Goal: Task Accomplishment & Management: Complete application form

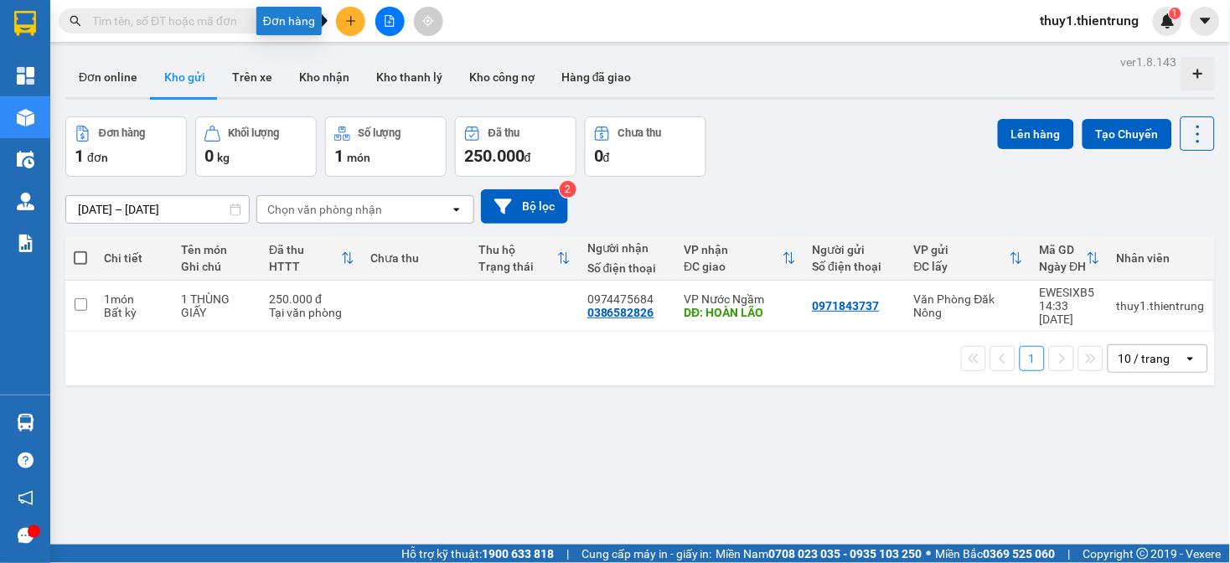
click at [355, 27] on button at bounding box center [350, 21] width 29 height 29
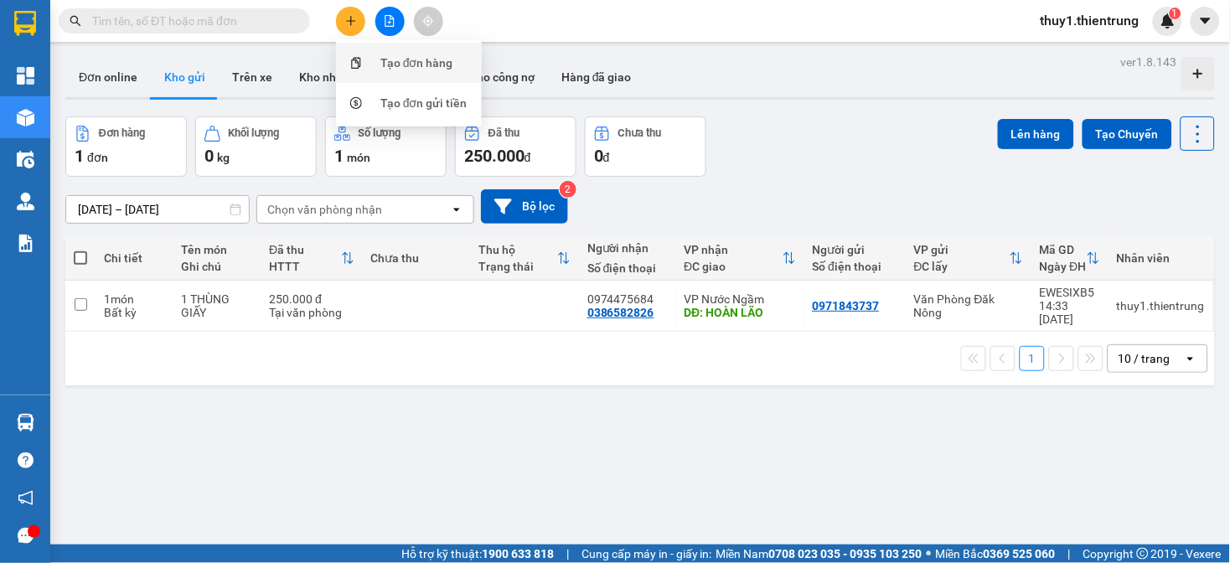
click at [439, 63] on div "Tạo đơn hàng" at bounding box center [417, 63] width 73 height 18
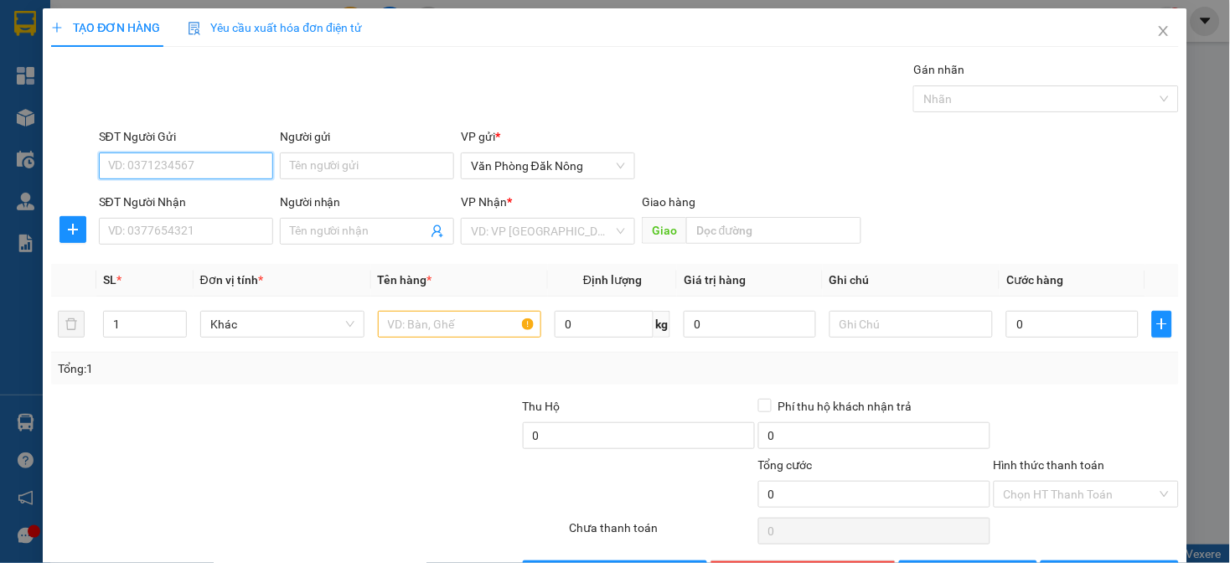
click at [168, 163] on input "SĐT Người Gửi" at bounding box center [186, 166] width 174 height 27
type input "0979549556"
click at [187, 235] on input "SĐT Người Nhận" at bounding box center [186, 231] width 174 height 27
type input "0943876502"
click at [505, 228] on input "search" at bounding box center [542, 231] width 142 height 25
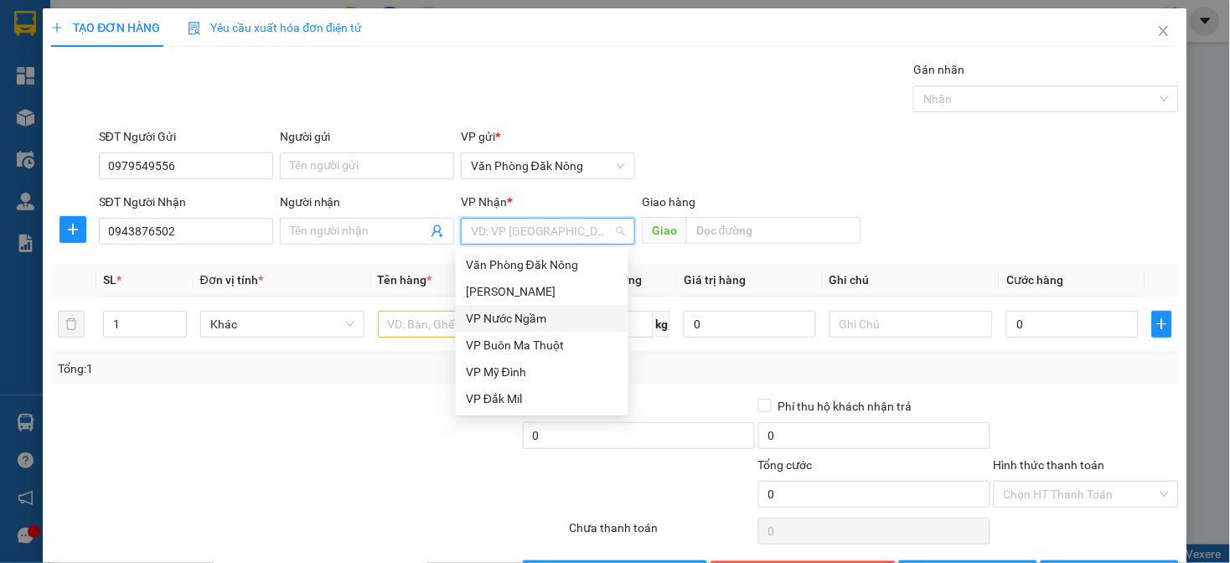
click at [520, 314] on div "VP Nước Ngầm" at bounding box center [542, 318] width 153 height 18
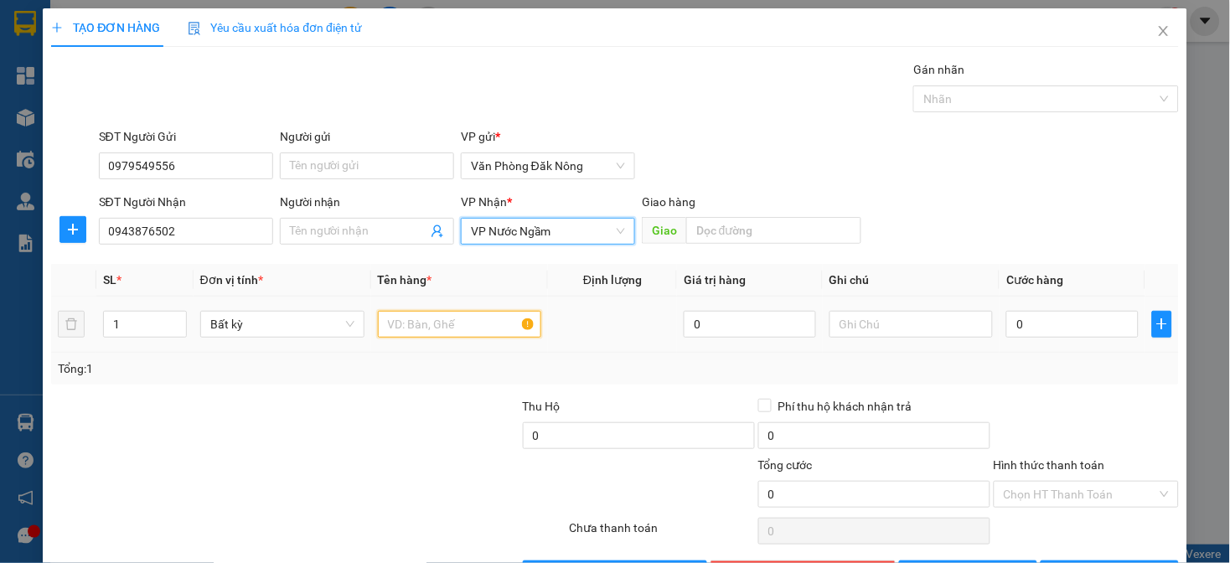
click at [466, 337] on input "text" at bounding box center [460, 324] width 164 height 27
type input "thùng giấy"
click at [453, 412] on div at bounding box center [403, 426] width 236 height 59
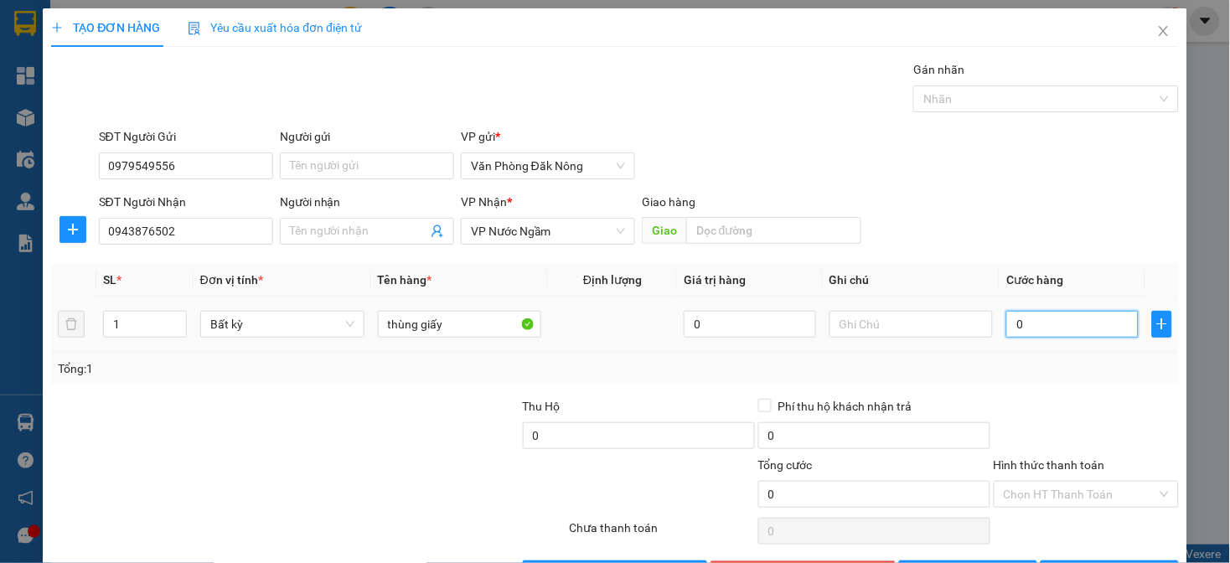
click at [1054, 334] on input "0" at bounding box center [1073, 324] width 132 height 27
click at [420, 462] on div at bounding box center [474, 485] width 189 height 59
click at [391, 474] on div at bounding box center [474, 485] width 189 height 59
click at [1065, 330] on input "0" at bounding box center [1073, 324] width 132 height 27
type input "2"
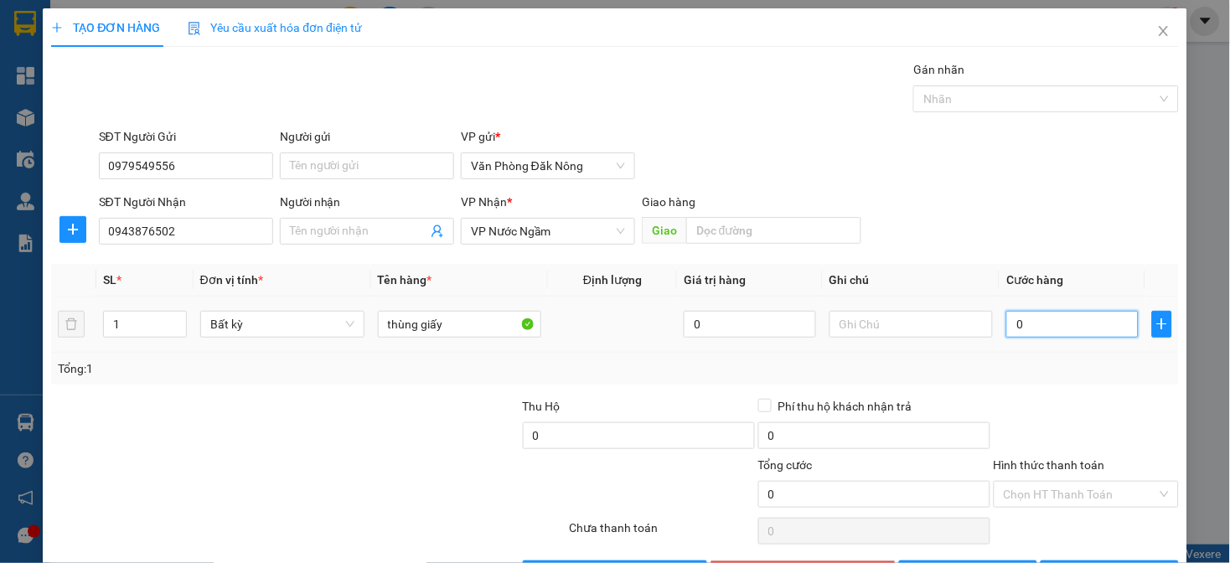
type input "2"
type input "25"
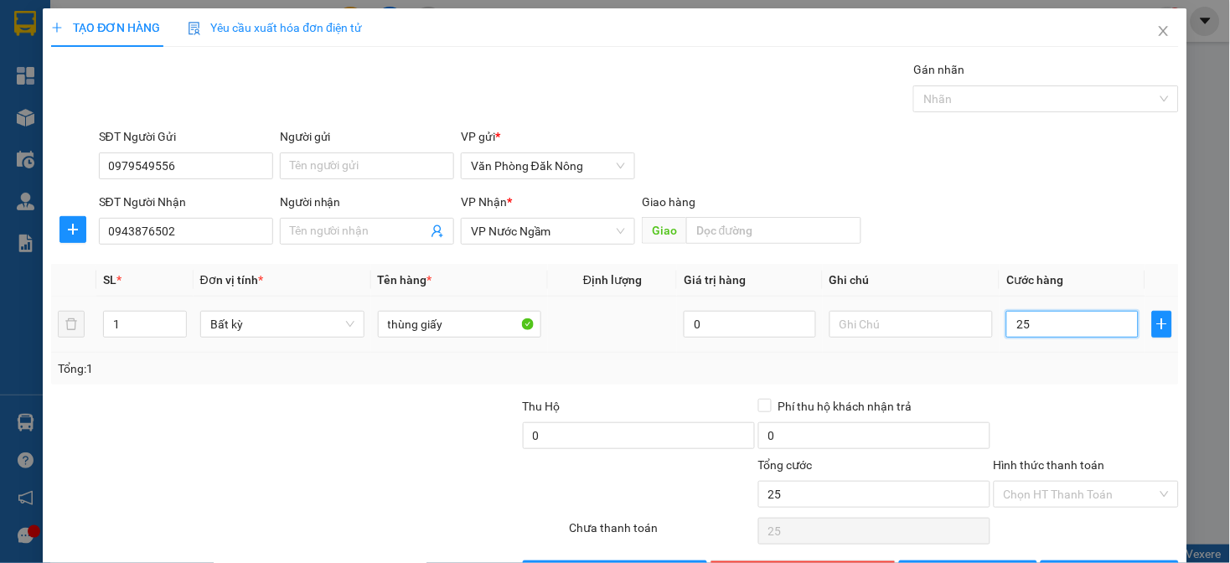
type input "250"
type input "2.500"
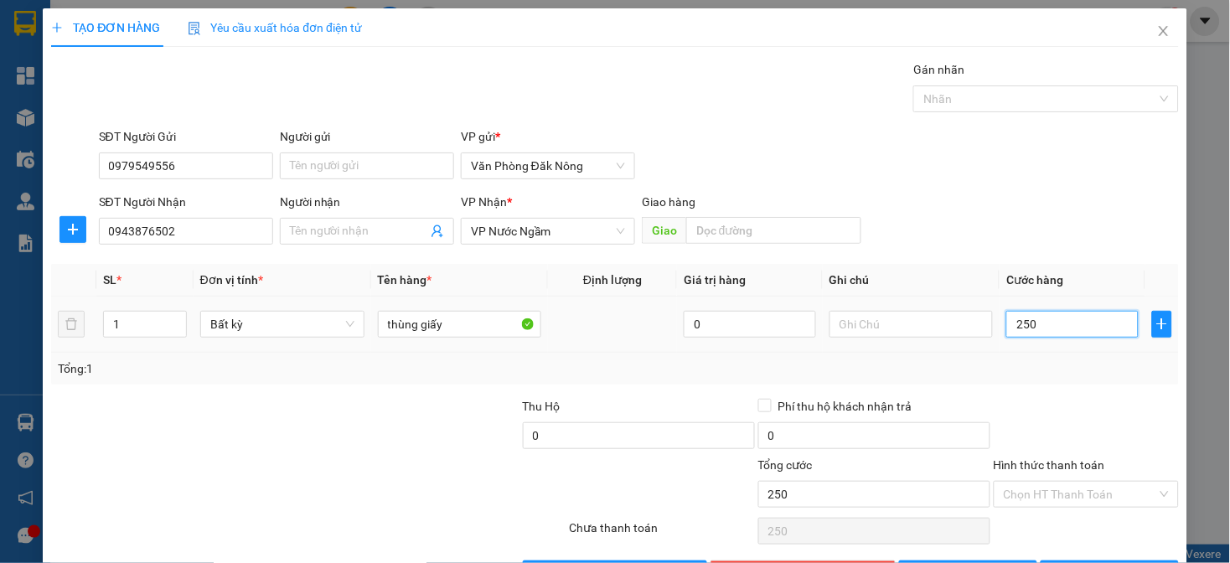
type input "2.500"
type input "25.000"
type input "250.000"
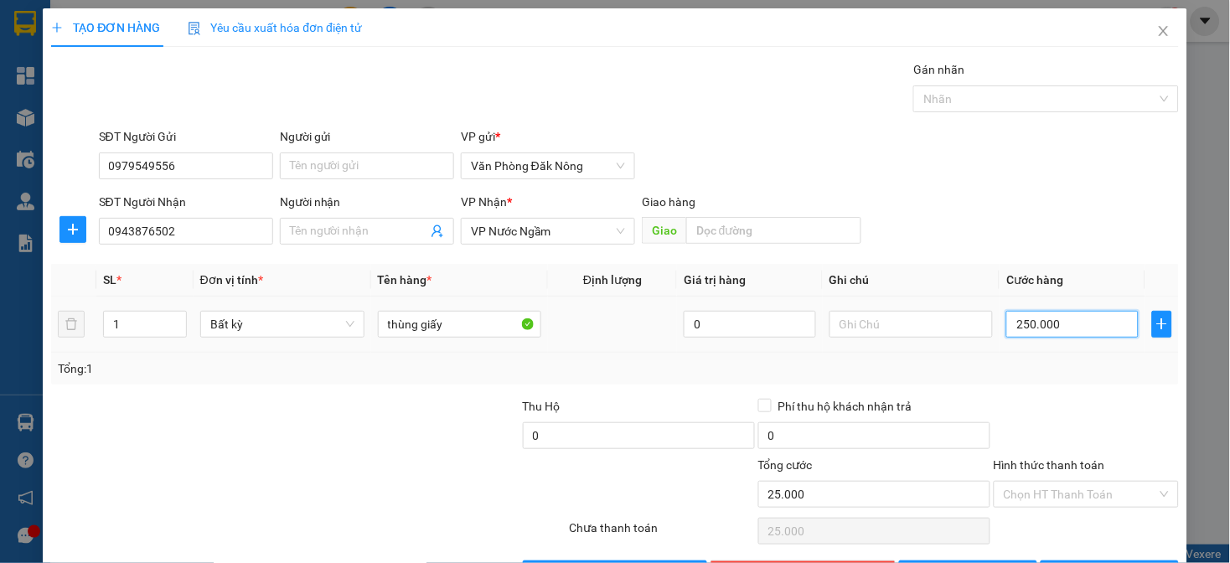
type input "250.000"
click at [1060, 397] on div at bounding box center [1086, 426] width 189 height 59
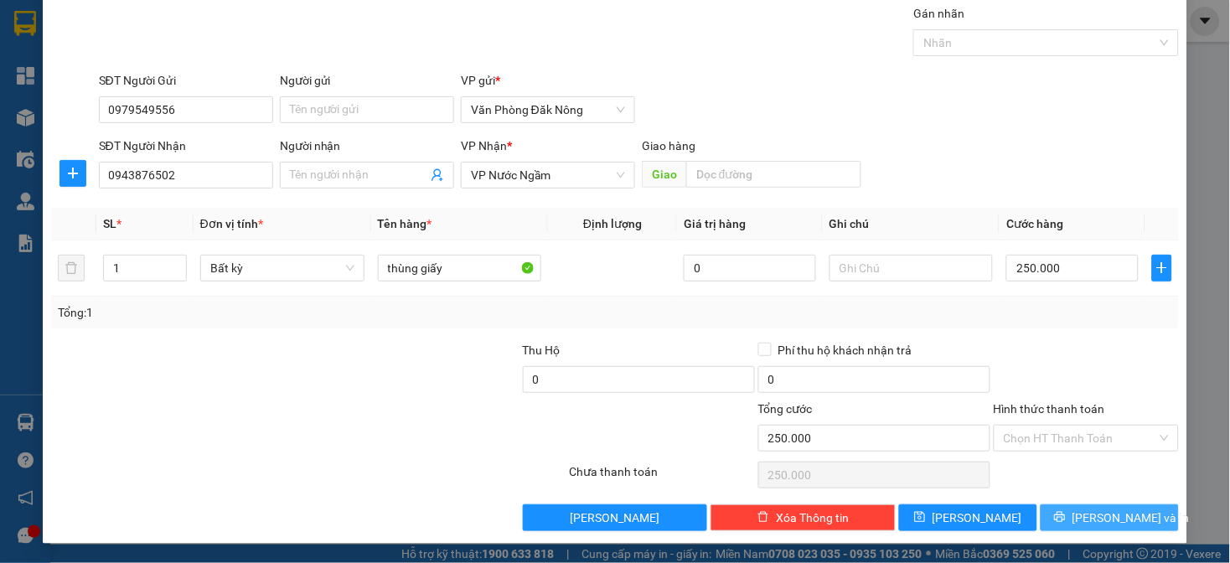
click at [1069, 507] on button "[PERSON_NAME] và In" at bounding box center [1110, 518] width 138 height 27
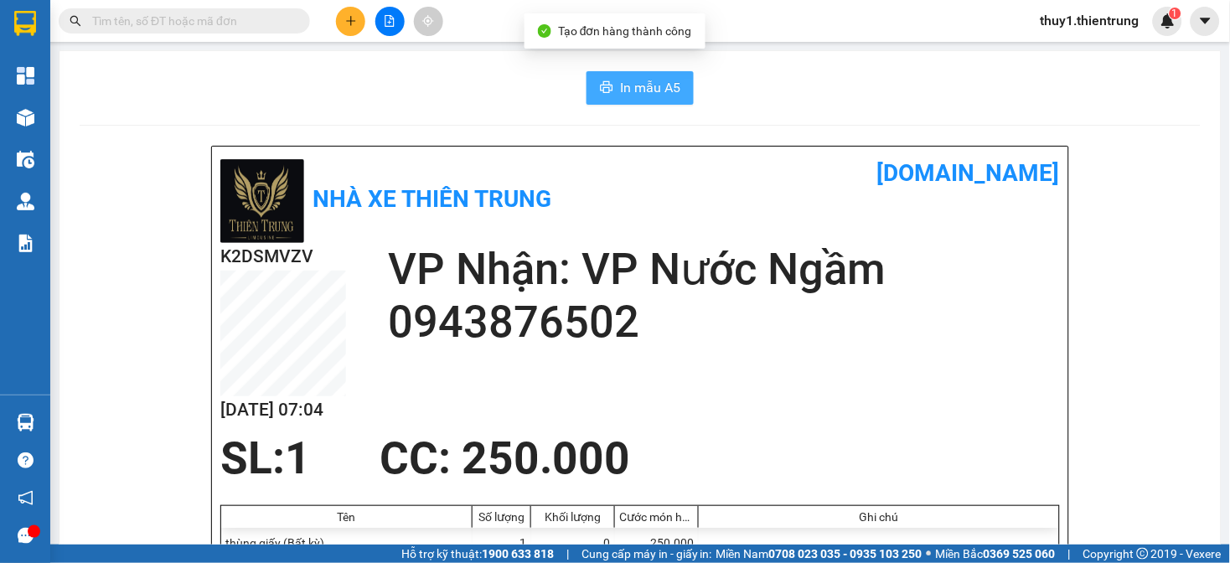
drag, startPoint x: 606, startPoint y: 85, endPoint x: 852, endPoint y: 243, distance: 292.3
click at [607, 85] on button "In mẫu A5" at bounding box center [640, 88] width 107 height 34
drag, startPoint x: 128, startPoint y: 250, endPoint x: 121, endPoint y: 239, distance: 13.3
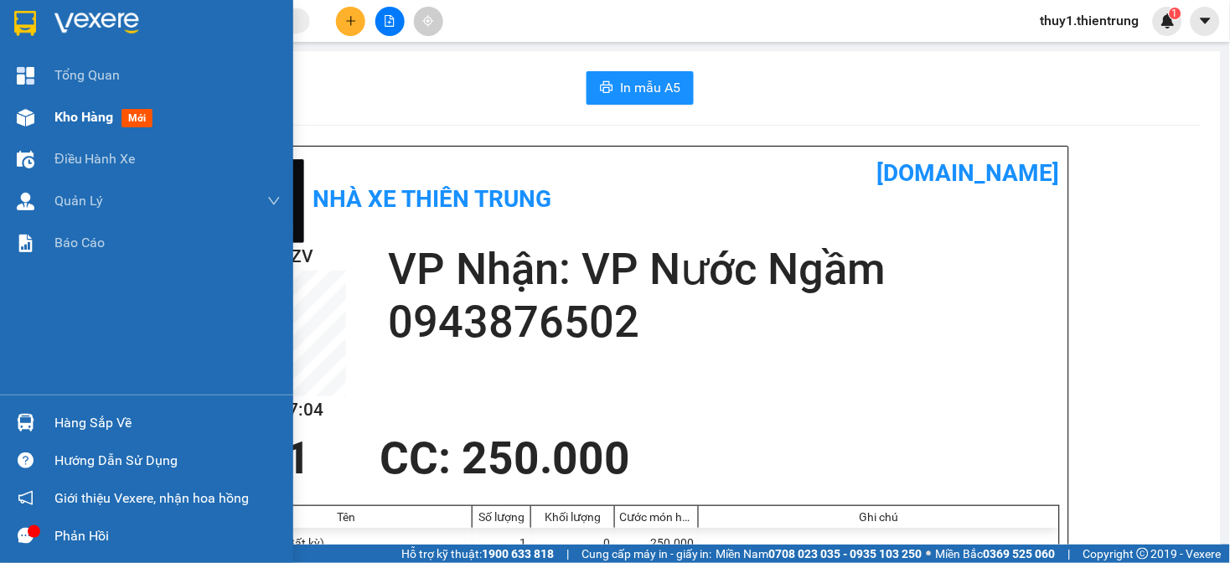
click at [25, 117] on img at bounding box center [26, 118] width 18 height 18
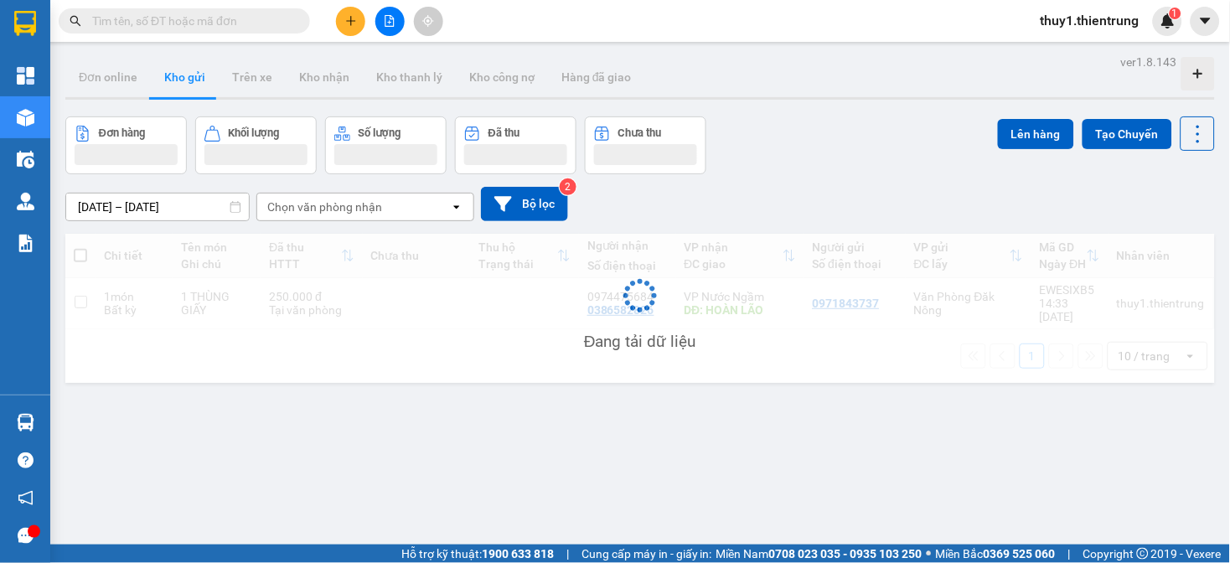
drag, startPoint x: 712, startPoint y: 372, endPoint x: 681, endPoint y: 219, distance: 156.5
click at [700, 335] on div "ver 1.8.143 Đơn online Kho gửi Trên xe Kho nhận Kho thanh lý Kho công nợ Hàng đ…" at bounding box center [640, 331] width 1163 height 563
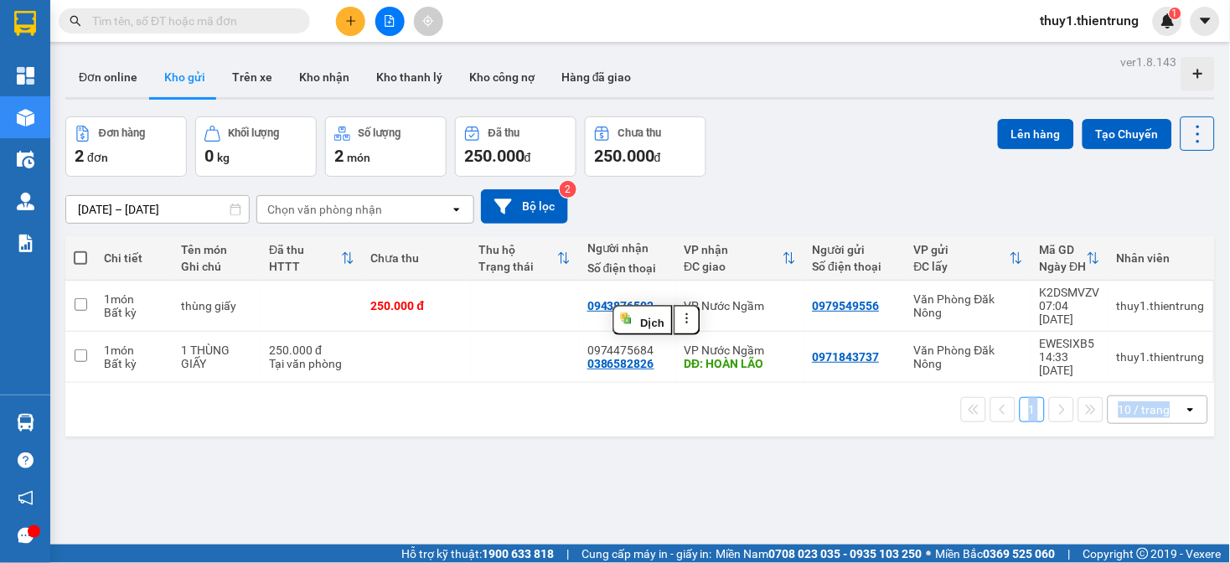
click at [674, 177] on button "Chưa thu 250.000 đ" at bounding box center [646, 147] width 122 height 60
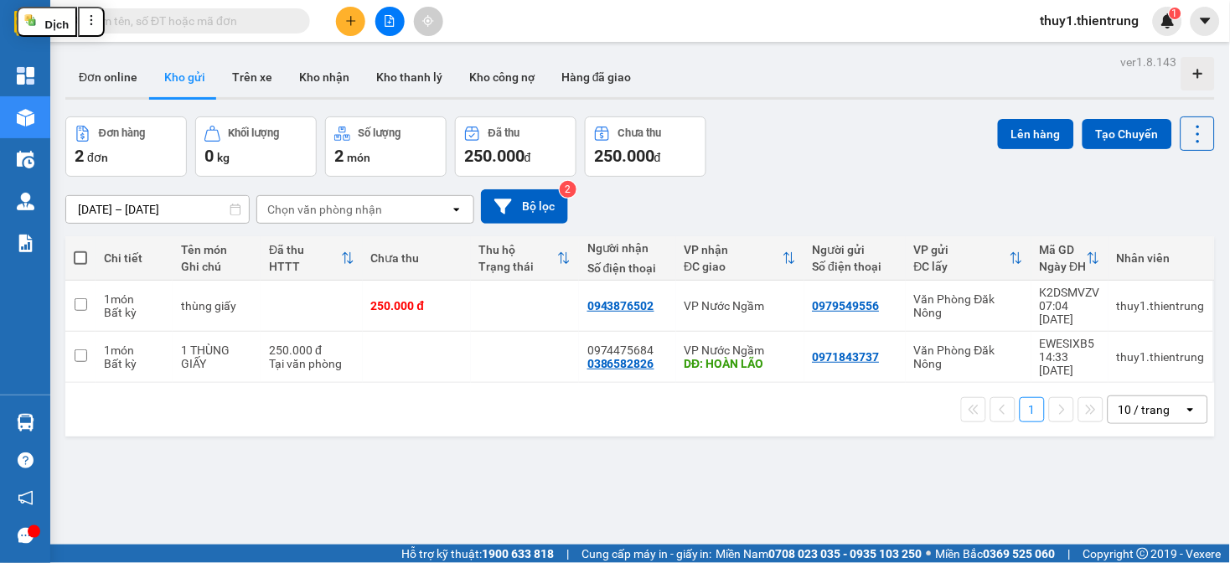
drag, startPoint x: 568, startPoint y: 431, endPoint x: 845, endPoint y: 137, distance: 403.8
click at [568, 429] on div "ver 1.8.143 Đơn online Kho gửi Trên xe Kho nhận Kho thanh lý Kho công nợ Hàng đ…" at bounding box center [640, 331] width 1163 height 563
click at [795, 189] on div "[DATE] – [DATE] Press the down arrow key to interact with the calendar and sele…" at bounding box center [640, 206] width 1150 height 34
click at [469, 440] on div "ver 1.8.143 Đơn online Kho gửi Trên xe Kho nhận Kho thanh lý Kho công nợ Hàng đ…" at bounding box center [640, 331] width 1163 height 563
click at [354, 18] on icon "plus" at bounding box center [351, 21] width 12 height 12
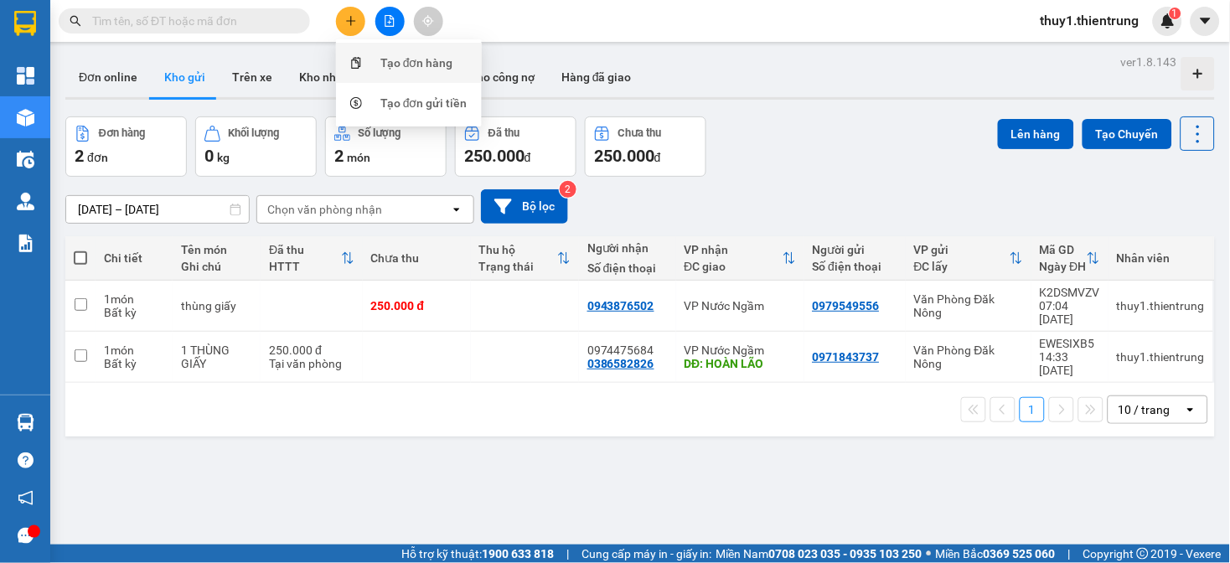
click at [391, 56] on div "Tạo đơn hàng" at bounding box center [417, 63] width 73 height 18
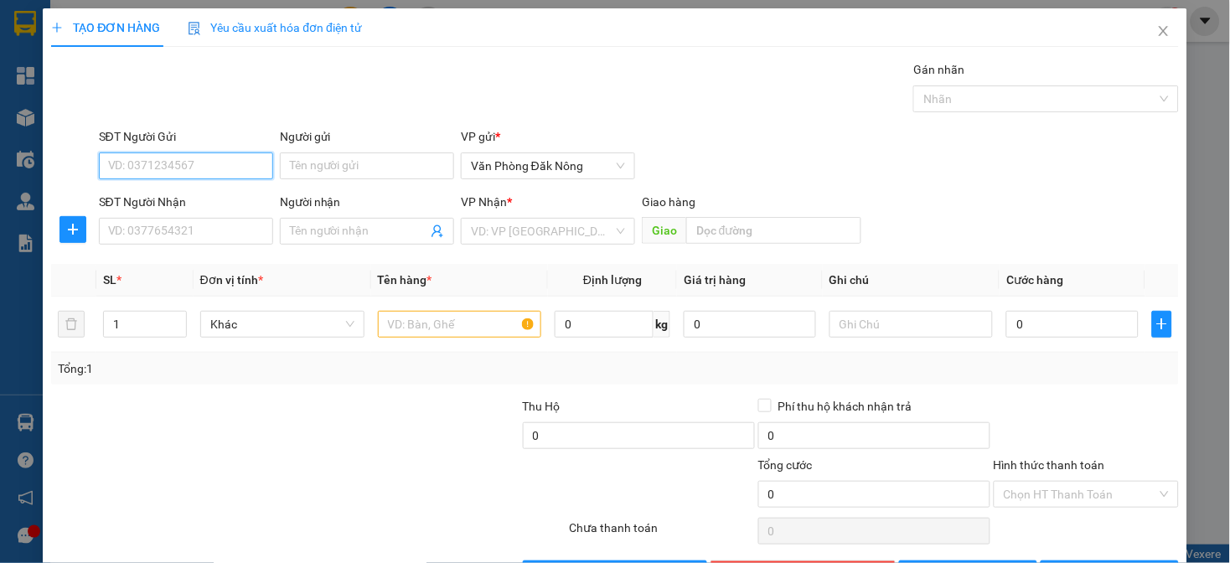
click at [204, 164] on input "SĐT Người Gửi" at bounding box center [186, 166] width 174 height 27
click at [210, 159] on input "SĐT Người Gửi" at bounding box center [186, 166] width 174 height 27
click at [227, 236] on input "SĐT Người Nhận" at bounding box center [186, 231] width 174 height 27
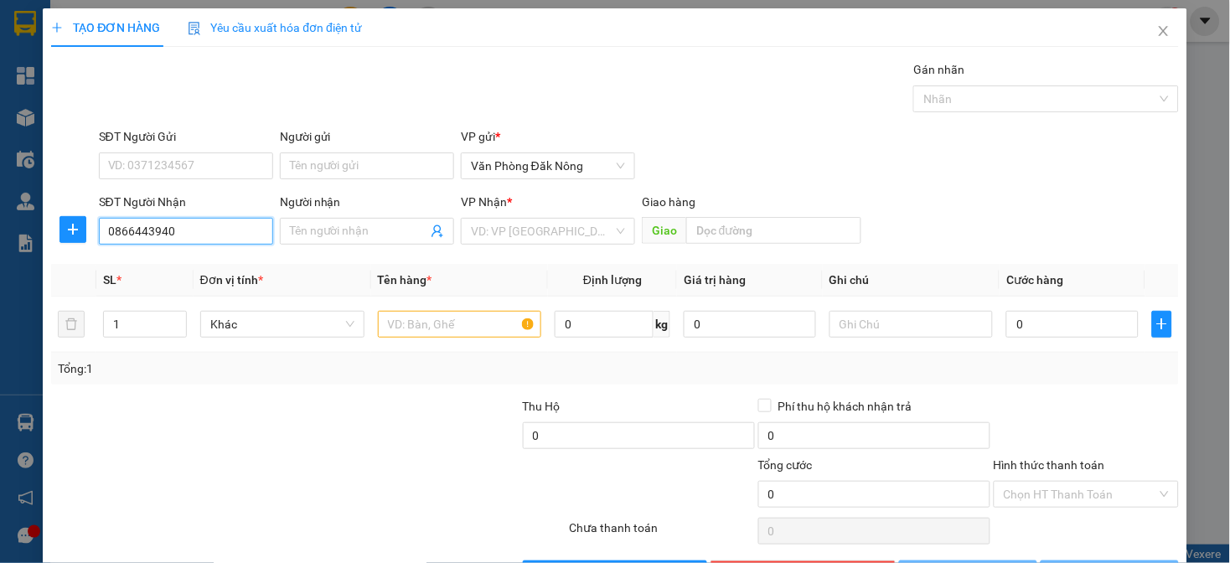
type input "0866443940"
click at [285, 412] on div at bounding box center [403, 426] width 236 height 59
click at [345, 236] on input "Người nhận" at bounding box center [358, 231] width 137 height 18
click at [482, 224] on input "search" at bounding box center [542, 231] width 142 height 25
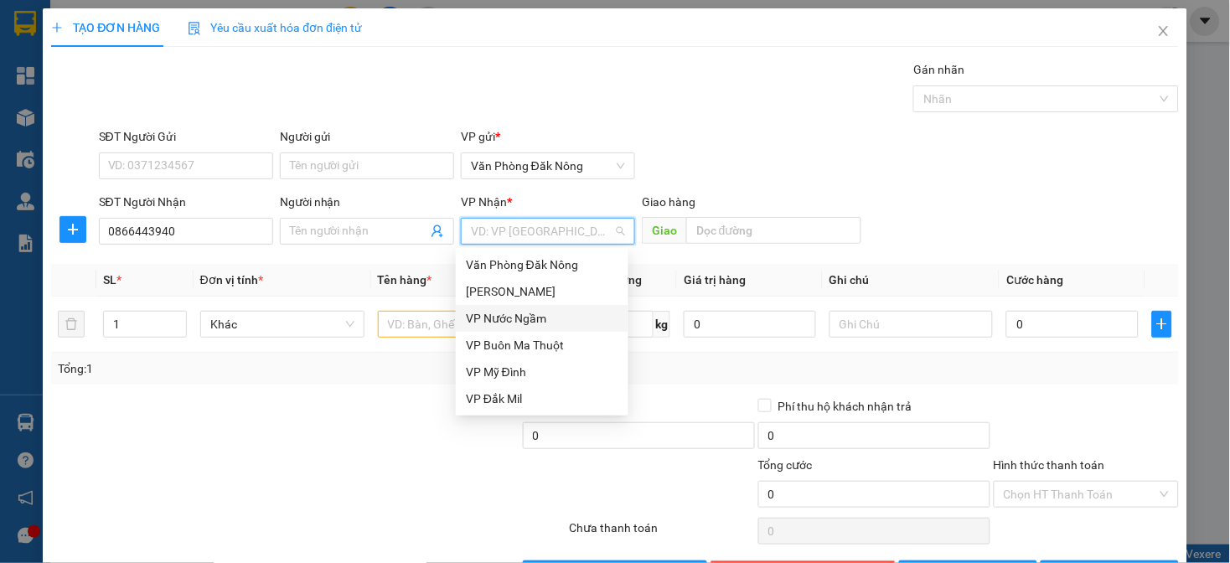
click at [495, 323] on div "VP Nước Ngầm" at bounding box center [542, 318] width 153 height 18
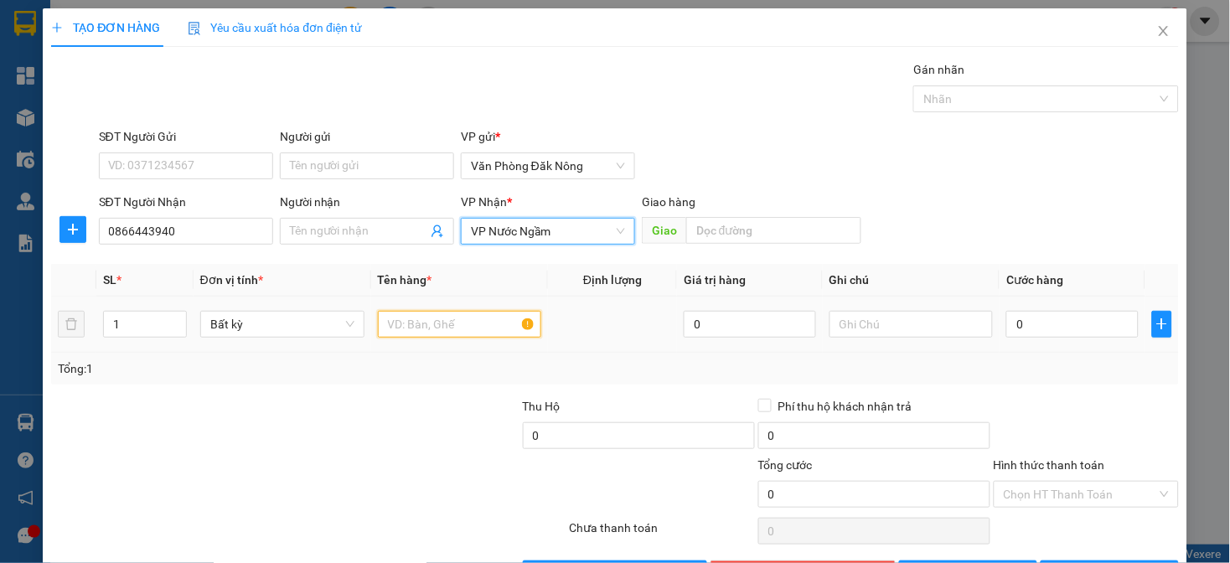
click at [433, 337] on input "text" at bounding box center [460, 324] width 164 height 27
type input "THÙNG GIÁY"
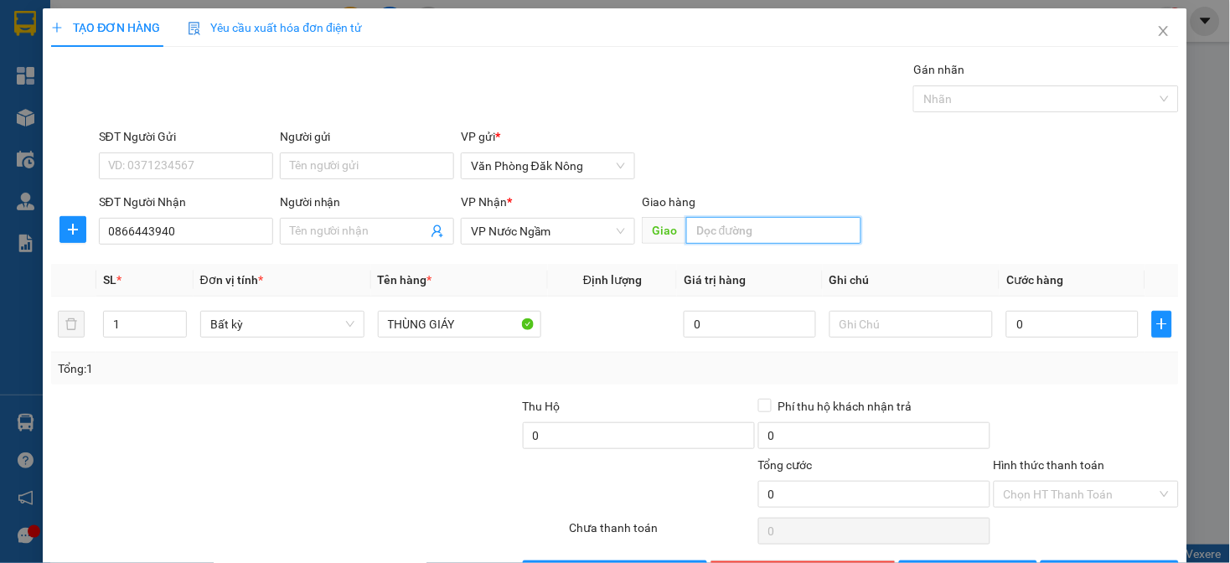
click at [785, 236] on input "text" at bounding box center [773, 230] width 175 height 27
type input "TAM ĐIỆP"
click at [1018, 316] on input "0" at bounding box center [1073, 324] width 132 height 27
type input "1"
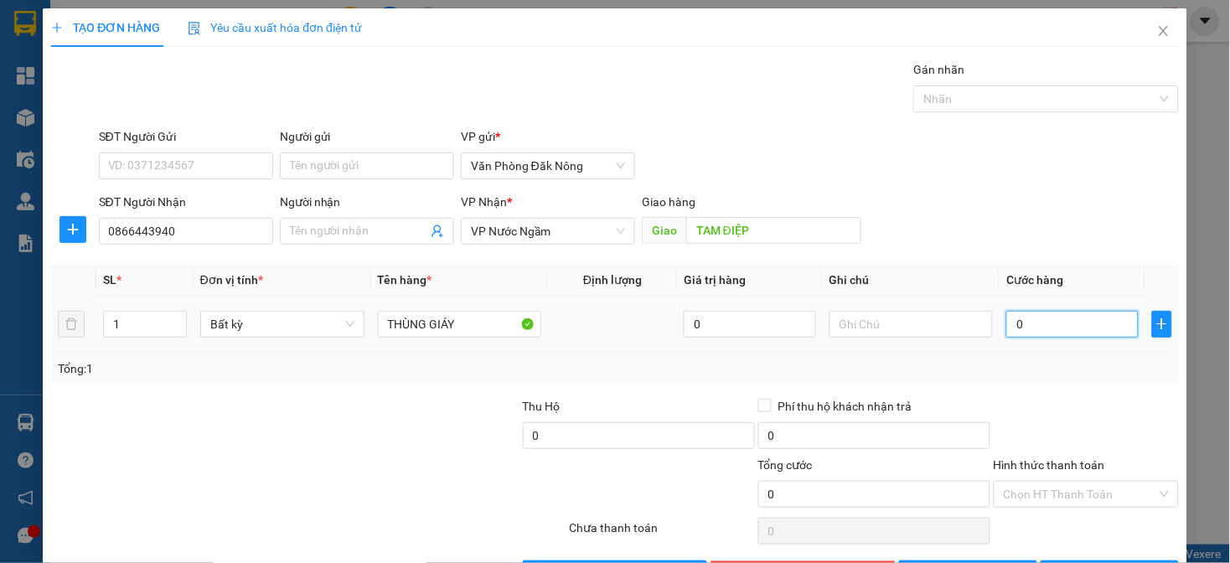
type input "1"
type input "15"
type input "150"
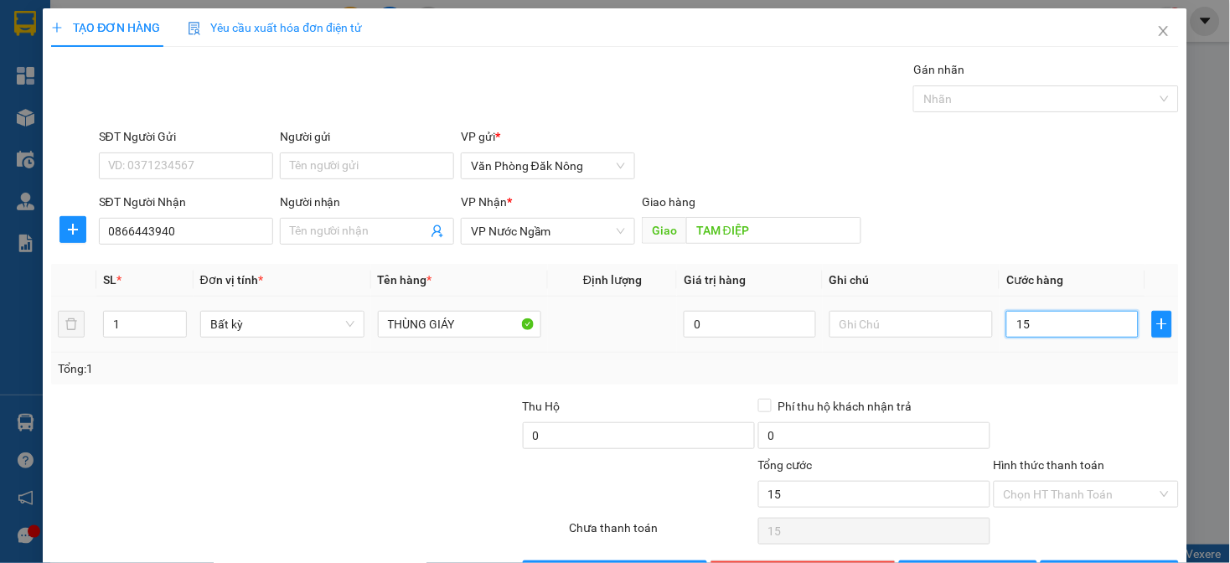
type input "150"
type input "1.500"
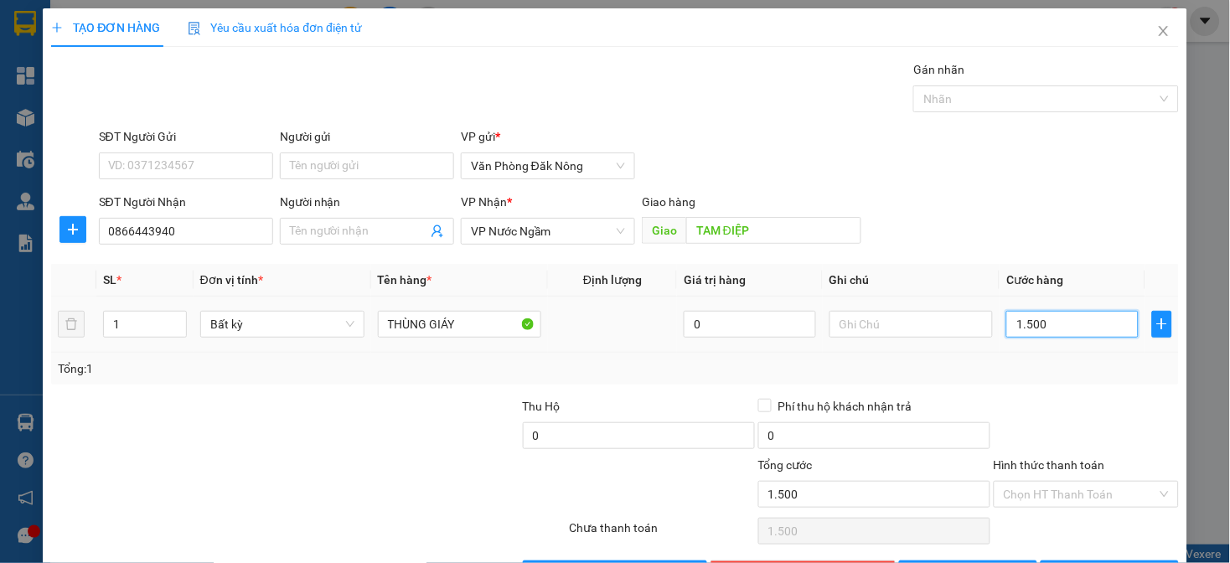
type input "15.000"
type input "150.000"
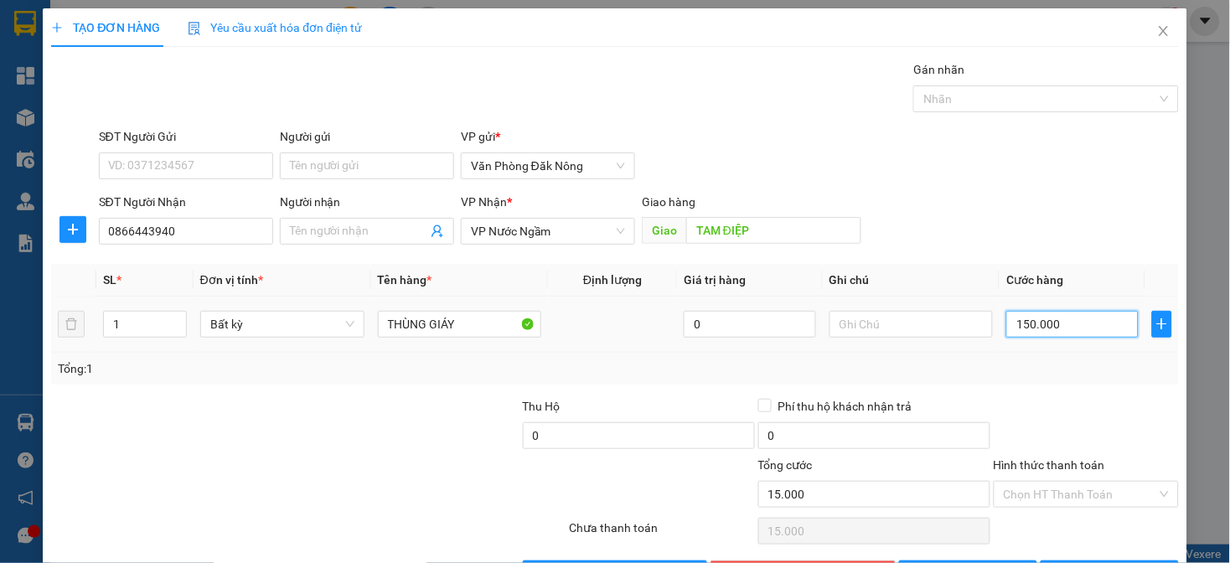
type input "150.000"
click at [1045, 406] on div at bounding box center [1086, 426] width 189 height 59
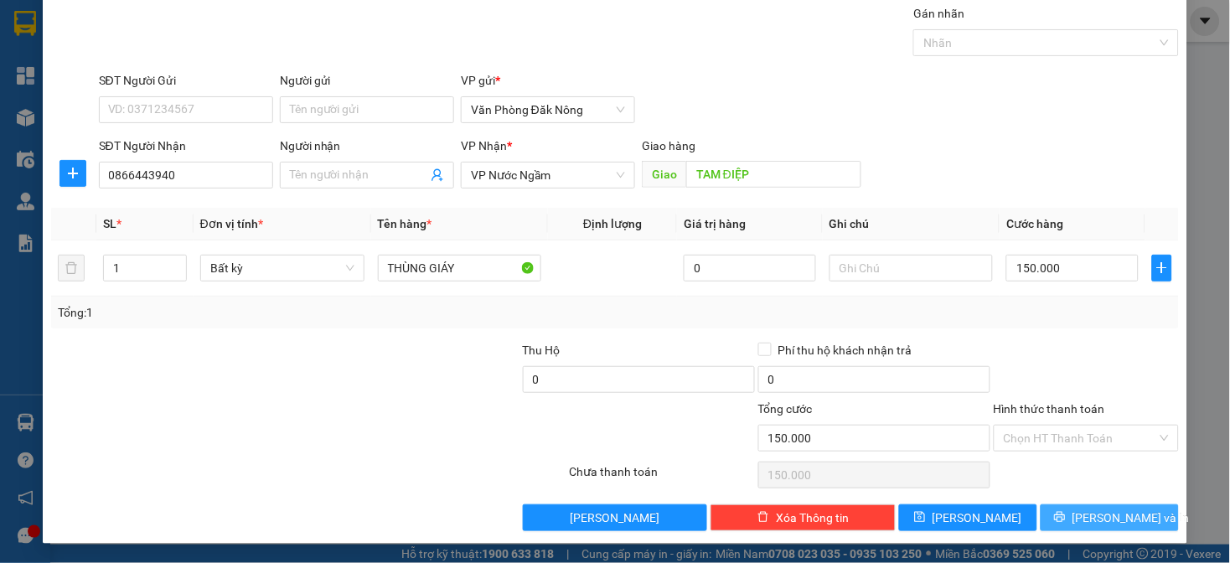
drag, startPoint x: 1080, startPoint y: 511, endPoint x: 1058, endPoint y: 458, distance: 57.1
click at [1079, 513] on button "[PERSON_NAME] và In" at bounding box center [1110, 518] width 138 height 27
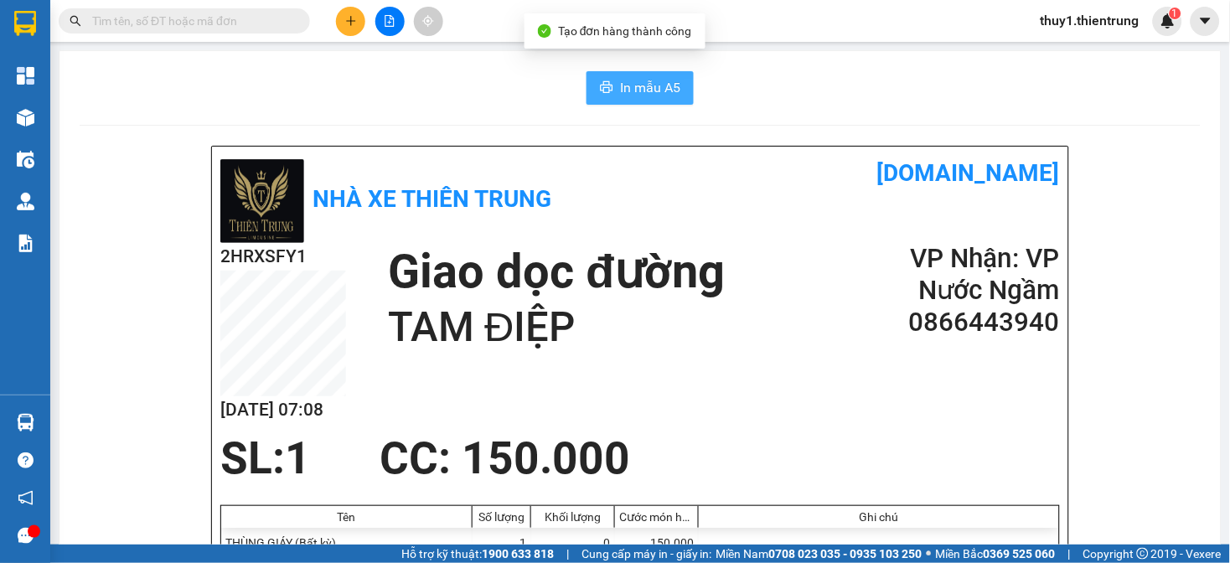
click at [633, 79] on span "In mẫu A5" at bounding box center [650, 87] width 60 height 21
click at [707, 203] on div "Nhà xe Thiên Trung [DOMAIN_NAME]" at bounding box center [640, 199] width 840 height 88
click at [307, 78] on div "In mẫu A5" at bounding box center [641, 88] width 1122 height 34
click at [355, 17] on icon "plus" at bounding box center [351, 21] width 12 height 12
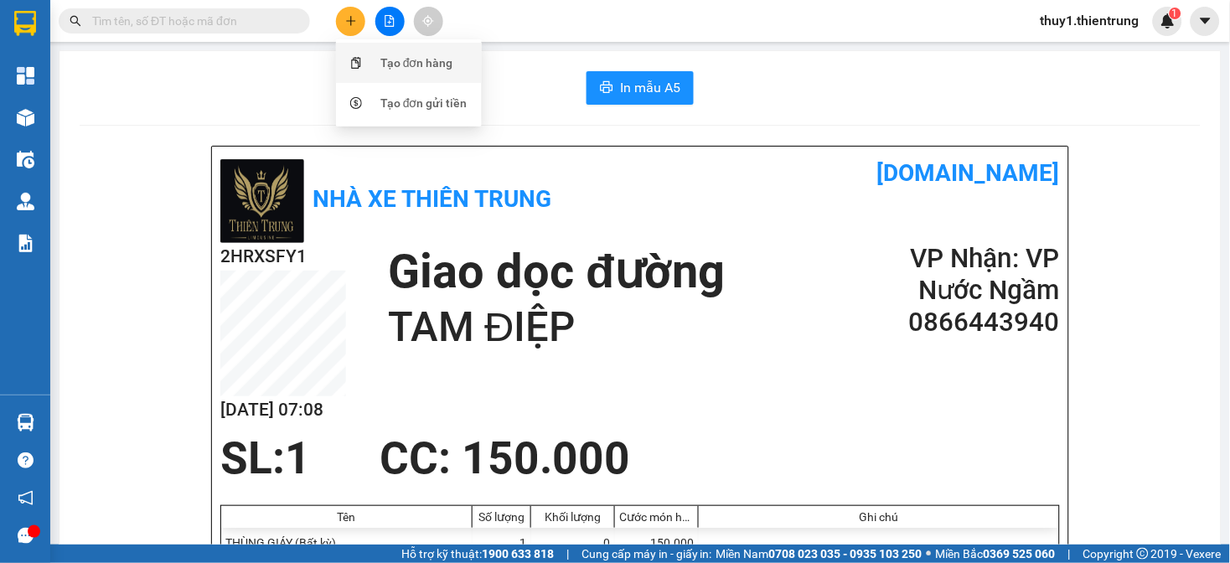
click at [390, 70] on div "Tạo đơn hàng" at bounding box center [417, 63] width 73 height 18
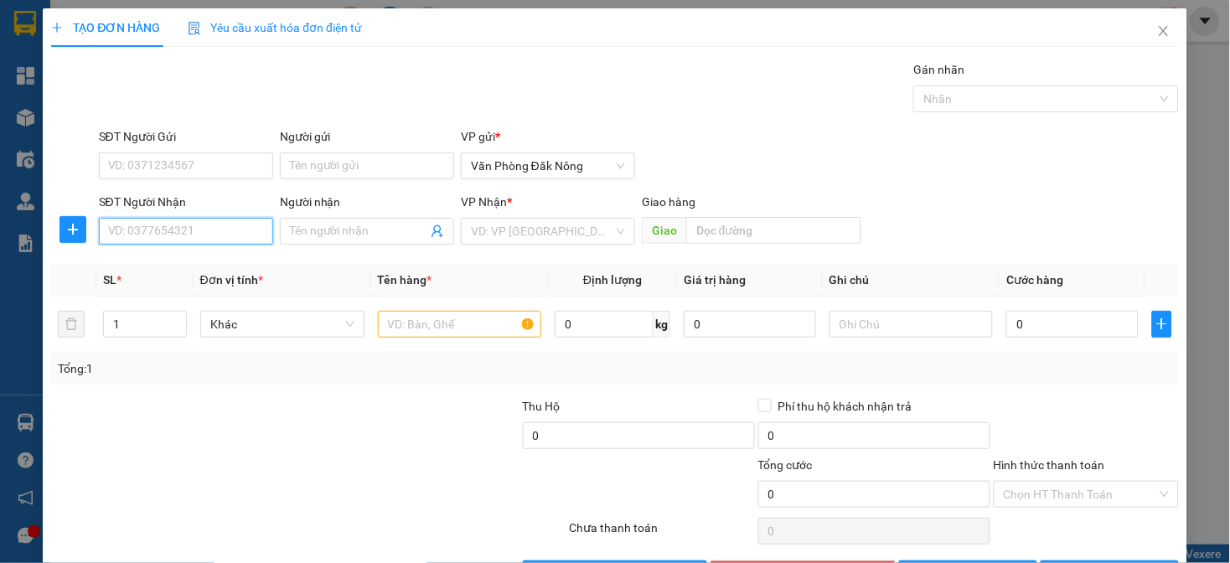
drag, startPoint x: 174, startPoint y: 233, endPoint x: 237, endPoint y: 226, distance: 63.2
click at [180, 233] on input "SĐT Người Nhận" at bounding box center [186, 231] width 174 height 27
type input "0943171516"
click at [148, 268] on div "0943171516 - THẢO" at bounding box center [183, 265] width 153 height 18
type input "THẢO"
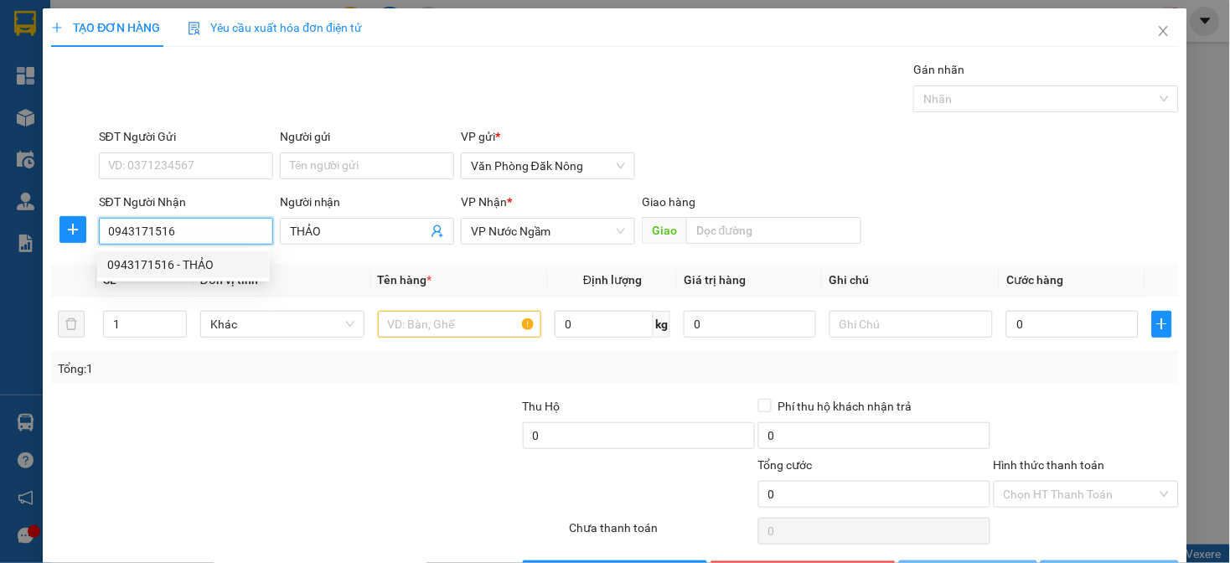
type input "0943171516"
type input "350.000"
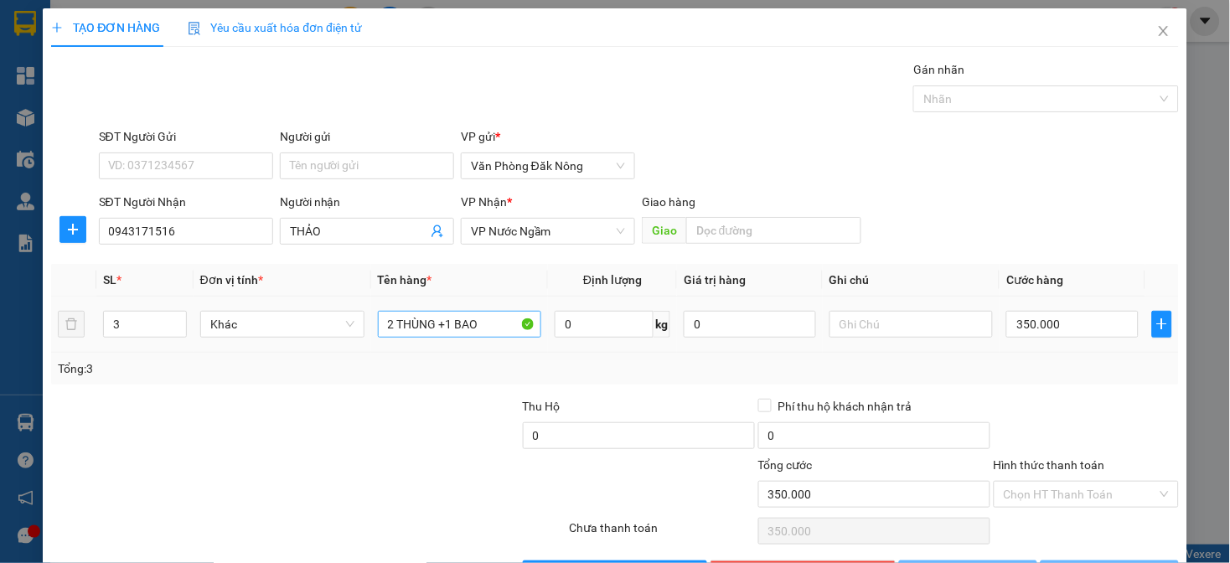
drag, startPoint x: 438, startPoint y: 449, endPoint x: 390, endPoint y: 332, distance: 127.0
click at [417, 448] on div at bounding box center [403, 426] width 236 height 59
click at [121, 324] on input "3" at bounding box center [145, 324] width 82 height 25
drag, startPoint x: 121, startPoint y: 324, endPoint x: 153, endPoint y: 315, distance: 33.2
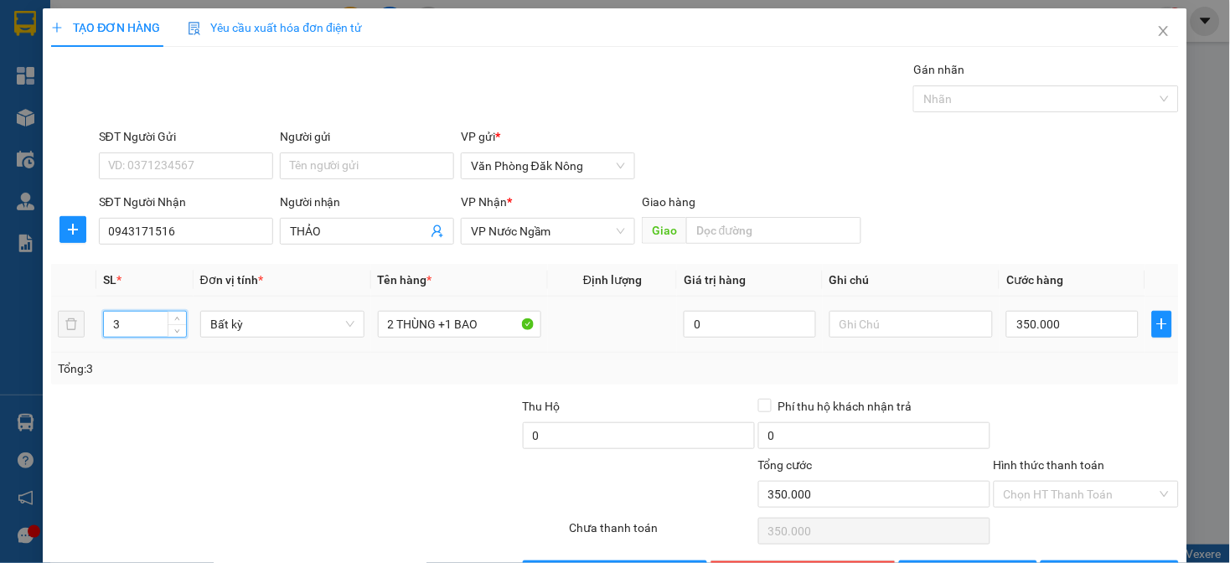
click at [123, 324] on input "3" at bounding box center [145, 324] width 82 height 25
type input "2"
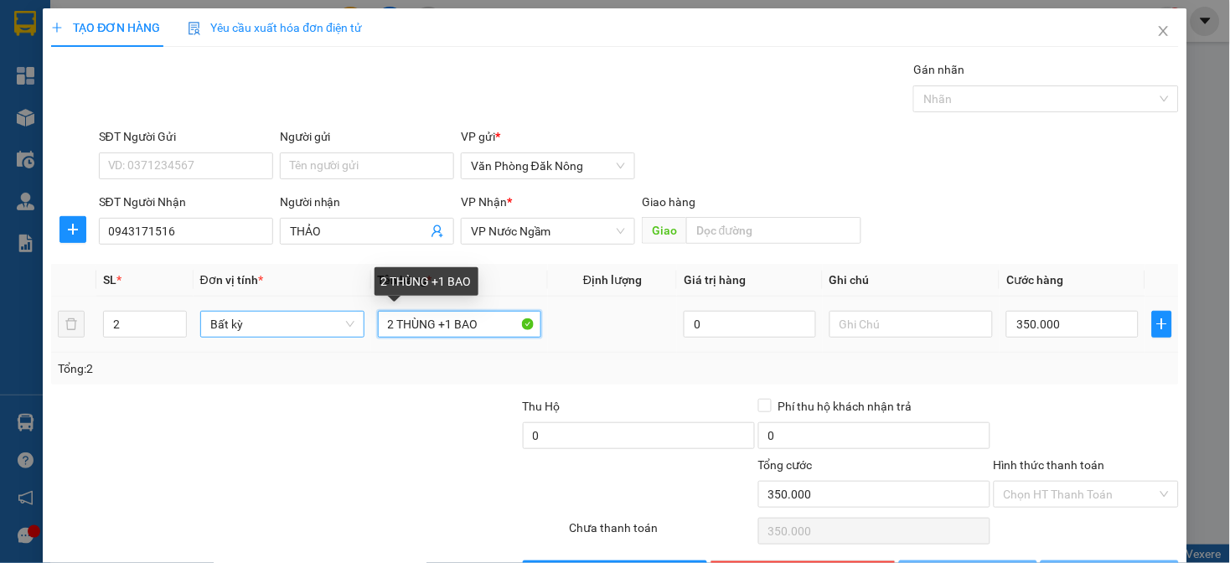
drag, startPoint x: 500, startPoint y: 324, endPoint x: 324, endPoint y: 325, distance: 176.0
click at [324, 325] on tr "2 Bất kỳ 2 THÙNG +1 BAO 0 350.000" at bounding box center [614, 325] width 1127 height 56
type input "0"
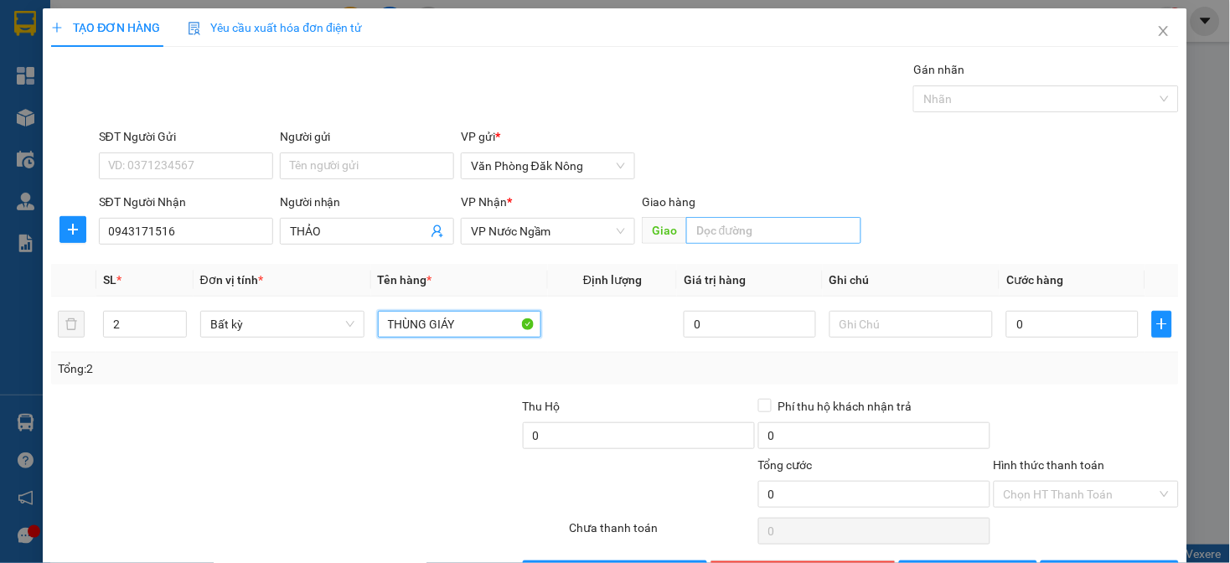
type input "THÙNG GIÁY"
click at [716, 220] on input "text" at bounding box center [773, 230] width 175 height 27
type input "D"
type input "ĐT HÀ TĨNH"
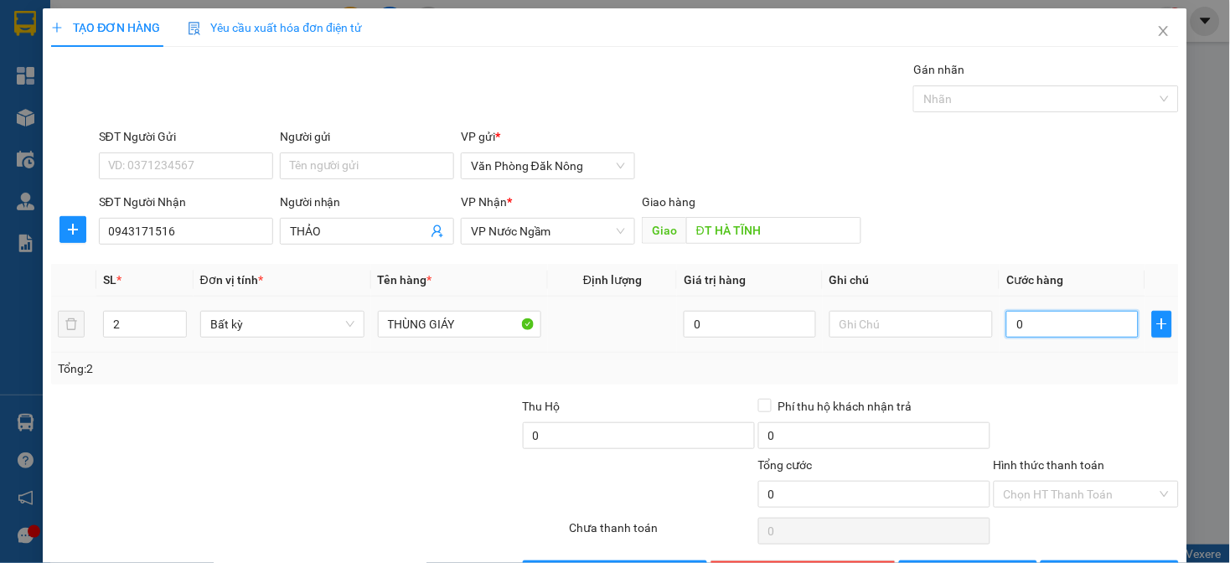
click at [1046, 328] on input "0" at bounding box center [1073, 324] width 132 height 27
type input "4"
type input "40"
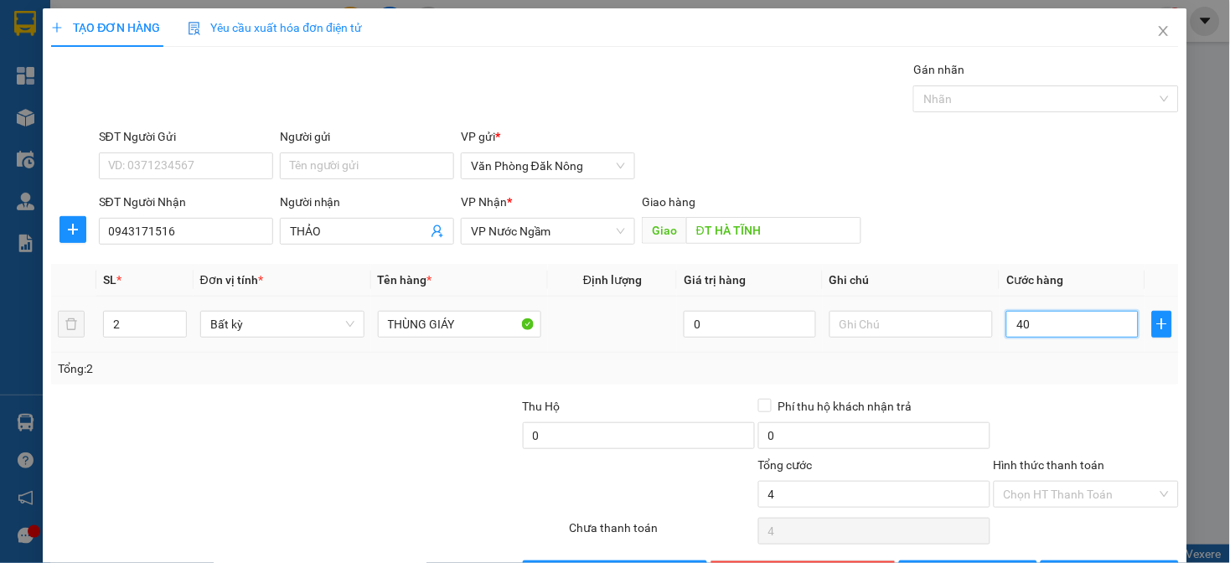
type input "40"
type input "400"
type input "4.000"
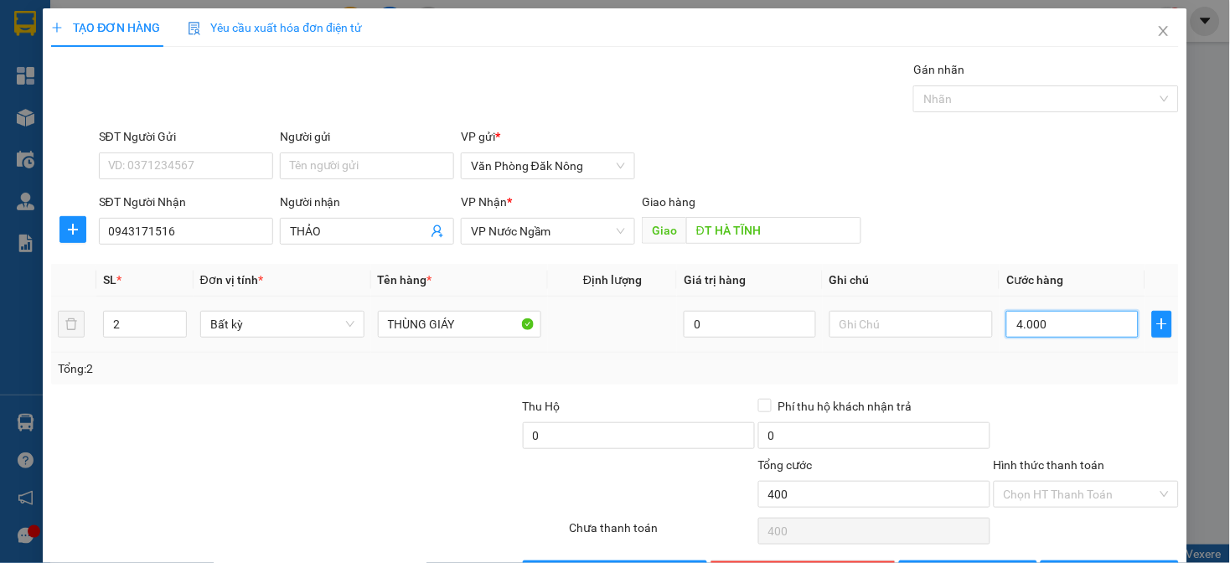
type input "4.000"
type input "40.000"
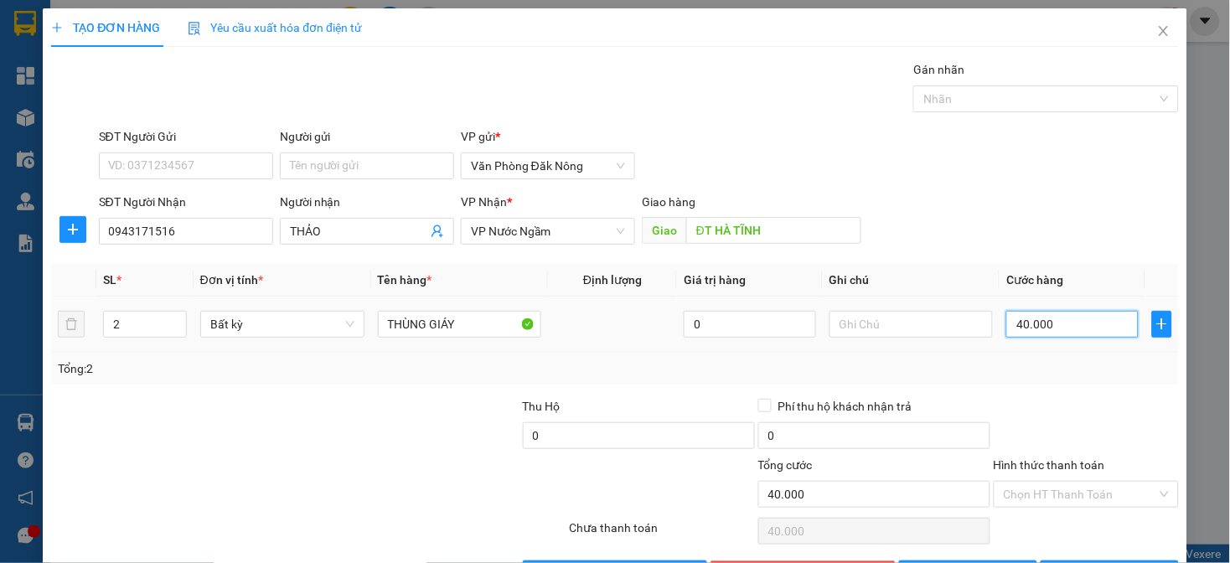
type input "400.000"
click at [361, 473] on div at bounding box center [214, 485] width 330 height 59
click at [1069, 489] on input "Hình thức thanh toán" at bounding box center [1080, 494] width 153 height 25
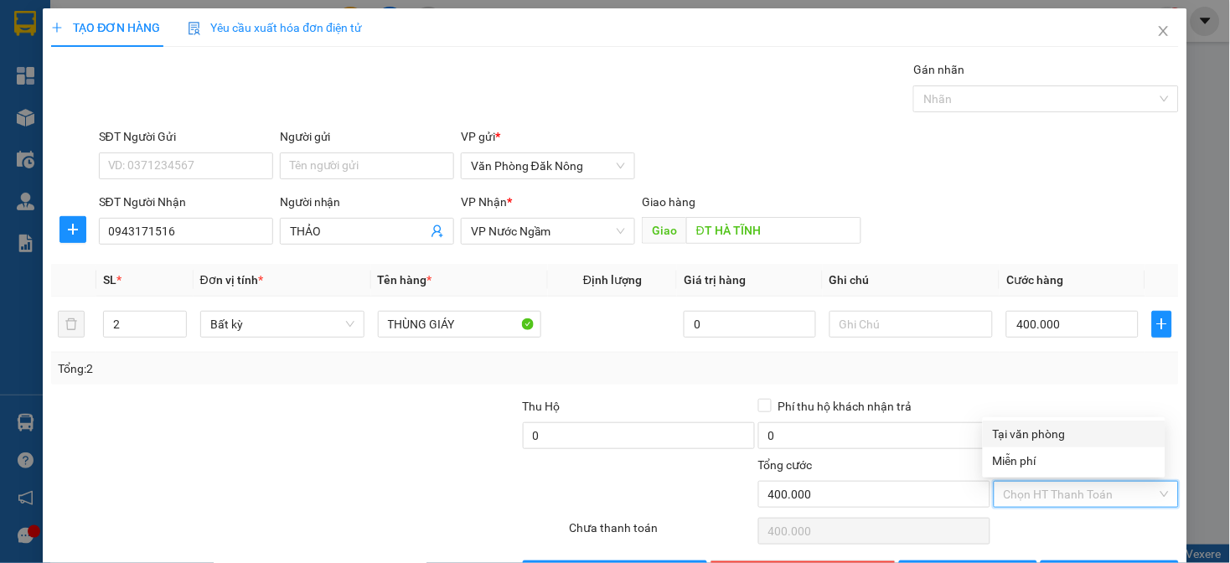
click at [1057, 428] on div "Tại văn phòng" at bounding box center [1074, 434] width 163 height 18
type input "0"
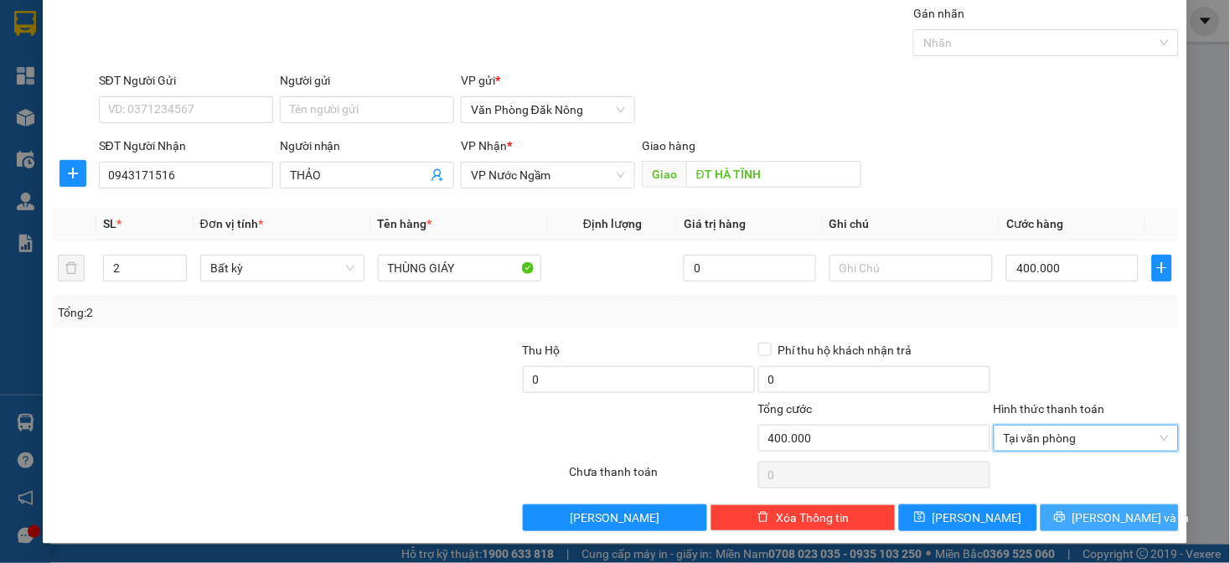
drag, startPoint x: 1075, startPoint y: 507, endPoint x: 1016, endPoint y: 483, distance: 64.3
click at [1073, 508] on button "[PERSON_NAME] và In" at bounding box center [1110, 518] width 138 height 27
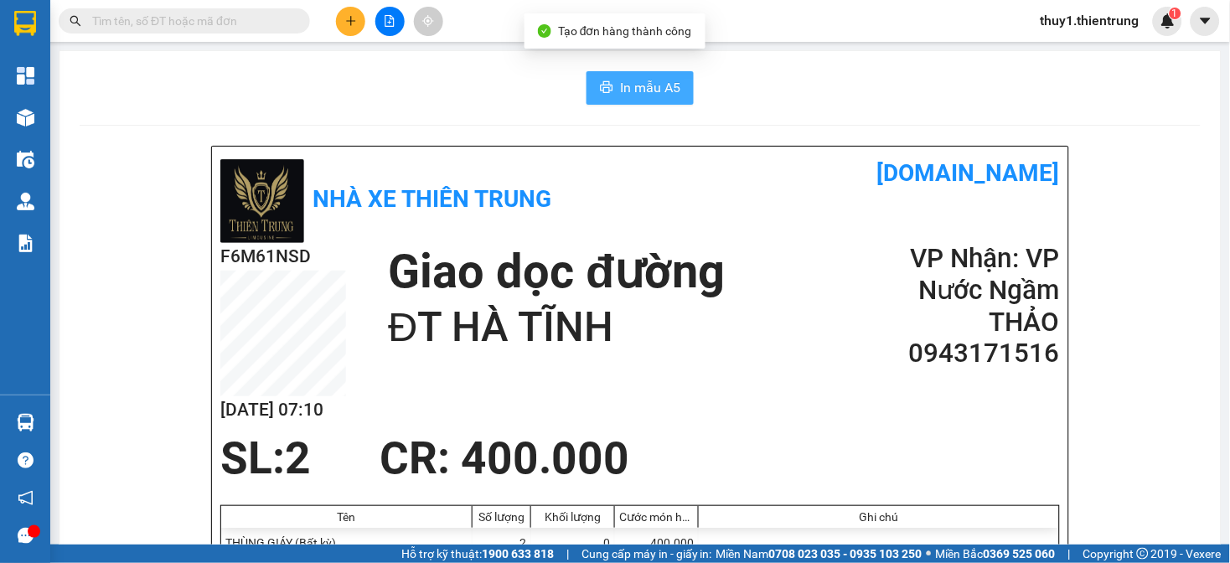
click at [646, 90] on span "In mẫu A5" at bounding box center [650, 87] width 60 height 21
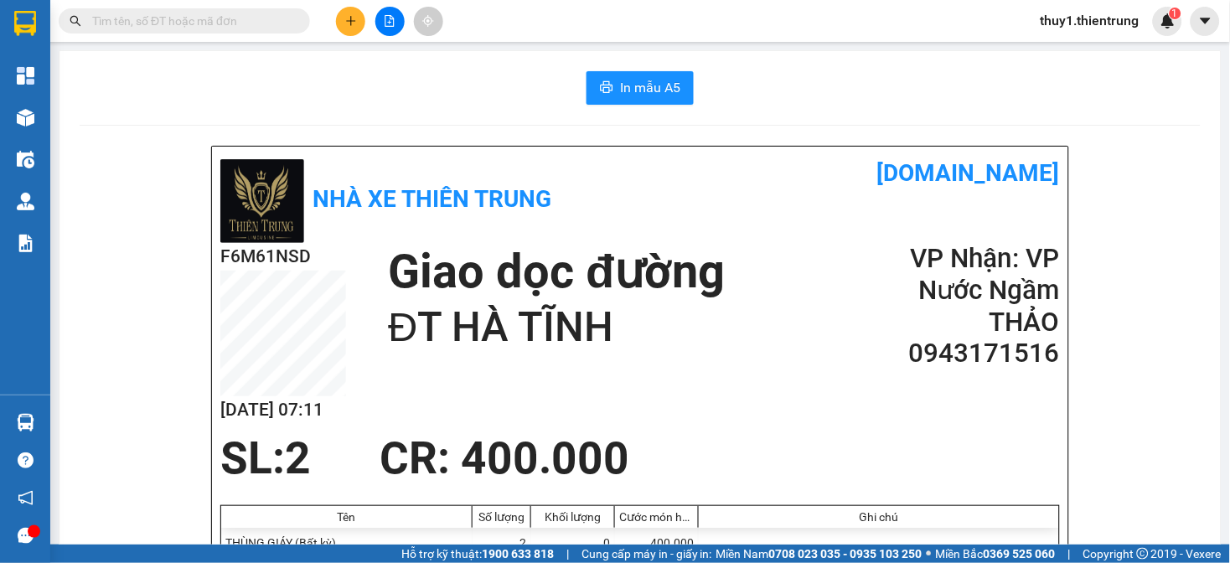
click at [902, 455] on div "SL: 2 CR : 400.000" at bounding box center [630, 458] width 840 height 50
drag, startPoint x: 349, startPoint y: 18, endPoint x: 395, endPoint y: 36, distance: 49.3
click at [350, 19] on icon "plus" at bounding box center [351, 21] width 12 height 12
click at [399, 60] on div "Tạo đơn hàng" at bounding box center [417, 63] width 73 height 18
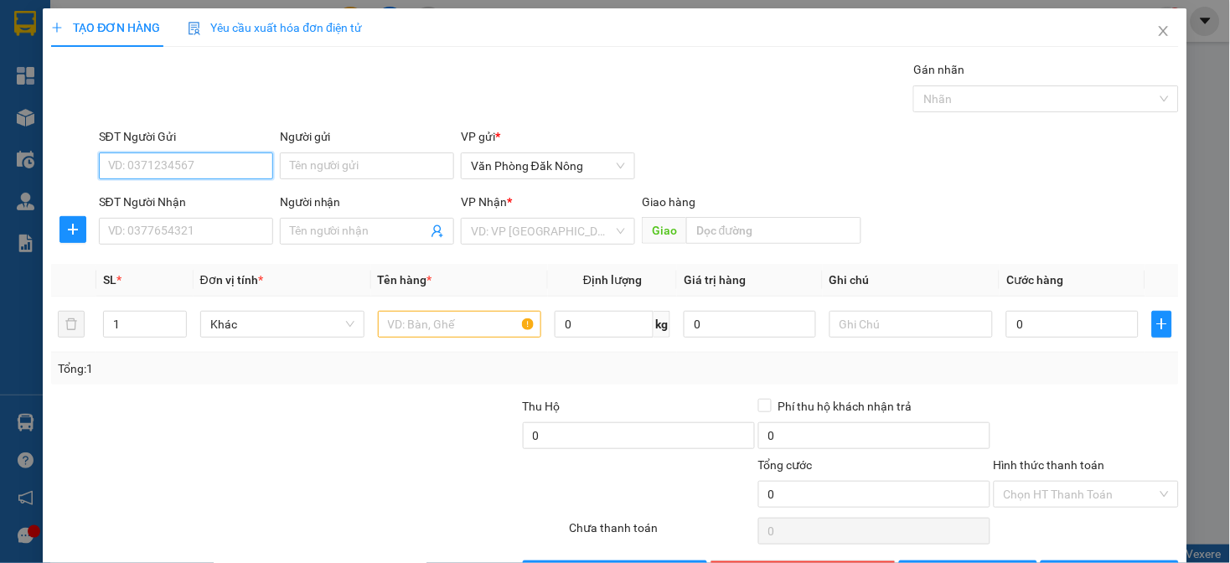
drag, startPoint x: 238, startPoint y: 174, endPoint x: 352, endPoint y: 131, distance: 121.7
click at [237, 173] on input "SĐT Người Gửi" at bounding box center [186, 166] width 174 height 27
click at [159, 205] on div "0348057771" at bounding box center [183, 199] width 153 height 18
type input "0348057771"
type input "0984039712"
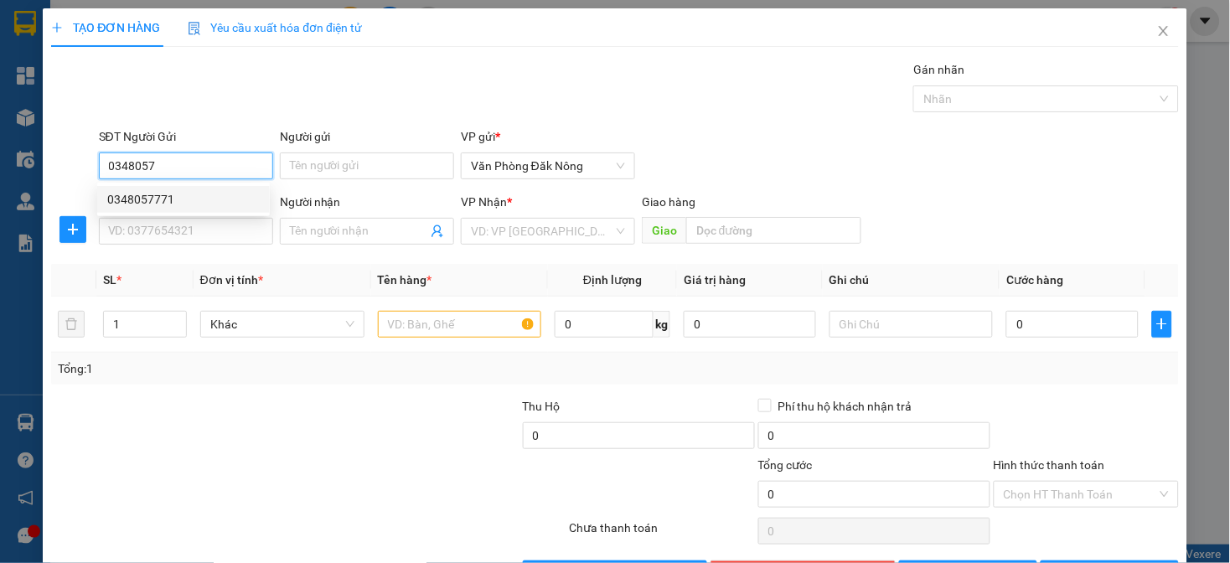
type input "[GEOGRAPHIC_DATA]"
type input "0348057771"
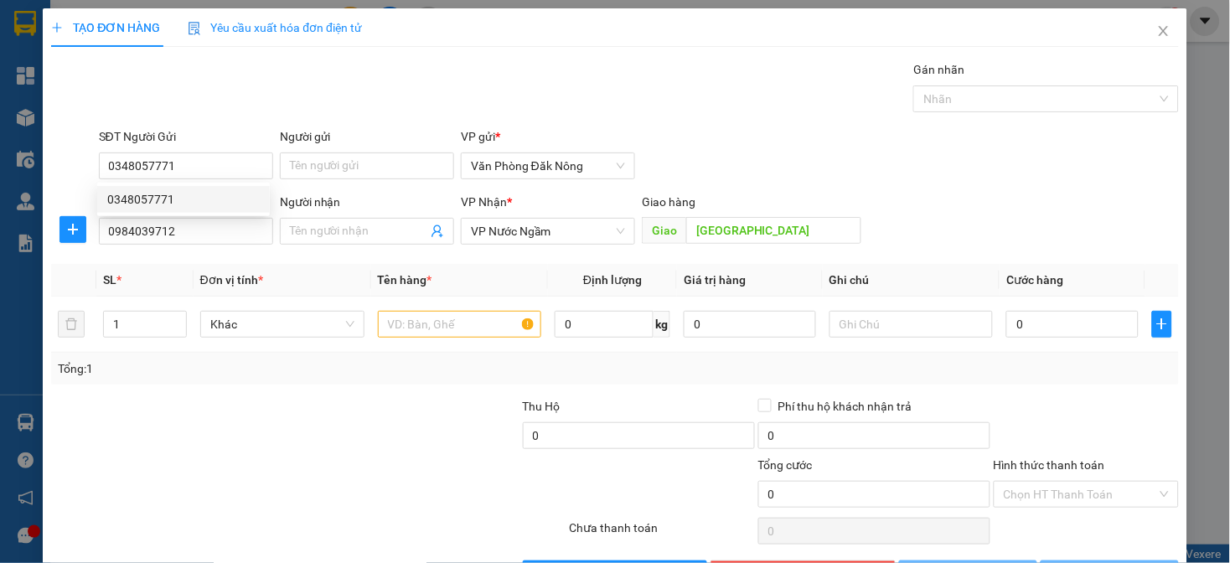
click at [206, 216] on div "SĐT Người Nhận" at bounding box center [186, 205] width 174 height 25
type input "150.000"
click at [206, 216] on div "SĐT Người Nhận" at bounding box center [186, 205] width 174 height 25
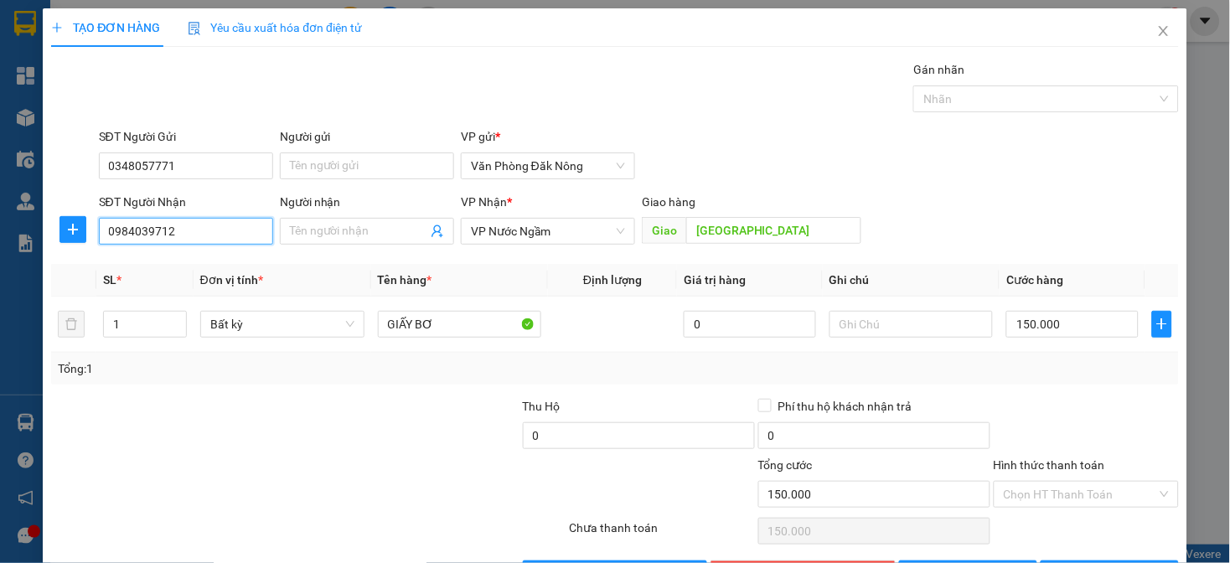
click at [203, 235] on input "0984039712" at bounding box center [186, 231] width 174 height 27
type input "0328642069"
click at [376, 239] on input "Người nhận" at bounding box center [358, 231] width 137 height 18
type input "0586248888"
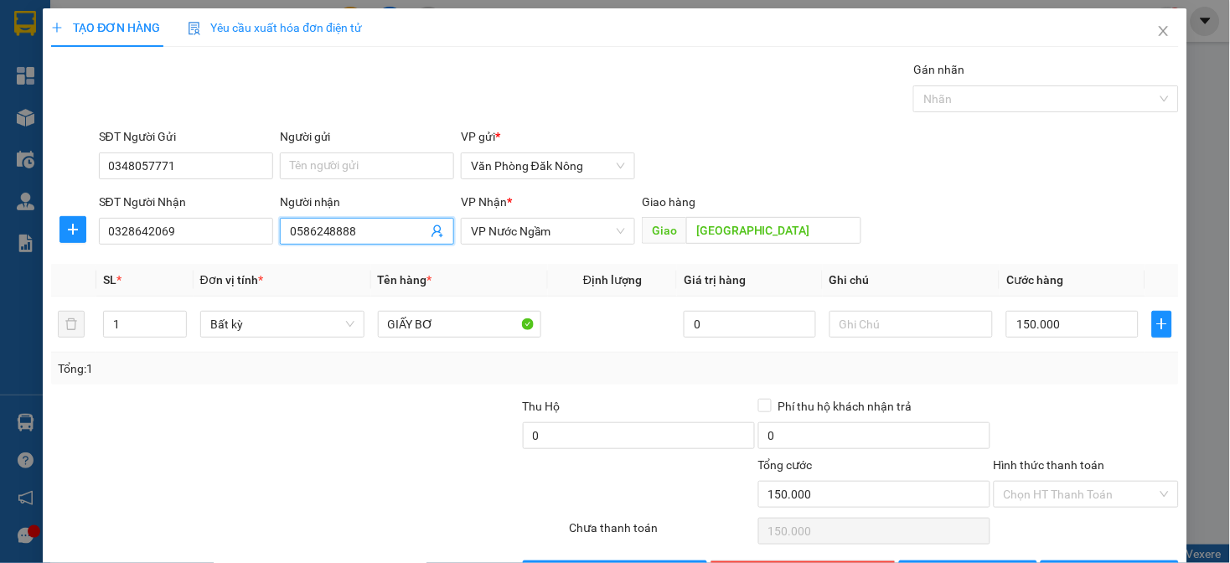
drag, startPoint x: 370, startPoint y: 458, endPoint x: 421, endPoint y: 423, distance: 61.6
click at [378, 450] on form "Thu Hộ 0 Phí thu hộ khách nhận trả 0 Tổng cước 150.000 Hình thức thanh toán Chọ…" at bounding box center [614, 455] width 1127 height 117
click at [749, 236] on input "[GEOGRAPHIC_DATA]" at bounding box center [773, 230] width 175 height 27
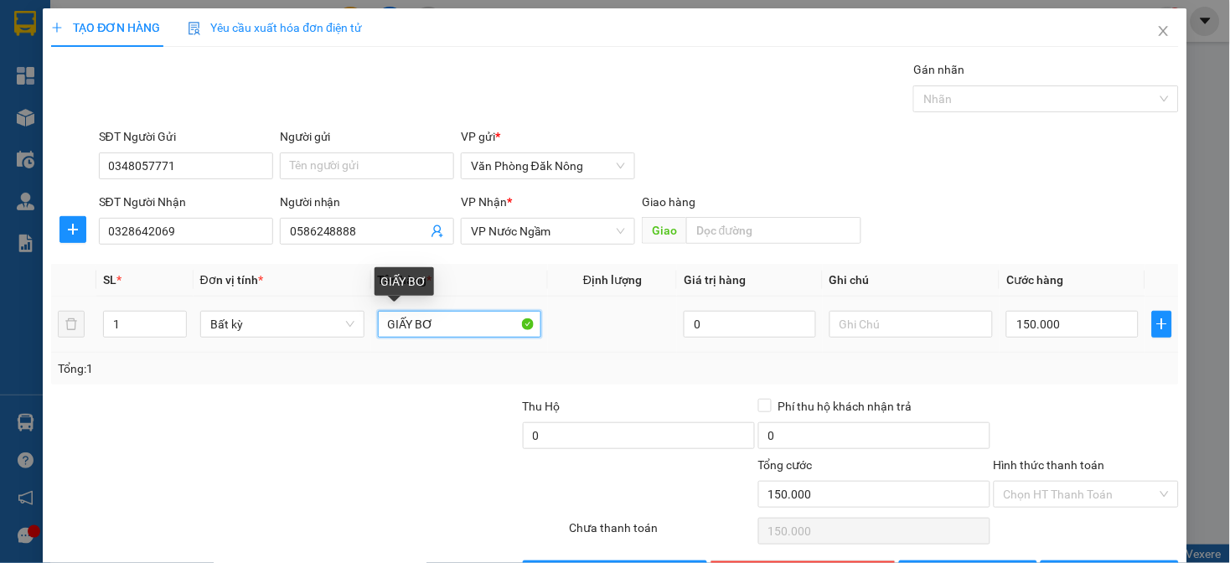
click at [427, 330] on input "GIẤY BƠ" at bounding box center [460, 324] width 164 height 27
type input "THÙNG GIẤY"
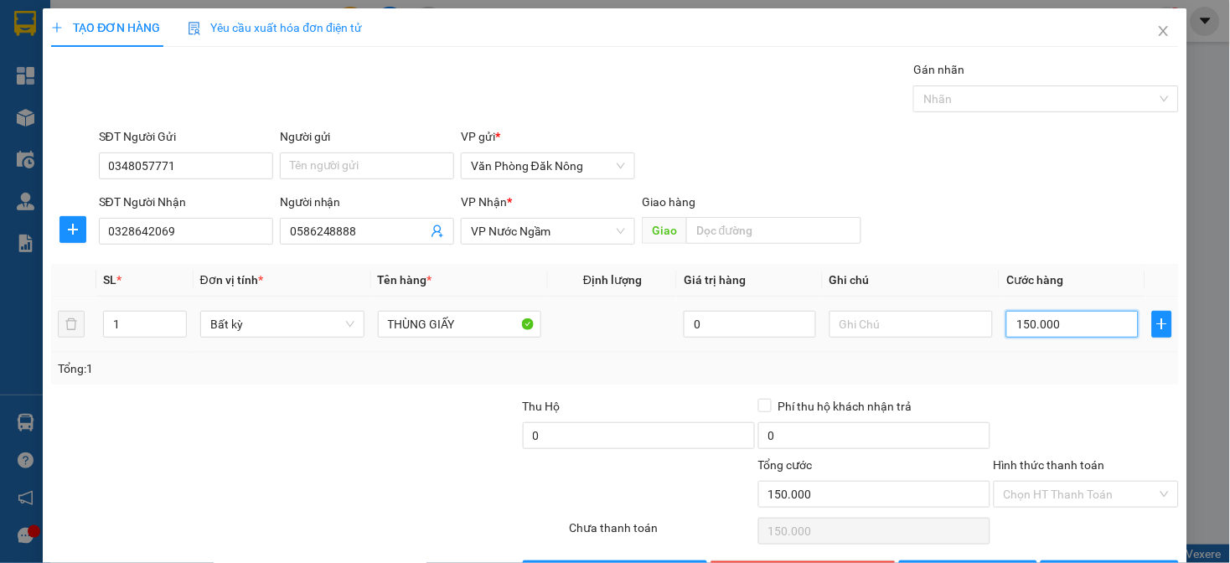
click at [1046, 325] on input "150.000" at bounding box center [1073, 324] width 132 height 27
type input "3"
type input "30"
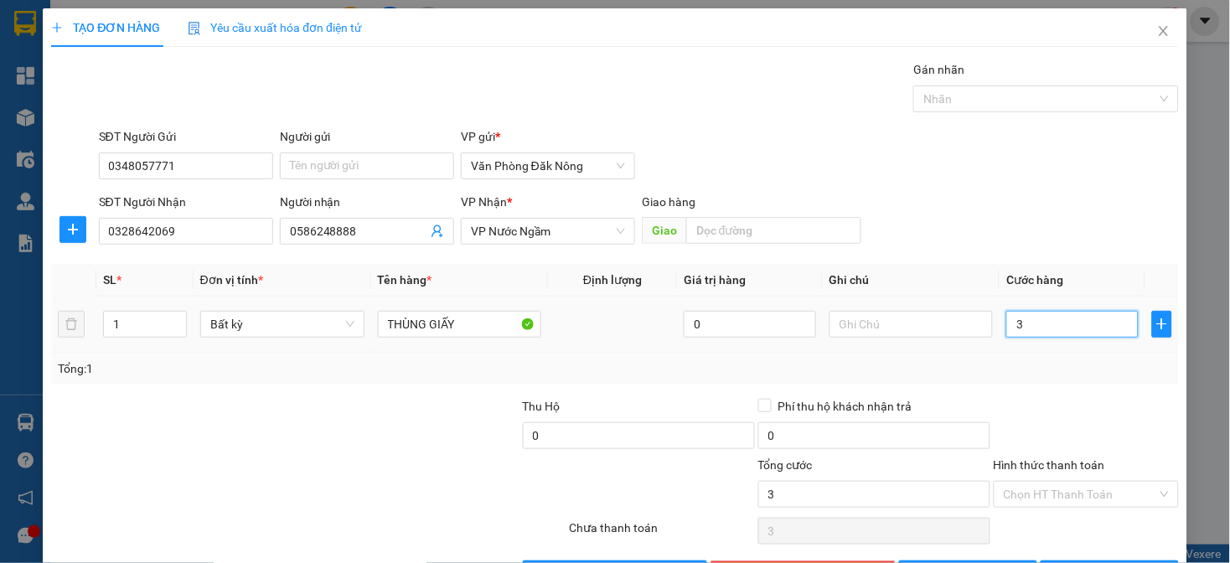
type input "30"
type input "300"
type input "3.000"
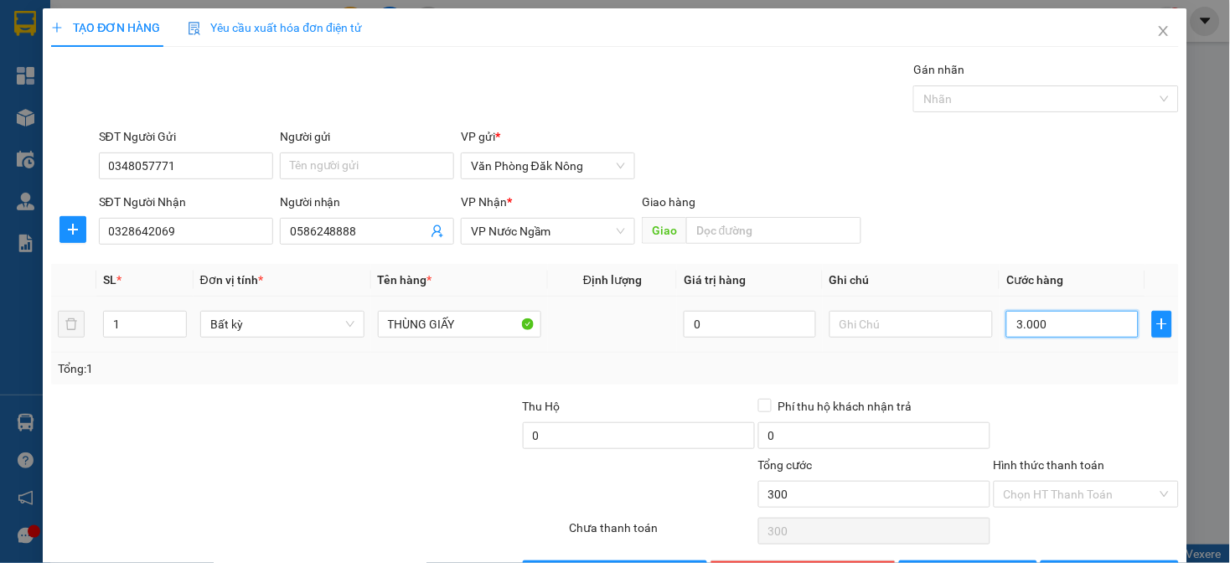
type input "3.000"
type input "30.000"
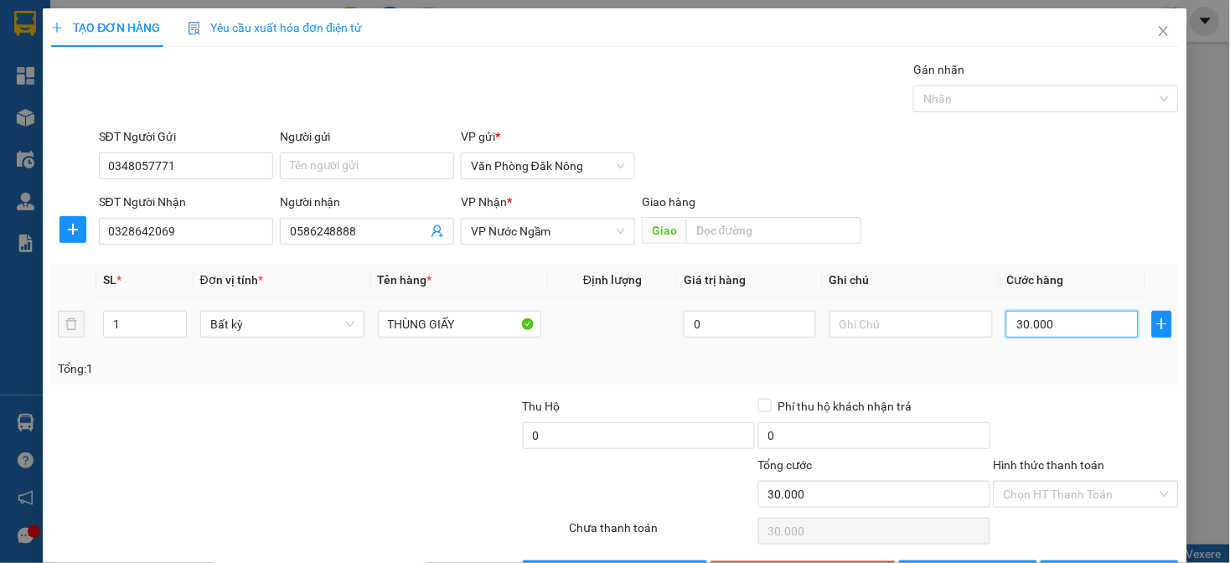
type input "300.000"
click at [1045, 398] on div at bounding box center [1086, 426] width 189 height 59
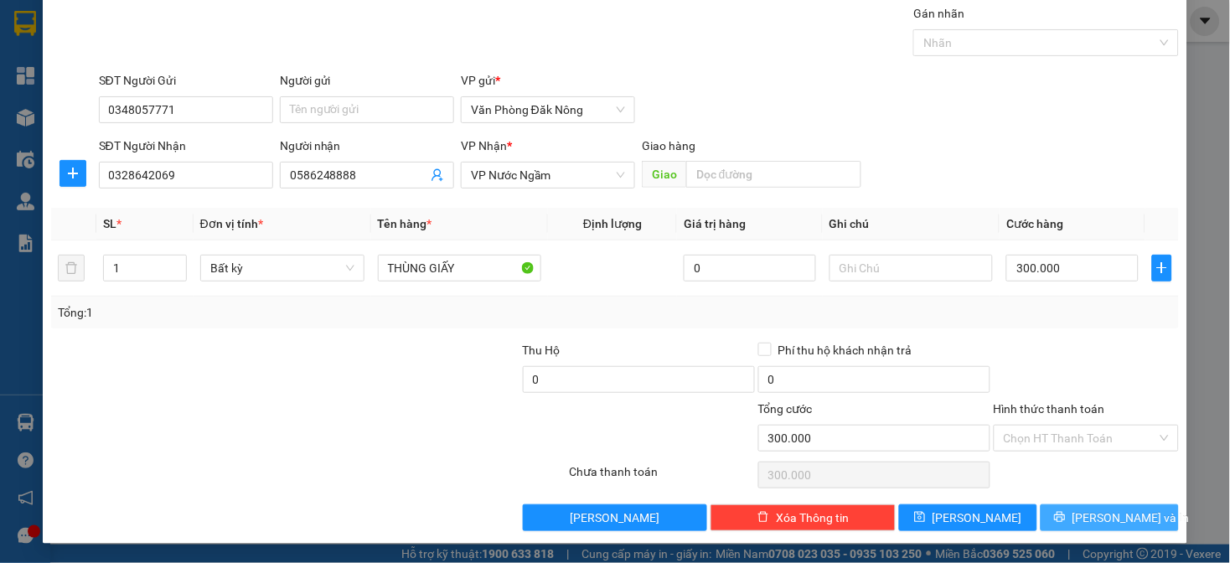
drag, startPoint x: 1059, startPoint y: 512, endPoint x: 1048, endPoint y: 508, distance: 12.5
click at [1058, 514] on button "[PERSON_NAME] và In" at bounding box center [1110, 518] width 138 height 27
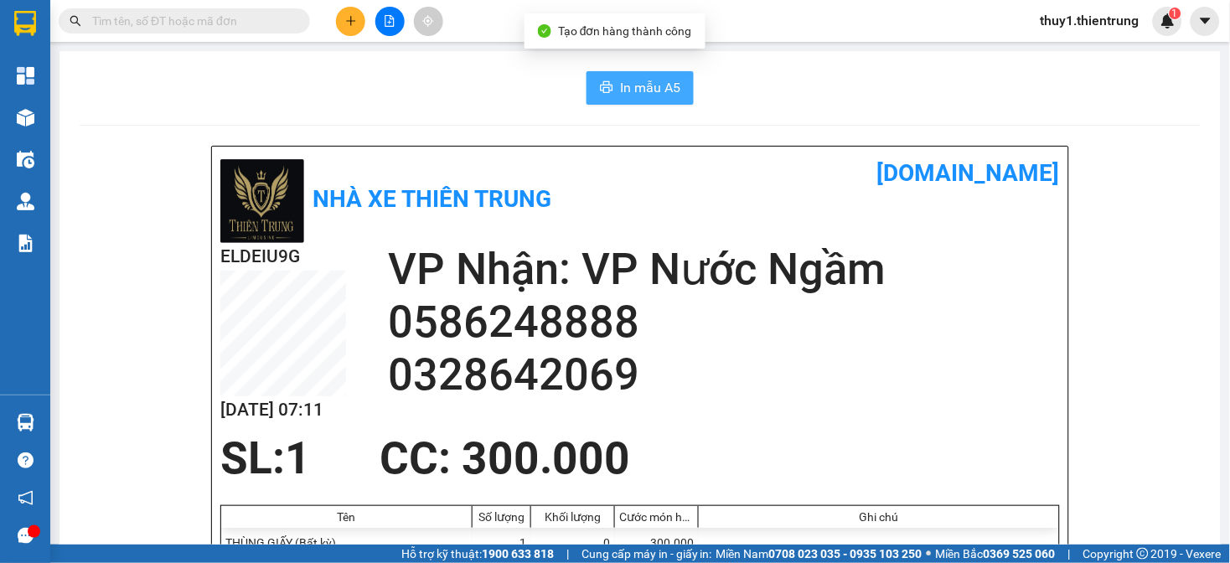
click at [606, 101] on button "In mẫu A5" at bounding box center [640, 88] width 107 height 34
drag, startPoint x: 777, startPoint y: 218, endPoint x: 471, endPoint y: 15, distance: 367.1
click at [756, 204] on div "Nhà xe Thiên Trung [DOMAIN_NAME]" at bounding box center [640, 199] width 840 height 88
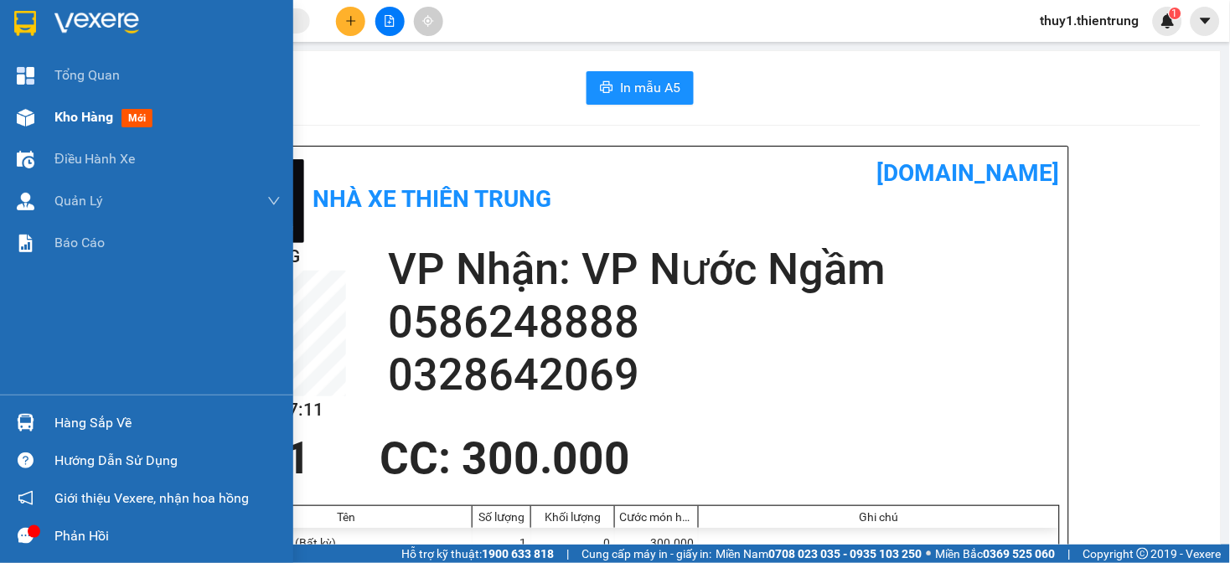
click at [27, 114] on img at bounding box center [26, 118] width 18 height 18
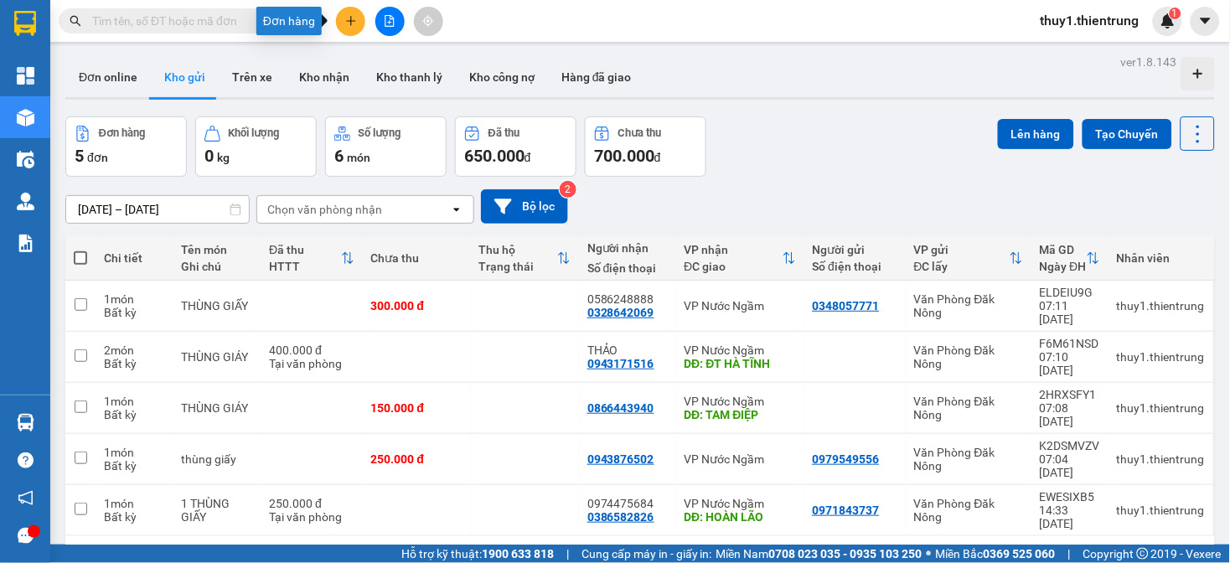
click at [346, 22] on icon "plus" at bounding box center [351, 21] width 12 height 12
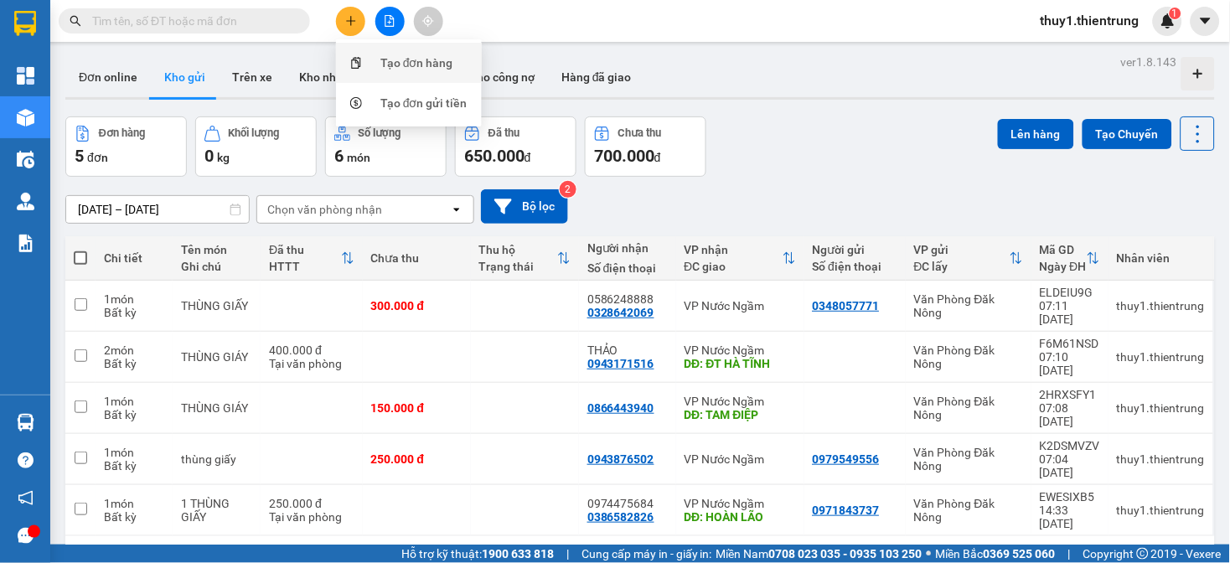
click at [365, 63] on div at bounding box center [356, 63] width 21 height 18
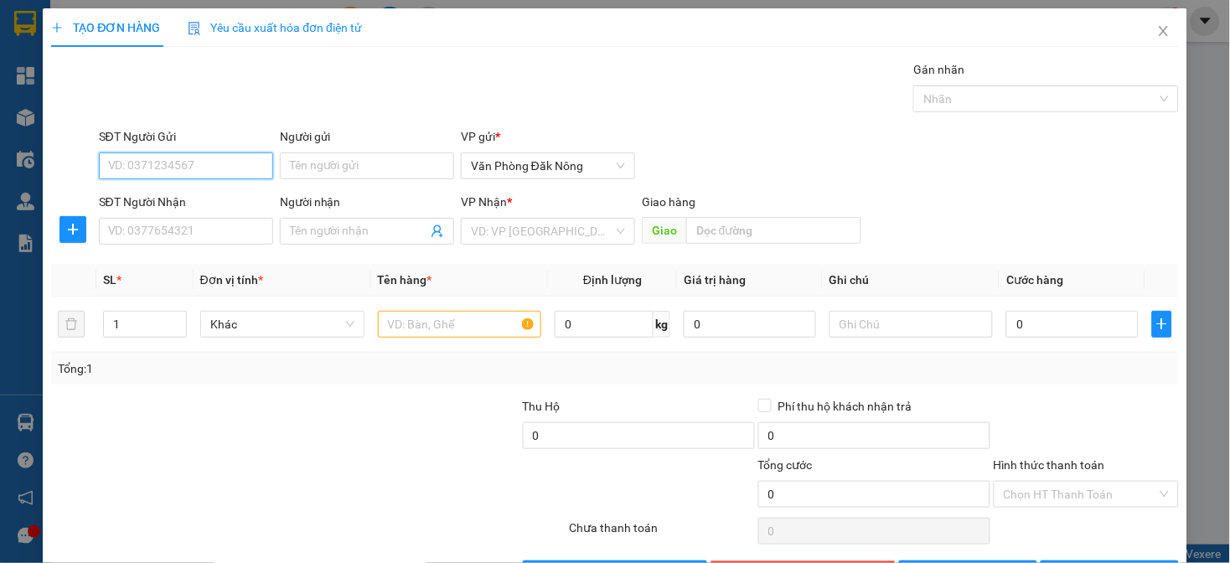
click at [177, 156] on input "SĐT Người Gửi" at bounding box center [186, 166] width 174 height 27
type input "0969868147"
click at [148, 203] on div "0969868147" at bounding box center [183, 199] width 153 height 18
type input "0915108816"
type input "linh"
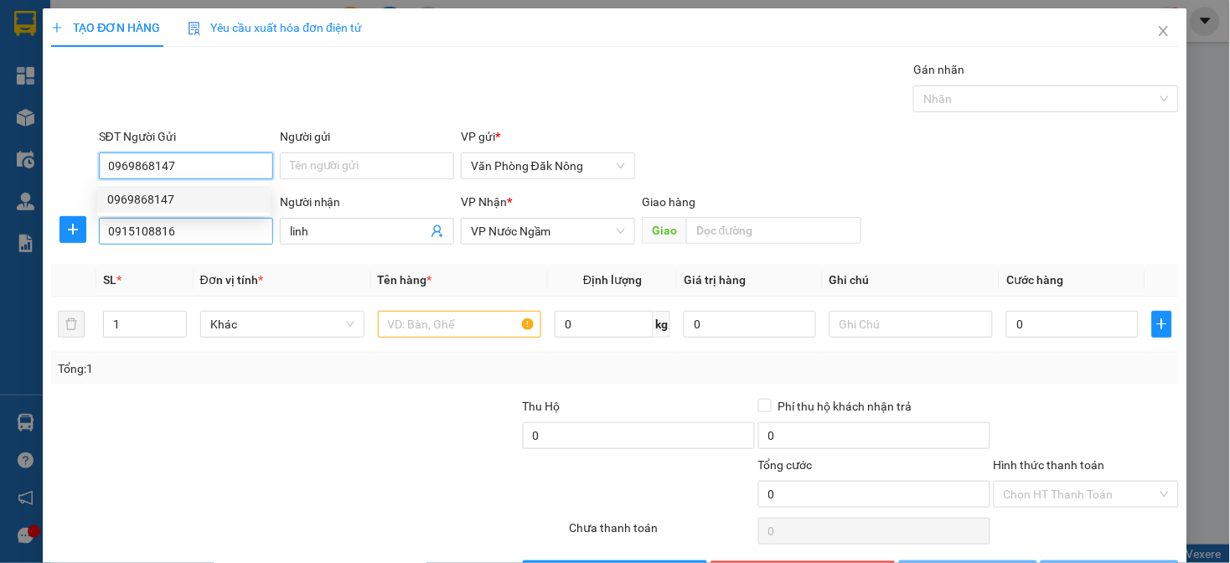
type input "0969868147"
click at [193, 225] on input "0915108816" at bounding box center [186, 231] width 174 height 27
type input "250.000"
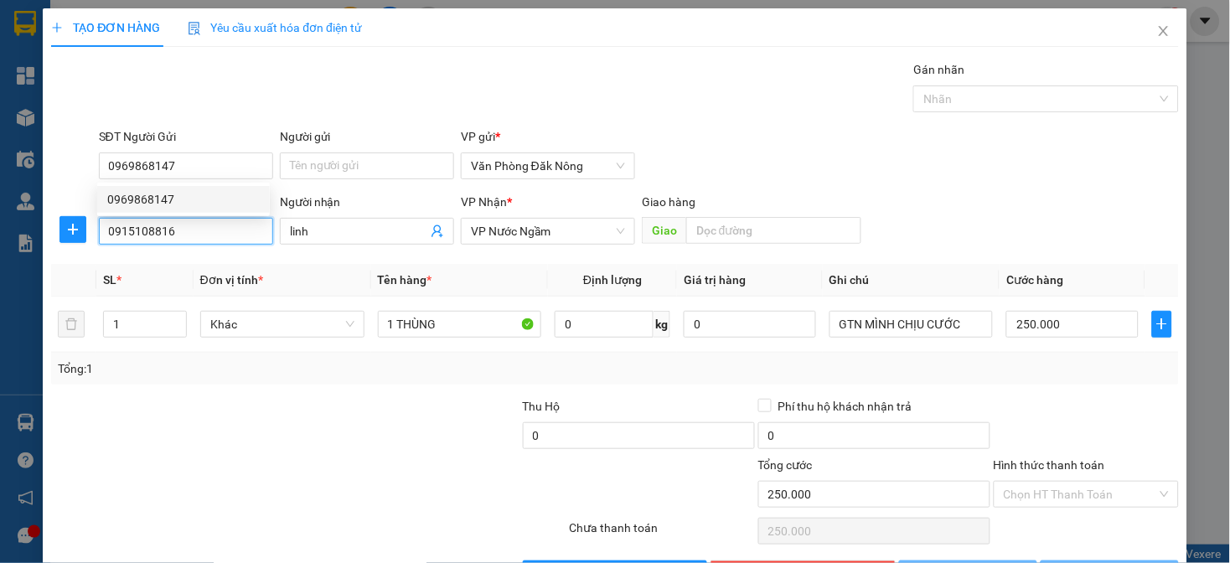
click at [193, 225] on input "0915108816" at bounding box center [186, 231] width 174 height 27
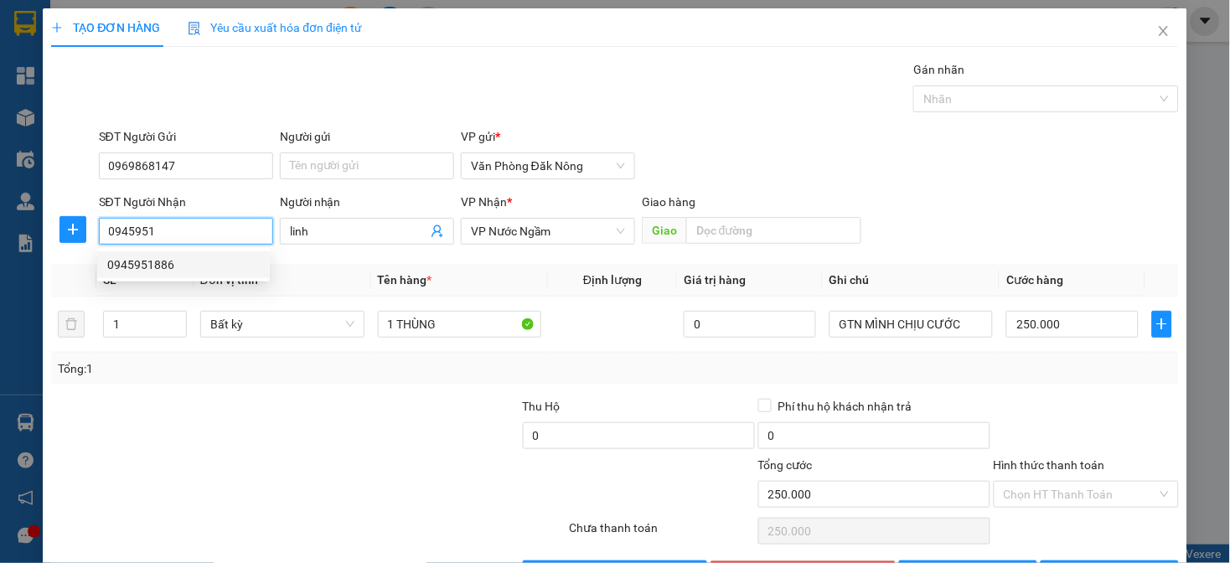
click at [151, 268] on div "0945951886" at bounding box center [183, 265] width 153 height 18
type input "0945951886"
type input "cam liên"
type input "150.000"
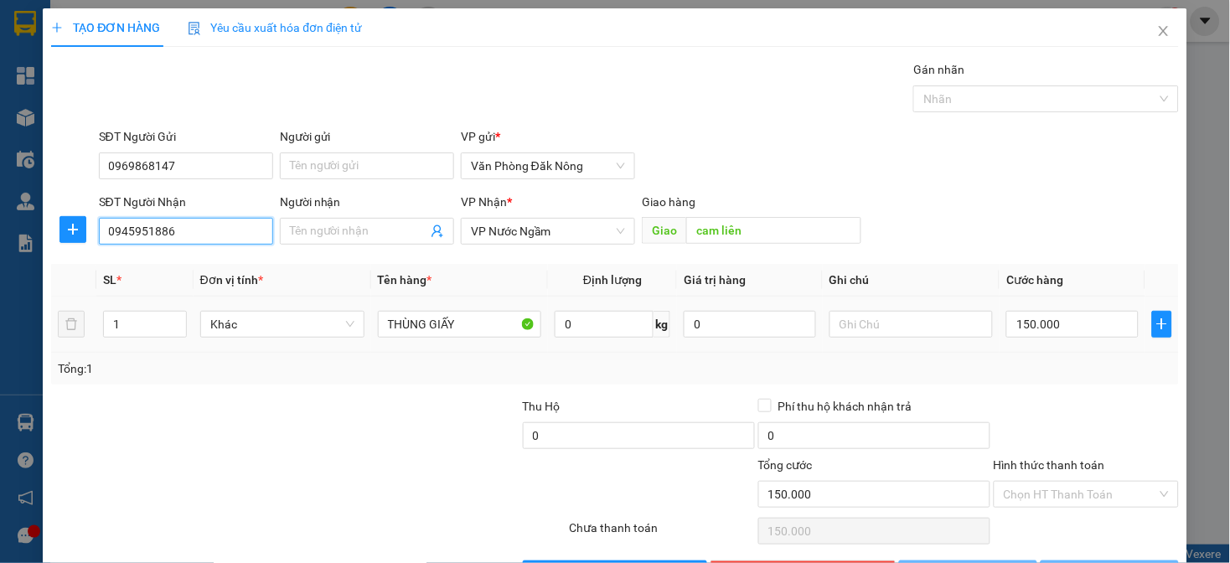
type input "0945951886"
click at [189, 376] on div "Tổng: 1" at bounding box center [266, 369] width 417 height 18
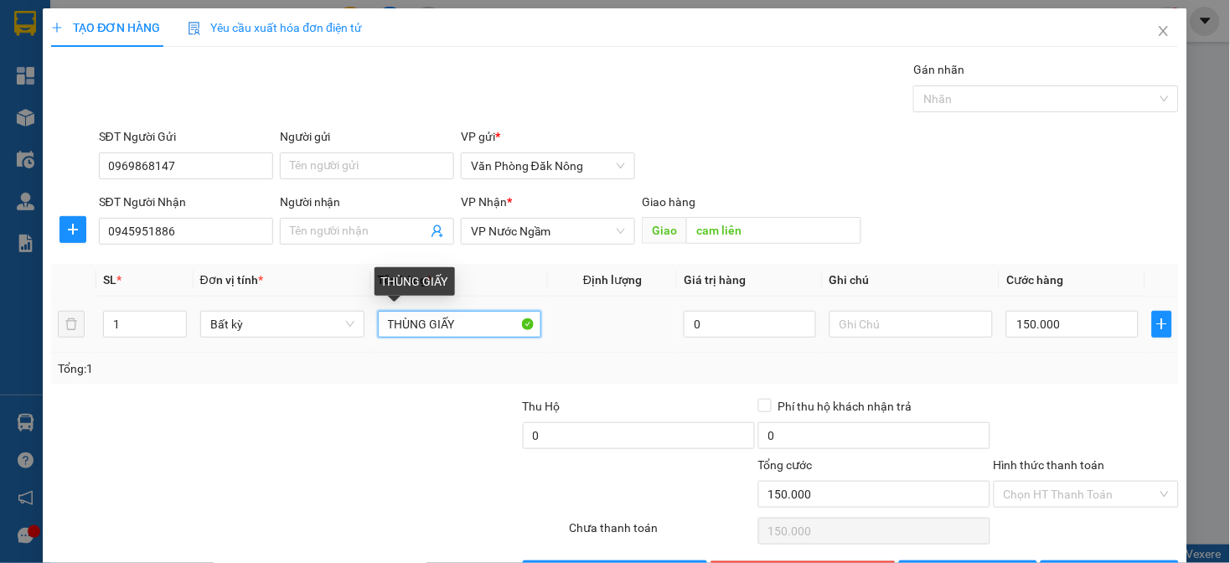
drag, startPoint x: 378, startPoint y: 324, endPoint x: 672, endPoint y: 315, distance: 294.3
click at [666, 321] on tr "1 Bất kỳ THÙNG GIẤY 0 150.000" at bounding box center [614, 325] width 1127 height 56
type input "XỐP"
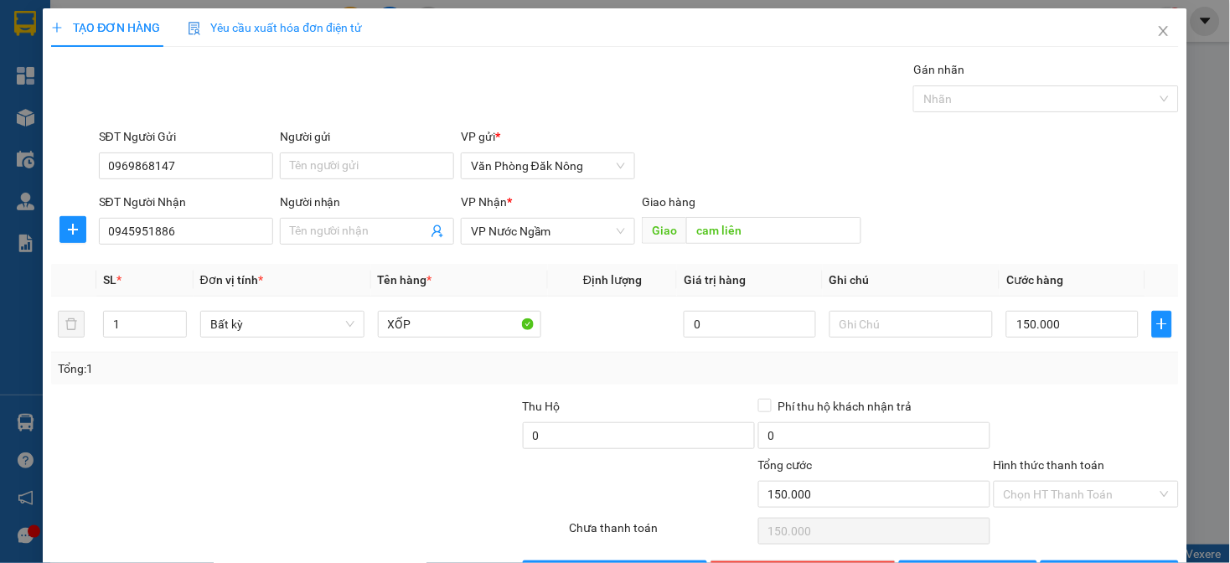
click at [1020, 381] on div "Tổng: 1" at bounding box center [614, 369] width 1127 height 32
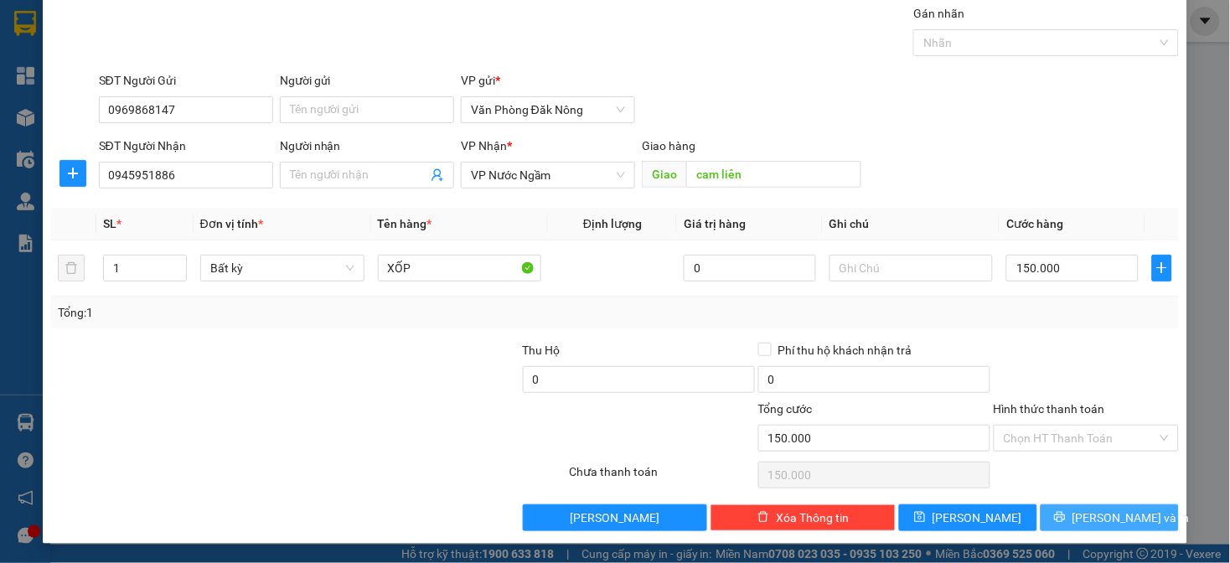
click at [1083, 518] on span "[PERSON_NAME] và In" at bounding box center [1131, 518] width 117 height 18
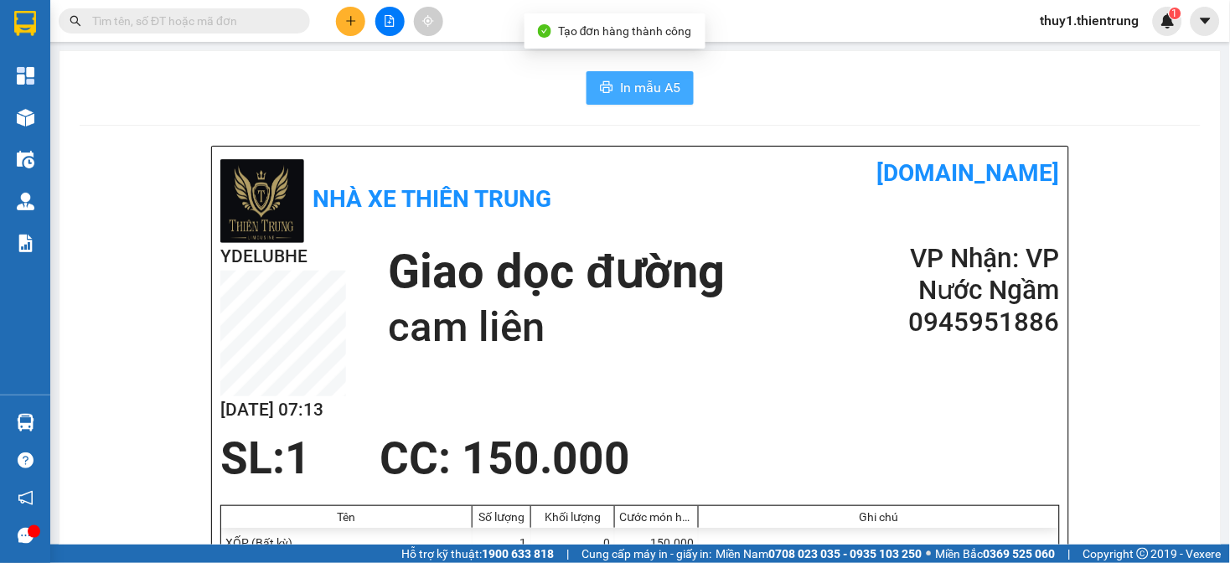
click at [661, 90] on span "In mẫu A5" at bounding box center [650, 87] width 60 height 21
drag, startPoint x: 820, startPoint y: 366, endPoint x: 513, endPoint y: 265, distance: 323.1
click at [820, 366] on div "YDELUBHE [DATE] 07:13 Giao dọc đường cam liên VP Nhận: VP Nước Ngầm 0945951886" at bounding box center [640, 338] width 840 height 190
click at [348, 19] on icon "plus" at bounding box center [351, 21] width 12 height 12
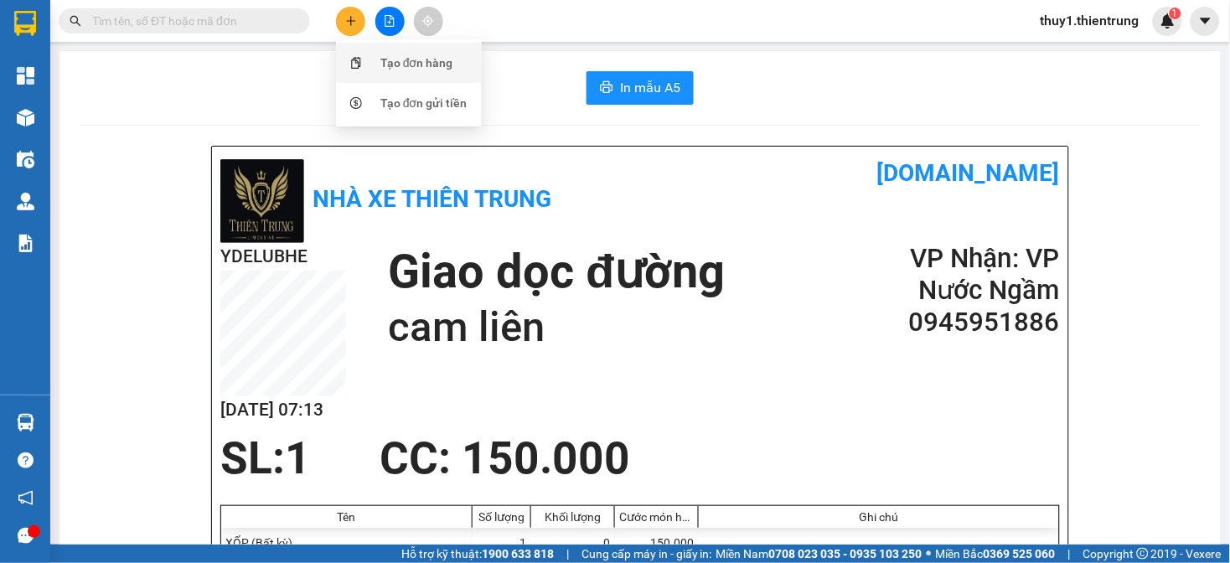
click at [383, 59] on div "Tạo đơn hàng" at bounding box center [417, 63] width 73 height 18
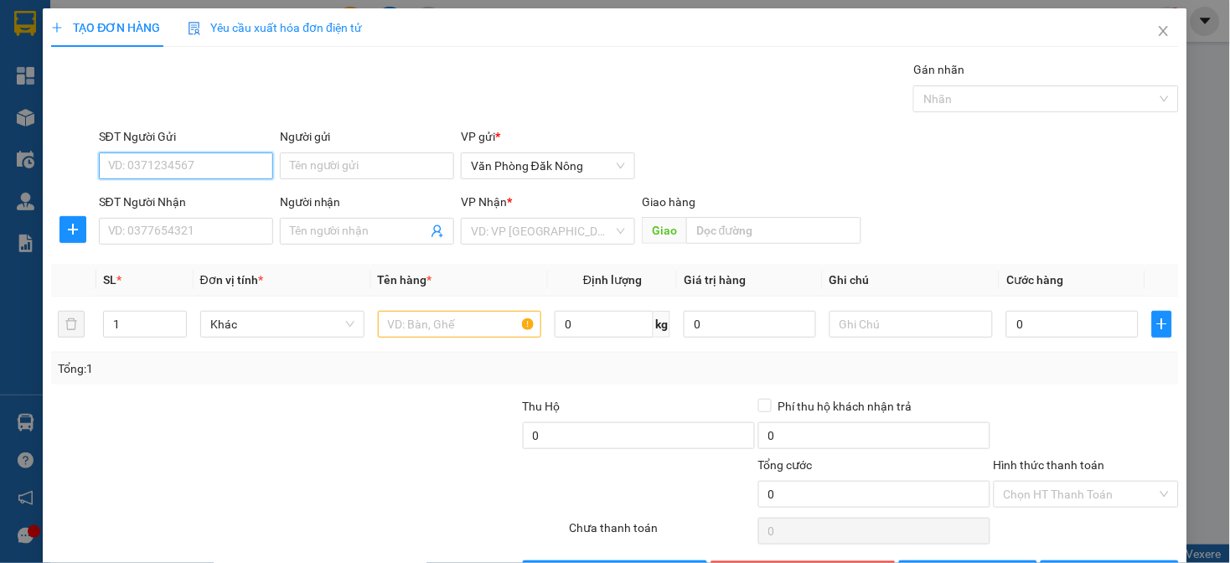
click at [165, 163] on input "SĐT Người Gửi" at bounding box center [186, 166] width 174 height 27
click at [147, 196] on div "0969868147" at bounding box center [183, 199] width 153 height 18
type input "0969868147"
type input "0945951886"
type input "cam liên"
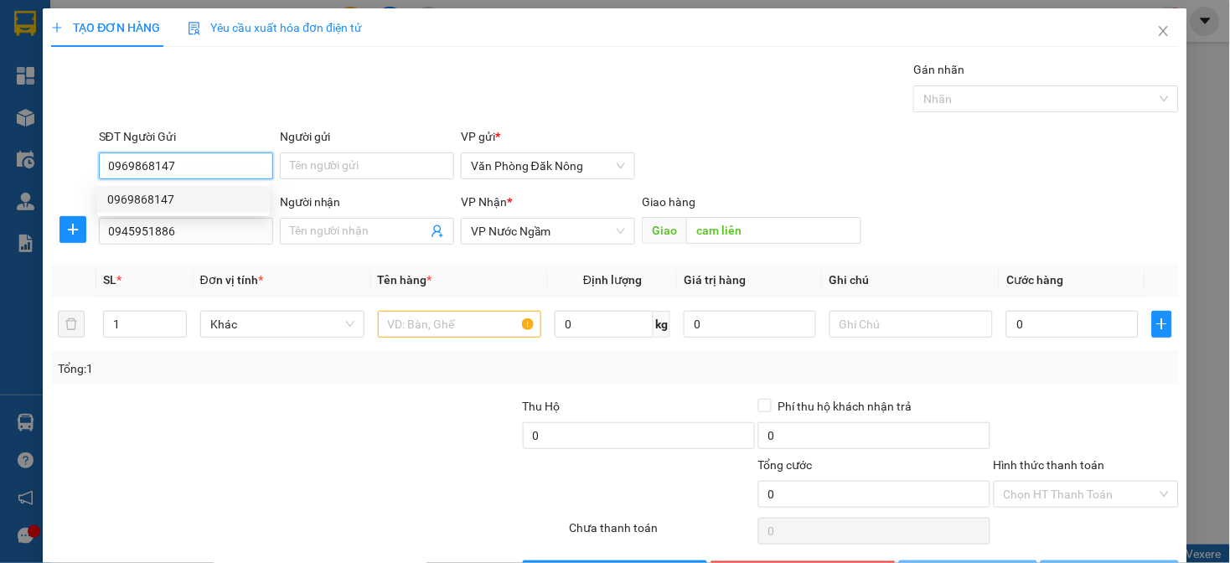
type input "150.000"
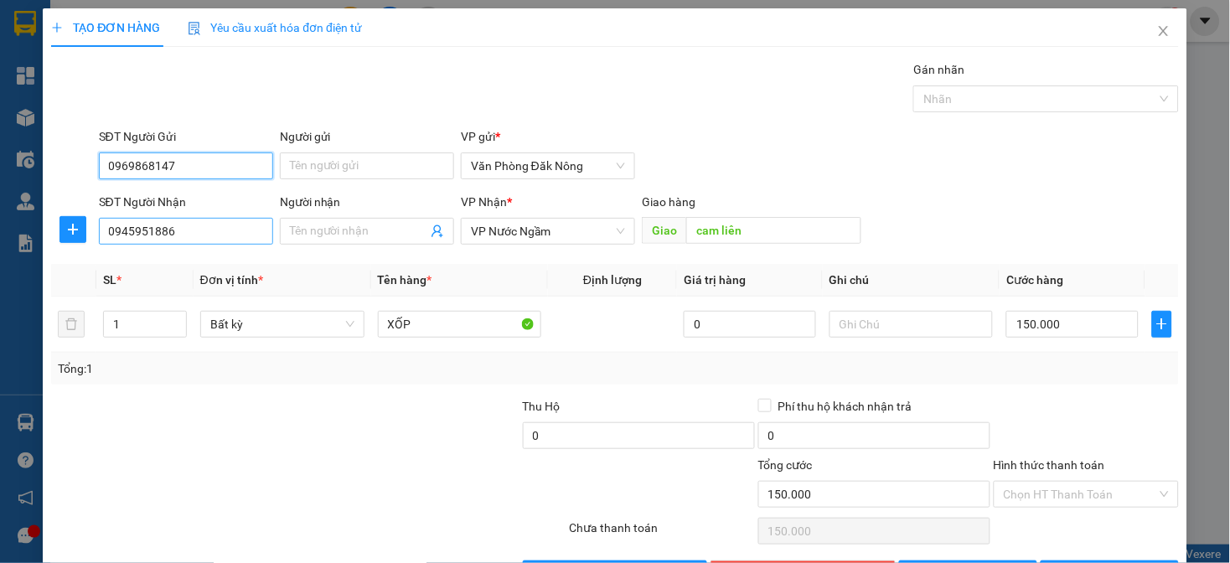
type input "0969868147"
click at [198, 237] on input "0945951886" at bounding box center [186, 231] width 174 height 27
type input "0915889549"
click at [741, 229] on input "cam liên" at bounding box center [773, 230] width 175 height 27
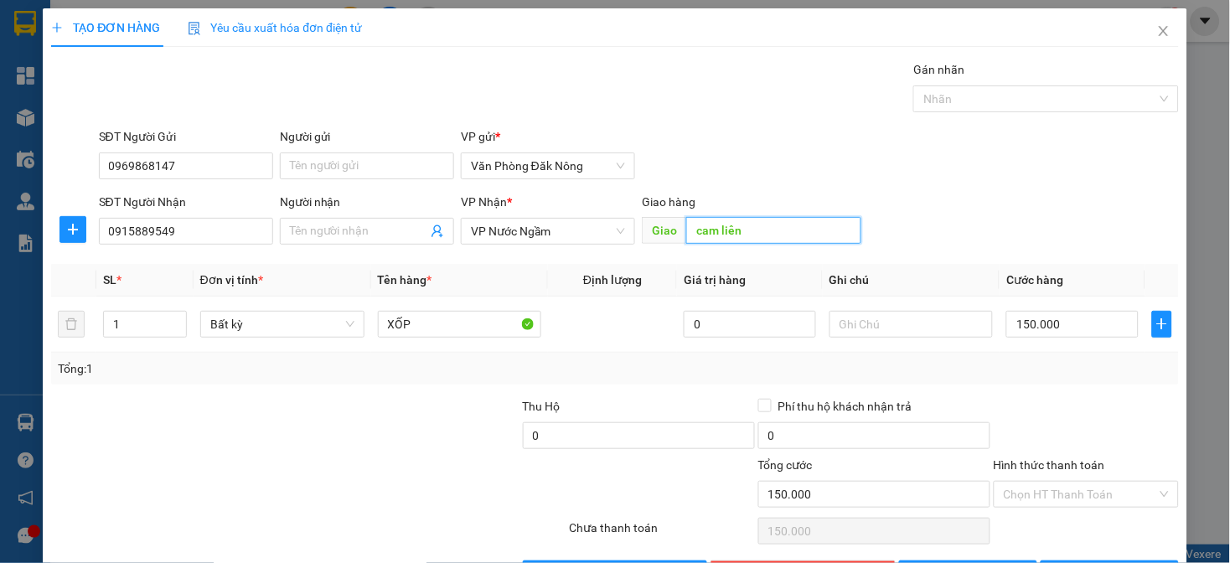
click at [741, 229] on input "cam liên" at bounding box center [773, 230] width 175 height 27
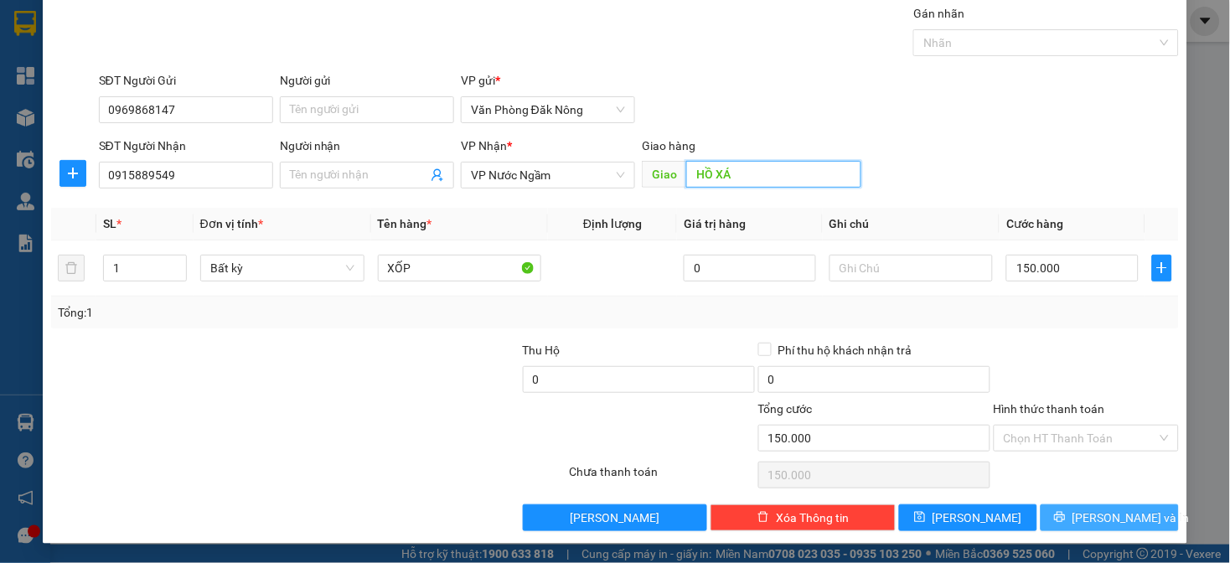
type input "HỒ XÁ"
drag, startPoint x: 1083, startPoint y: 515, endPoint x: 957, endPoint y: 440, distance: 146.6
click at [1082, 515] on span "[PERSON_NAME] và In" at bounding box center [1131, 518] width 117 height 18
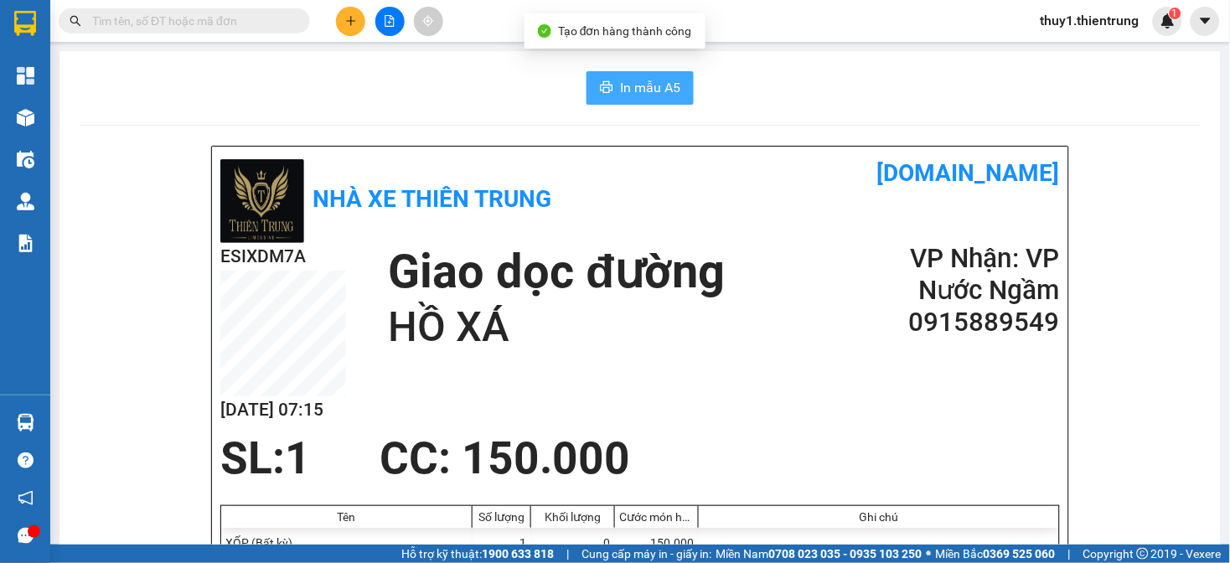
drag, startPoint x: 637, startPoint y: 87, endPoint x: 894, endPoint y: 120, distance: 258.6
click at [640, 88] on span "In mẫu A5" at bounding box center [650, 87] width 60 height 21
click at [806, 269] on div "Giao dọc đường [GEOGRAPHIC_DATA]" at bounding box center [623, 298] width 470 height 111
drag, startPoint x: 428, startPoint y: 102, endPoint x: 388, endPoint y: 61, distance: 57.5
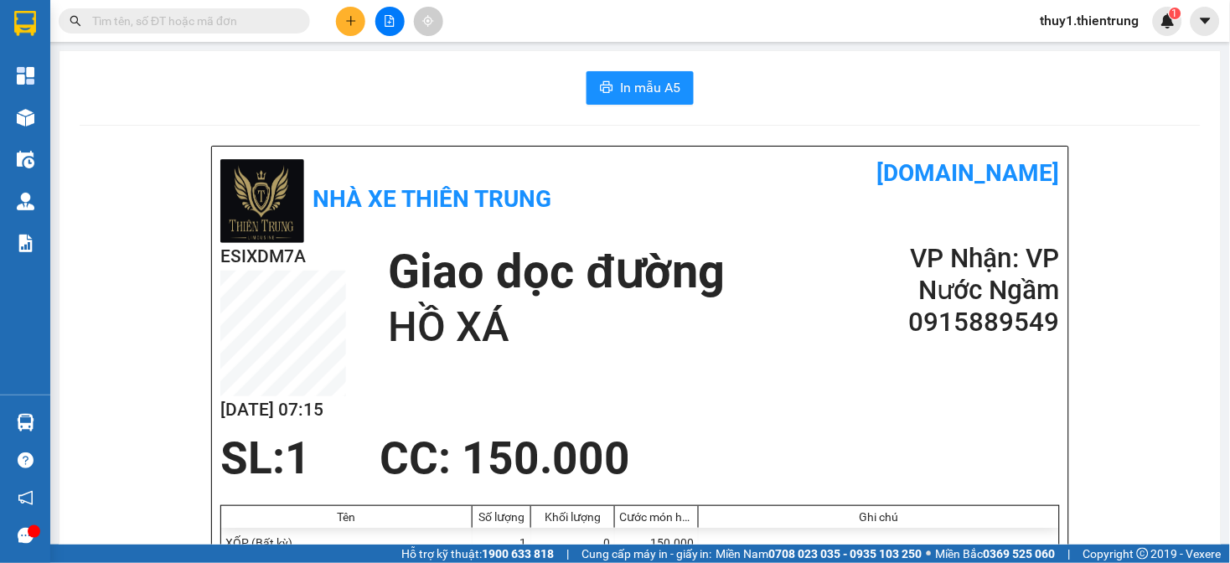
click at [407, 88] on div "In mẫu A5" at bounding box center [641, 88] width 1122 height 34
click at [349, 27] on button at bounding box center [350, 21] width 29 height 29
click at [392, 65] on div "Tạo đơn hàng" at bounding box center [417, 63] width 73 height 18
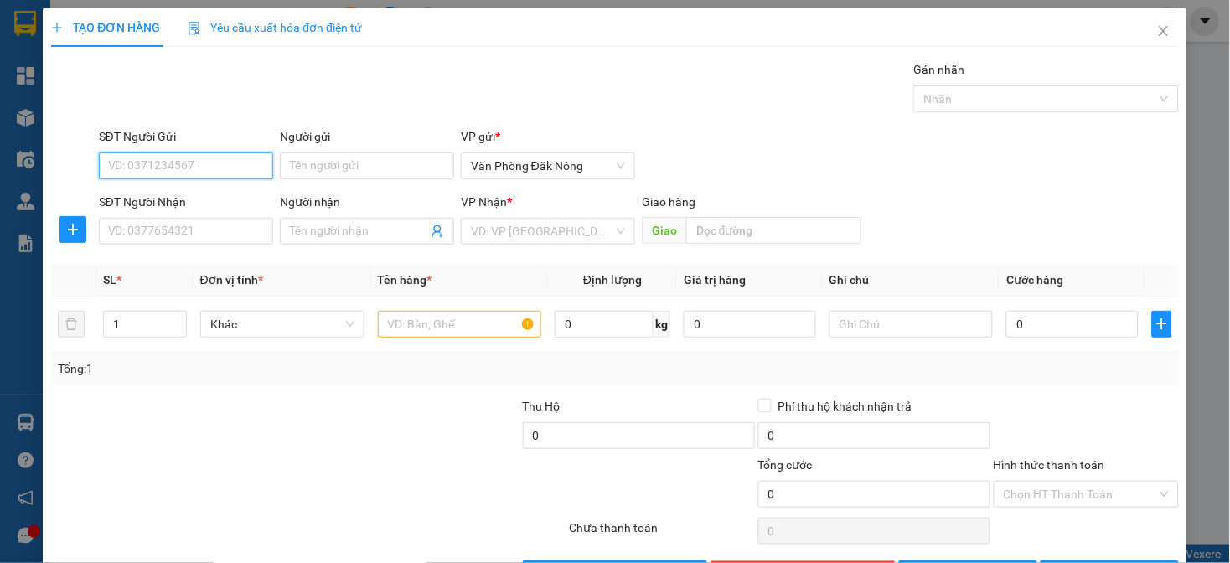
click at [197, 172] on input "SĐT Người Gửi" at bounding box center [186, 166] width 174 height 27
type input "0973080885"
click at [231, 238] on input "SĐT Người Nhận" at bounding box center [186, 231] width 174 height 27
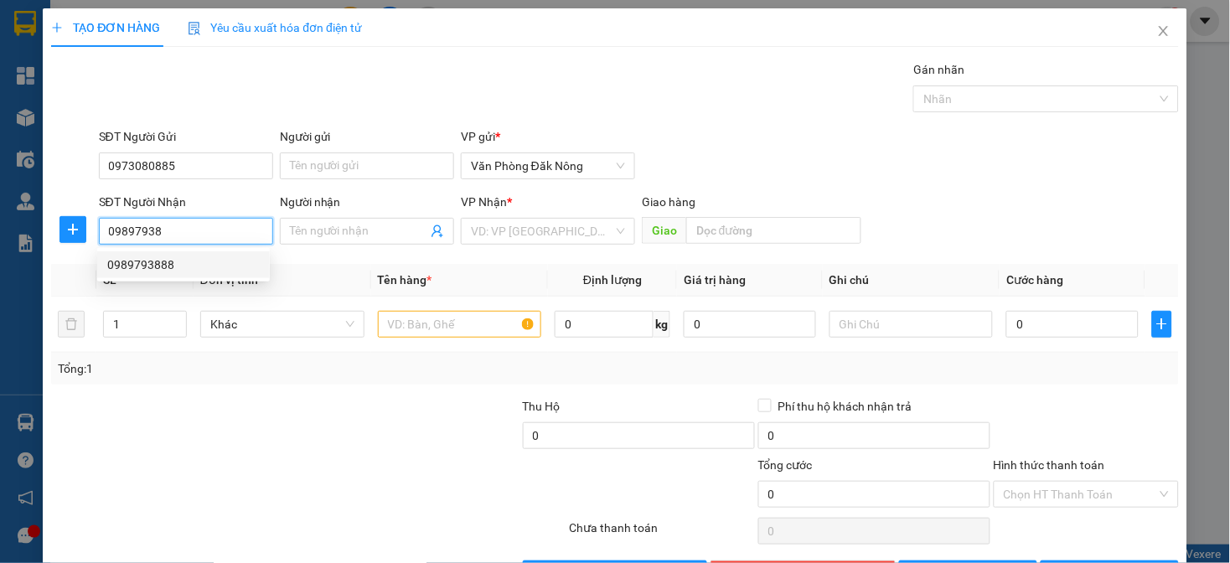
drag, startPoint x: 151, startPoint y: 262, endPoint x: 168, endPoint y: 270, distance: 19.5
click at [151, 262] on div "0989793888" at bounding box center [183, 265] width 153 height 18
type input "0989793888"
type input "150.000"
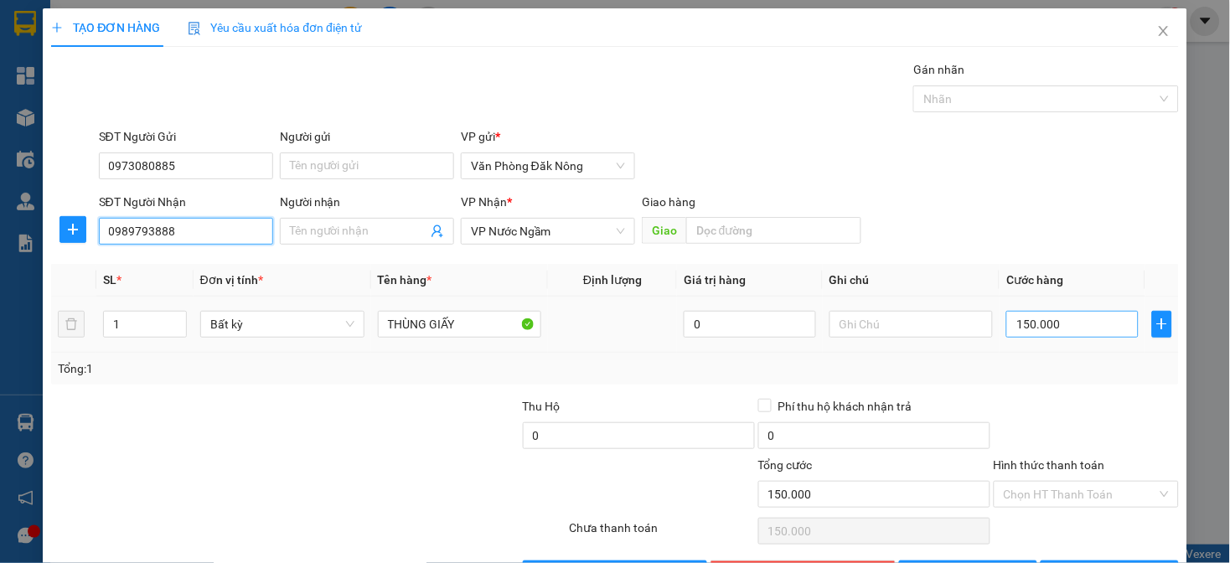
type input "0989793888"
click at [1095, 320] on input "150.000" at bounding box center [1073, 324] width 132 height 27
type input "1"
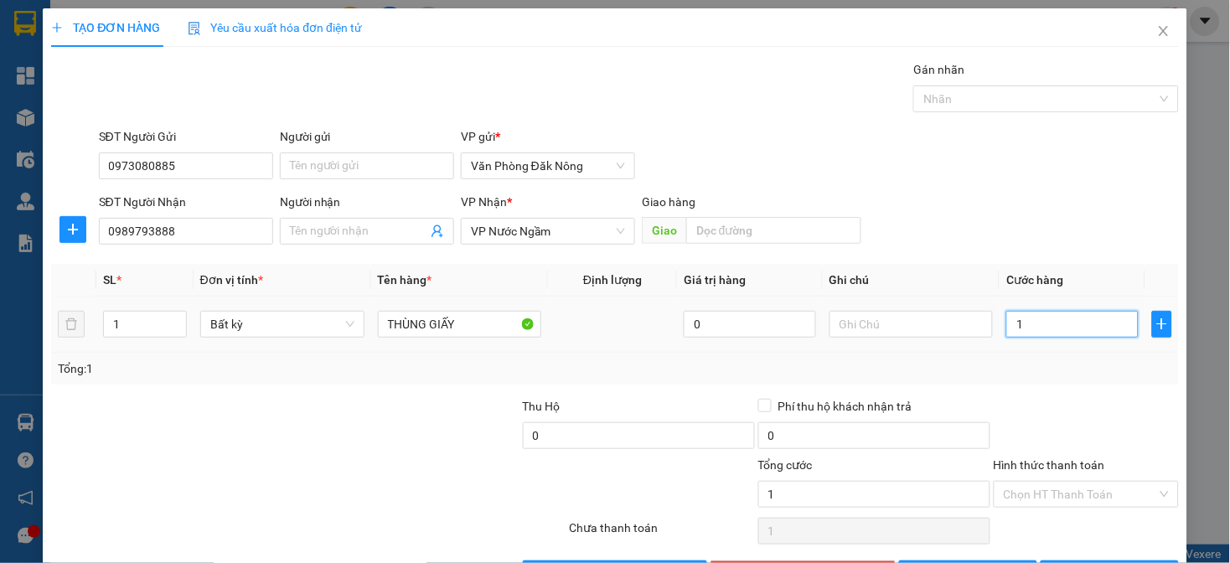
type input "10"
type input "100"
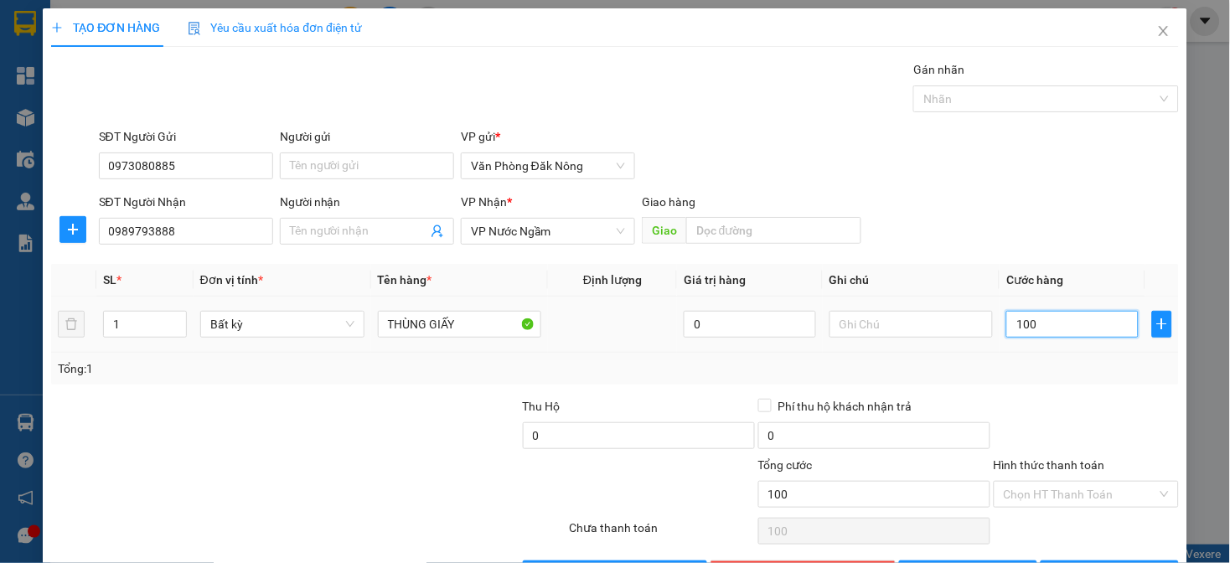
type input "1.000"
type input "10.000"
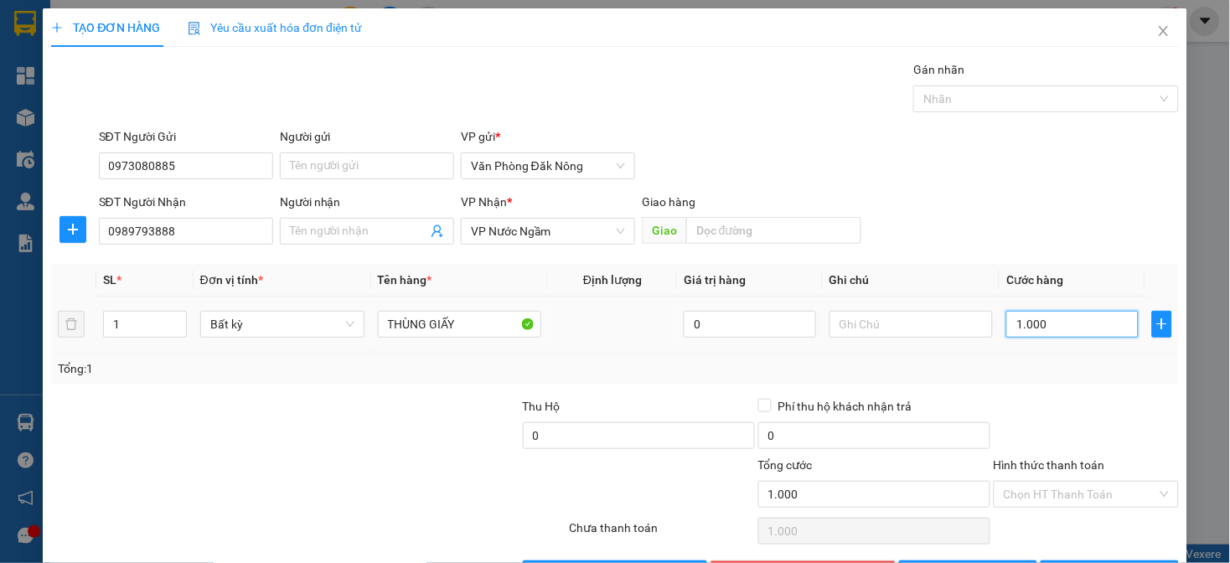
type input "10.000"
type input "100.000"
click at [1104, 387] on div "Transit Pickup Surcharge Ids Transit Deliver Surcharge Ids Transit Deliver Surc…" at bounding box center [614, 323] width 1127 height 527
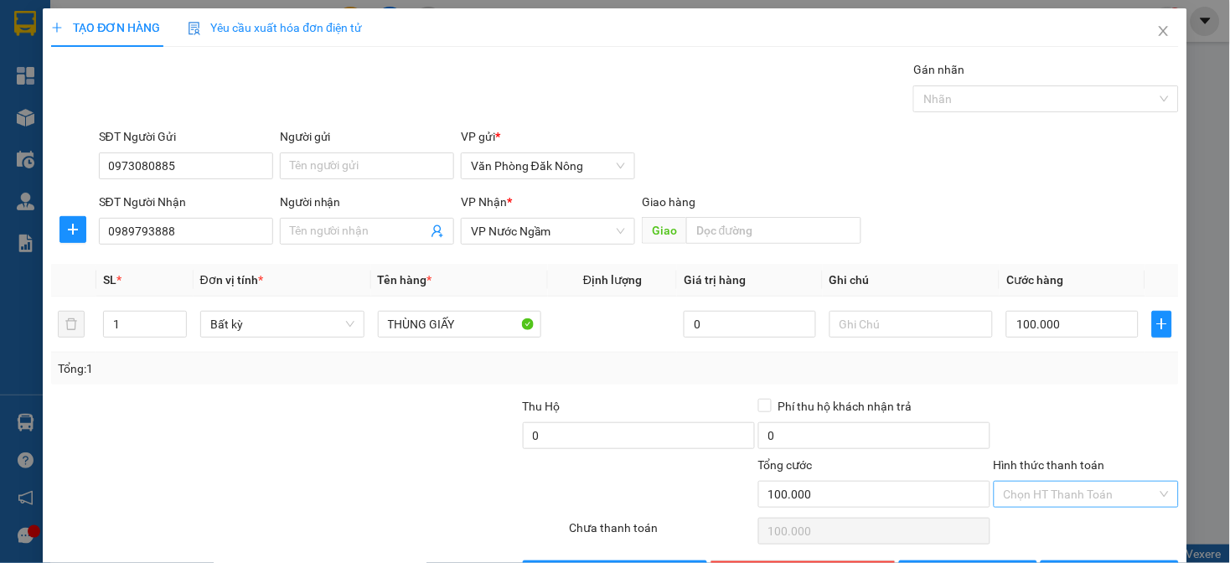
scroll to position [56, 0]
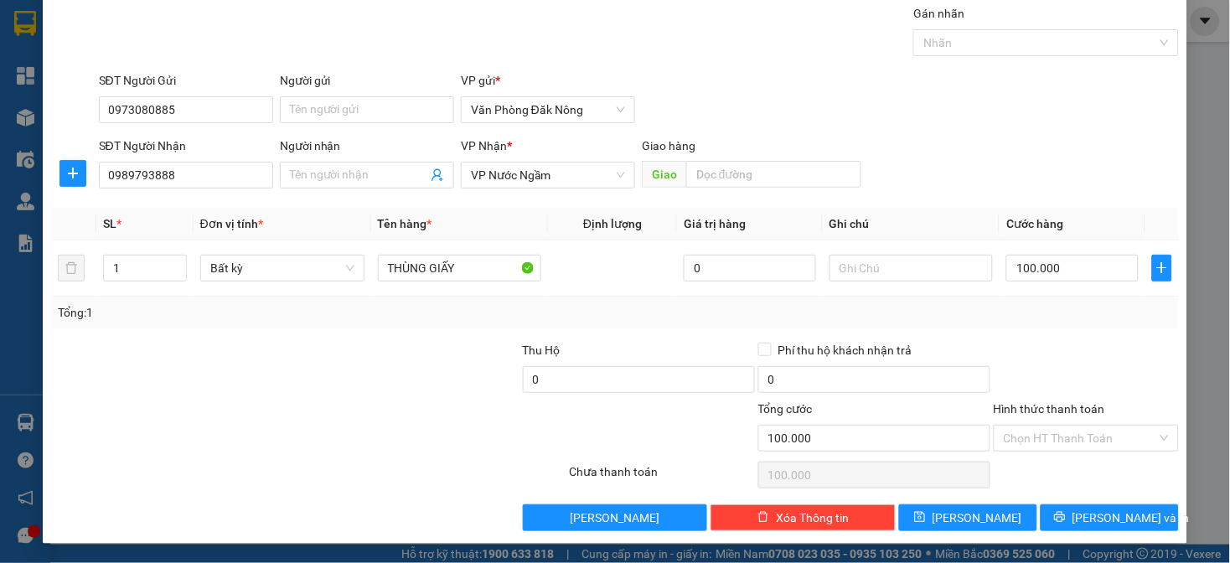
click at [1101, 421] on div "Hình thức thanh toán" at bounding box center [1086, 412] width 185 height 25
click at [1102, 436] on input "Hình thức thanh toán" at bounding box center [1080, 438] width 153 height 25
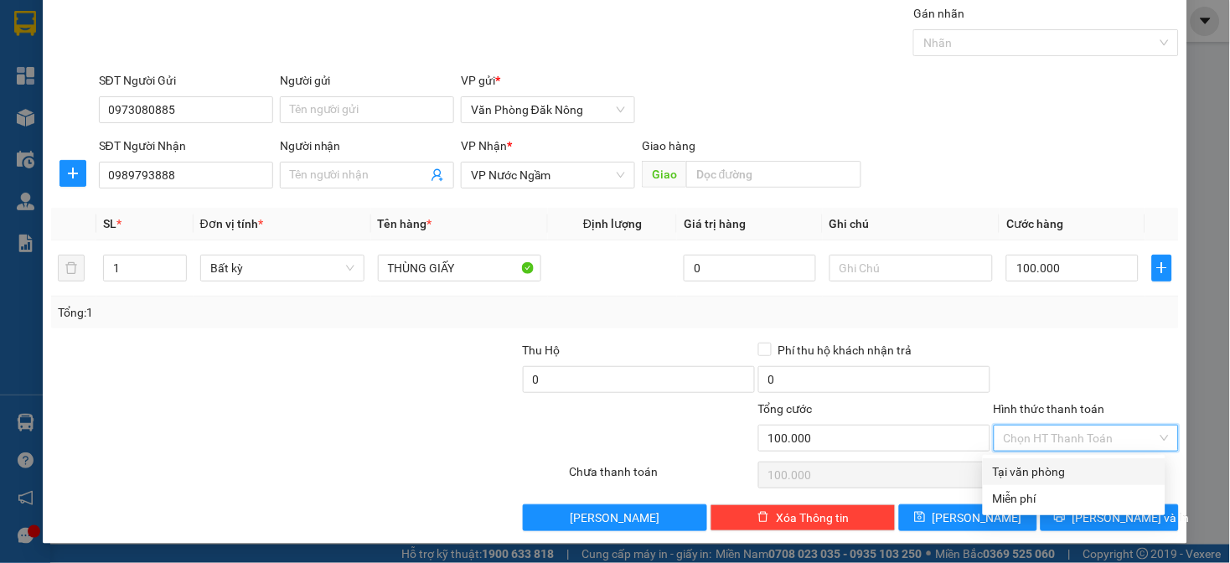
drag, startPoint x: 1071, startPoint y: 467, endPoint x: 1130, endPoint y: 480, distance: 60.2
click at [1070, 469] on div "Tại văn phòng" at bounding box center [1074, 472] width 163 height 18
type input "0"
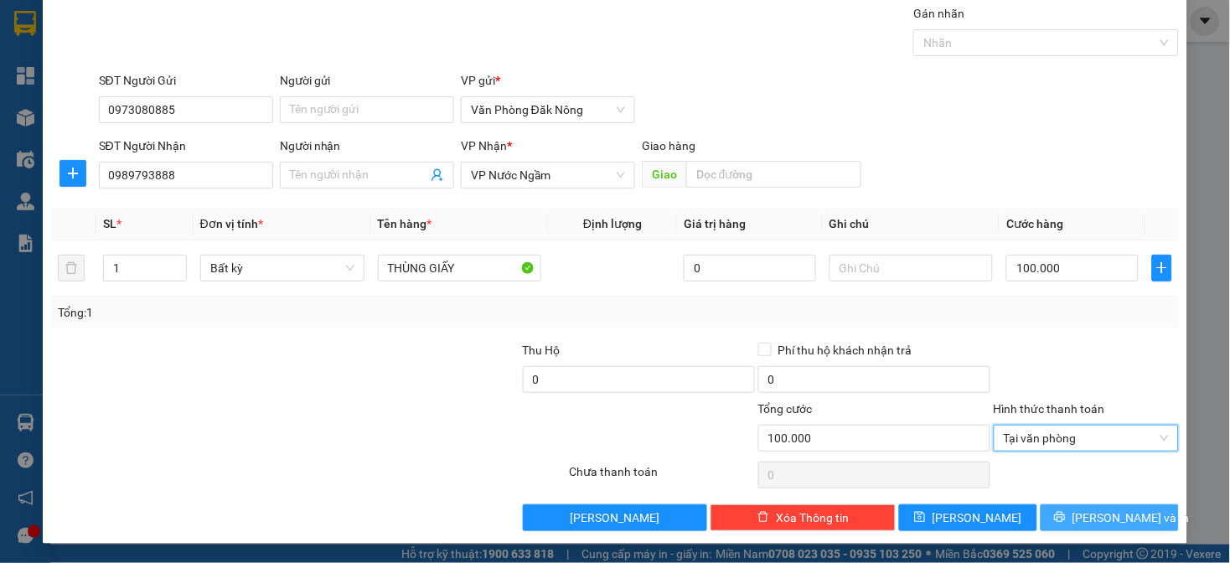
click at [1132, 515] on button "[PERSON_NAME] và In" at bounding box center [1110, 518] width 138 height 27
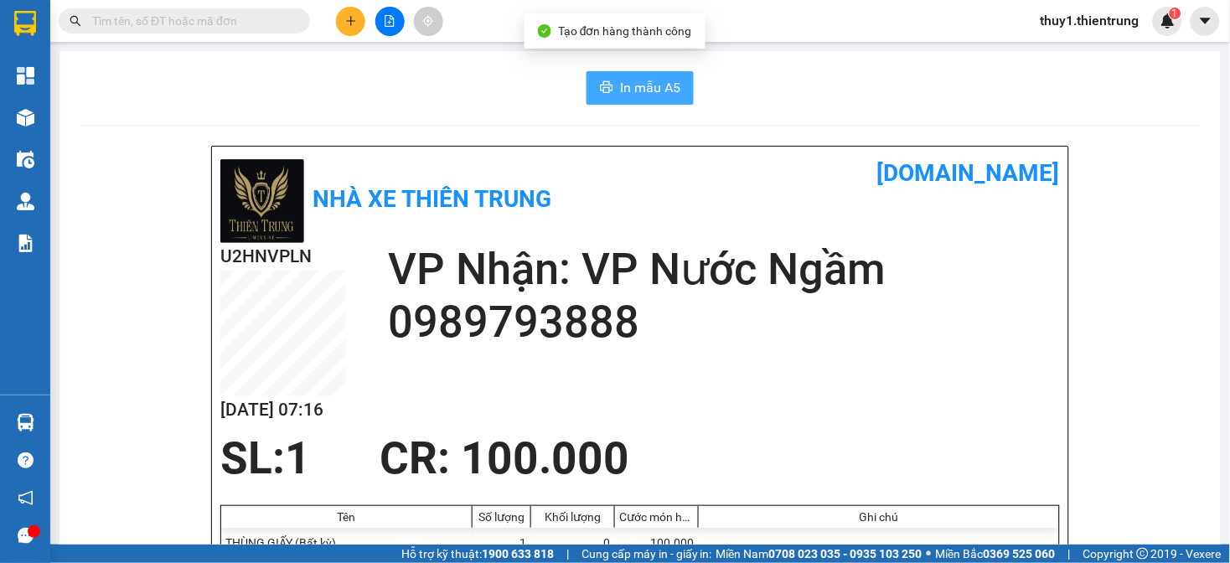
drag, startPoint x: 657, startPoint y: 93, endPoint x: 939, endPoint y: 157, distance: 288.8
click at [663, 95] on span "In mẫu A5" at bounding box center [650, 87] width 60 height 21
drag, startPoint x: 746, startPoint y: 229, endPoint x: 443, endPoint y: 163, distance: 310.4
click at [738, 222] on div "Nhà xe Thiên Trung [DOMAIN_NAME]" at bounding box center [640, 199] width 840 height 88
click at [354, 23] on icon "plus" at bounding box center [351, 21] width 12 height 12
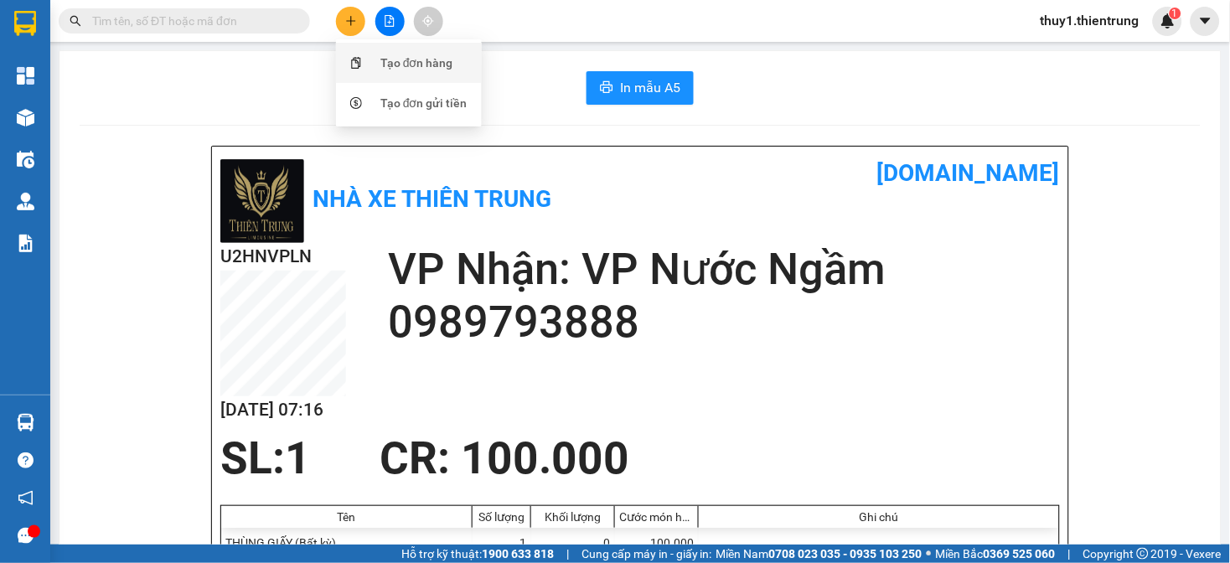
click at [374, 54] on div "Tạo đơn hàng" at bounding box center [409, 63] width 126 height 32
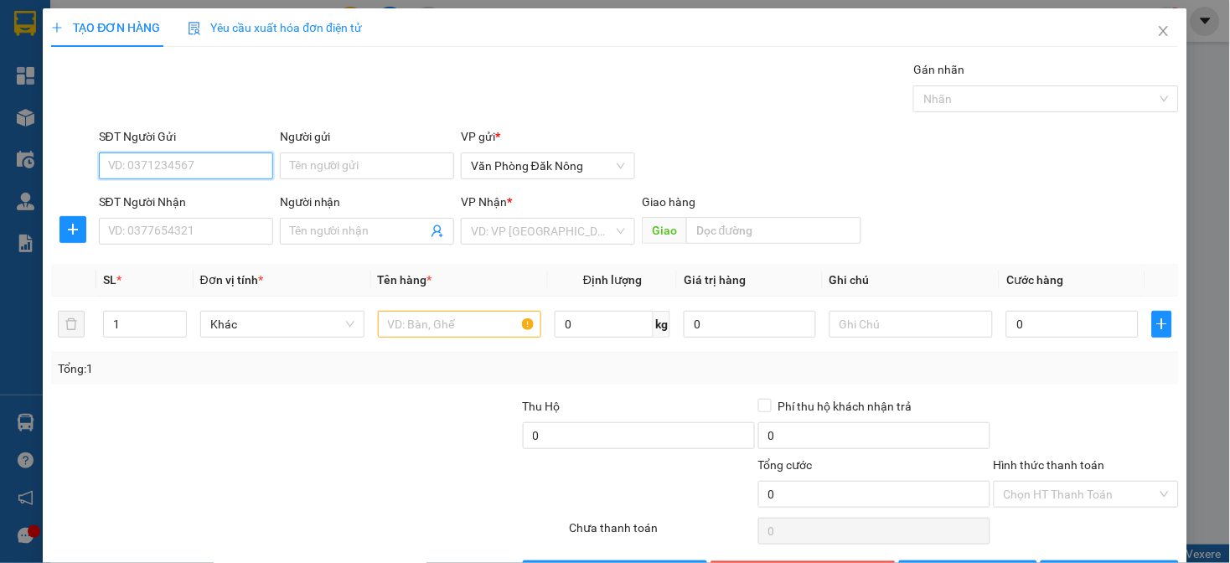
click at [201, 161] on input "SĐT Người Gửi" at bounding box center [186, 166] width 174 height 27
click at [166, 195] on div "0973080885" at bounding box center [183, 199] width 153 height 18
type input "0973080885"
type input "0989793888"
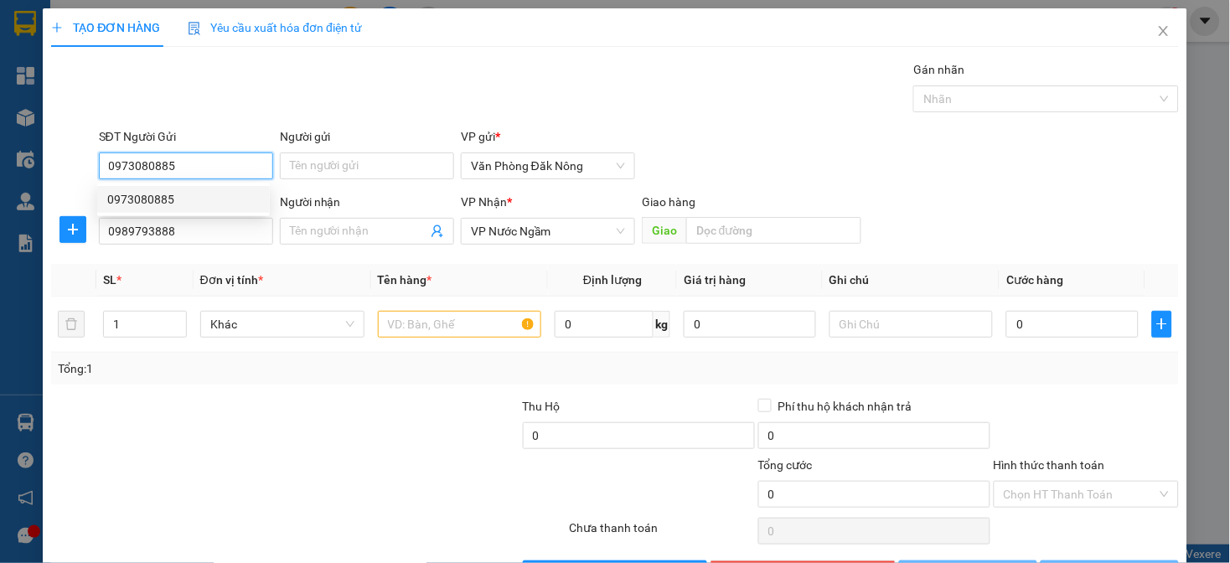
type input "100.000"
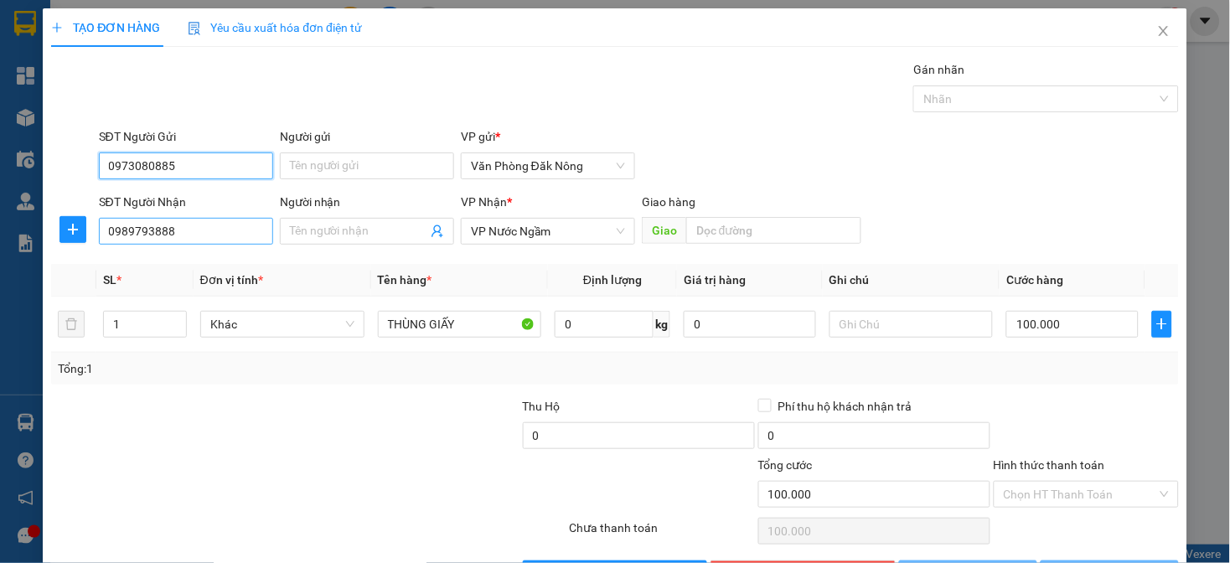
type input "0973080885"
click at [203, 240] on input "0989793888" at bounding box center [186, 231] width 174 height 27
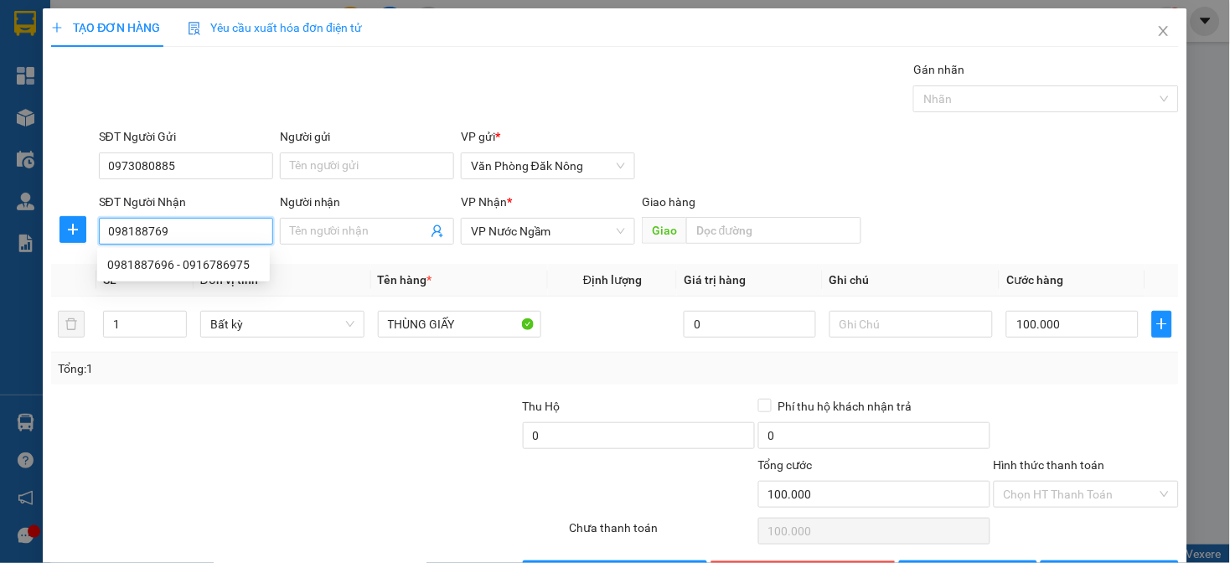
type input "0981887696"
click at [195, 264] on div "0981887696 - 0916786975" at bounding box center [183, 265] width 153 height 18
type input "0916786975"
type input "0981887696"
type input "200.000"
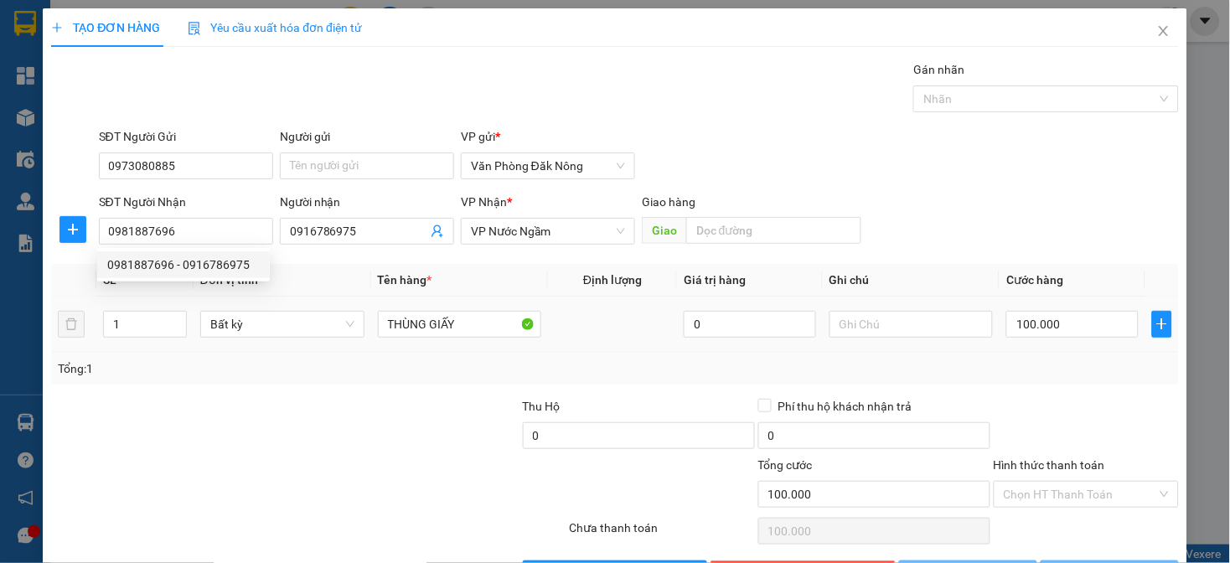
type input "200.000"
click at [256, 381] on div "Tổng: 1" at bounding box center [614, 369] width 1127 height 32
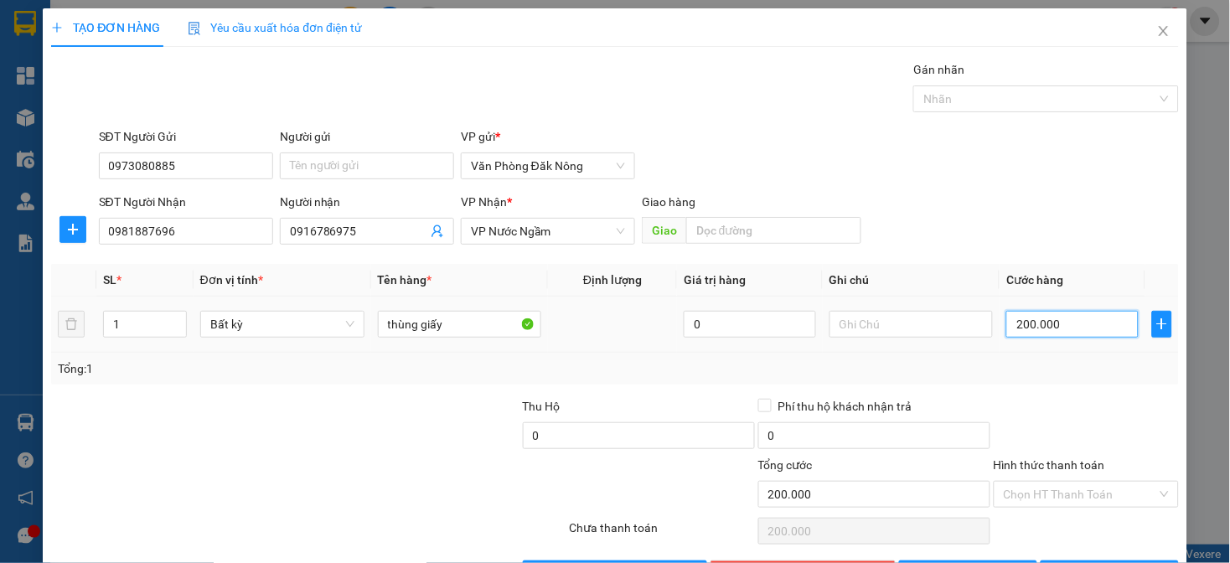
click at [1053, 331] on input "200.000" at bounding box center [1073, 324] width 132 height 27
type input "1"
type input "10"
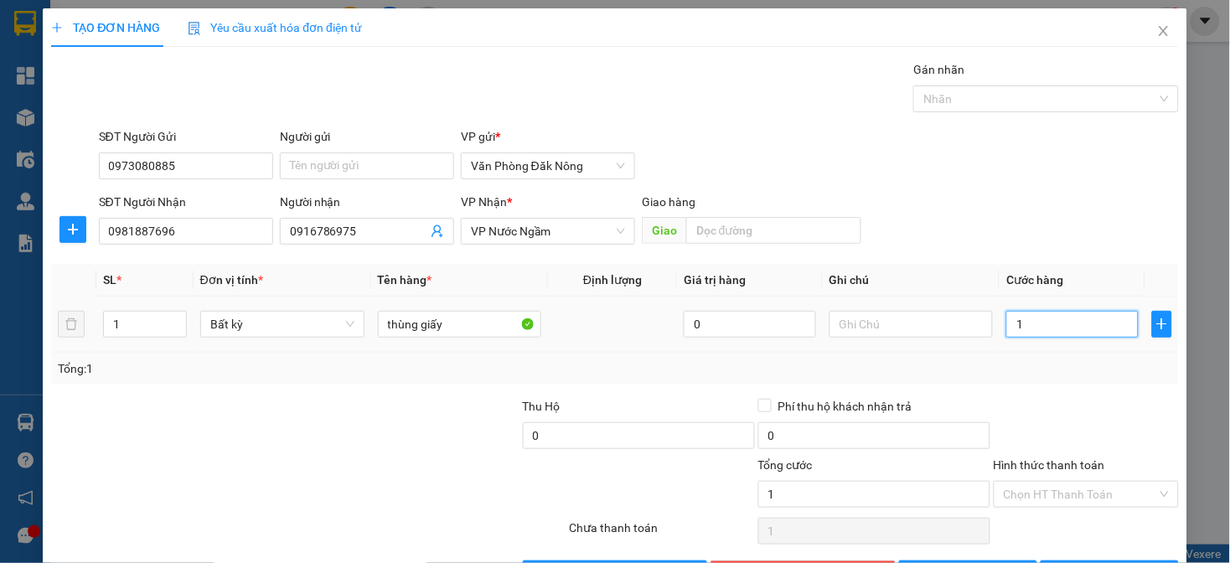
type input "10"
type input "100"
type input "1.000"
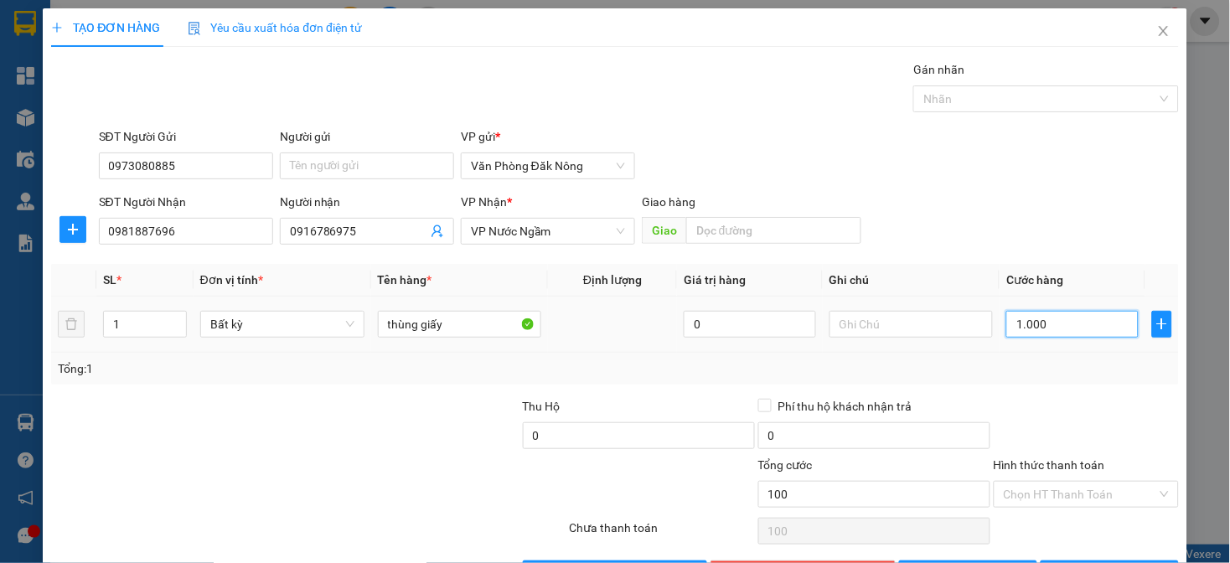
type input "1.000"
type input "10.000"
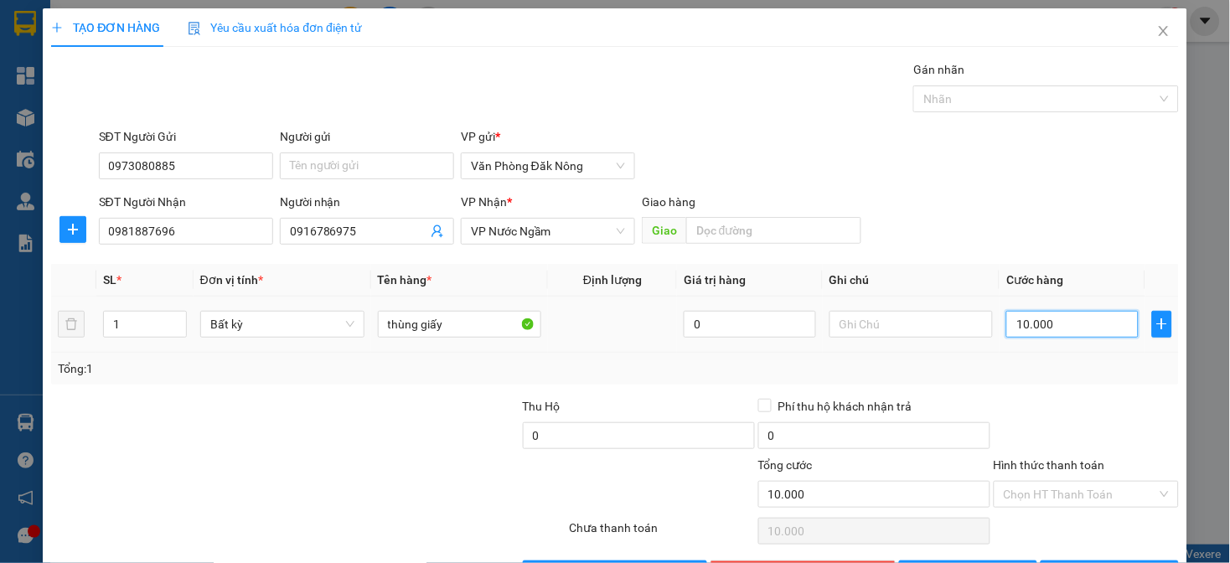
type input "100.000"
click at [1071, 386] on div "Transit Pickup Surcharge Ids Transit Deliver Surcharge Ids Transit Deliver Surc…" at bounding box center [614, 323] width 1127 height 527
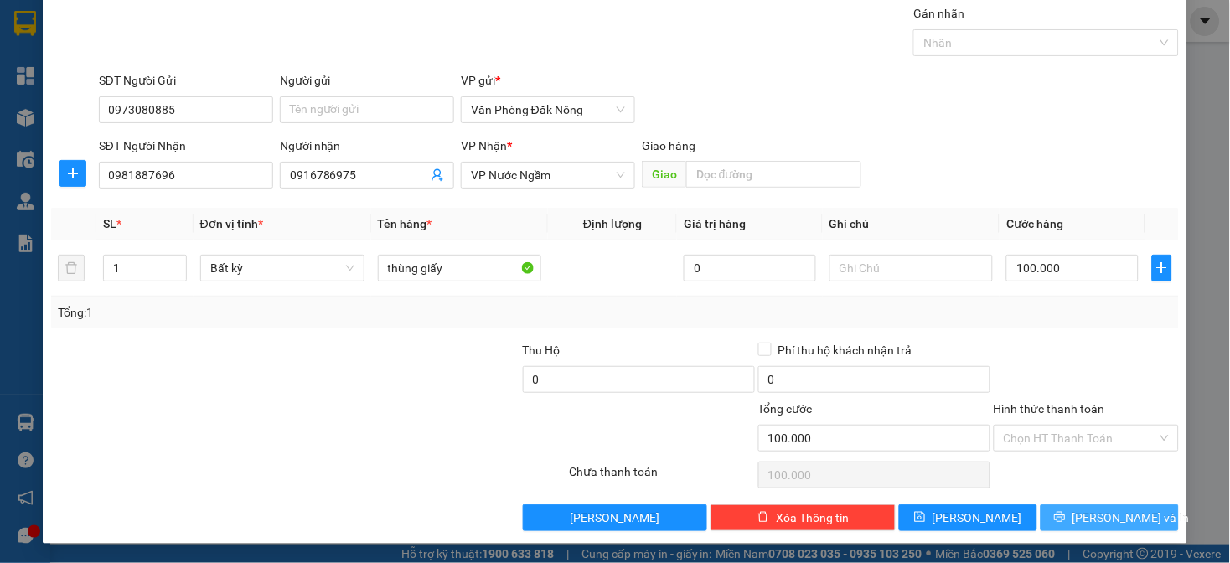
drag, startPoint x: 1083, startPoint y: 518, endPoint x: 1026, endPoint y: 478, distance: 69.8
click at [1083, 520] on span "[PERSON_NAME] và In" at bounding box center [1131, 518] width 117 height 18
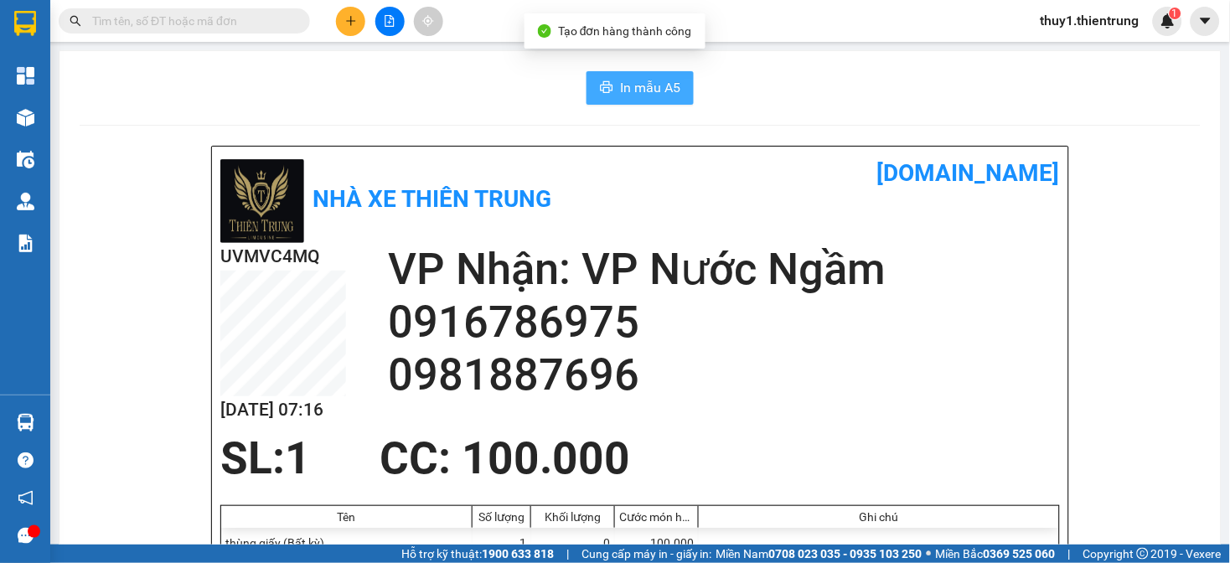
click at [629, 88] on span "In mẫu A5" at bounding box center [650, 87] width 60 height 21
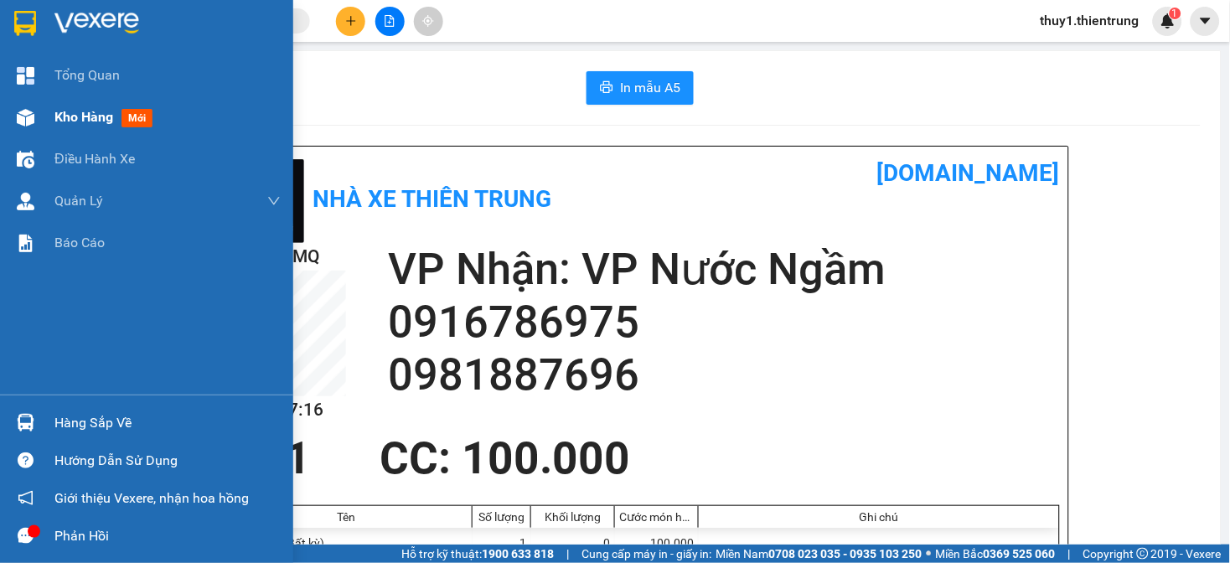
click at [11, 106] on div at bounding box center [25, 117] width 29 height 29
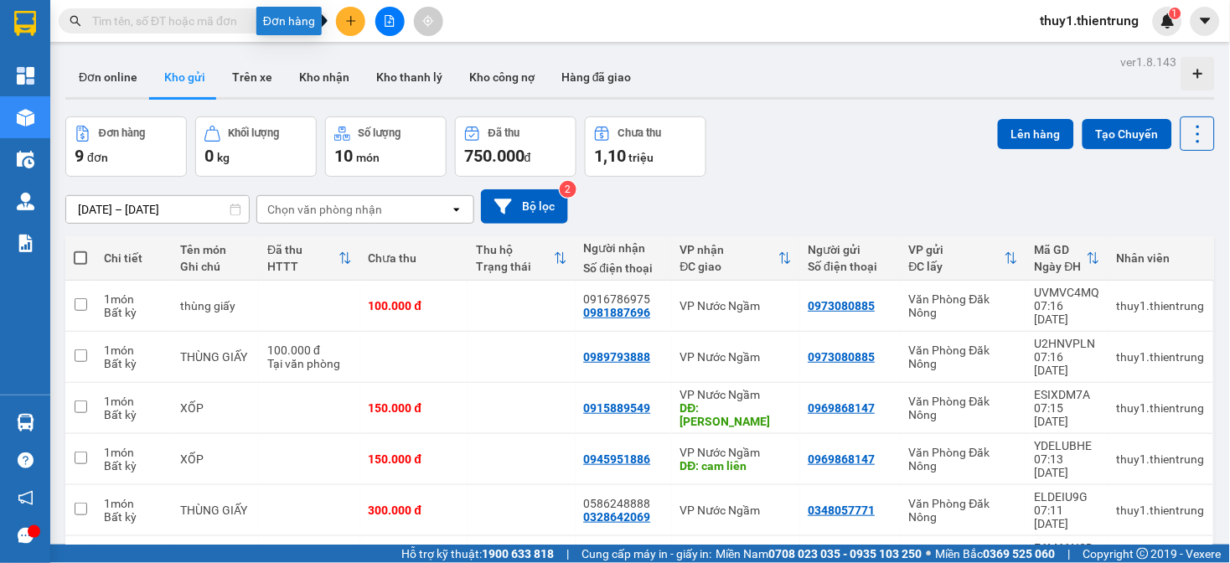
click at [341, 18] on button at bounding box center [350, 21] width 29 height 29
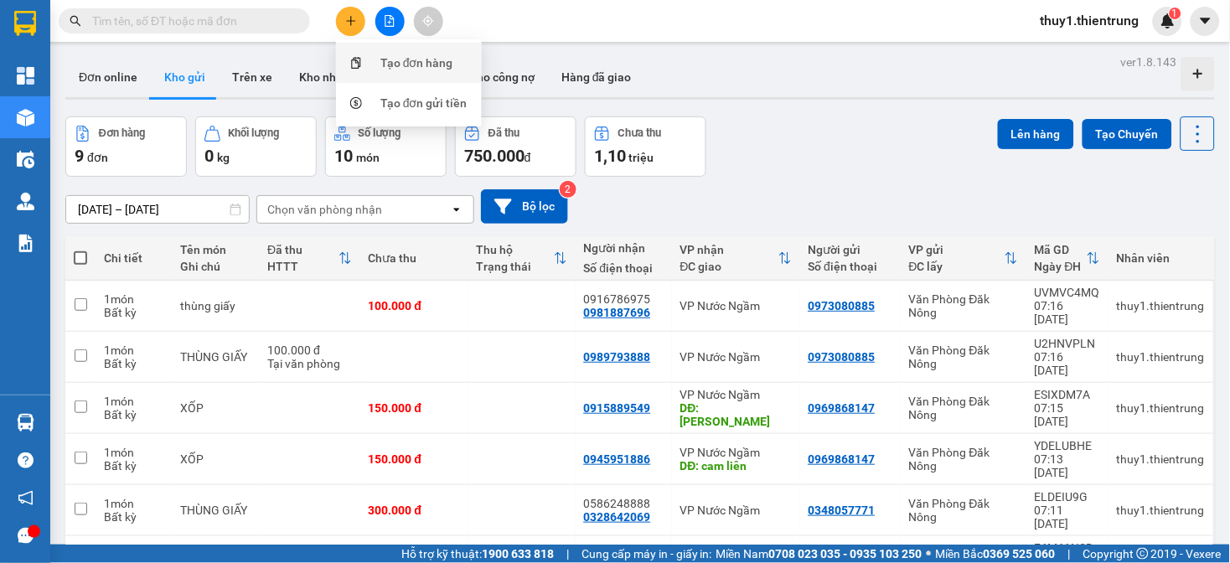
click at [377, 60] on div "Tạo đơn hàng" at bounding box center [409, 63] width 126 height 32
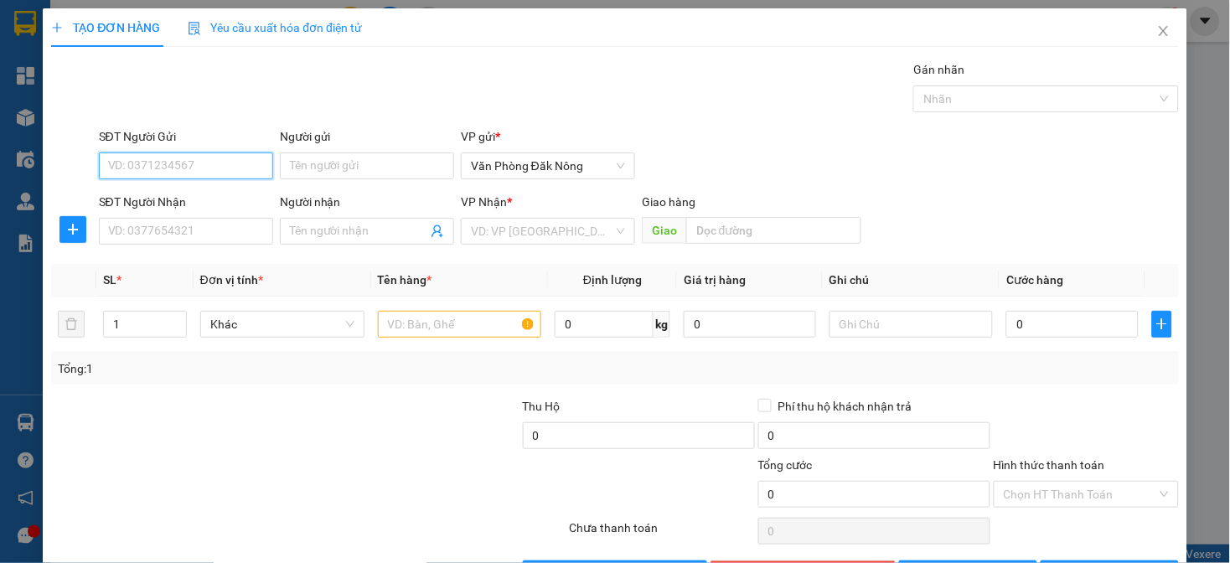
drag, startPoint x: 194, startPoint y: 166, endPoint x: 280, endPoint y: 187, distance: 88.0
click at [214, 169] on input "SĐT Người Gửi" at bounding box center [186, 166] width 174 height 27
type input "0983105589"
click at [152, 193] on div "0983105589" at bounding box center [183, 199] width 153 height 18
type input "0911096695"
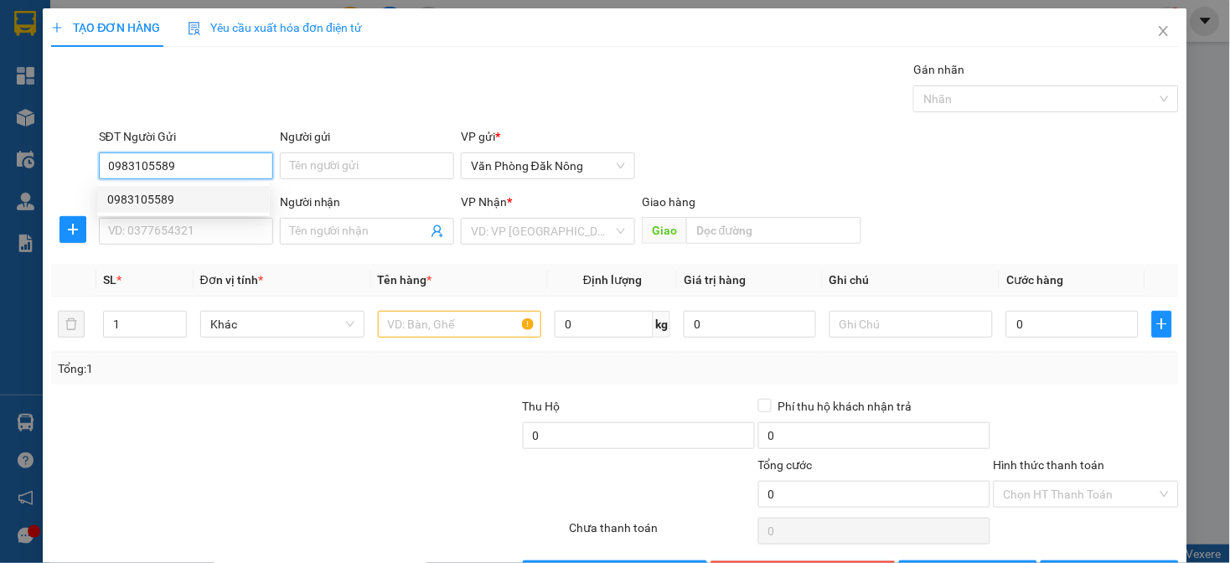
type input "PHÙNG"
type input "CX THẠCH LONG"
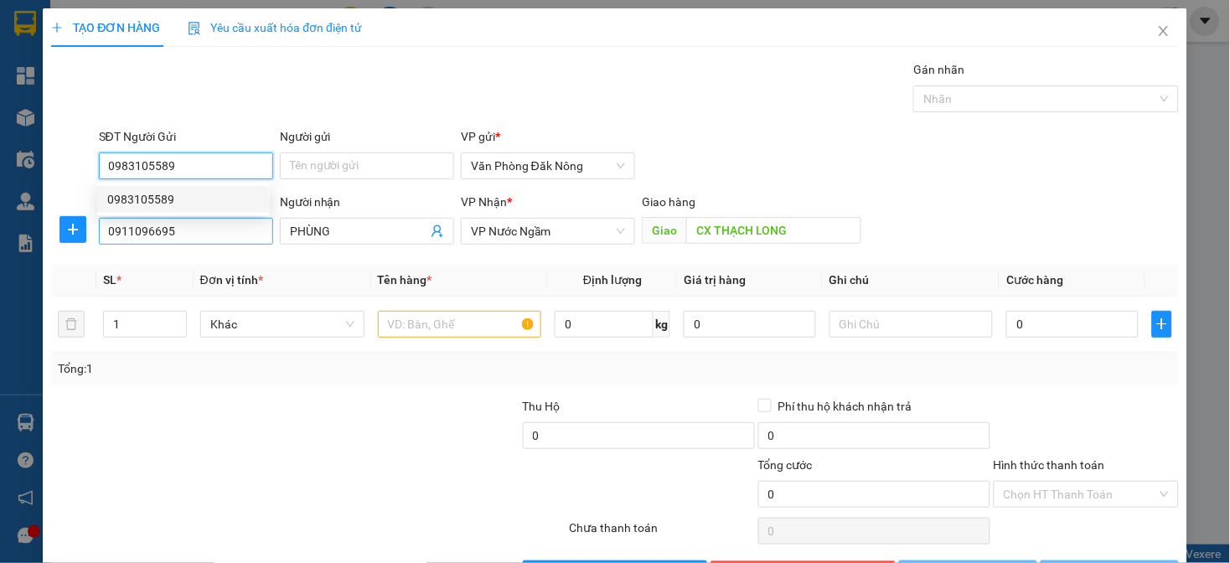
type input "250.000"
type input "0983105589"
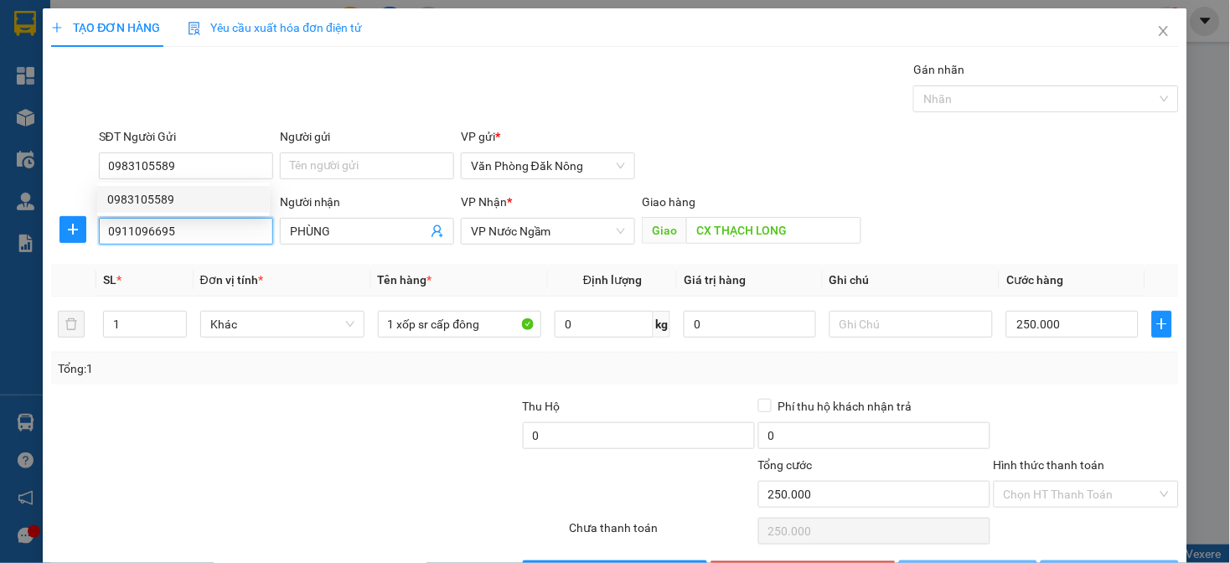
click at [186, 226] on input "0911096695" at bounding box center [186, 231] width 174 height 27
type input "0865956967"
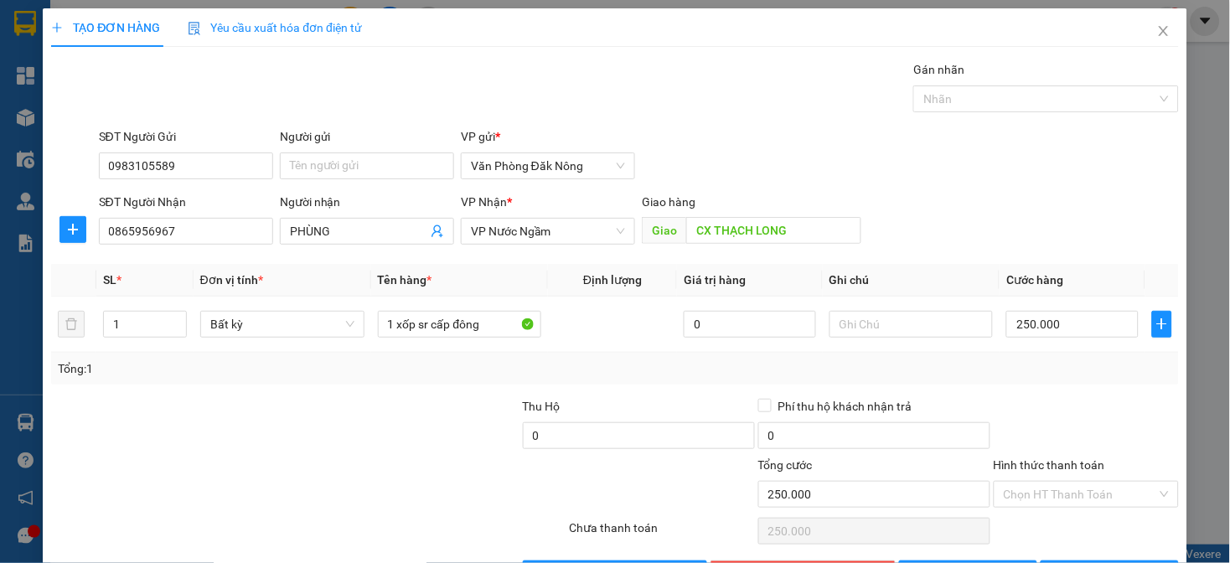
drag, startPoint x: 355, startPoint y: 444, endPoint x: 340, endPoint y: 310, distance: 134.9
click at [355, 442] on div at bounding box center [403, 426] width 236 height 59
click at [348, 241] on span "PHÙNG" at bounding box center [367, 231] width 174 height 27
click at [346, 231] on input "PHÙNG" at bounding box center [358, 231] width 137 height 18
click at [345, 231] on input "PHÙNG" at bounding box center [358, 231] width 137 height 18
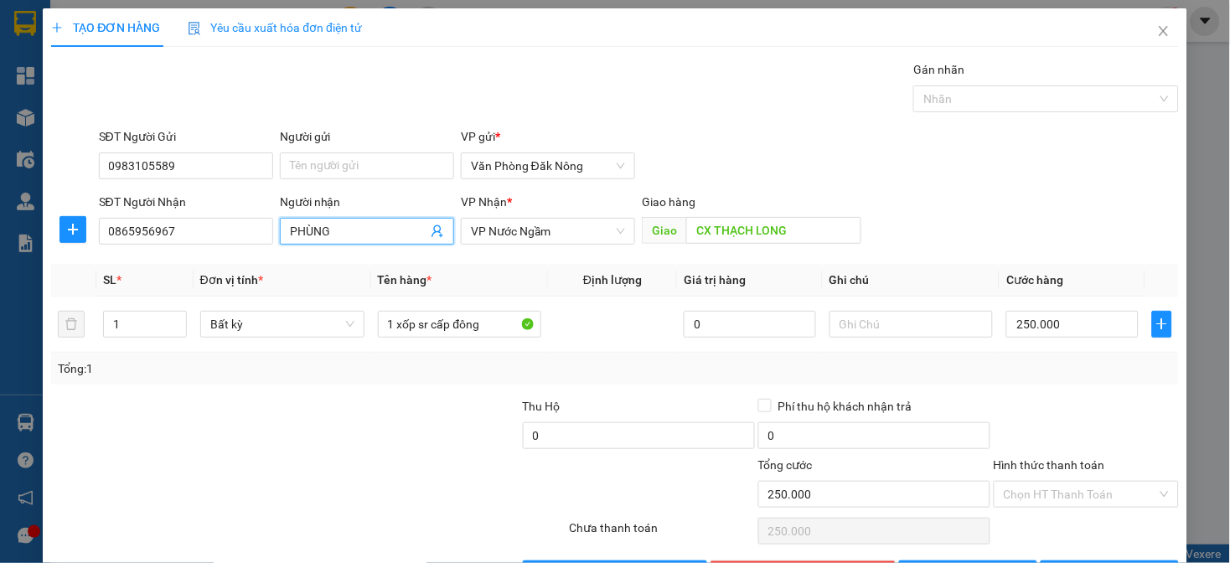
click at [345, 231] on input "PHÙNG" at bounding box center [358, 231] width 137 height 18
drag, startPoint x: 220, startPoint y: 490, endPoint x: 370, endPoint y: 352, distance: 204.7
click at [224, 489] on div at bounding box center [214, 485] width 330 height 59
click at [419, 402] on div at bounding box center [403, 426] width 236 height 59
click at [1071, 378] on div "Tổng: 1" at bounding box center [614, 369] width 1127 height 32
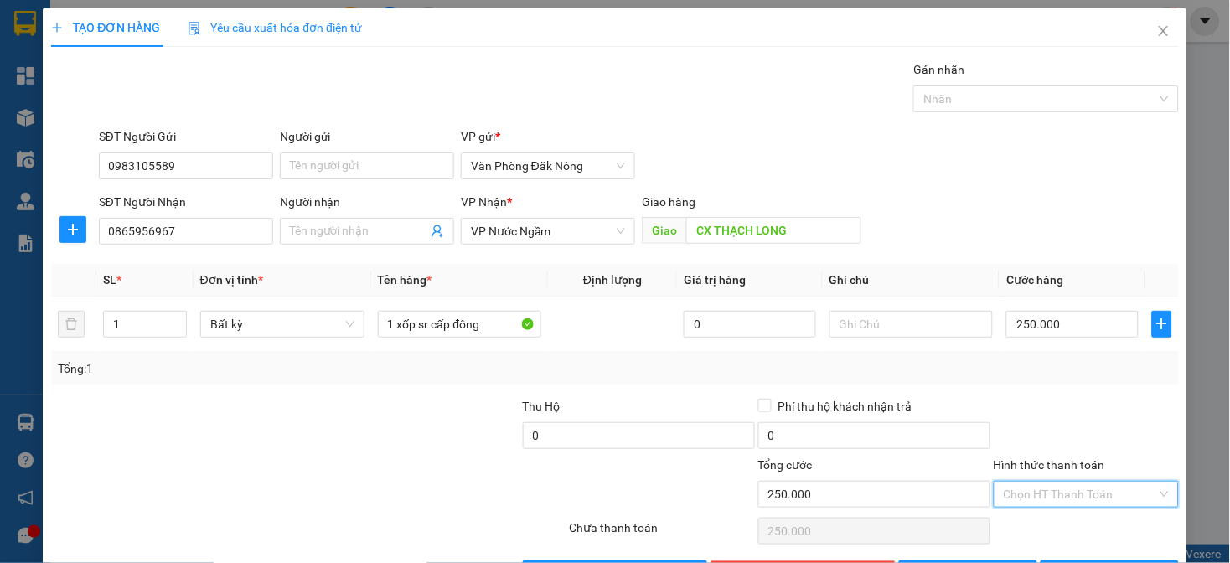
drag, startPoint x: 1096, startPoint y: 433, endPoint x: 1129, endPoint y: 440, distance: 33.4
click at [1101, 482] on input "Hình thức thanh toán" at bounding box center [1080, 494] width 153 height 25
click at [1051, 519] on div "Tại văn phòng" at bounding box center [1074, 528] width 163 height 18
click at [1066, 536] on span "printer" at bounding box center [1060, 573] width 12 height 13
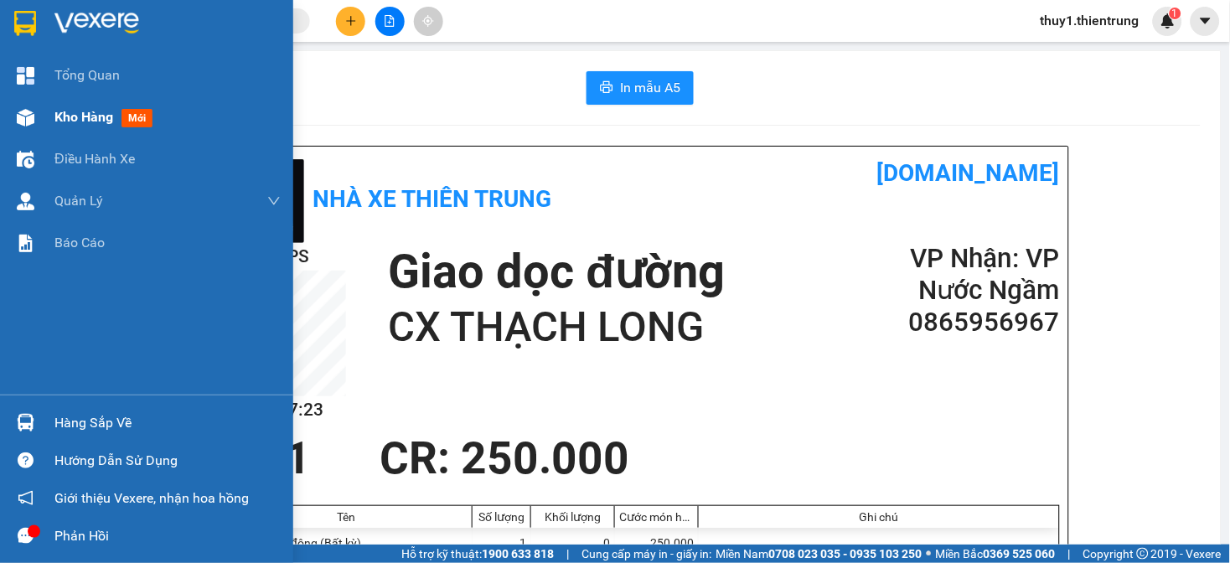
click at [17, 109] on div at bounding box center [25, 117] width 29 height 29
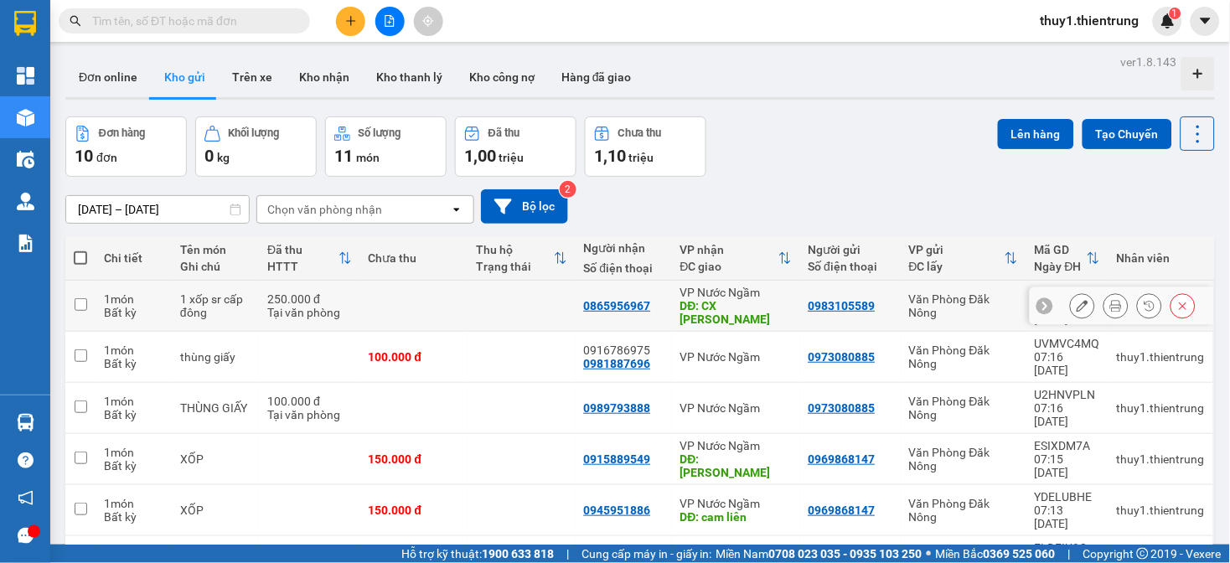
click at [1077, 308] on icon at bounding box center [1083, 306] width 12 height 12
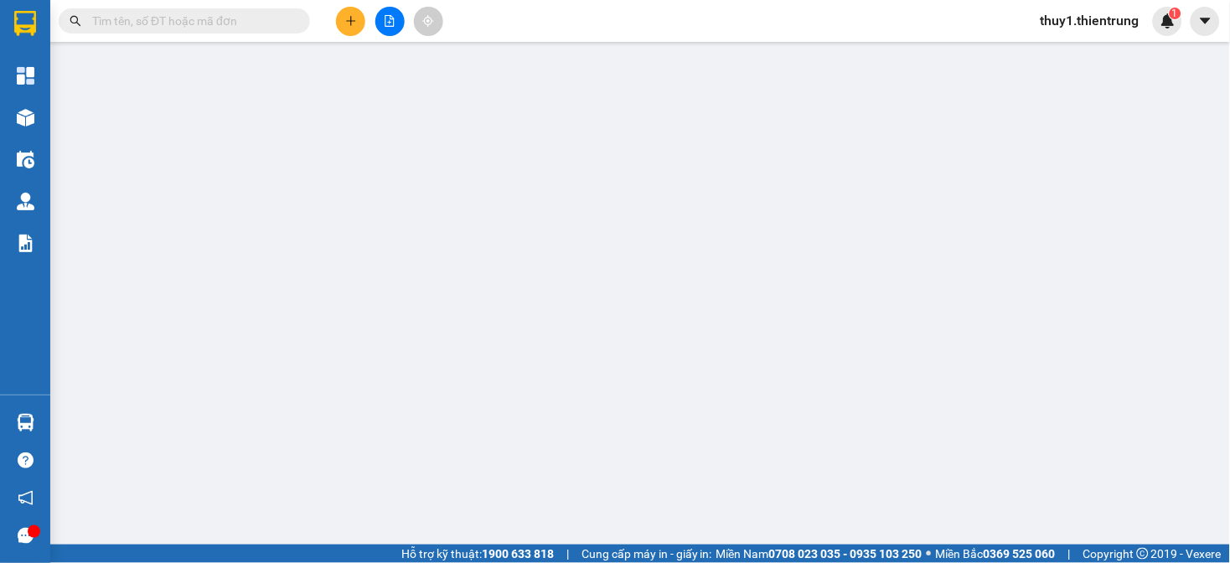
type input "0983105589"
type input "0865956967"
type input "CX THẠCH LONG"
type input "250.000"
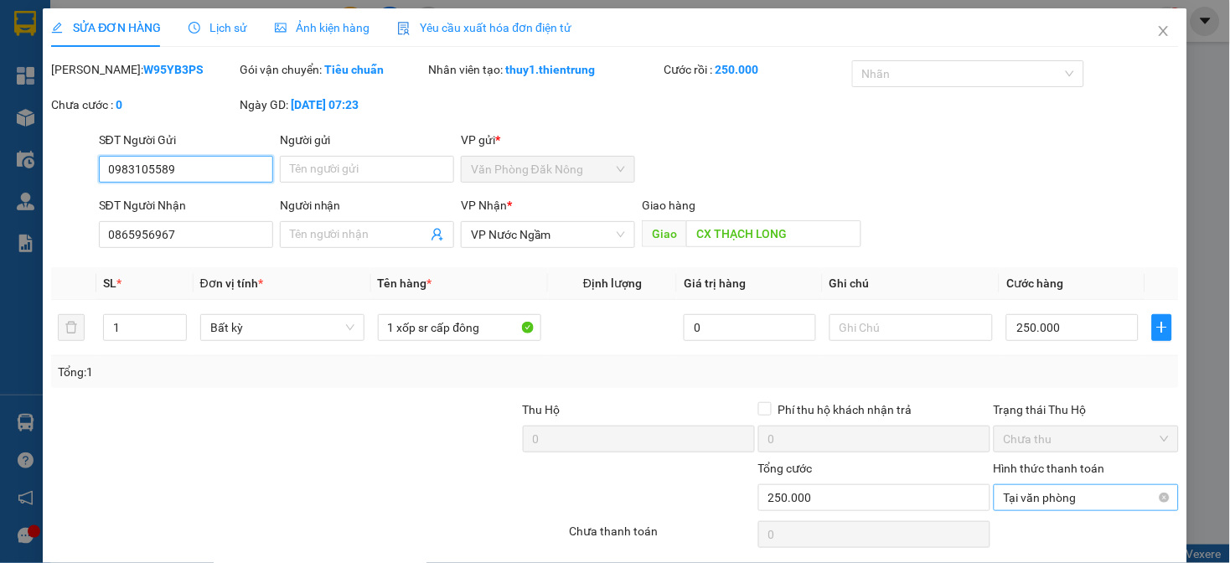
type input "250.000"
drag, startPoint x: 1149, startPoint y: 439, endPoint x: 1107, endPoint y: 456, distance: 45.1
drag, startPoint x: 1085, startPoint y: 521, endPoint x: 1037, endPoint y: 509, distance: 49.2
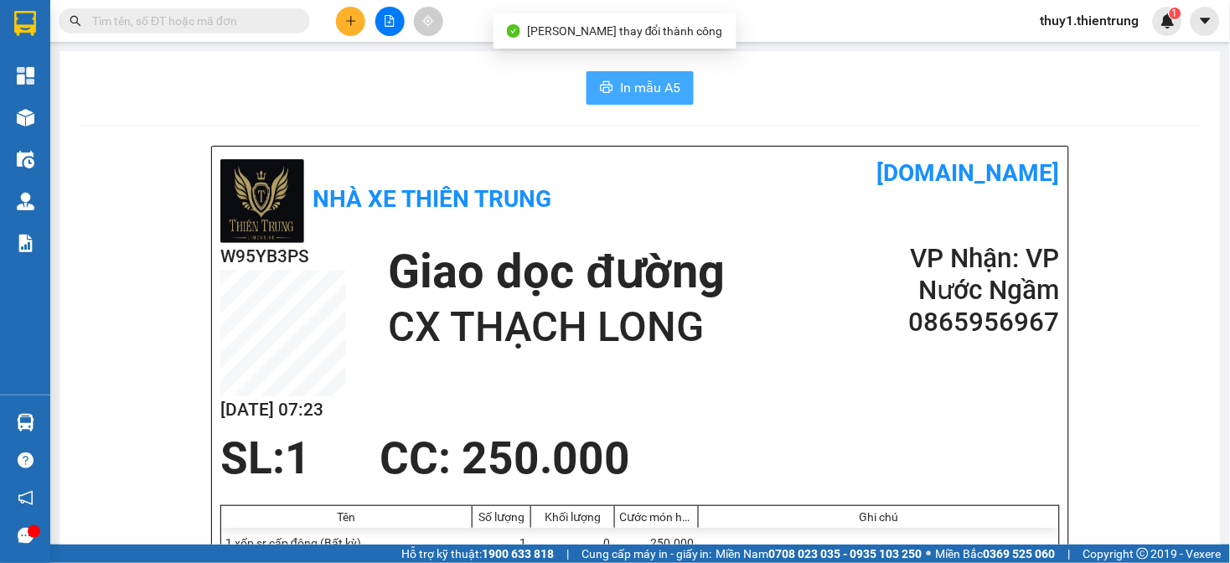
click at [659, 92] on span "In mẫu A5" at bounding box center [650, 87] width 60 height 21
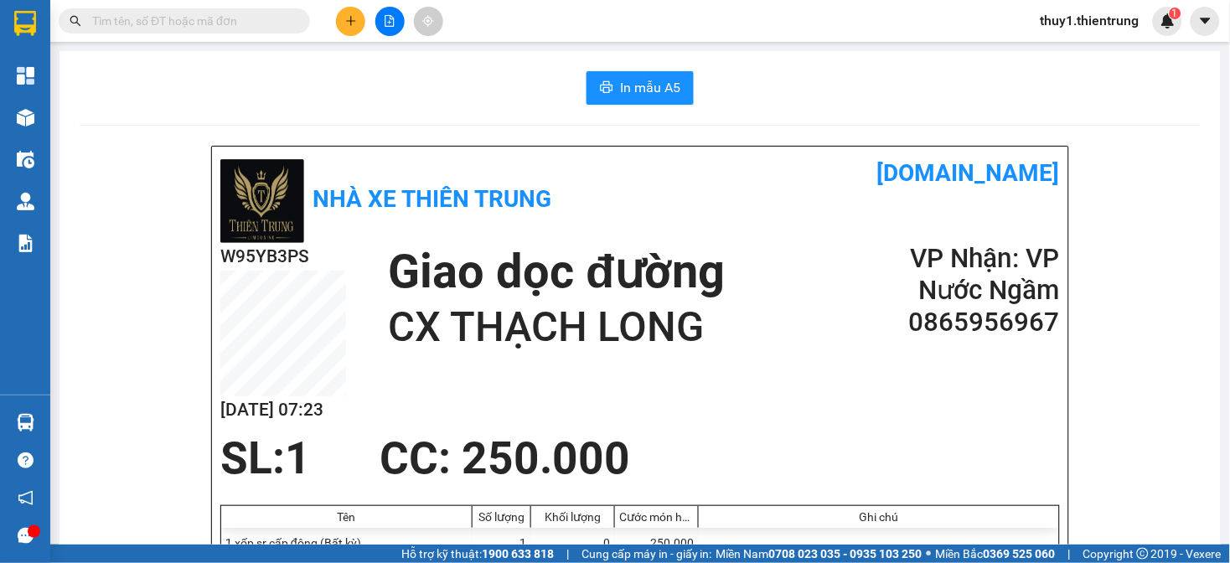
click at [629, 202] on div "Nhà xe Thiên Trung" at bounding box center [430, 199] width 420 height 88
click at [634, 201] on div "Nhà xe Thiên Trung [DOMAIN_NAME]" at bounding box center [640, 199] width 840 height 88
drag, startPoint x: 427, startPoint y: 97, endPoint x: 422, endPoint y: 67, distance: 30.7
click at [427, 91] on div "In mẫu A5" at bounding box center [641, 88] width 1122 height 34
click at [352, 23] on icon "plus" at bounding box center [351, 21] width 12 height 12
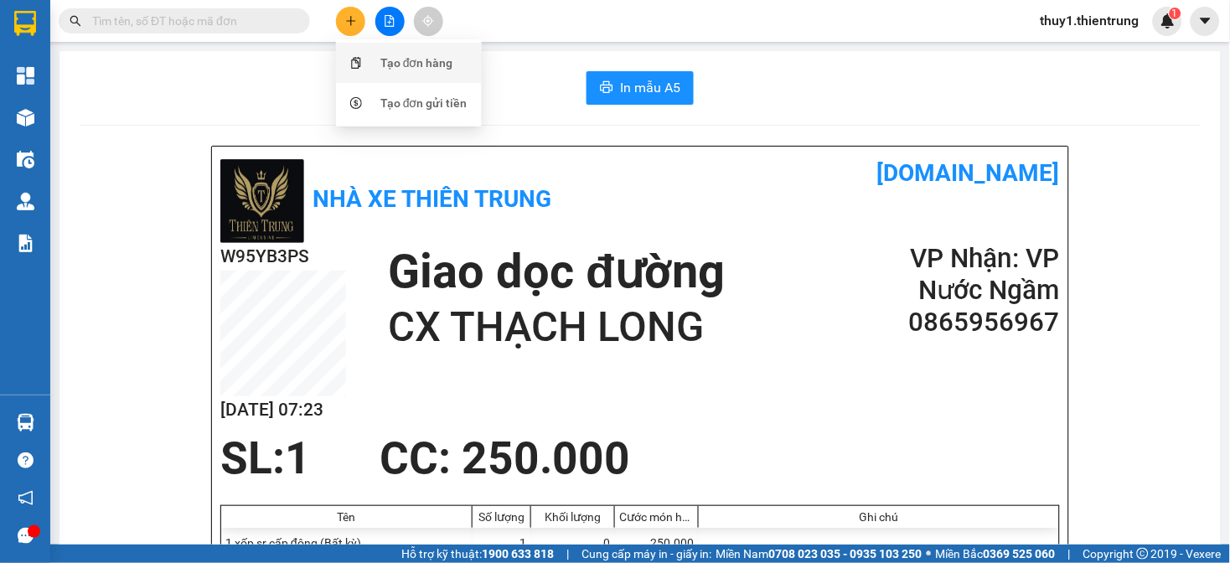
click at [391, 64] on div "Tạo đơn hàng" at bounding box center [417, 63] width 73 height 18
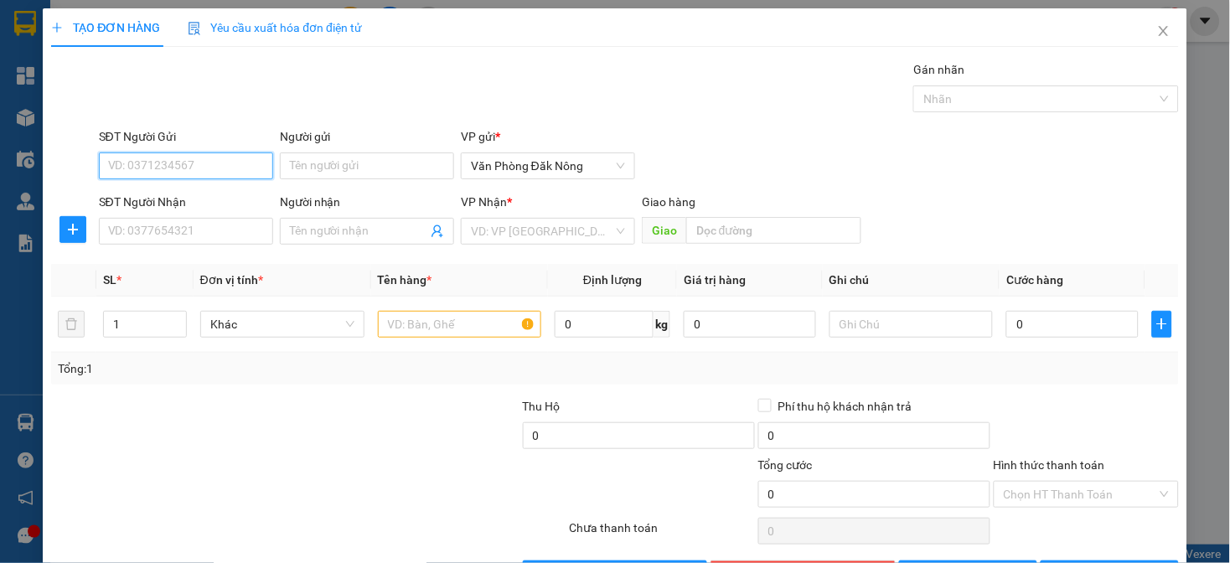
click at [228, 170] on input "SĐT Người Gửi" at bounding box center [186, 166] width 174 height 27
type input "0965090390"
drag, startPoint x: 142, startPoint y: 196, endPoint x: 160, endPoint y: 210, distance: 22.6
click at [143, 196] on div "0965090390" at bounding box center [183, 199] width 153 height 18
type input "0971575781"
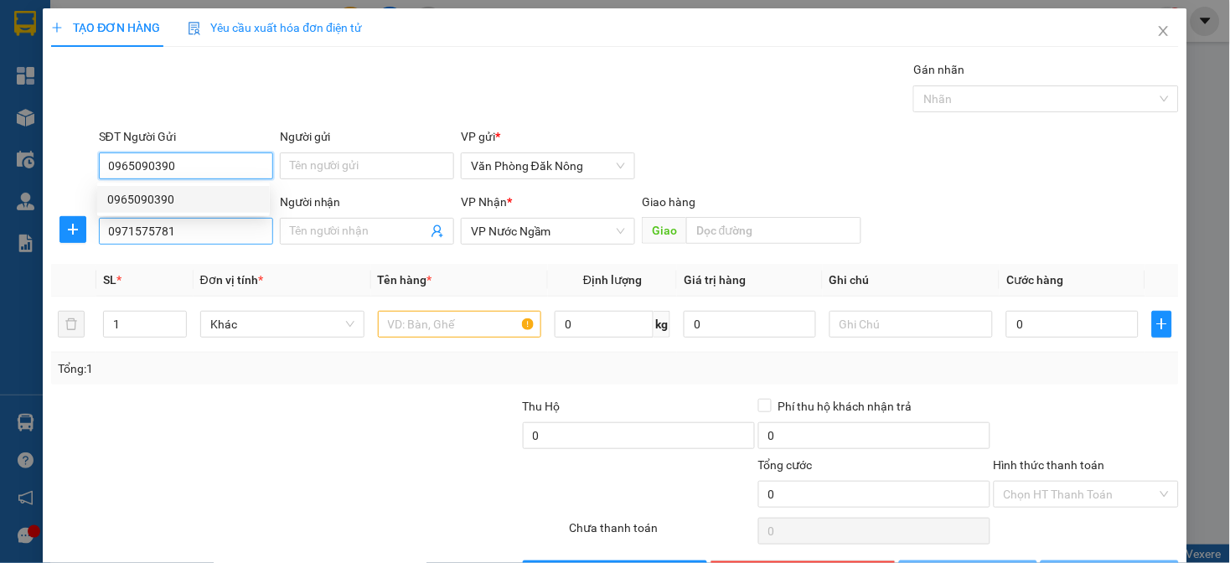
type input "0965090390"
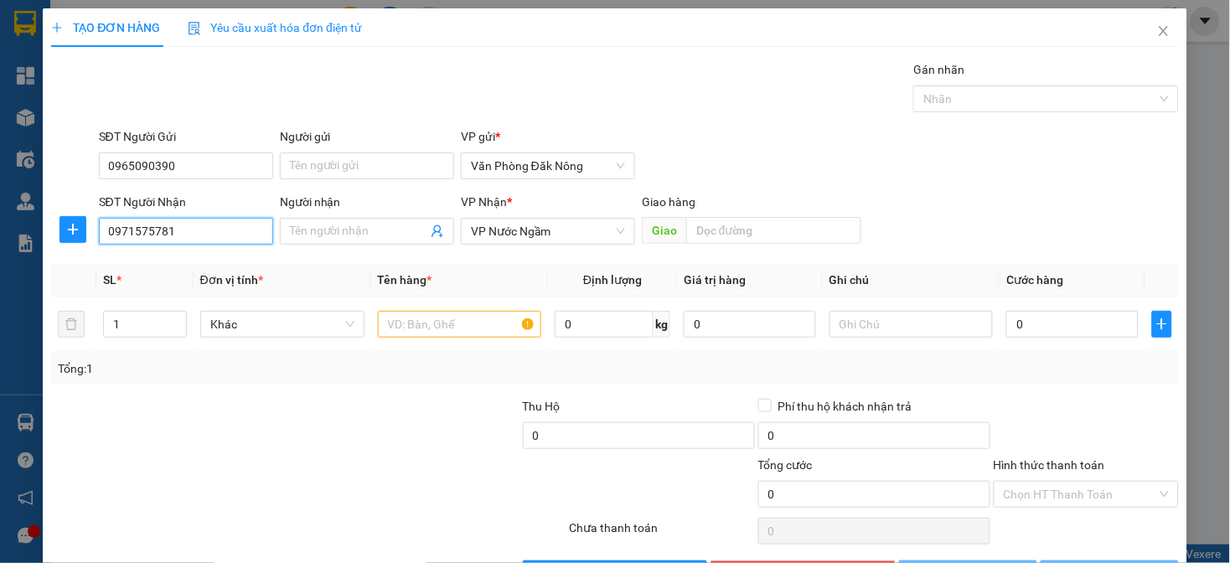
click at [177, 228] on input "0971575781" at bounding box center [186, 231] width 174 height 27
type input "100.000"
click at [177, 228] on input "0971575781" at bounding box center [186, 231] width 174 height 27
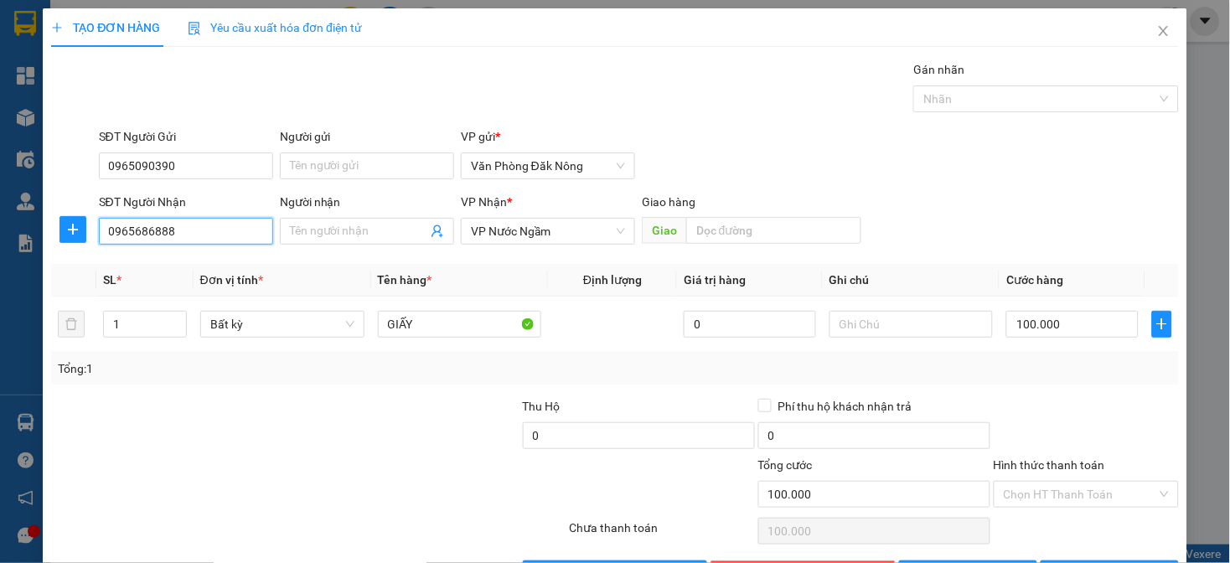
type input "0965686888"
click at [196, 376] on div "Tổng: 1" at bounding box center [266, 369] width 417 height 18
click at [743, 235] on input "text" at bounding box center [773, 230] width 175 height 27
drag, startPoint x: 1010, startPoint y: 381, endPoint x: 1088, endPoint y: 303, distance: 109.7
click at [1013, 375] on div "Tổng: 1" at bounding box center [614, 369] width 1127 height 32
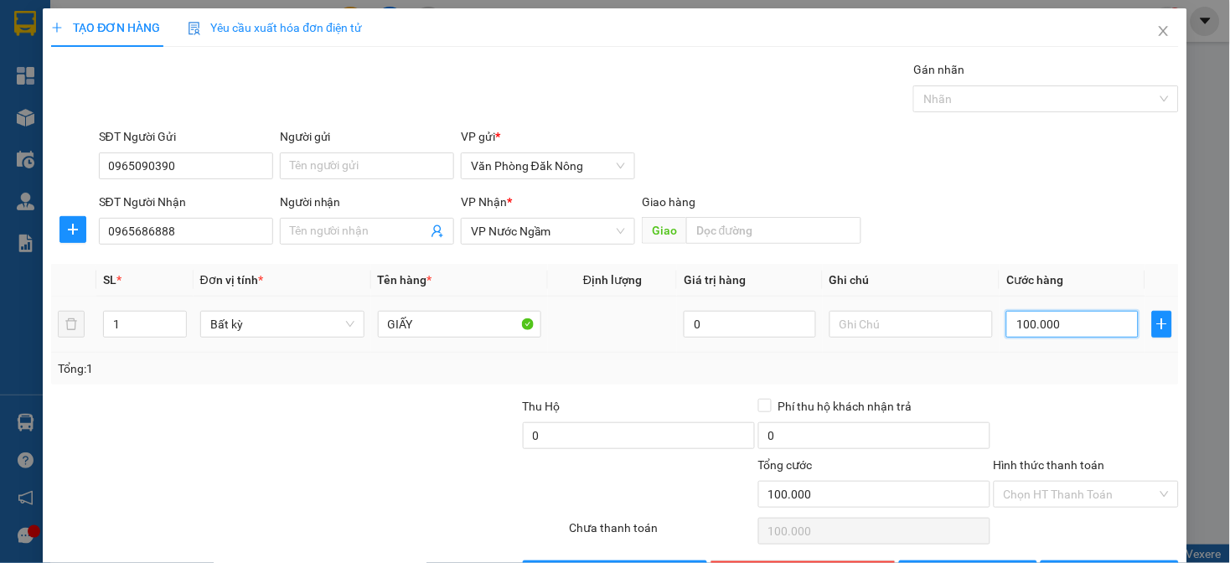
click at [1052, 333] on input "100.000" at bounding box center [1073, 324] width 132 height 27
type input "2"
type input "20"
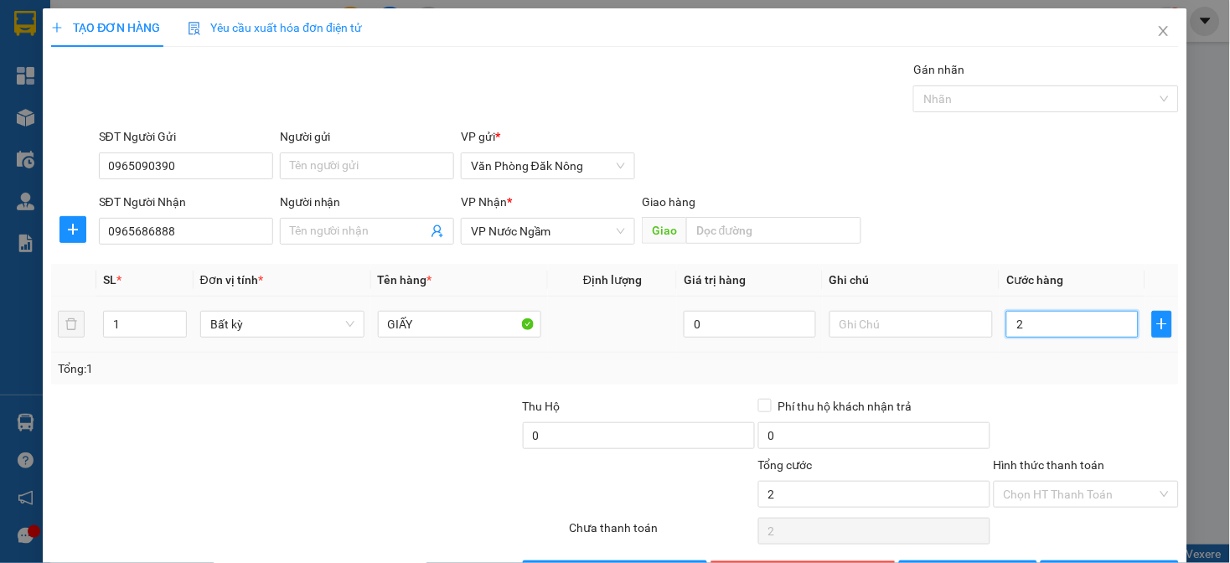
type input "20"
type input "200"
click at [1049, 391] on div "Transit Pickup Surcharge Ids Transit Deliver Surcharge Ids Transit Deliver Surc…" at bounding box center [614, 323] width 1127 height 527
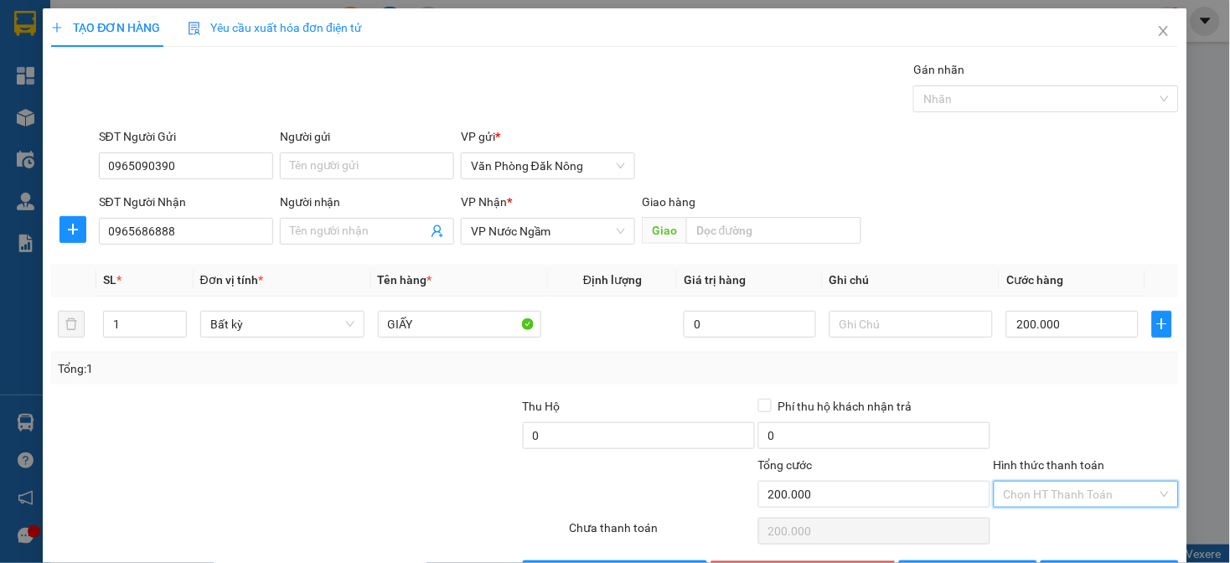
click at [1070, 482] on input "Hình thức thanh toán" at bounding box center [1080, 494] width 153 height 25
drag, startPoint x: 1065, startPoint y: 473, endPoint x: 1078, endPoint y: 481, distance: 15.8
click at [1067, 519] on div "Tại văn phòng" at bounding box center [1074, 528] width 163 height 18
click at [1079, 536] on button "[PERSON_NAME] và In" at bounding box center [1110, 574] width 138 height 27
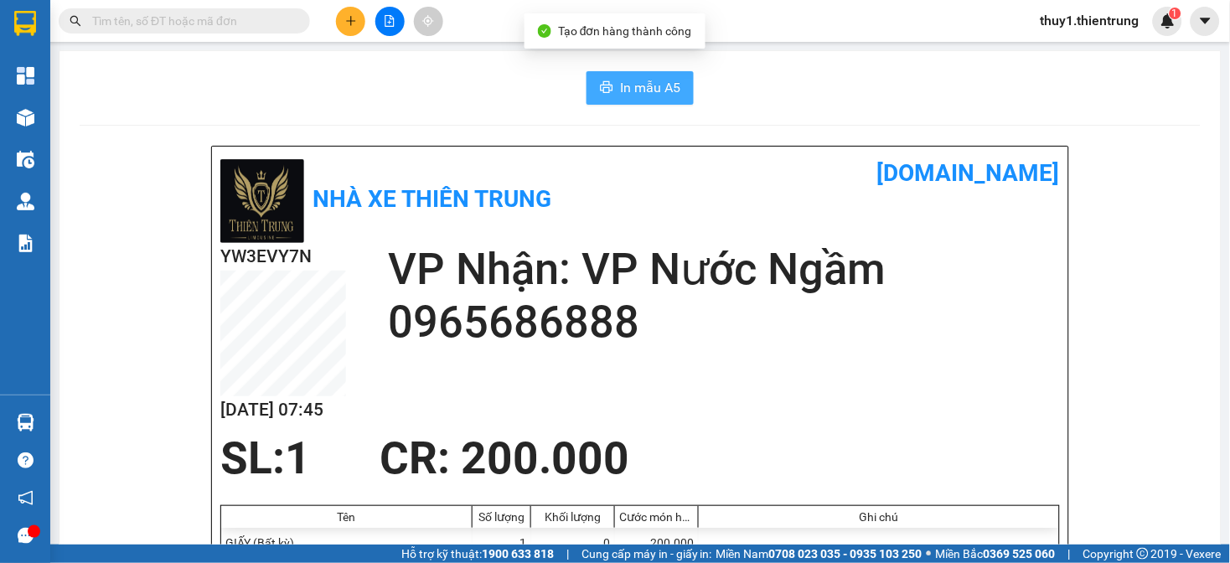
click at [639, 91] on span "In mẫu A5" at bounding box center [650, 87] width 60 height 21
drag, startPoint x: 845, startPoint y: 392, endPoint x: 237, endPoint y: 551, distance: 628.0
click at [834, 394] on div "YW3EVY7N [DATE] 07:46 VP Nhận: VP Nước Ngầm 0965686888" at bounding box center [640, 338] width 840 height 190
click at [446, 101] on div "In mẫu A5" at bounding box center [641, 88] width 1122 height 34
drag, startPoint x: 422, startPoint y: 85, endPoint x: 388, endPoint y: 45, distance: 51.7
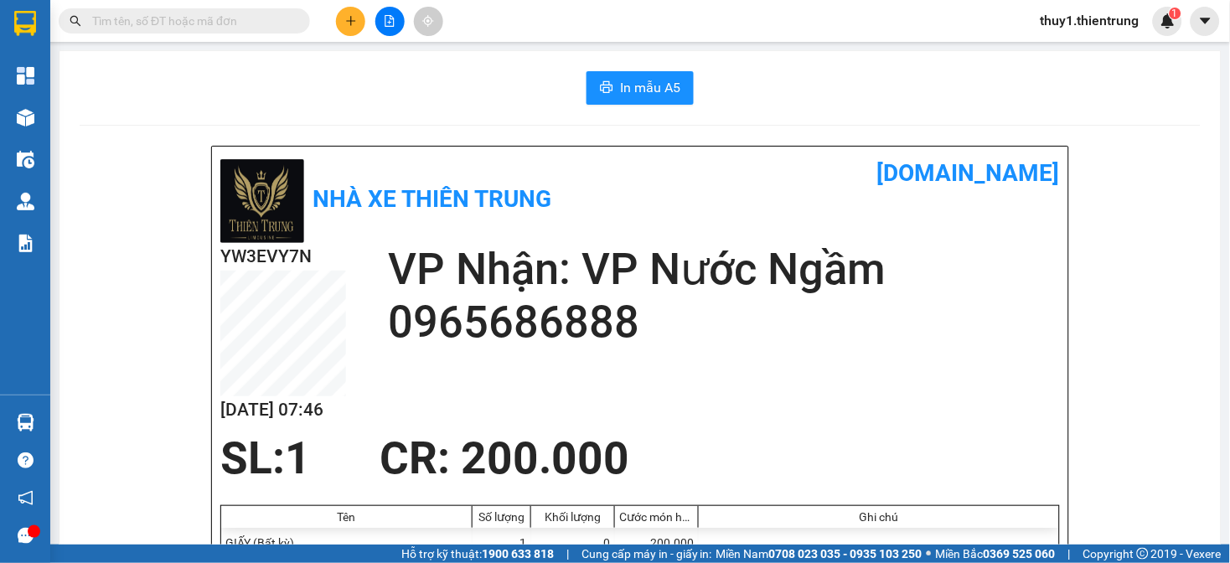
click at [416, 84] on div "In mẫu A5" at bounding box center [641, 88] width 1122 height 34
drag, startPoint x: 344, startPoint y: 17, endPoint x: 361, endPoint y: 27, distance: 20.3
click at [345, 17] on button at bounding box center [350, 21] width 29 height 29
click at [396, 55] on div "Tạo đơn hàng" at bounding box center [417, 63] width 73 height 18
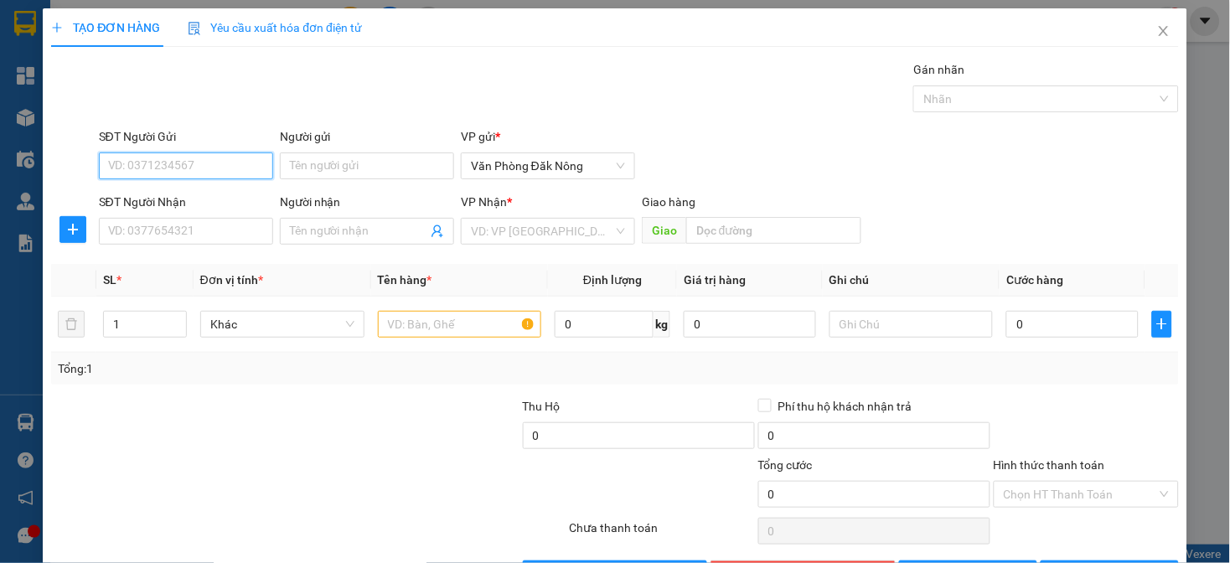
click at [215, 165] on input "SĐT Người Gửi" at bounding box center [186, 166] width 174 height 27
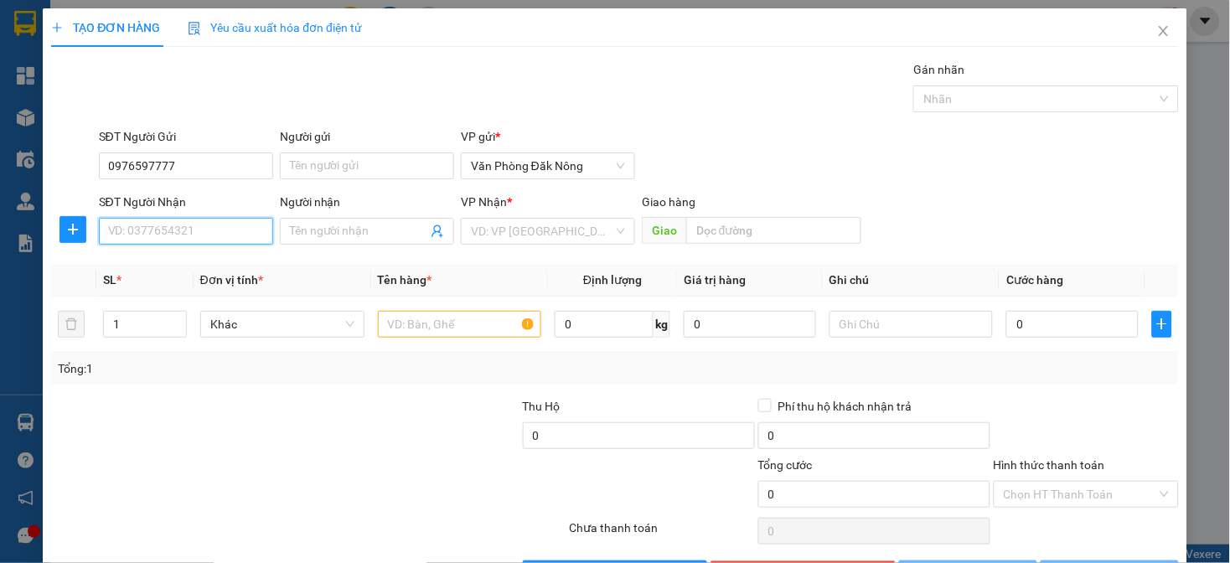
click at [160, 235] on input "SĐT Người Nhận" at bounding box center [186, 231] width 174 height 27
click at [153, 264] on div "0335290565" at bounding box center [183, 265] width 153 height 18
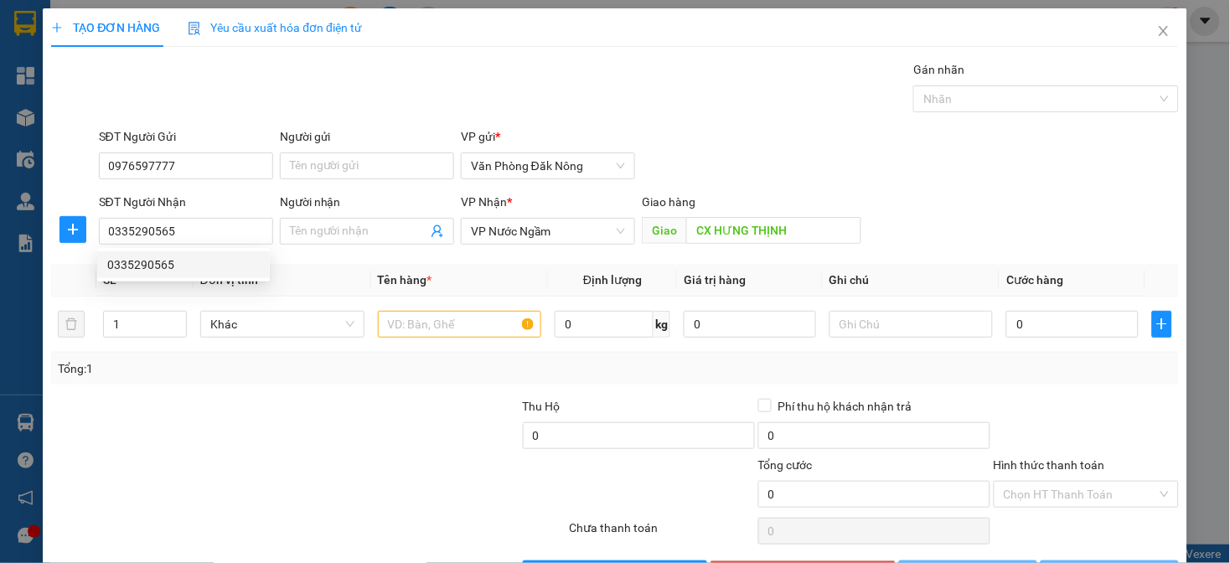
click at [189, 395] on div "Transit Pickup Surcharge Ids Transit Deliver Surcharge Ids Transit Deliver Surc…" at bounding box center [614, 323] width 1127 height 527
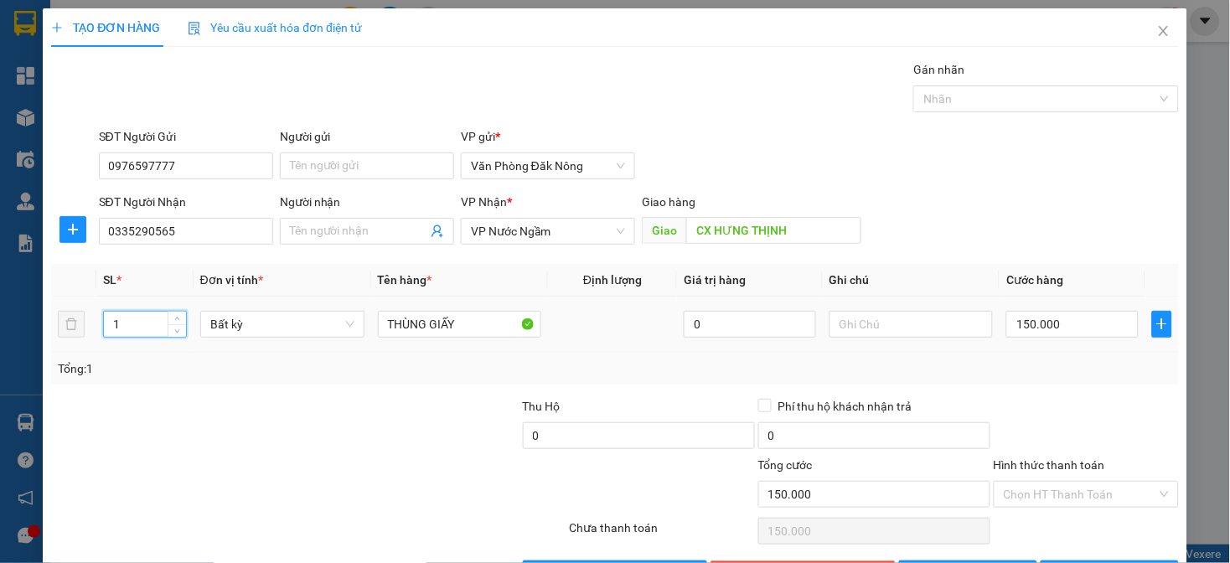
click at [137, 323] on input "1" at bounding box center [145, 324] width 82 height 25
click at [134, 322] on input "1" at bounding box center [145, 324] width 82 height 25
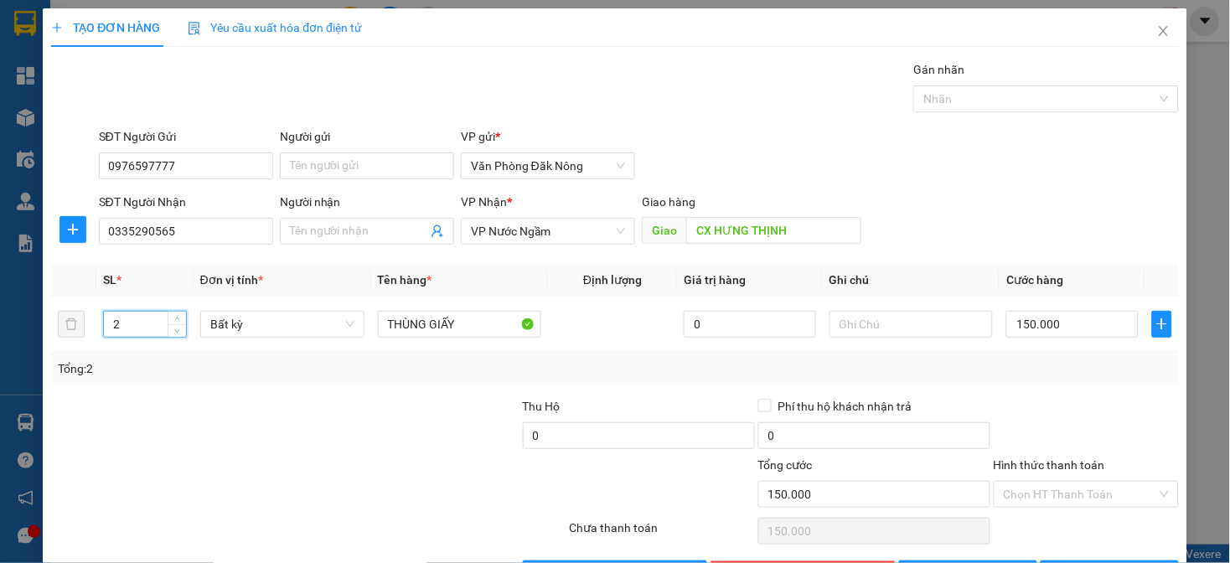
drag, startPoint x: 381, startPoint y: 471, endPoint x: 894, endPoint y: 335, distance: 529.8
click at [430, 463] on div "Tổng cước 150.000 Hình thức thanh toán Chọn HT Thanh Toán" at bounding box center [614, 485] width 1131 height 59
click at [1100, 328] on input "0" at bounding box center [1073, 324] width 132 height 27
drag, startPoint x: 417, startPoint y: 400, endPoint x: 1058, endPoint y: 224, distance: 664.1
click at [422, 401] on div at bounding box center [403, 426] width 236 height 59
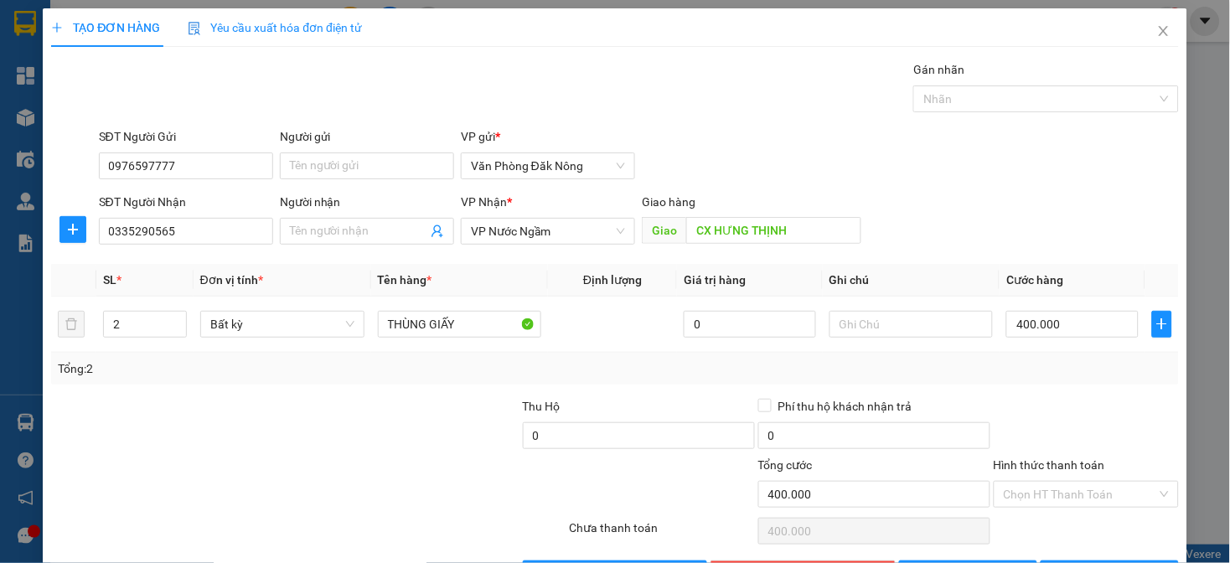
click at [1060, 373] on div "Tổng: 2" at bounding box center [615, 369] width 1114 height 18
click at [1101, 394] on div "Transit Pickup Surcharge Ids Transit Deliver Surcharge Ids Transit Deliver Surc…" at bounding box center [614, 323] width 1127 height 527
click at [1027, 397] on div at bounding box center [1086, 426] width 189 height 59
click at [1075, 482] on input "Hình thức thanh toán" at bounding box center [1080, 494] width 153 height 25
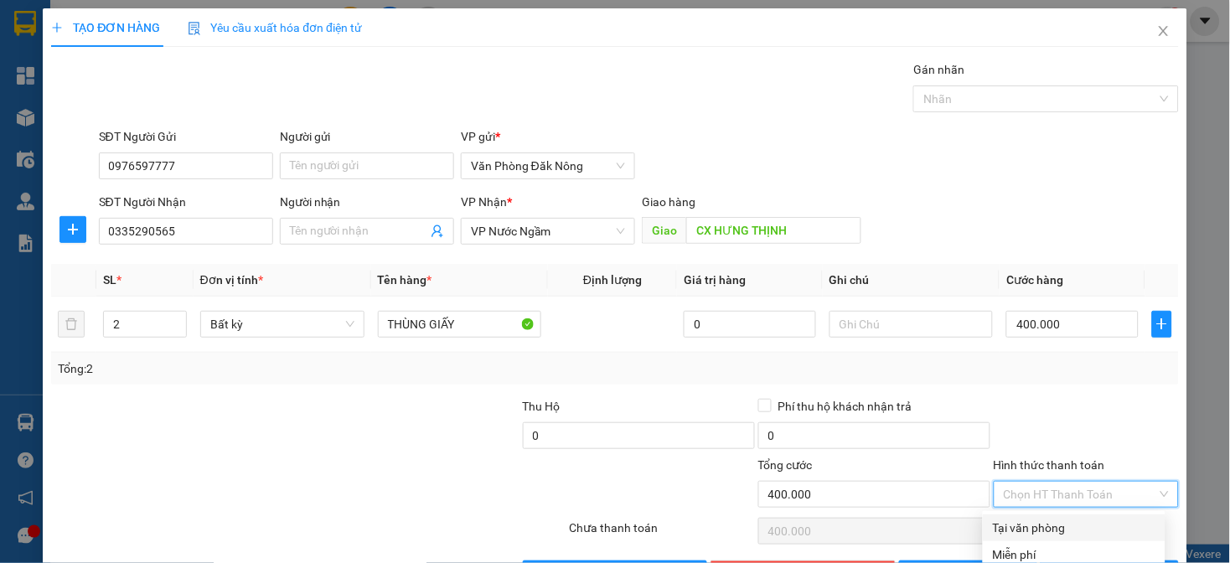
click at [1079, 519] on div "Tại văn phòng" at bounding box center [1074, 528] width 163 height 18
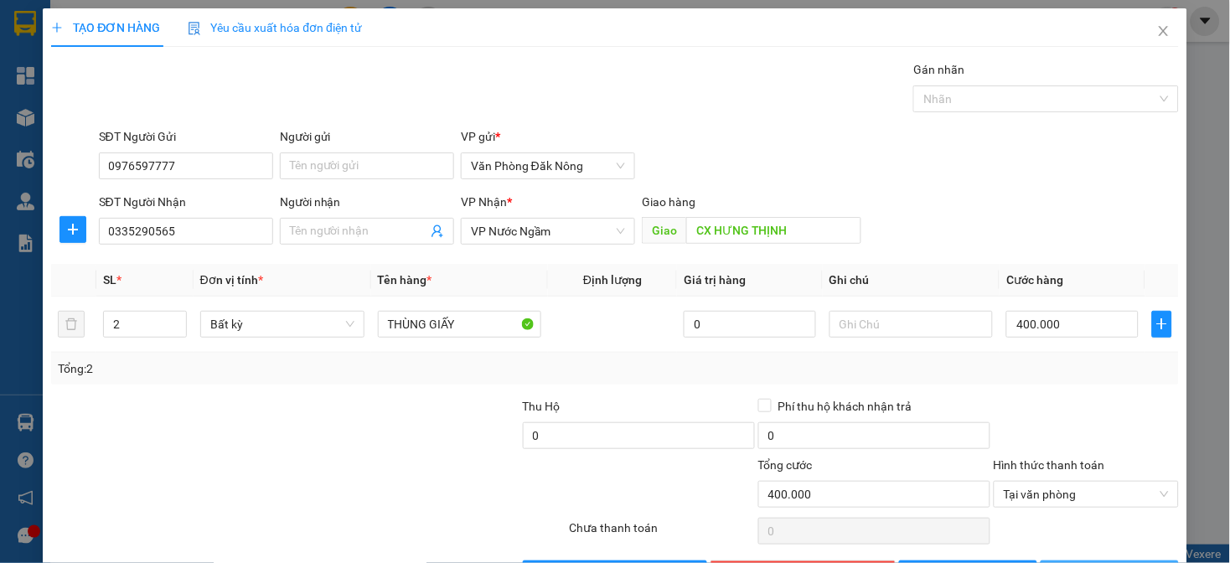
click at [1085, 536] on span "[PERSON_NAME] và In" at bounding box center [1131, 574] width 117 height 18
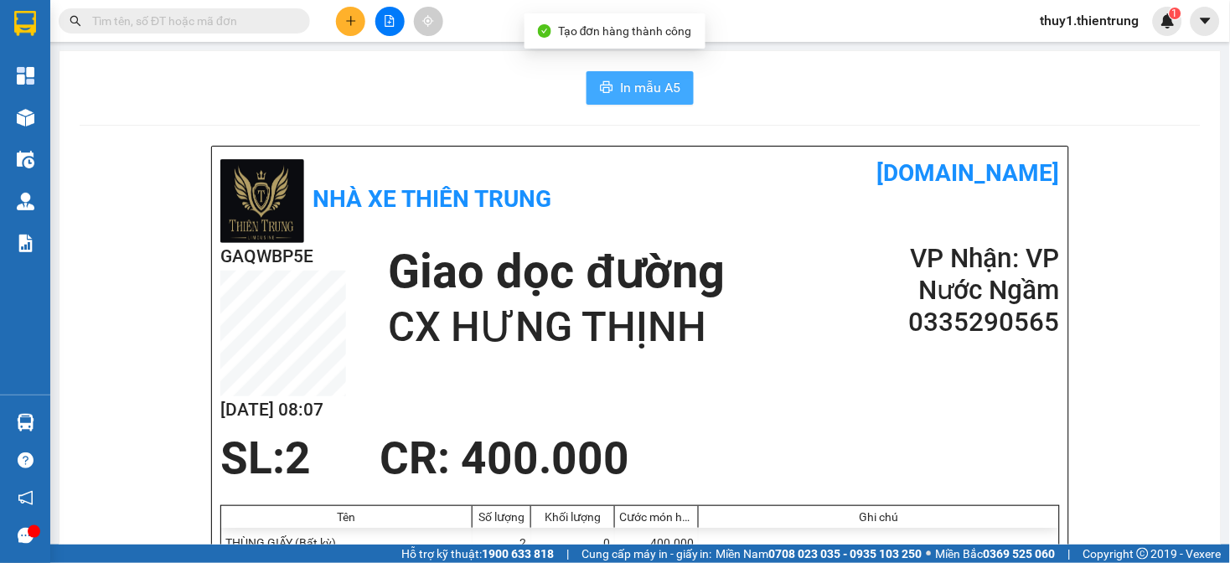
click at [642, 88] on span "In mẫu A5" at bounding box center [650, 87] width 60 height 21
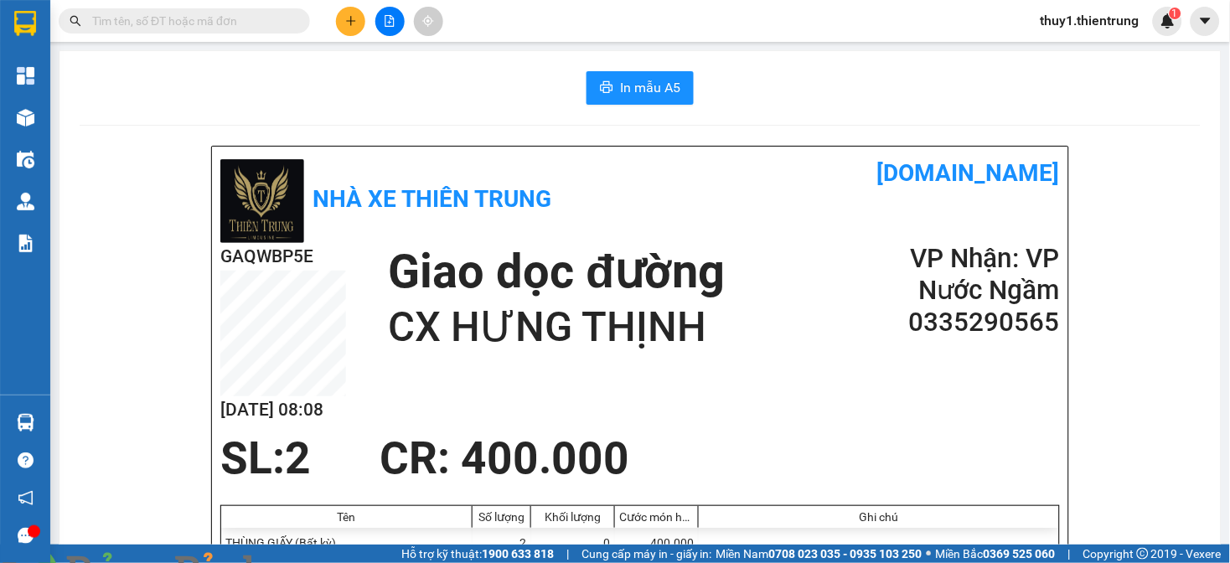
scroll to position [93, 0]
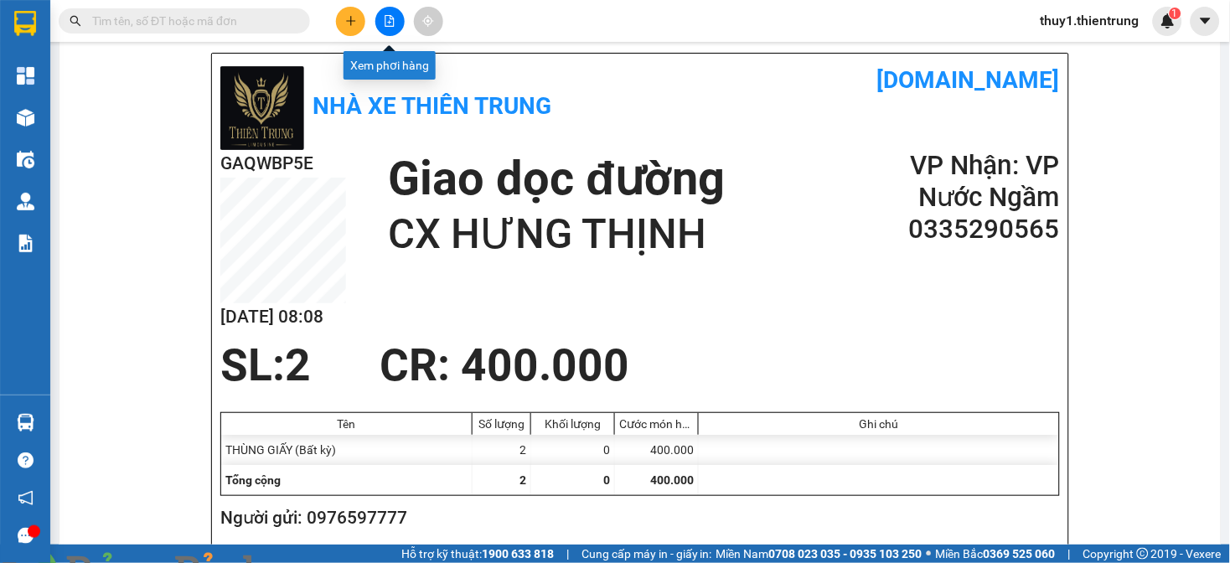
click at [391, 29] on button at bounding box center [390, 21] width 29 height 29
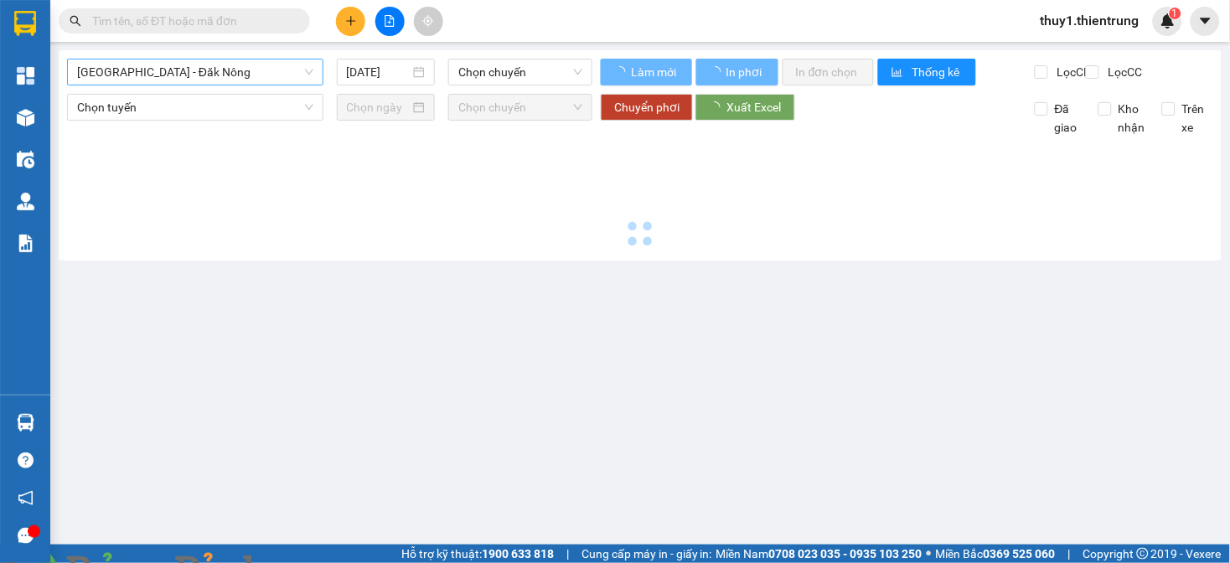
click at [205, 71] on span "[GEOGRAPHIC_DATA] - Đăk Nông" at bounding box center [195, 72] width 236 height 25
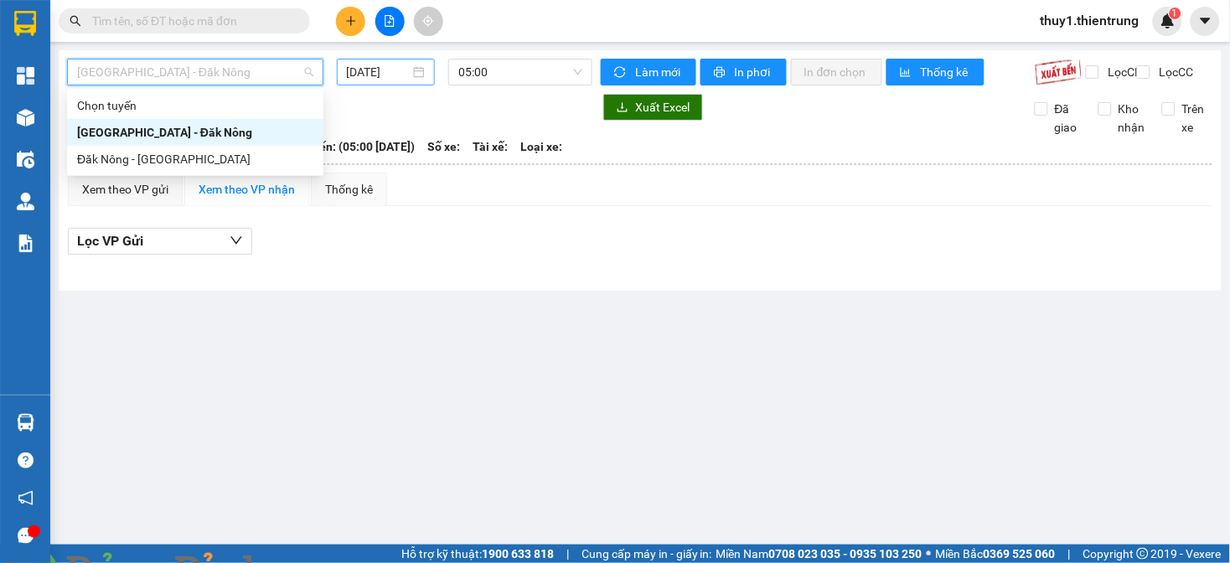
click at [387, 72] on input "[DATE]" at bounding box center [379, 72] width 64 height 18
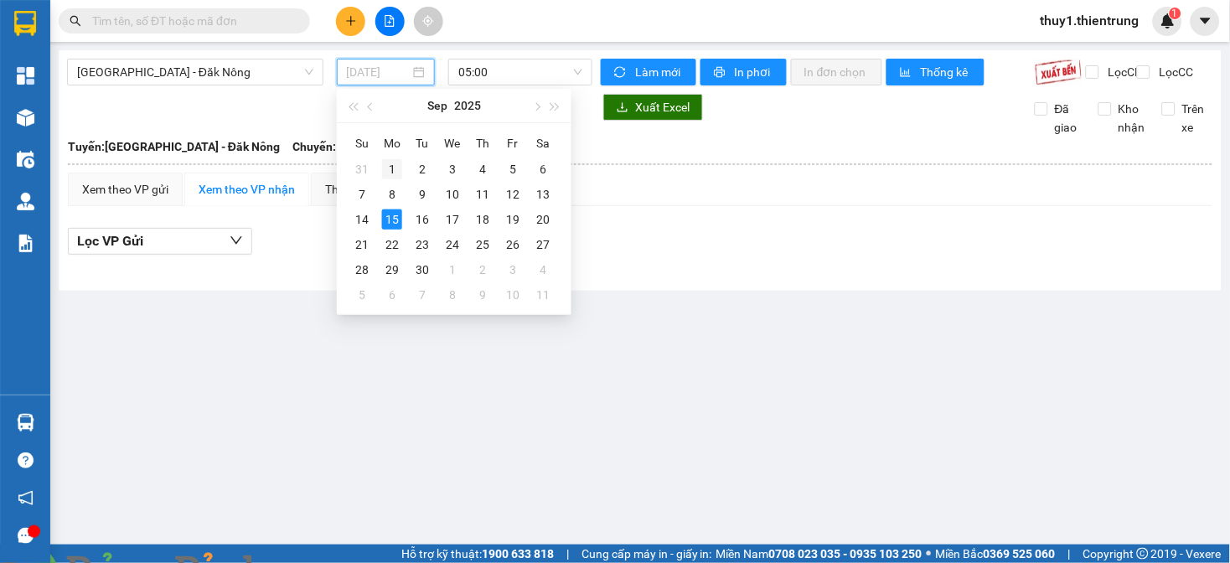
click at [389, 165] on div "1" at bounding box center [392, 169] width 20 height 20
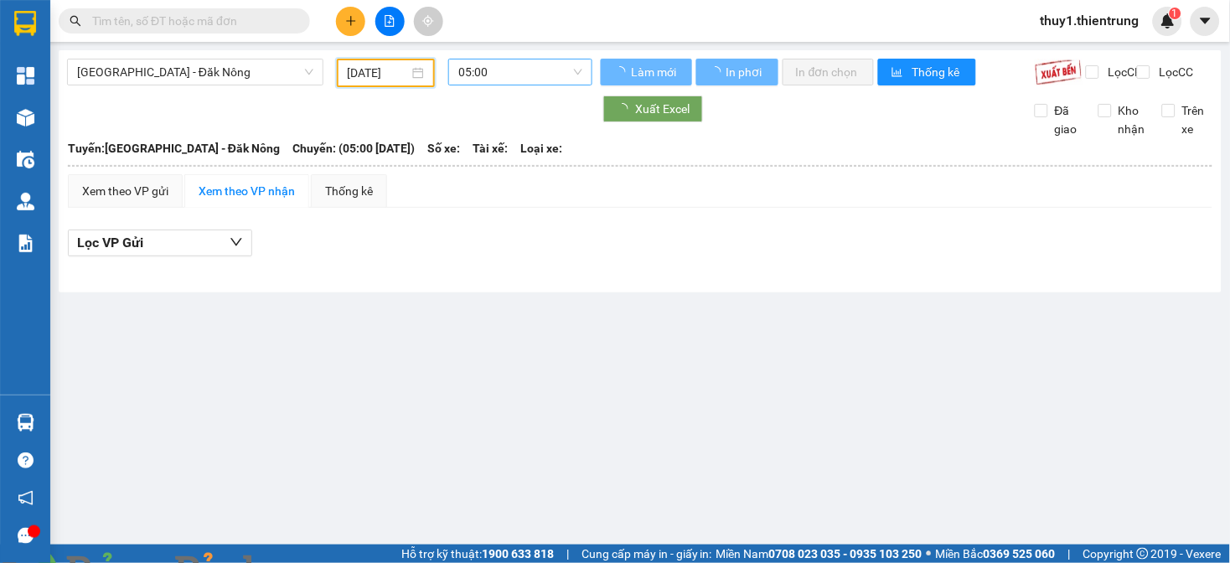
click at [508, 74] on span "05:00" at bounding box center [520, 72] width 124 height 25
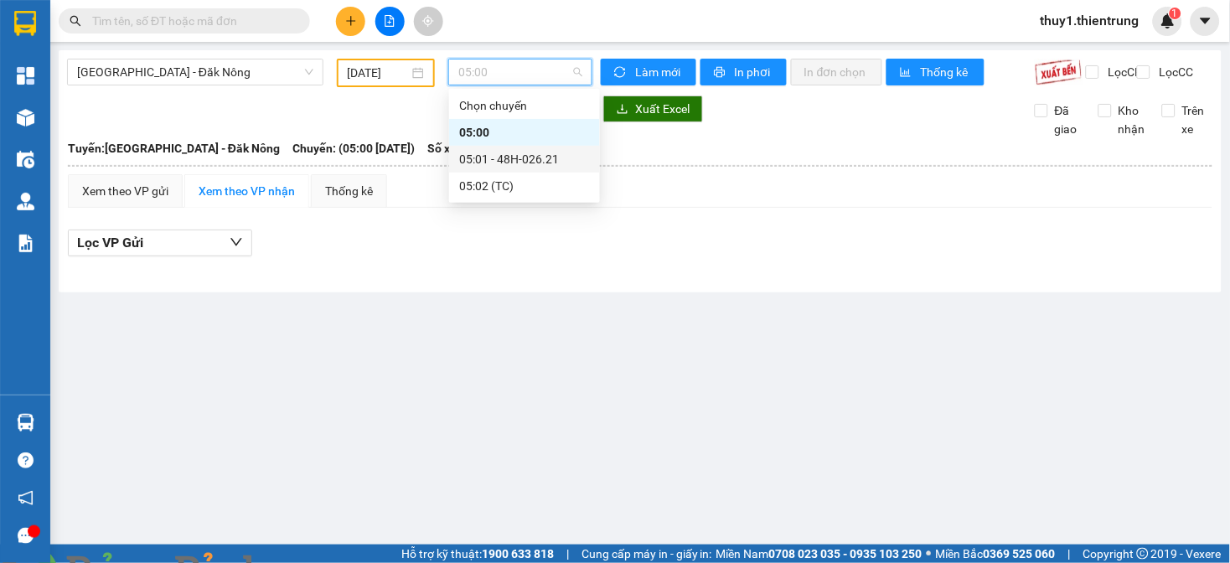
click at [529, 158] on div "05:01 - 48H-026.21" at bounding box center [524, 159] width 131 height 18
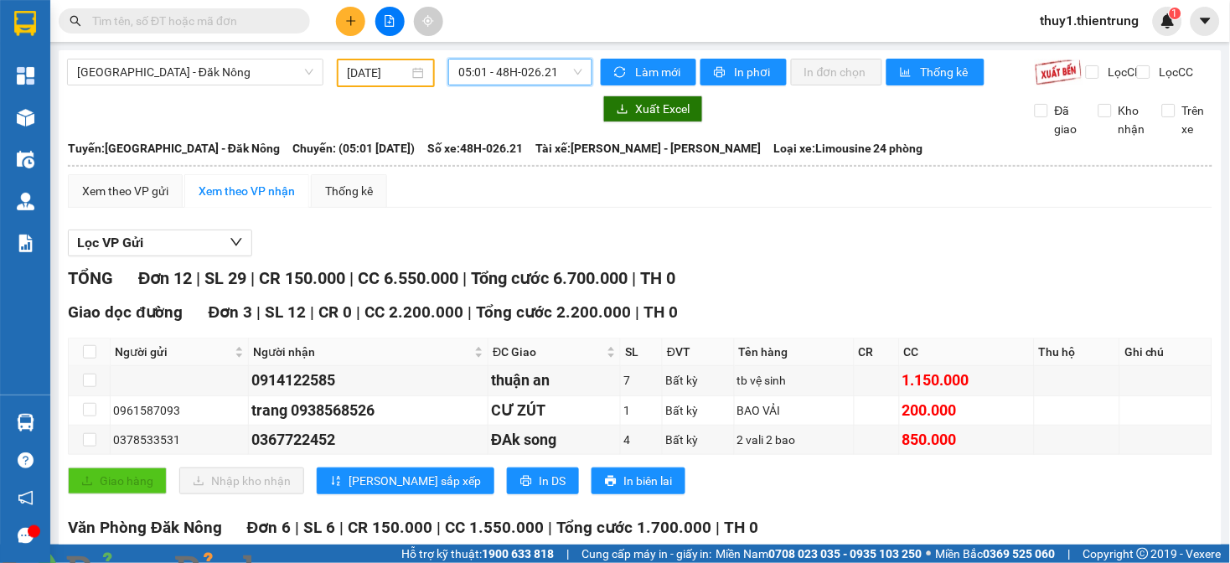
click at [363, 81] on div "[DATE]" at bounding box center [386, 73] width 99 height 28
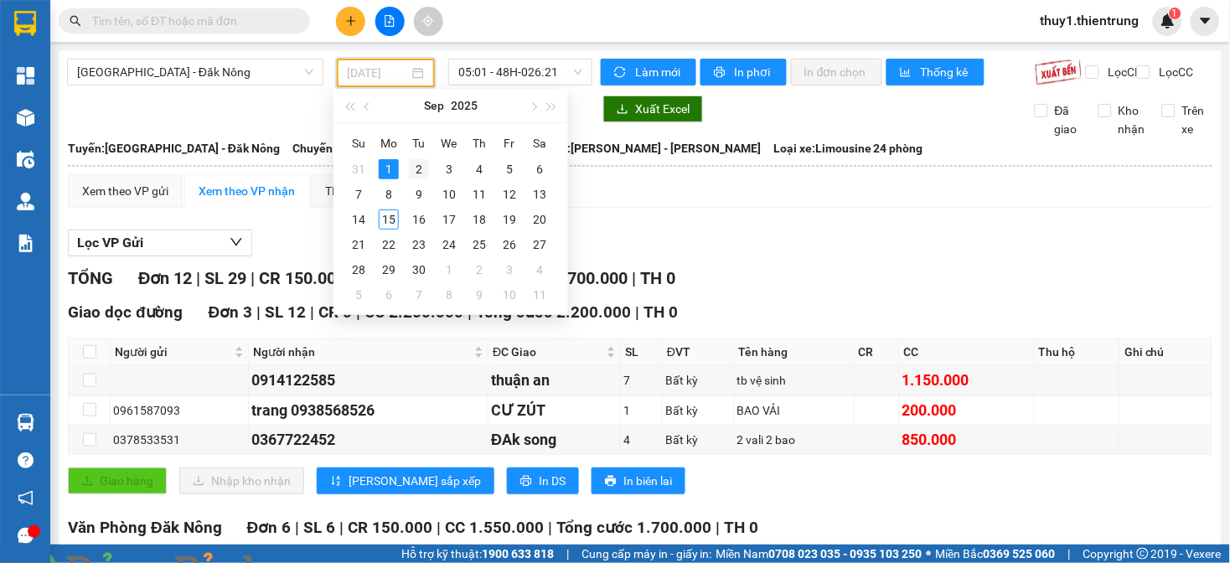
click at [420, 161] on div "2" at bounding box center [419, 169] width 20 height 20
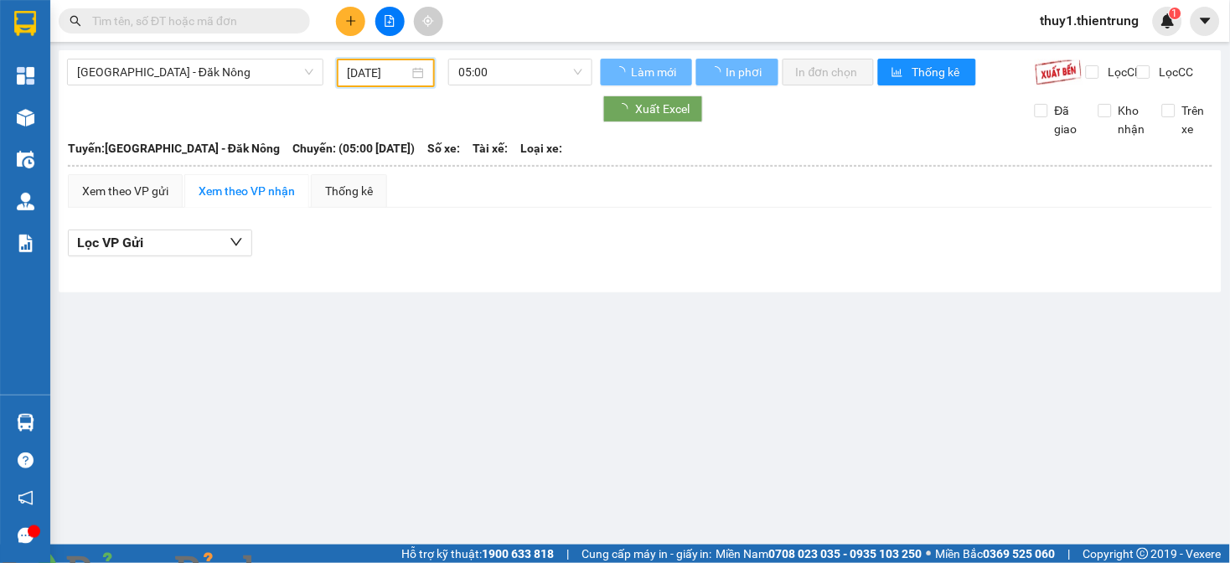
click at [474, 76] on span "05:00" at bounding box center [520, 72] width 124 height 25
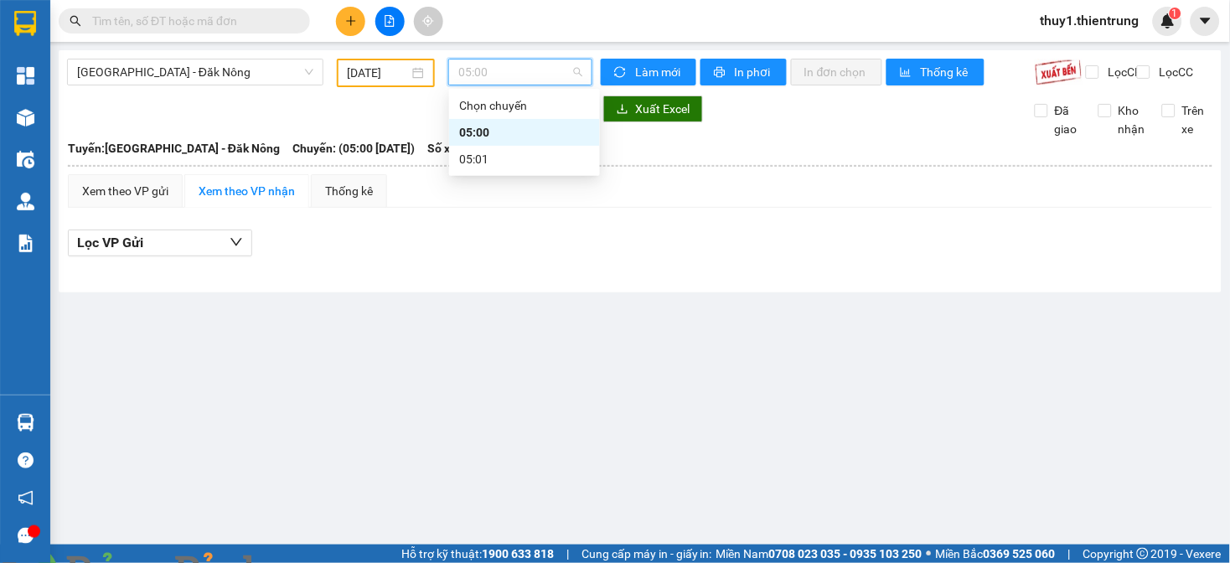
drag, startPoint x: 500, startPoint y: 126, endPoint x: 536, endPoint y: 278, distance: 156.9
click at [500, 127] on div "05:00" at bounding box center [524, 132] width 131 height 18
click at [546, 73] on span "05:00" at bounding box center [520, 72] width 124 height 25
click at [505, 165] on div "05:01" at bounding box center [524, 159] width 131 height 18
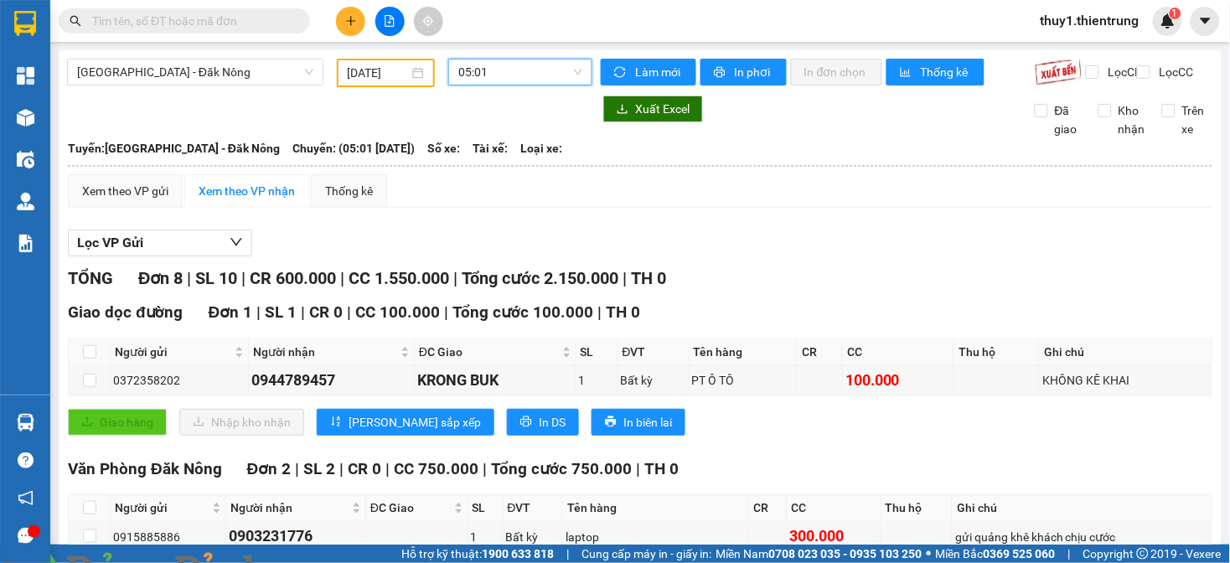
click at [375, 78] on input "[DATE]" at bounding box center [379, 73] width 62 height 18
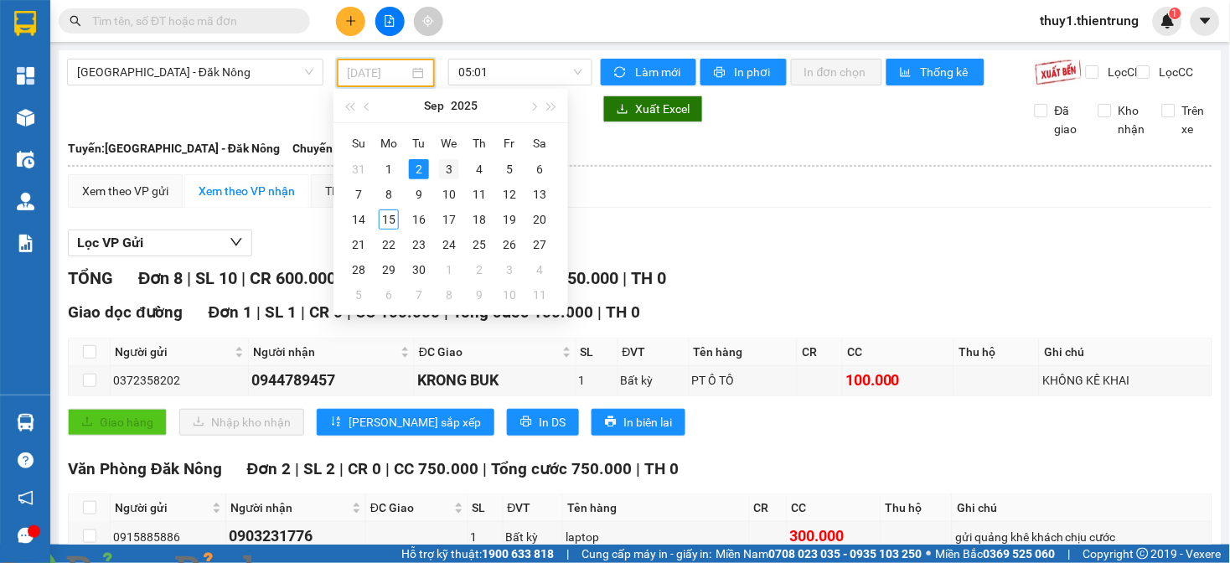
click at [447, 169] on div "3" at bounding box center [449, 169] width 20 height 20
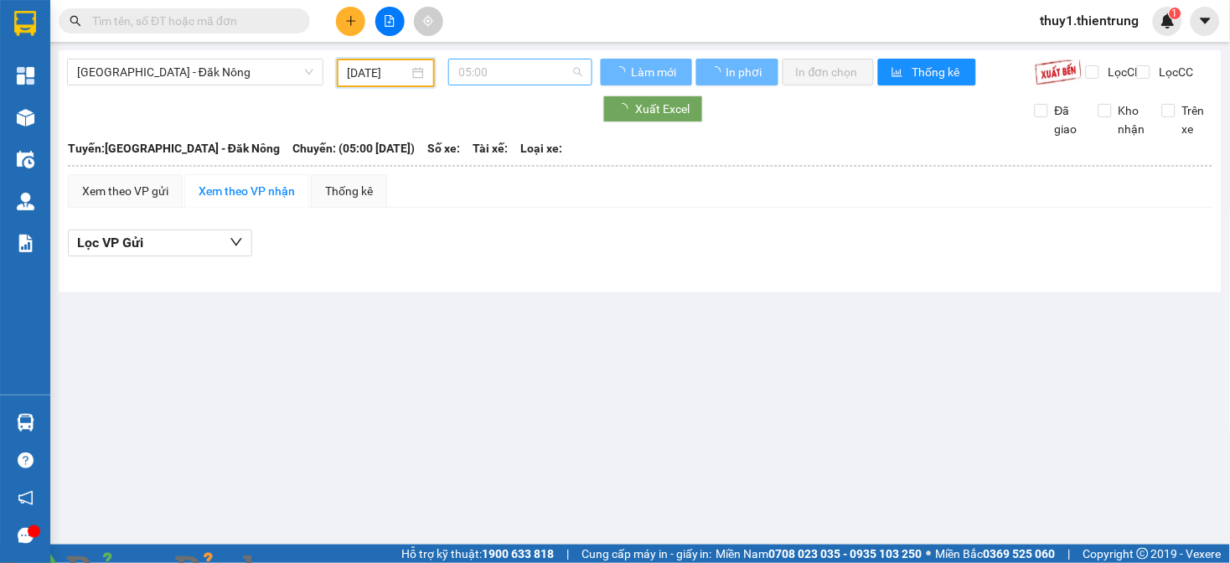
click at [498, 70] on span "05:00" at bounding box center [520, 72] width 124 height 25
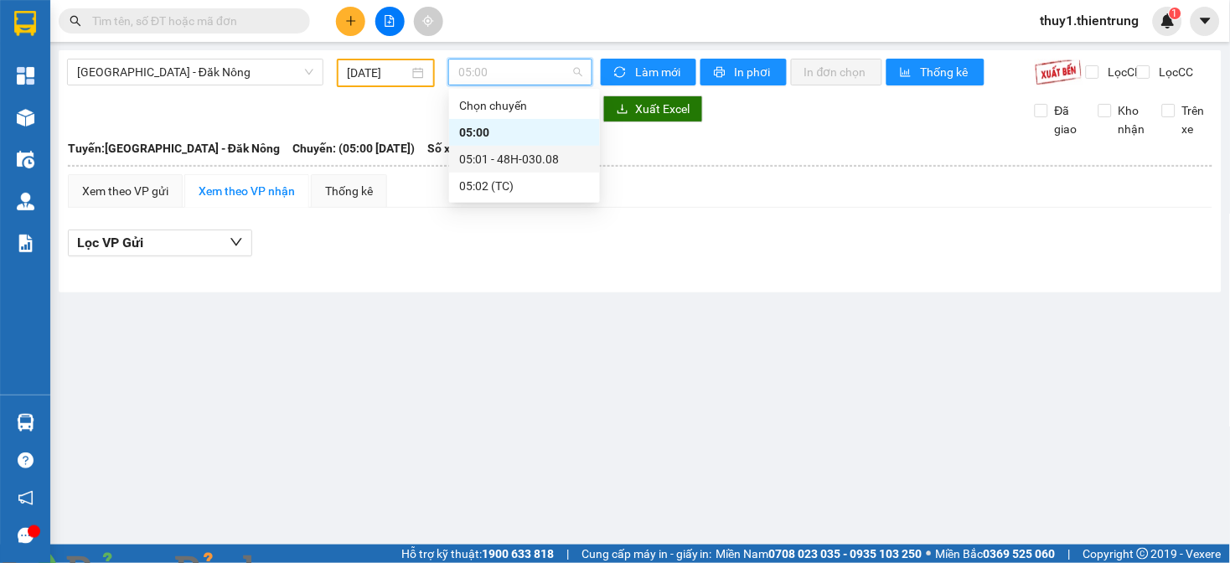
drag, startPoint x: 511, startPoint y: 157, endPoint x: 541, endPoint y: 361, distance: 206.6
click at [511, 161] on div "05:01 - 48H-030.08" at bounding box center [524, 159] width 131 height 18
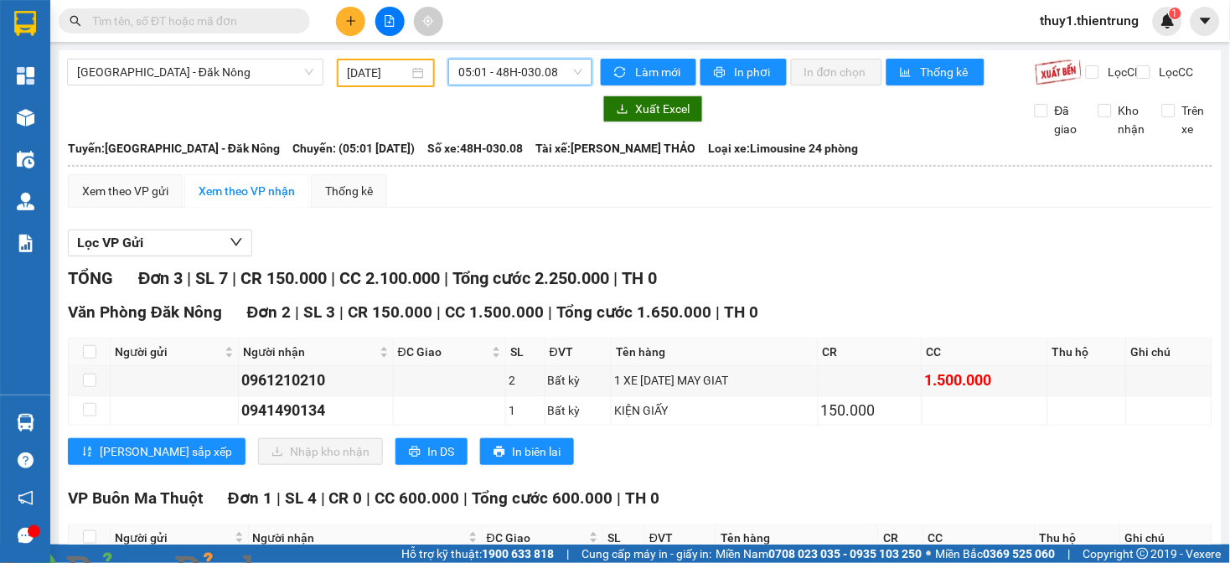
click at [526, 225] on div "Xem theo VP gửi Xem theo VP nhận Thống kê Lọc VP Gửi TỔNG Đơn 3 | SL 7 | CR 15…" at bounding box center [640, 408] width 1145 height 468
drag, startPoint x: 352, startPoint y: 77, endPoint x: 416, endPoint y: 112, distance: 72.8
click at [353, 77] on input "[DATE]" at bounding box center [379, 73] width 62 height 18
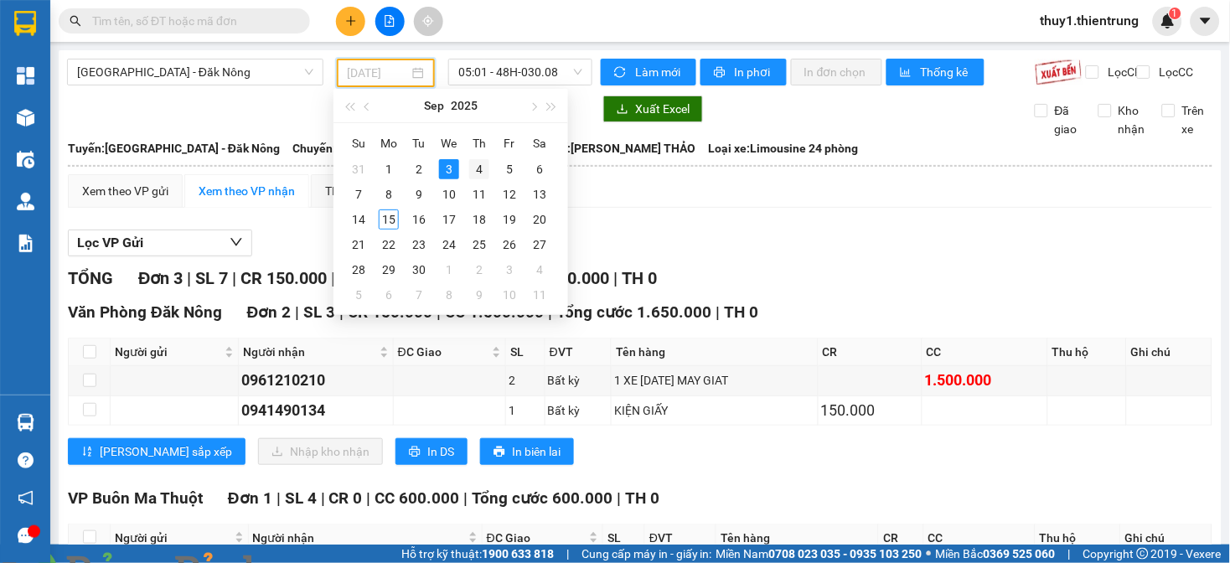
click at [479, 169] on div "4" at bounding box center [479, 169] width 20 height 20
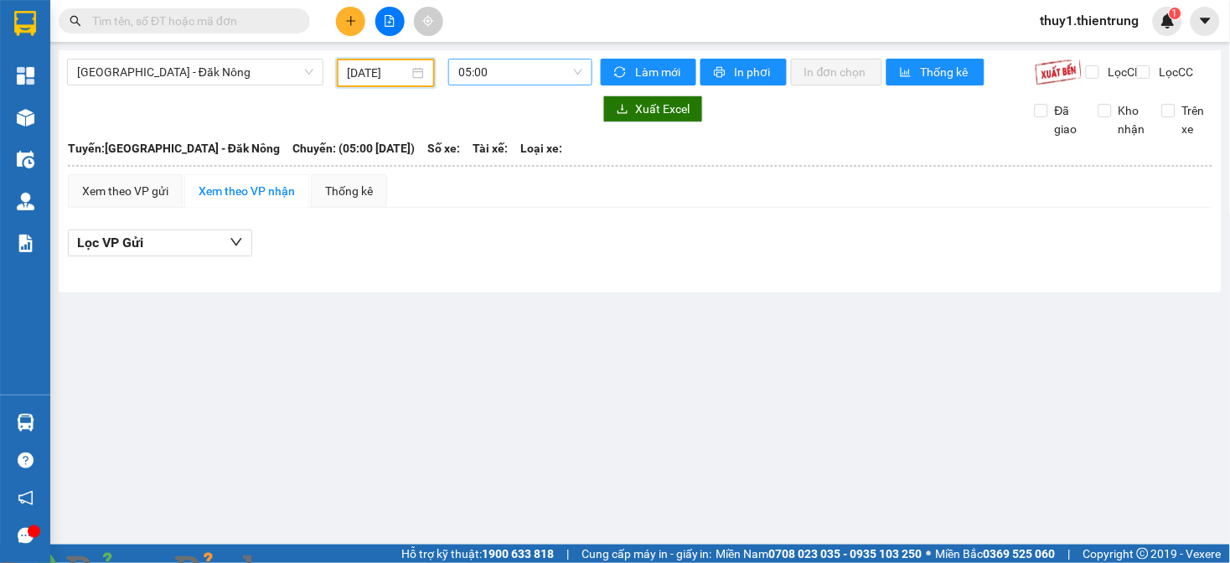
click at [510, 72] on span "05:00" at bounding box center [520, 72] width 124 height 25
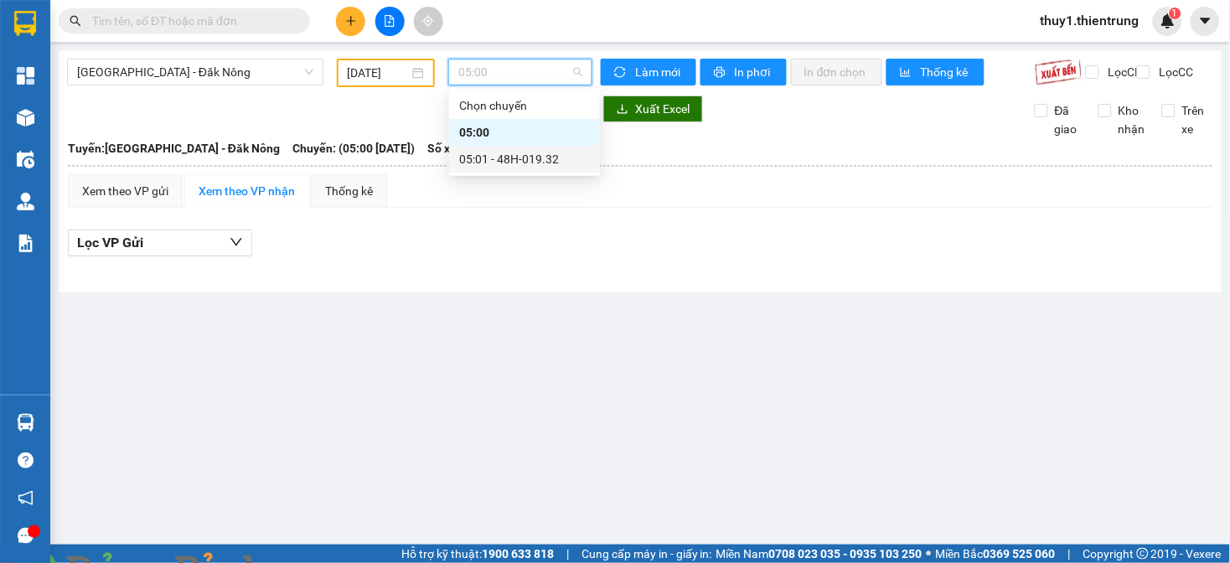
click at [526, 158] on div "05:01 - 48H-019.32" at bounding box center [524, 159] width 131 height 18
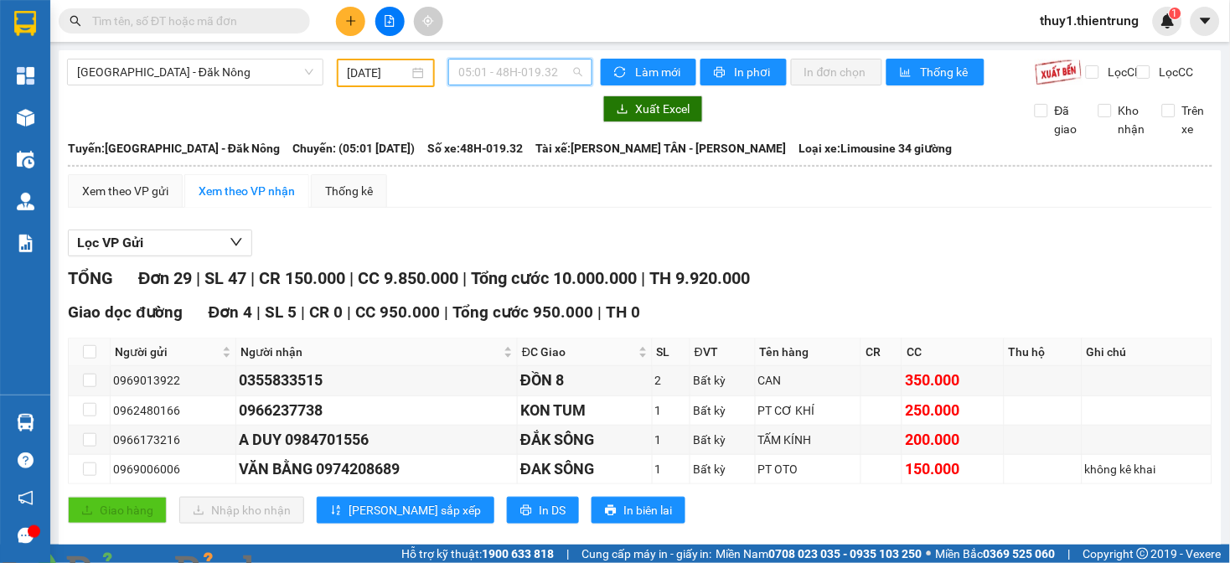
click at [448, 78] on div "05:01 - 48H-019.32" at bounding box center [520, 72] width 144 height 27
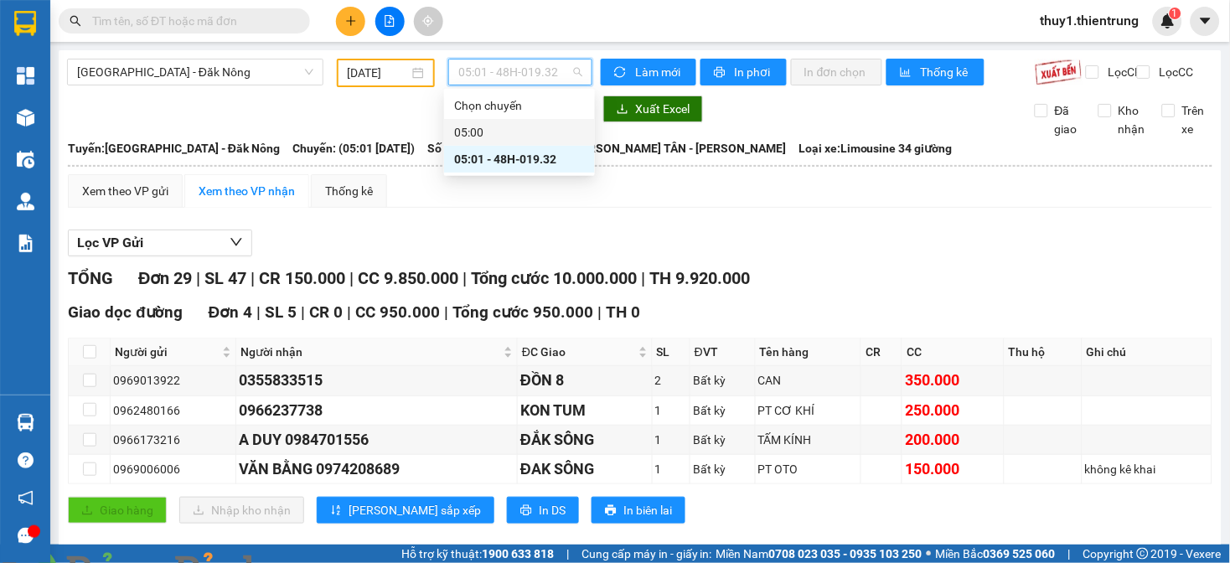
click at [384, 70] on input "[DATE]" at bounding box center [379, 73] width 62 height 18
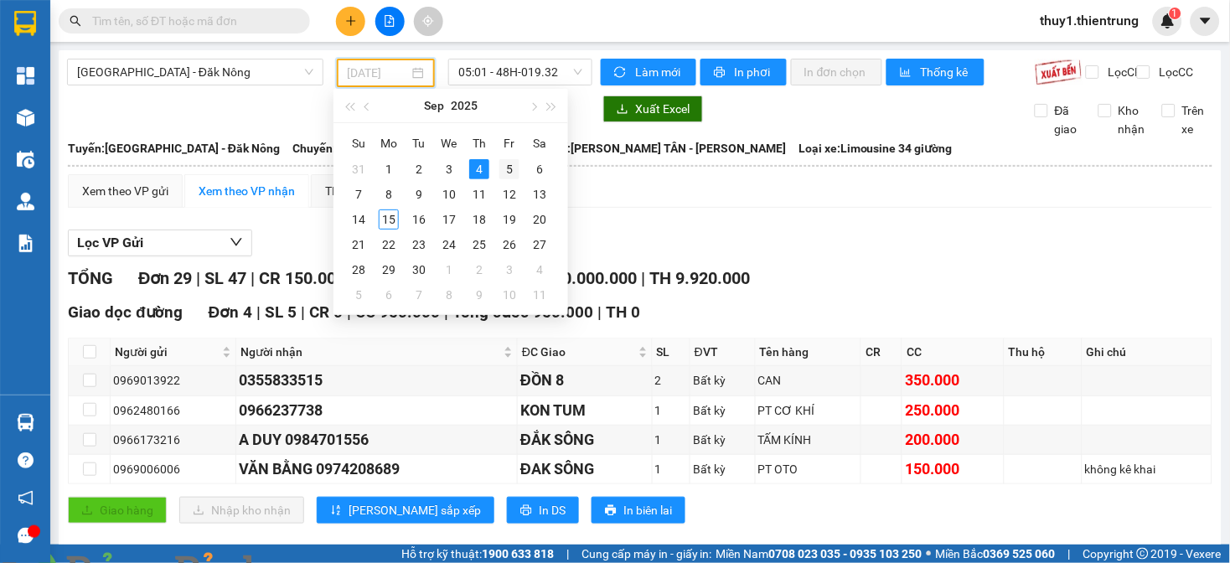
click at [506, 168] on div "5" at bounding box center [510, 169] width 20 height 20
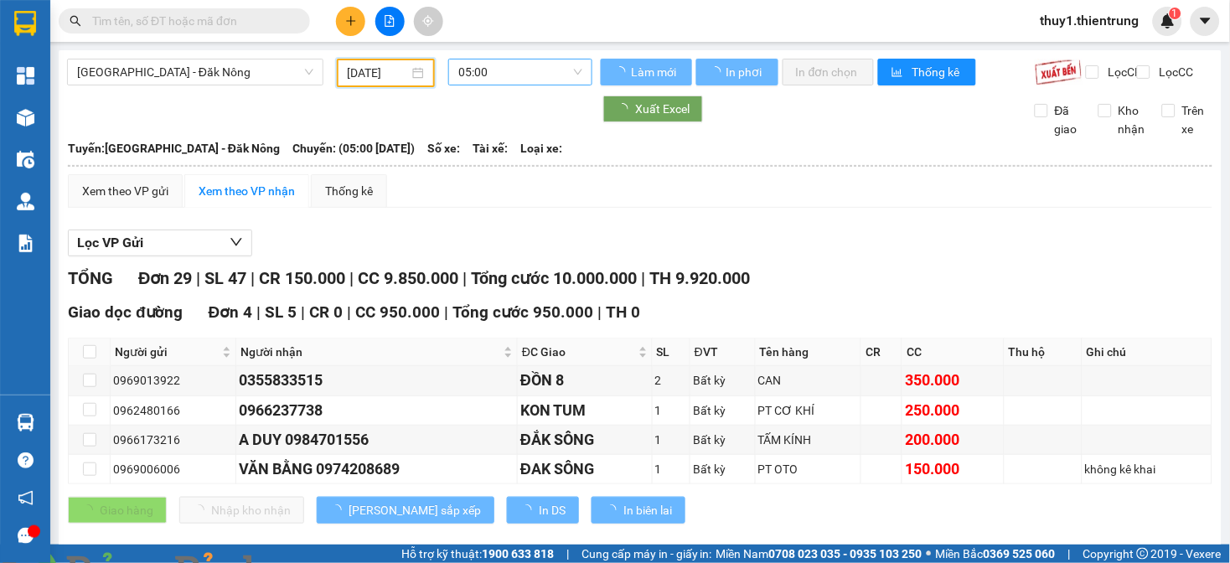
click at [531, 70] on span "05:00" at bounding box center [520, 72] width 124 height 25
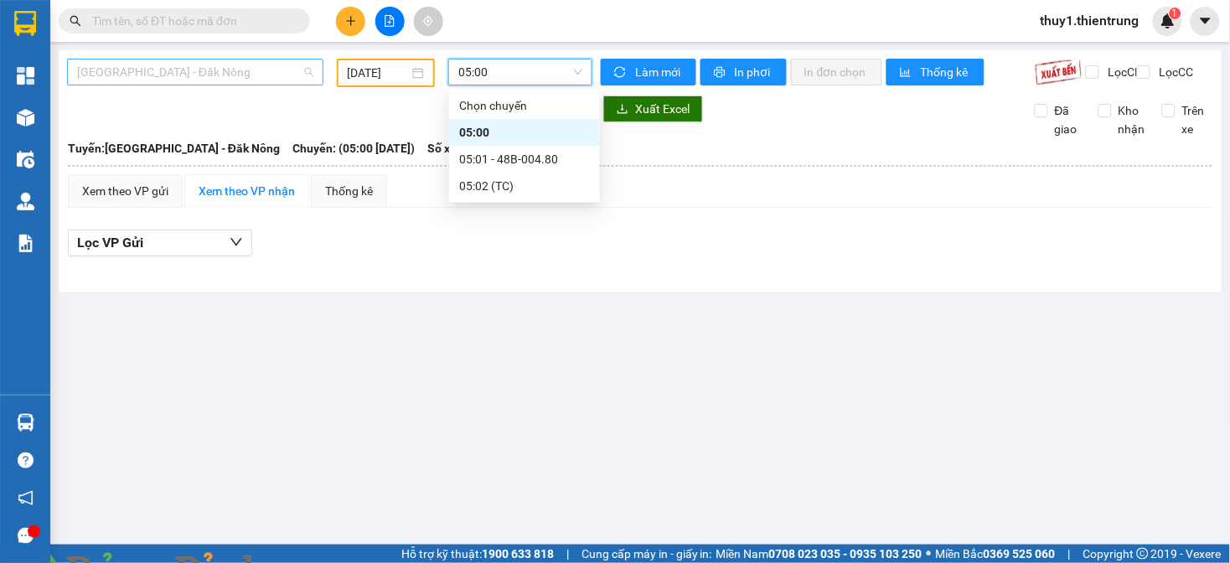
click at [241, 73] on span "[GEOGRAPHIC_DATA] - Đăk Nông" at bounding box center [195, 72] width 236 height 25
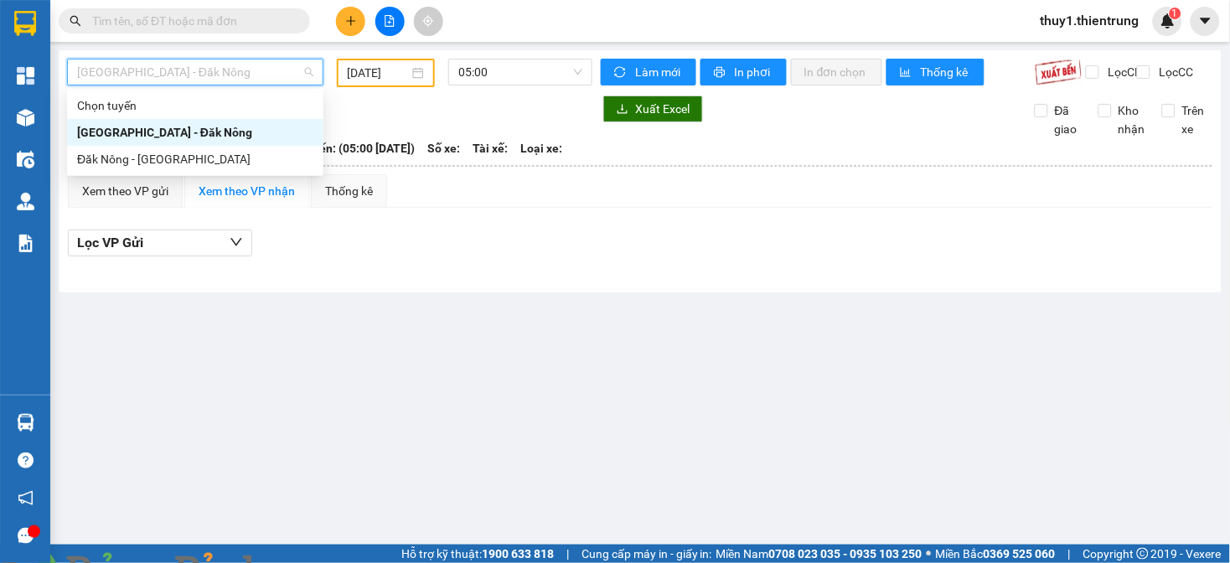
click at [382, 77] on input "[DATE]" at bounding box center [379, 73] width 62 height 18
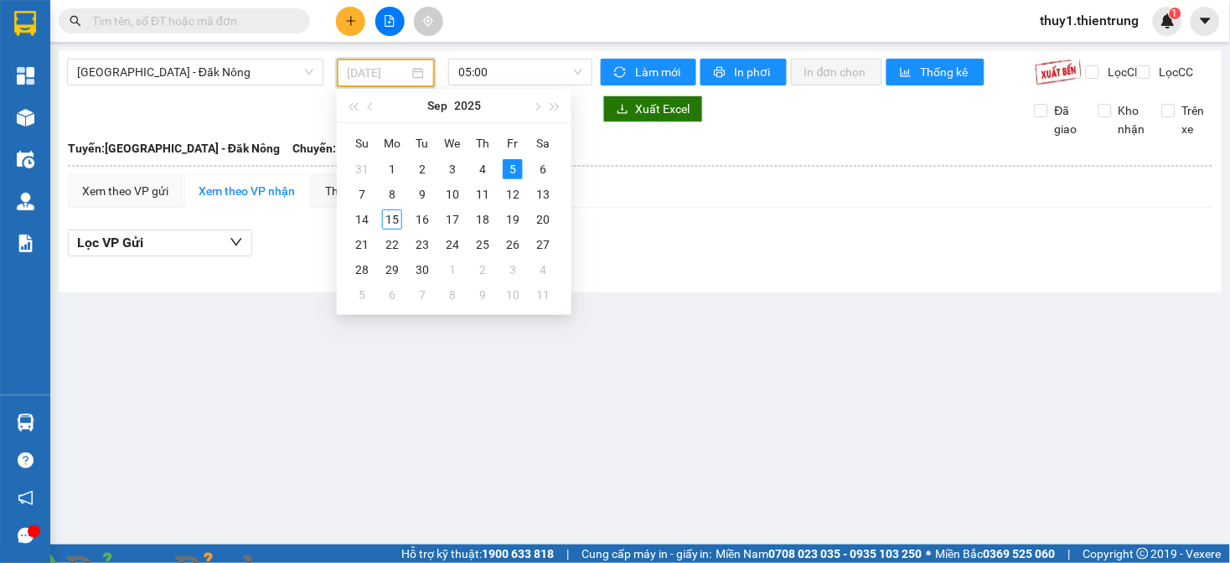
drag, startPoint x: 447, startPoint y: 169, endPoint x: 465, endPoint y: 140, distance: 34.7
click at [448, 169] on div "3" at bounding box center [453, 169] width 20 height 20
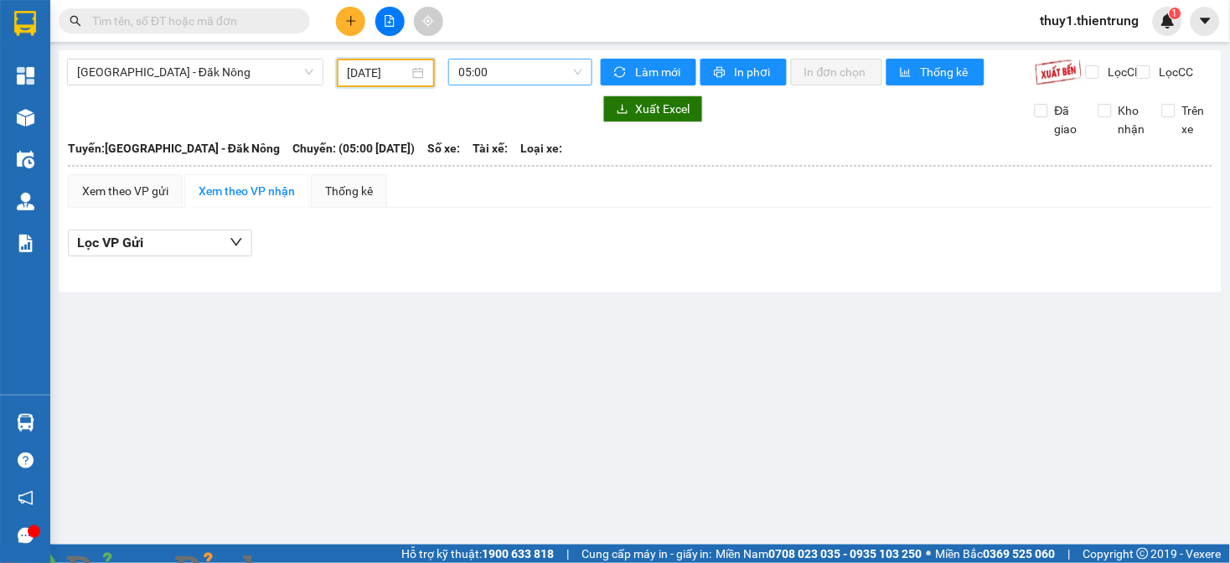
click at [497, 70] on span "05:00" at bounding box center [520, 72] width 124 height 25
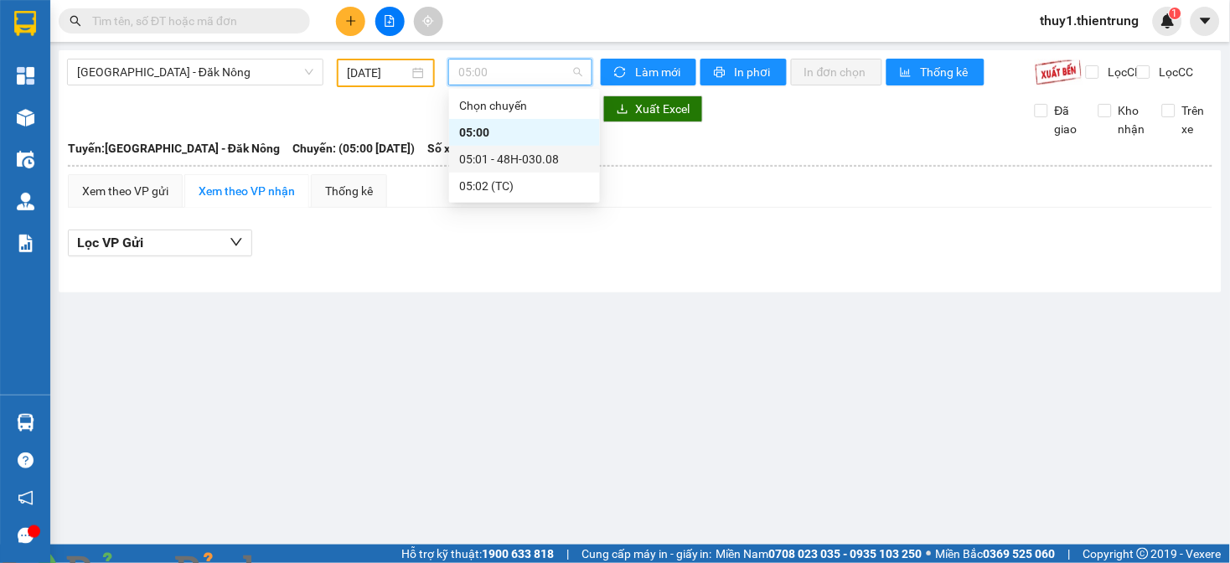
click at [500, 154] on div "05:01 - 48H-030.08" at bounding box center [524, 159] width 131 height 18
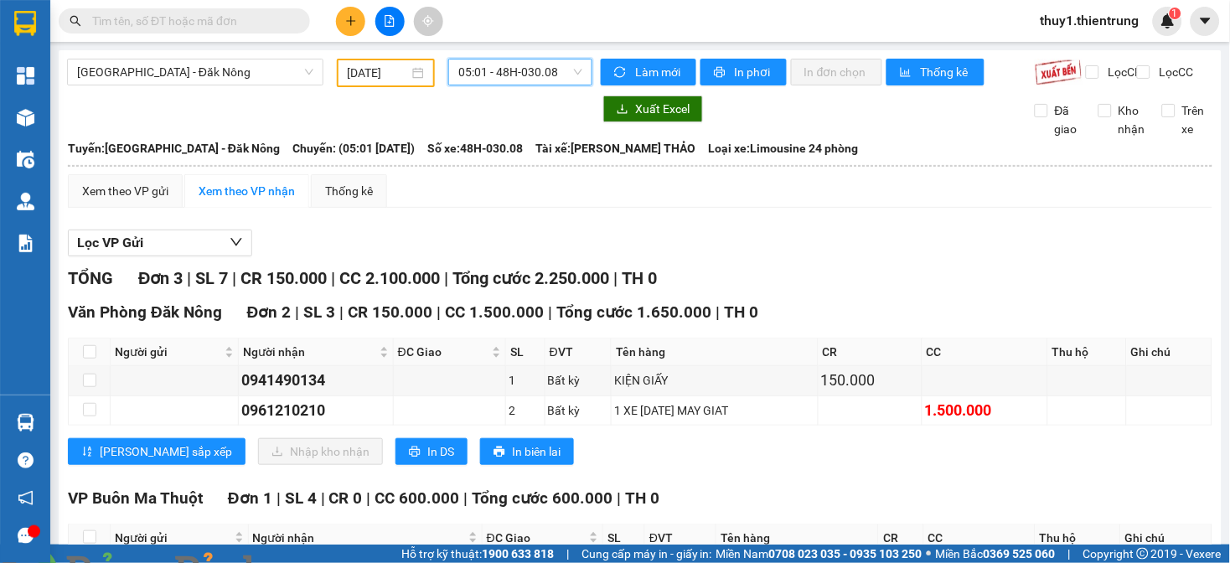
click at [476, 73] on span "05:01 - 48H-030.08" at bounding box center [520, 72] width 124 height 25
click at [378, 76] on input "[DATE]" at bounding box center [379, 73] width 62 height 18
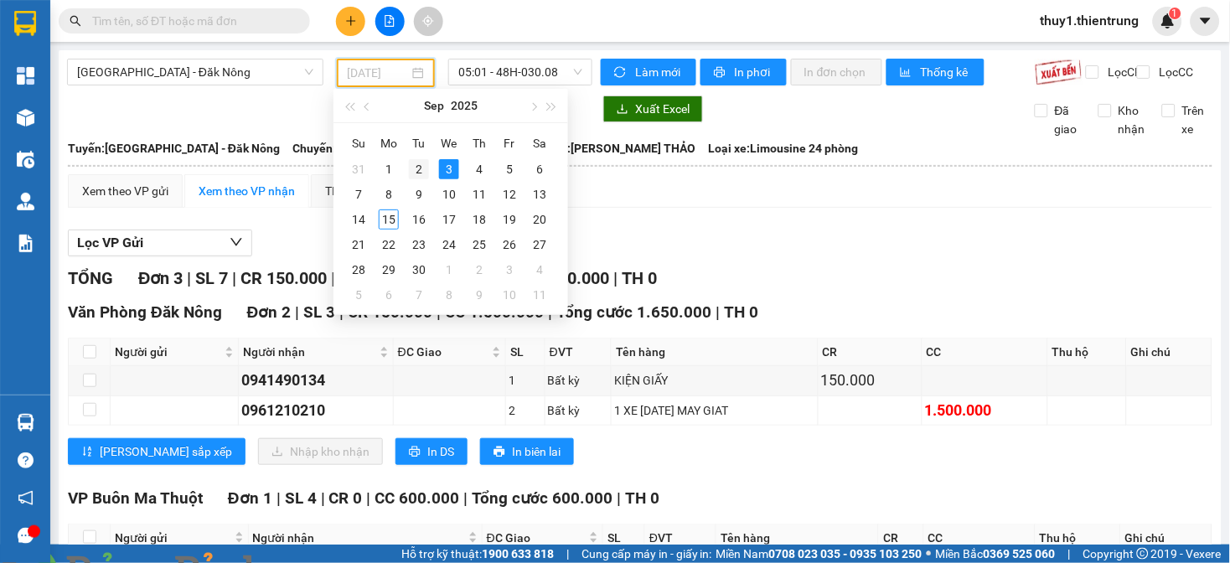
click at [415, 168] on div "2" at bounding box center [419, 169] width 20 height 20
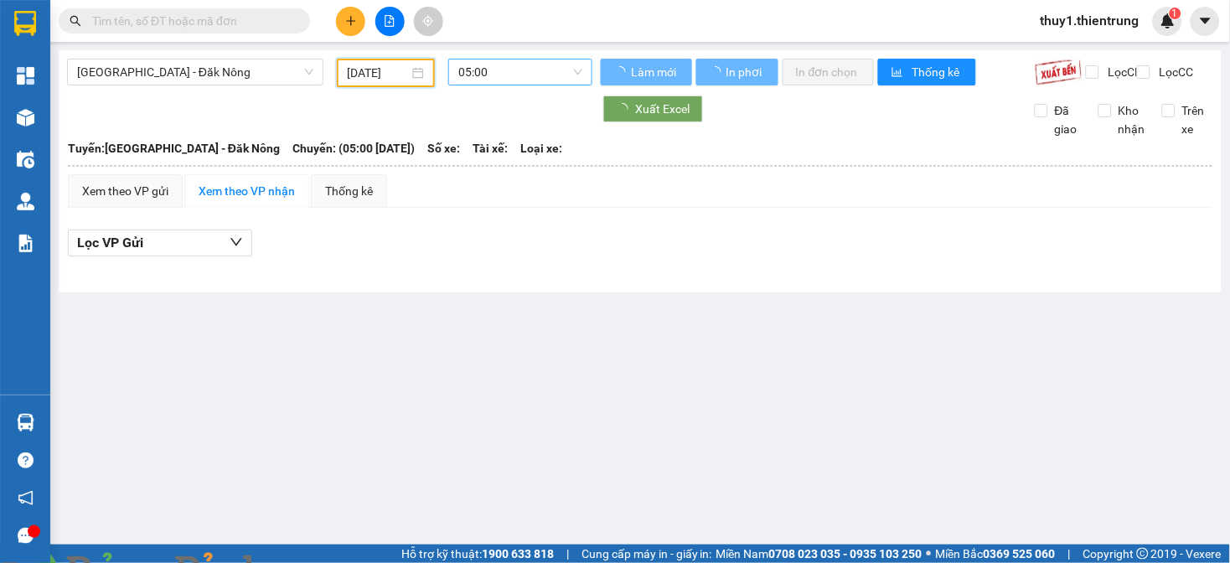
click at [489, 69] on span "05:00" at bounding box center [520, 72] width 124 height 25
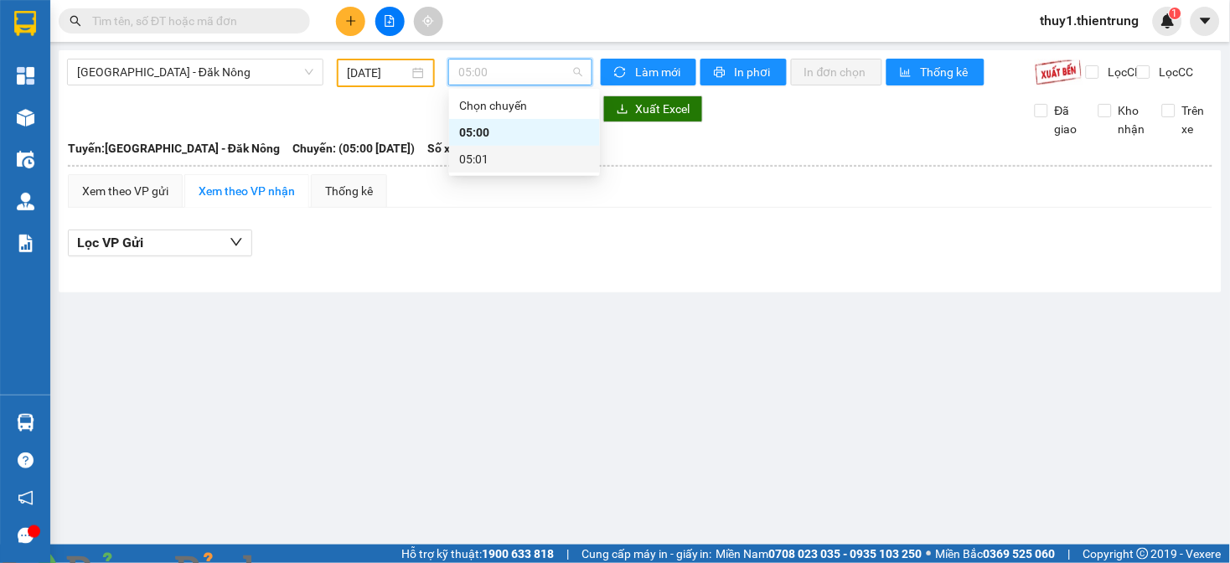
click at [495, 160] on div "05:01" at bounding box center [524, 159] width 131 height 18
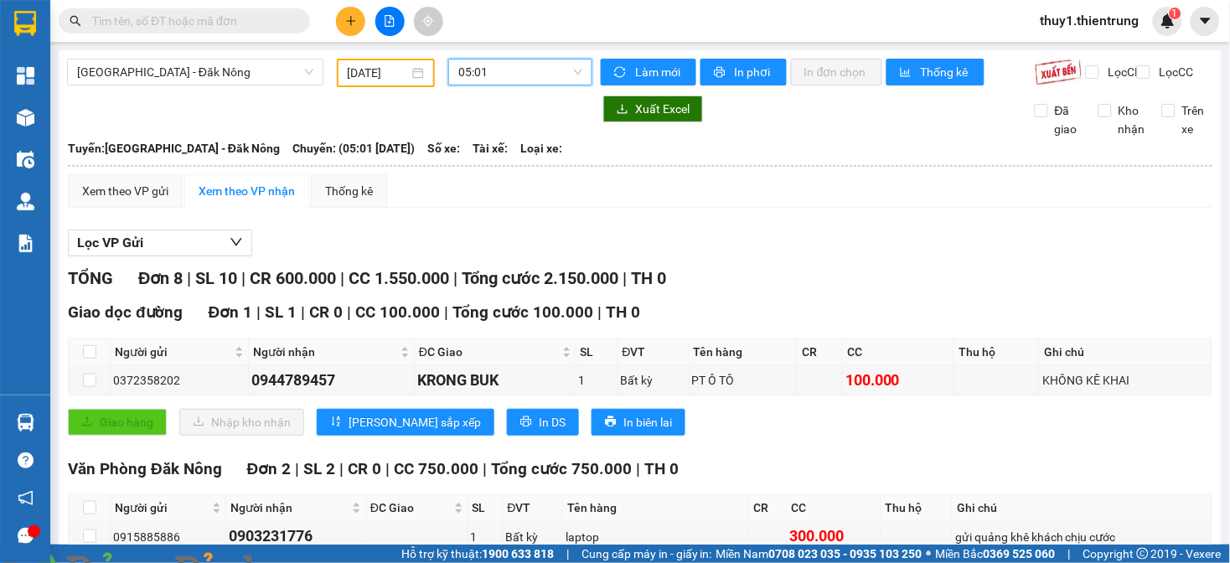
click at [365, 76] on input "[DATE]" at bounding box center [379, 73] width 62 height 18
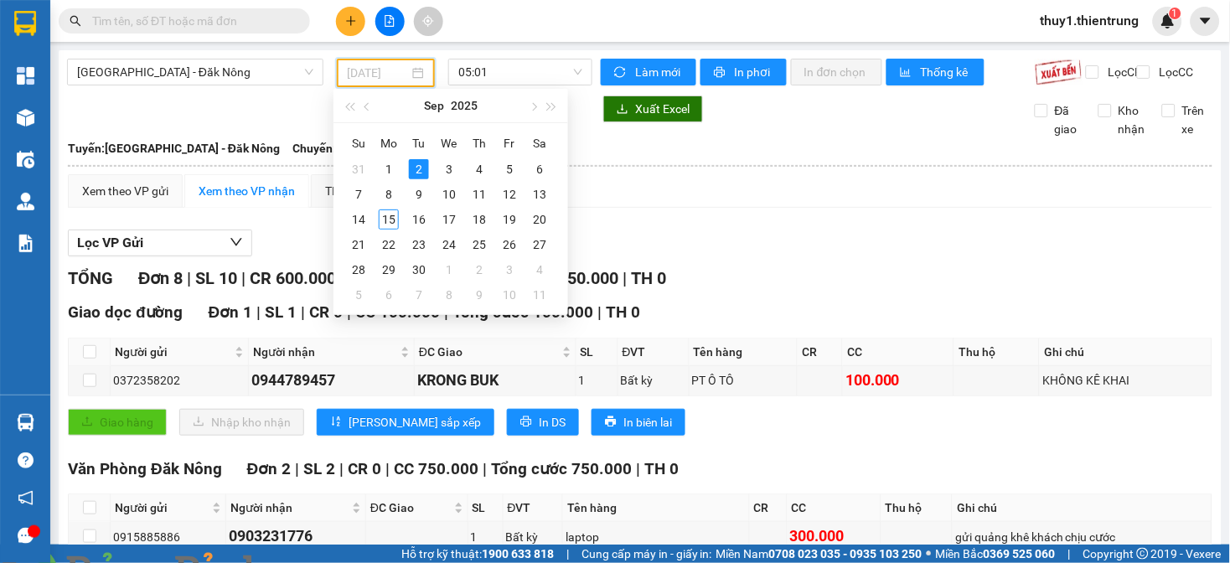
click at [505, 163] on div "5" at bounding box center [510, 169] width 20 height 20
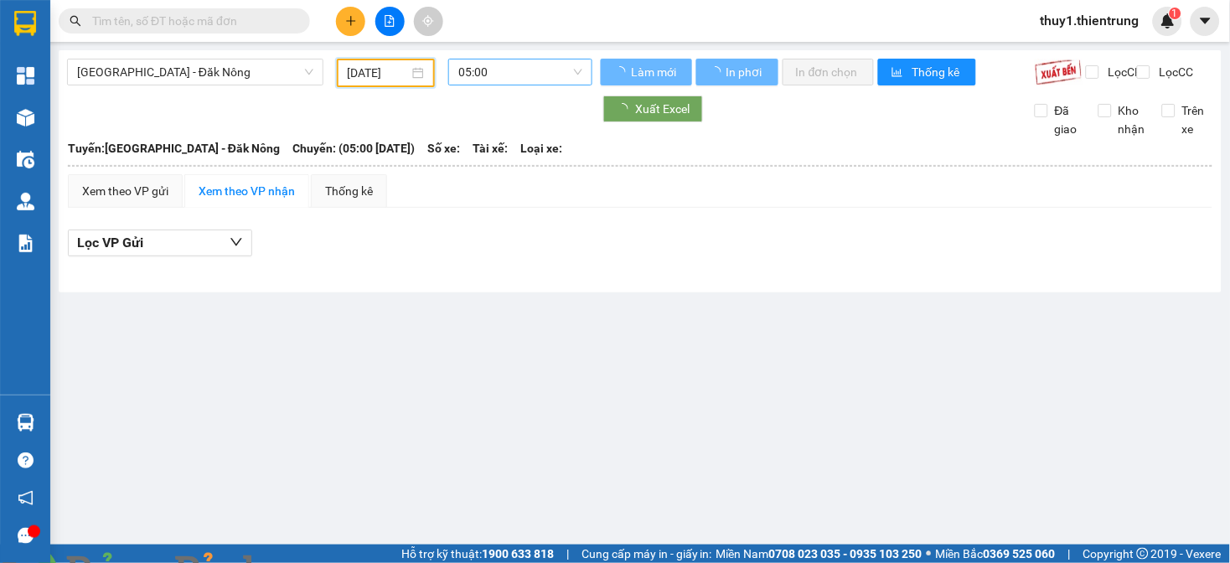
click at [508, 67] on span "05:00" at bounding box center [520, 72] width 124 height 25
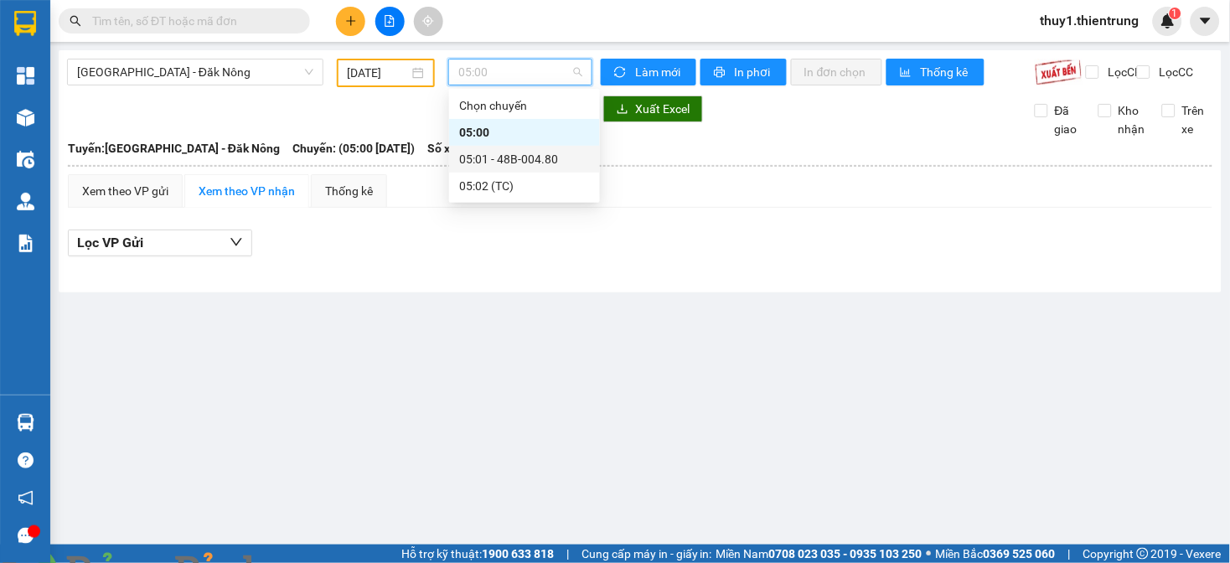
drag, startPoint x: 523, startPoint y: 165, endPoint x: 588, endPoint y: 279, distance: 131.0
click at [526, 169] on div "05:01 - 48B-004.80" at bounding box center [524, 159] width 151 height 27
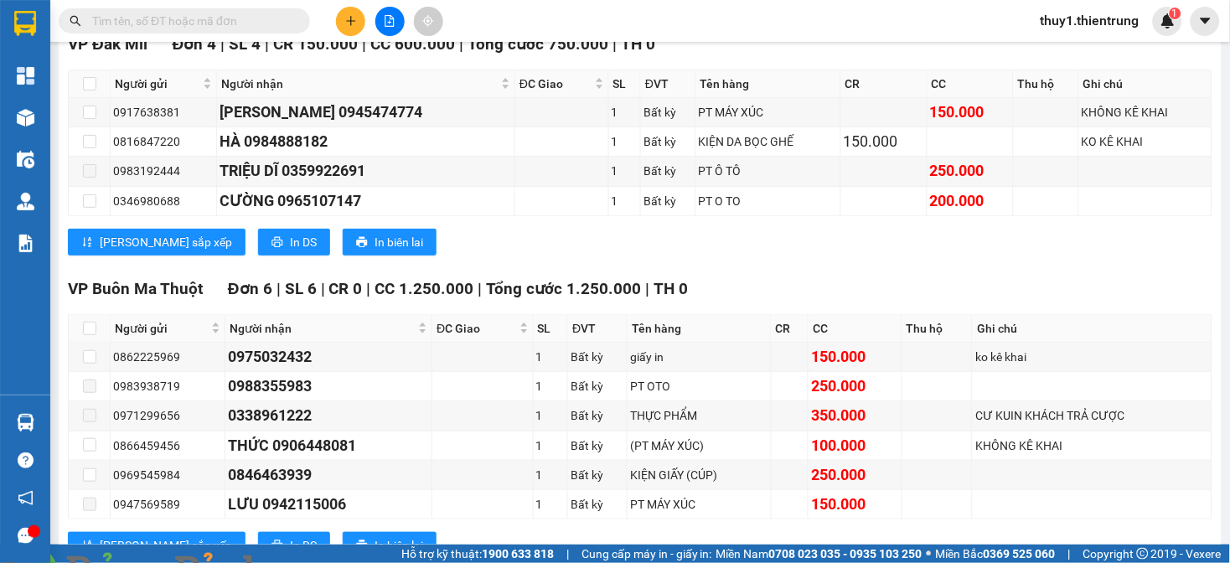
scroll to position [1346, 0]
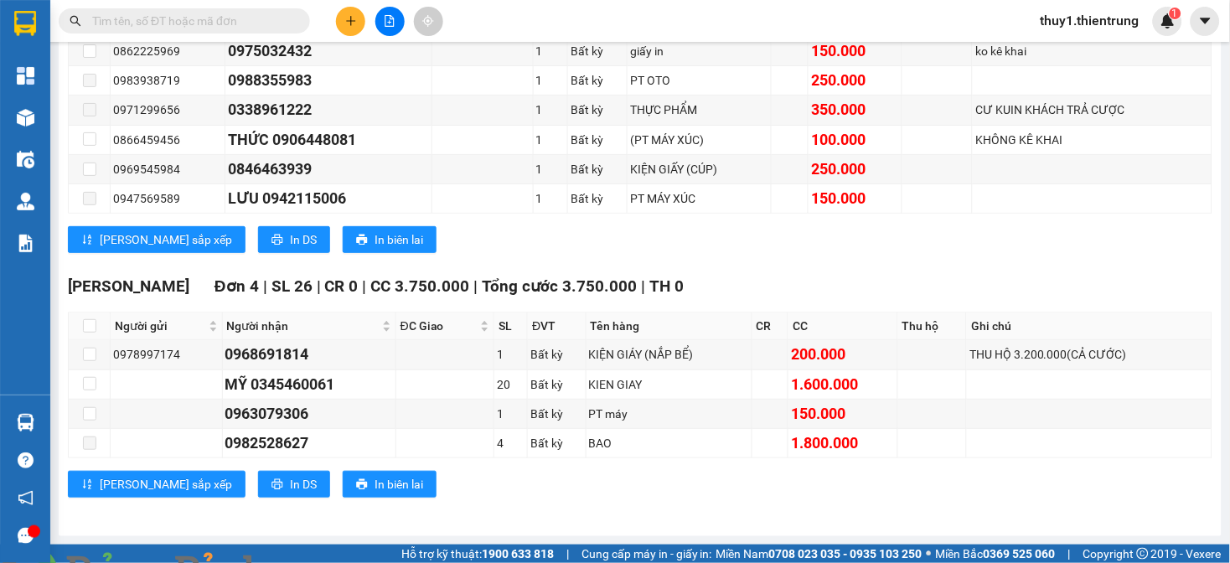
click at [987, 247] on div "[PERSON_NAME] sắp xếp In DS In biên lai" at bounding box center [640, 239] width 1145 height 27
drag, startPoint x: 347, startPoint y: 208, endPoint x: 369, endPoint y: 226, distance: 28.5
click at [352, 215] on div "VP [GEOGRAPHIC_DATA] 6 | SL 6 | CR 0 | CC 1.250.000 | Tổng cước 1.250.000 | TH …" at bounding box center [640, 119] width 1145 height 296
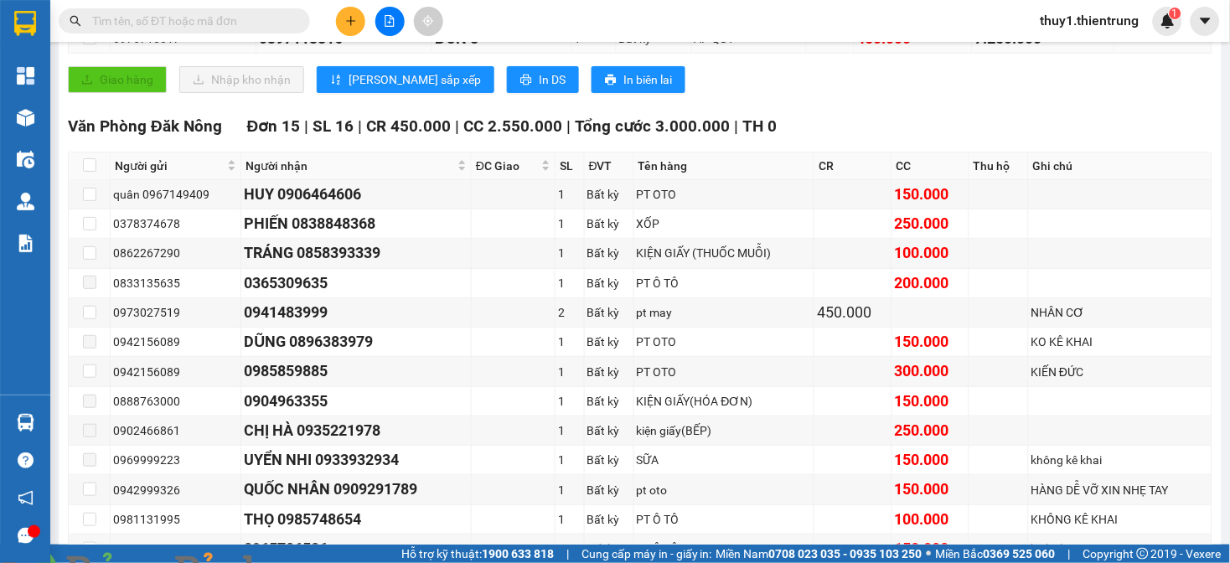
scroll to position [0, 0]
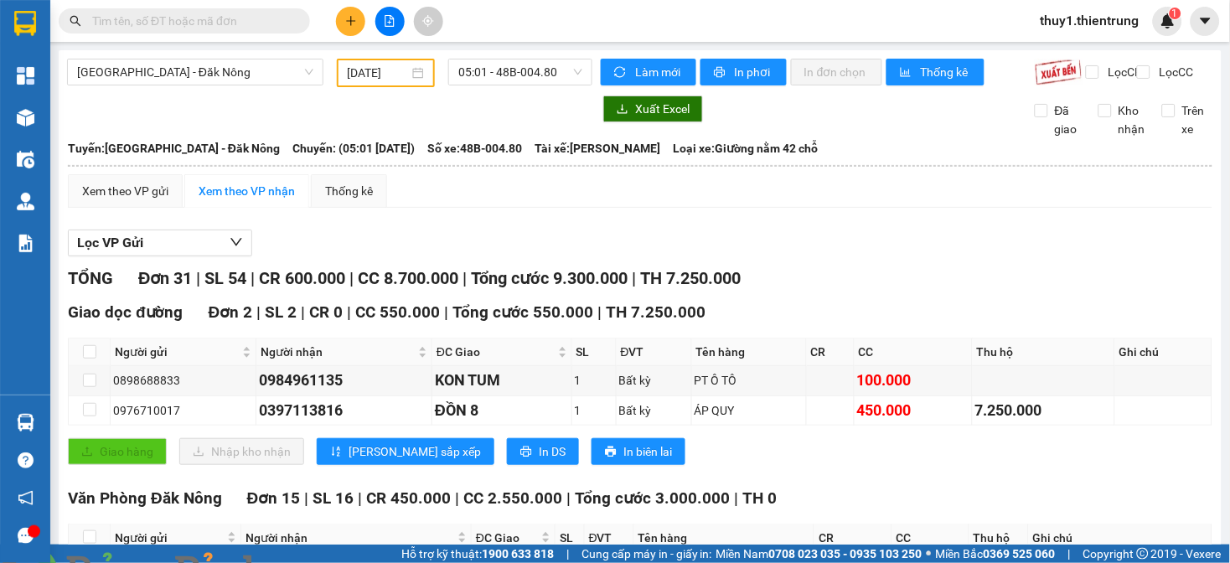
click at [386, 73] on input "[DATE]" at bounding box center [379, 73] width 62 height 18
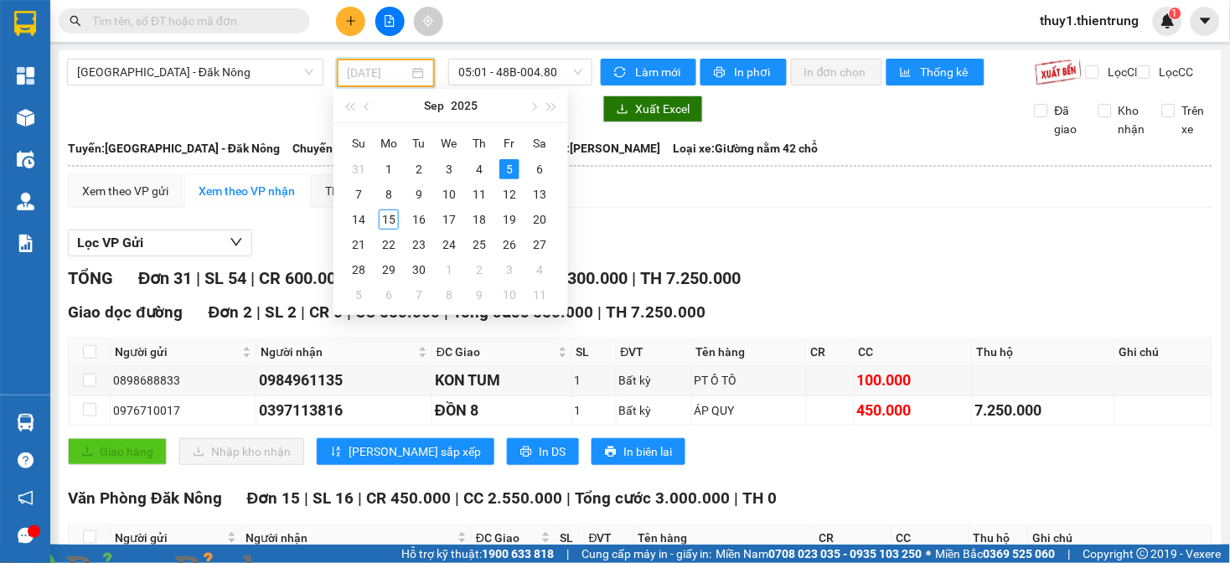
click at [545, 163] on div "6" at bounding box center [540, 169] width 20 height 20
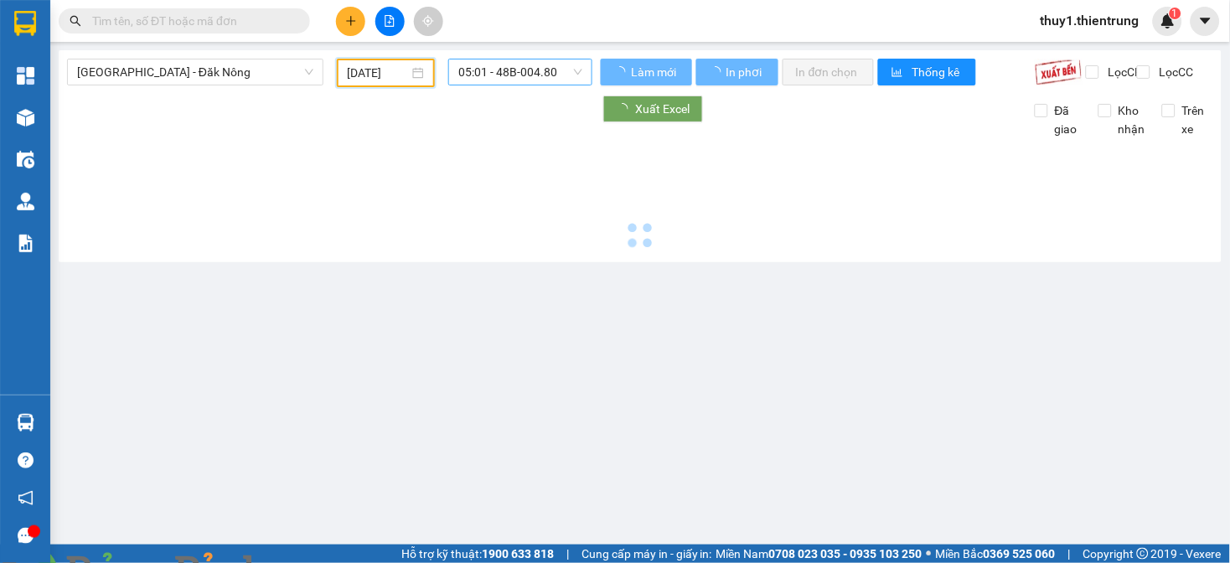
click at [560, 69] on span "05:01 - 48B-004.80" at bounding box center [520, 72] width 124 height 25
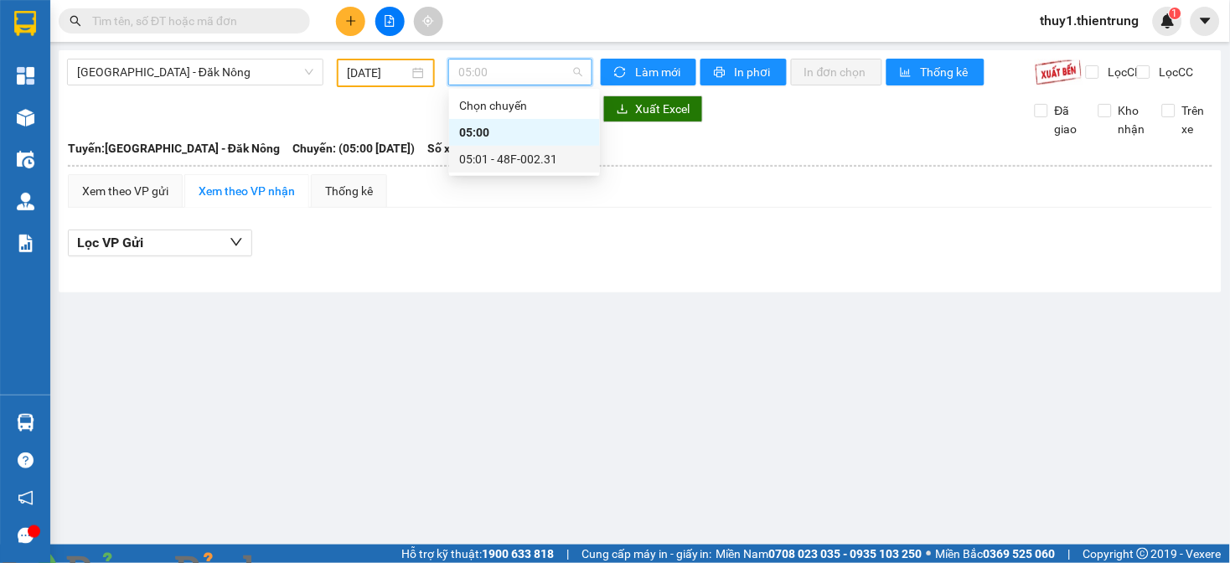
drag, startPoint x: 497, startPoint y: 163, endPoint x: 608, endPoint y: 345, distance: 212.9
click at [499, 168] on div "05:01 - 48F-002.31" at bounding box center [524, 159] width 131 height 18
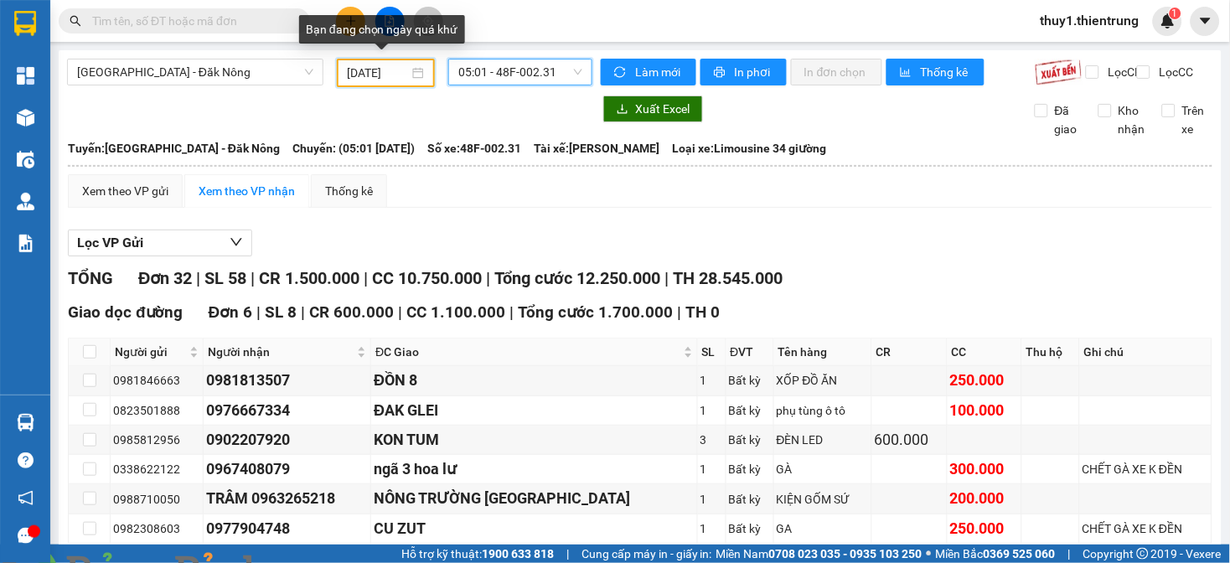
click at [377, 68] on input "[DATE]" at bounding box center [379, 73] width 62 height 18
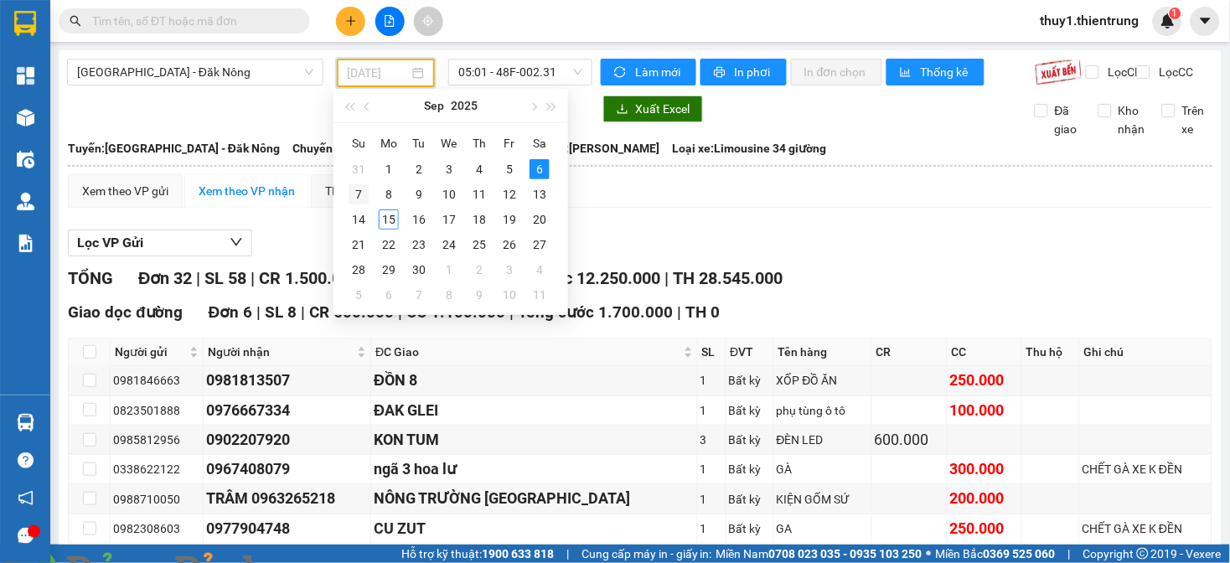
click at [363, 198] on div "7" at bounding box center [359, 194] width 20 height 20
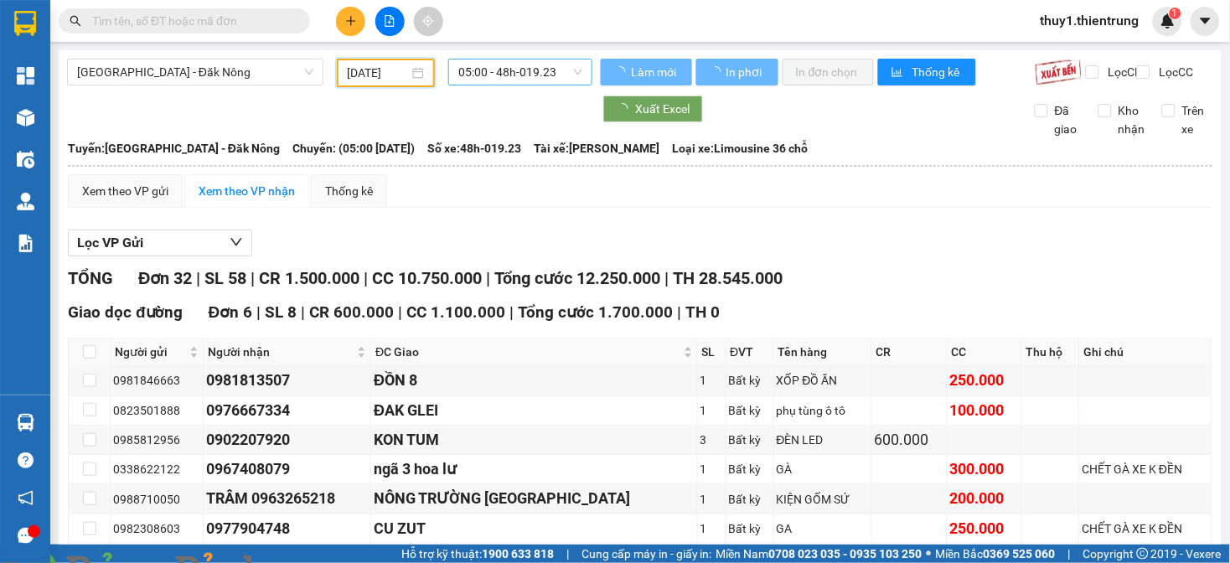
click at [501, 69] on span "05:00 - 48h-019.23" at bounding box center [520, 72] width 124 height 25
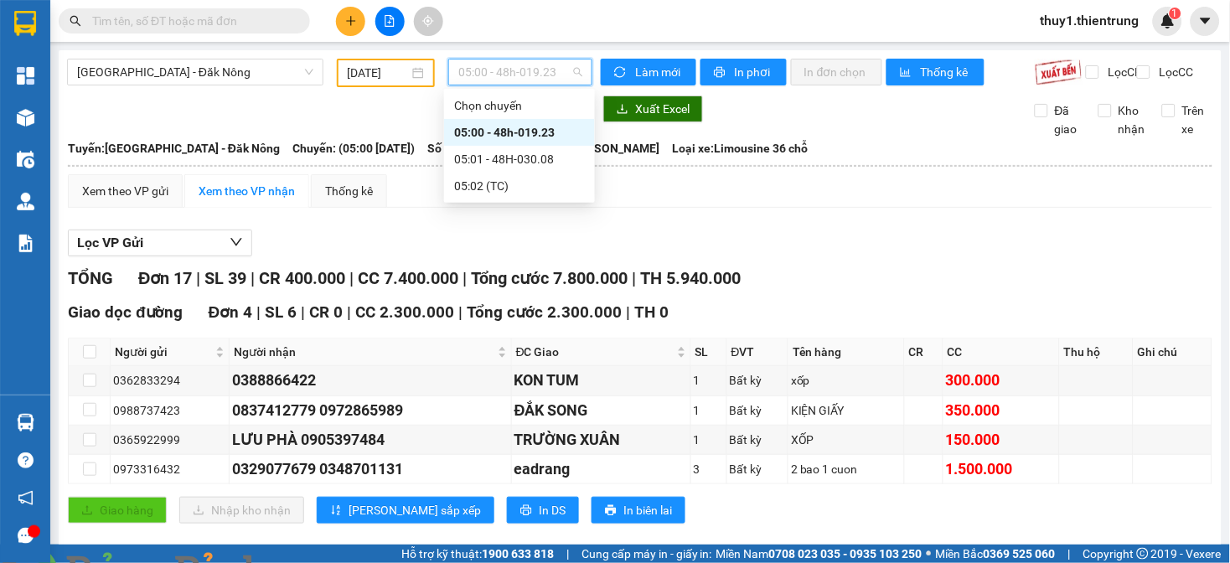
drag, startPoint x: 536, startPoint y: 131, endPoint x: 536, endPoint y: 144, distance: 13.4
click at [536, 134] on div "05:00 - 48h-019.23" at bounding box center [519, 132] width 131 height 18
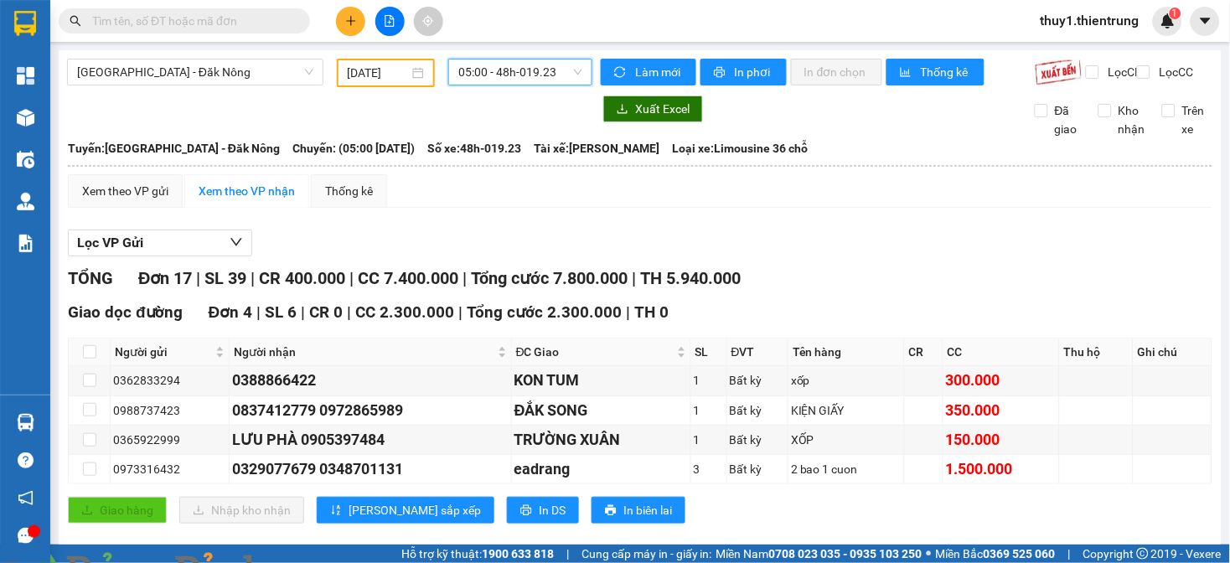
click at [394, 76] on input "[DATE]" at bounding box center [379, 73] width 62 height 18
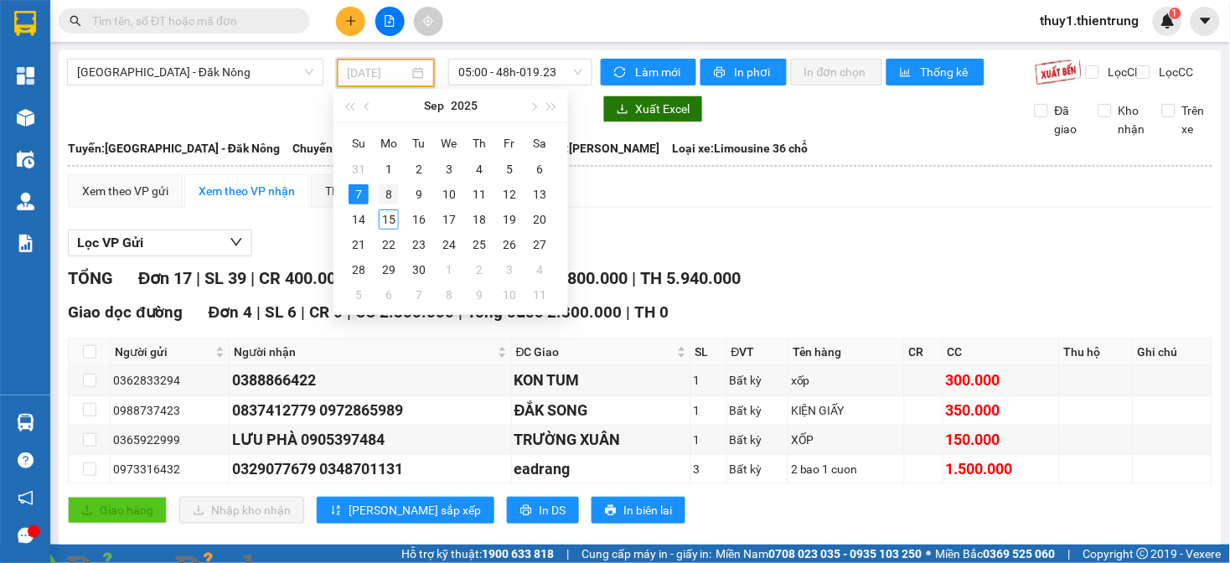
click at [379, 190] on div "8" at bounding box center [389, 194] width 20 height 20
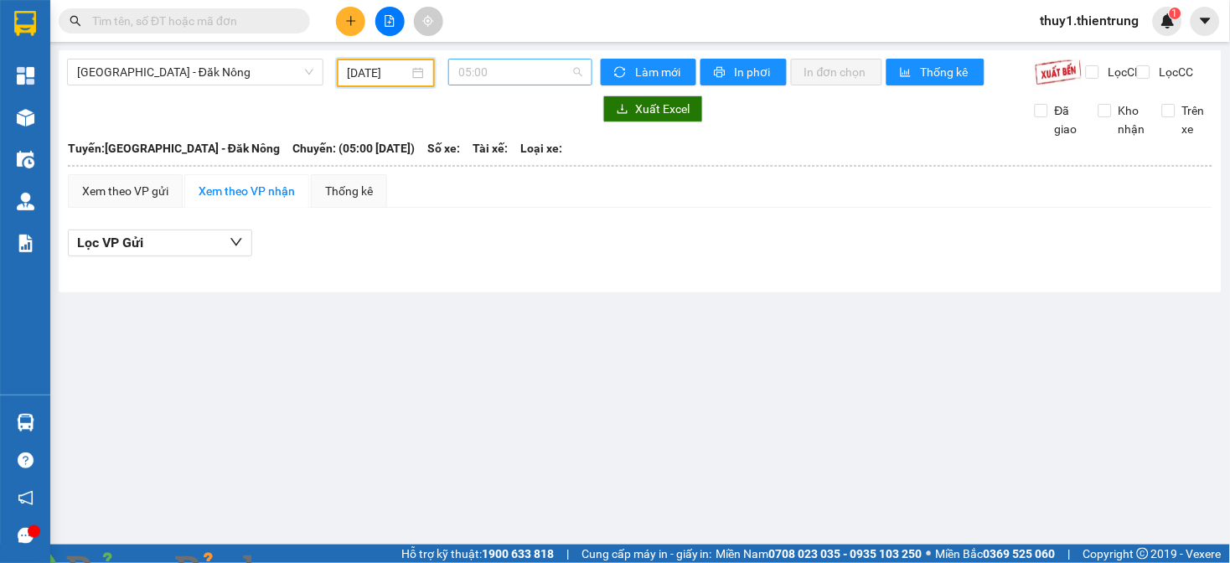
click at [479, 69] on span "05:00" at bounding box center [520, 72] width 124 height 25
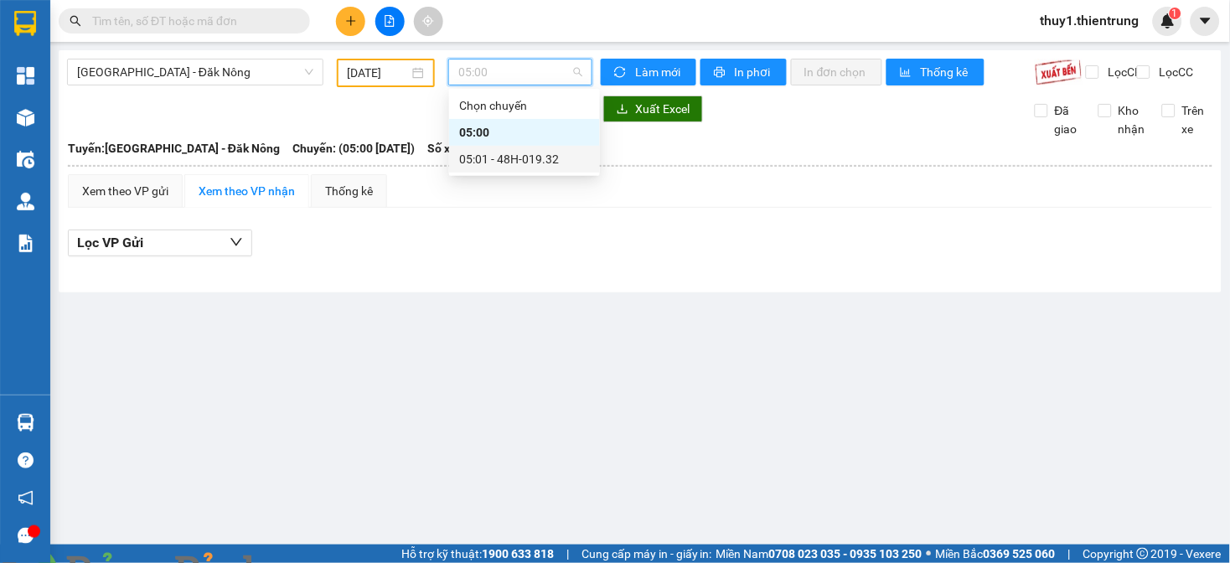
click at [495, 157] on div "05:01 - 48H-019.32" at bounding box center [524, 159] width 131 height 18
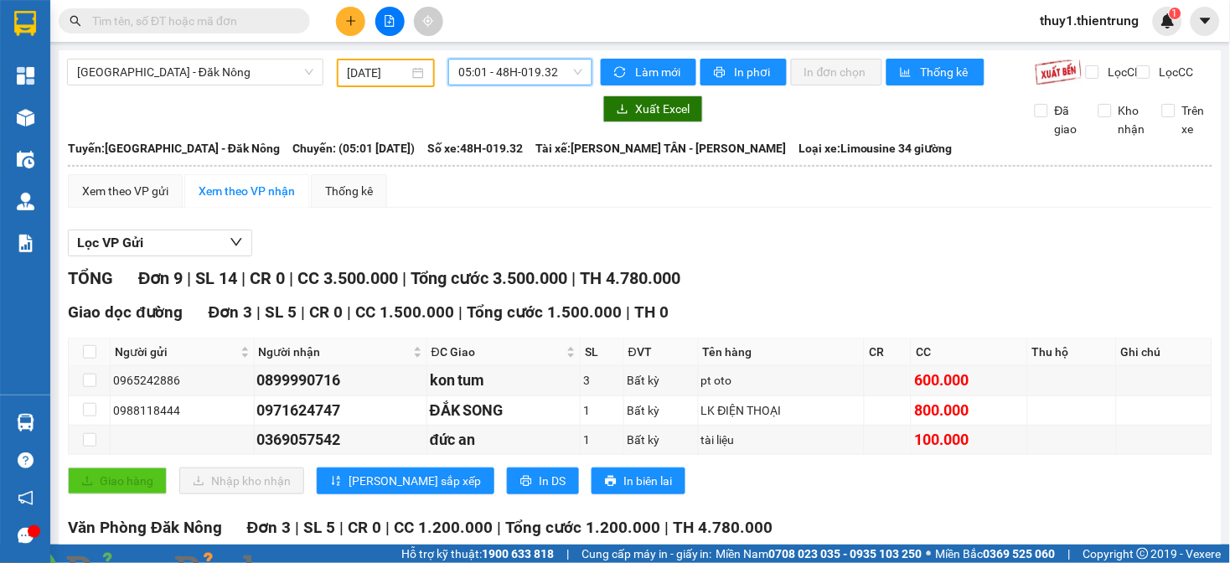
click at [359, 78] on input "[DATE]" at bounding box center [379, 73] width 62 height 18
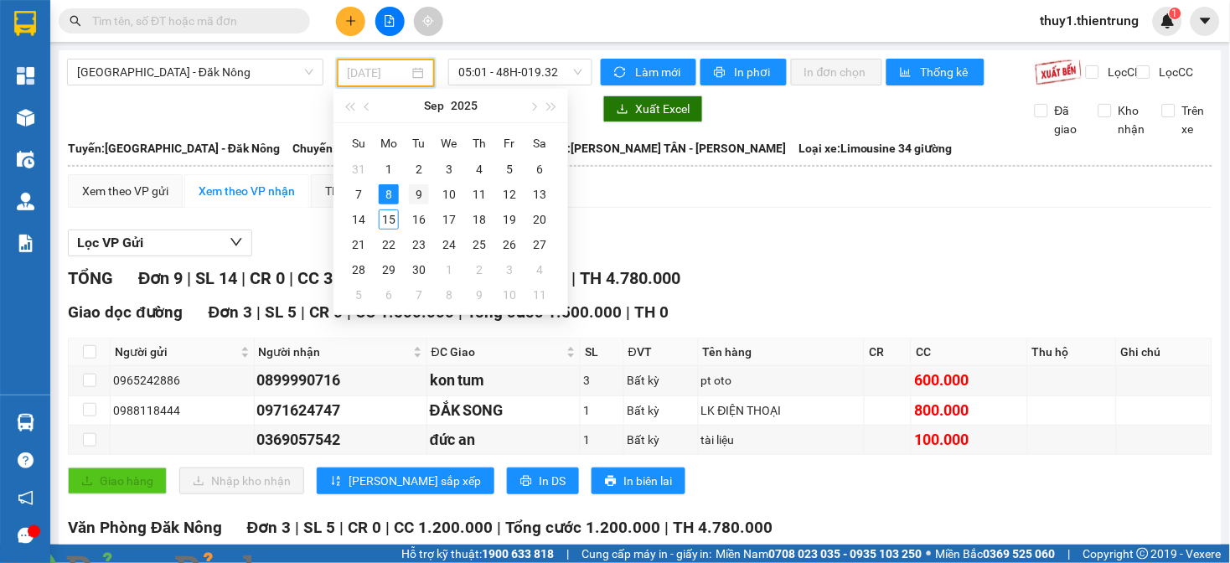
click at [412, 193] on div "9" at bounding box center [419, 194] width 20 height 20
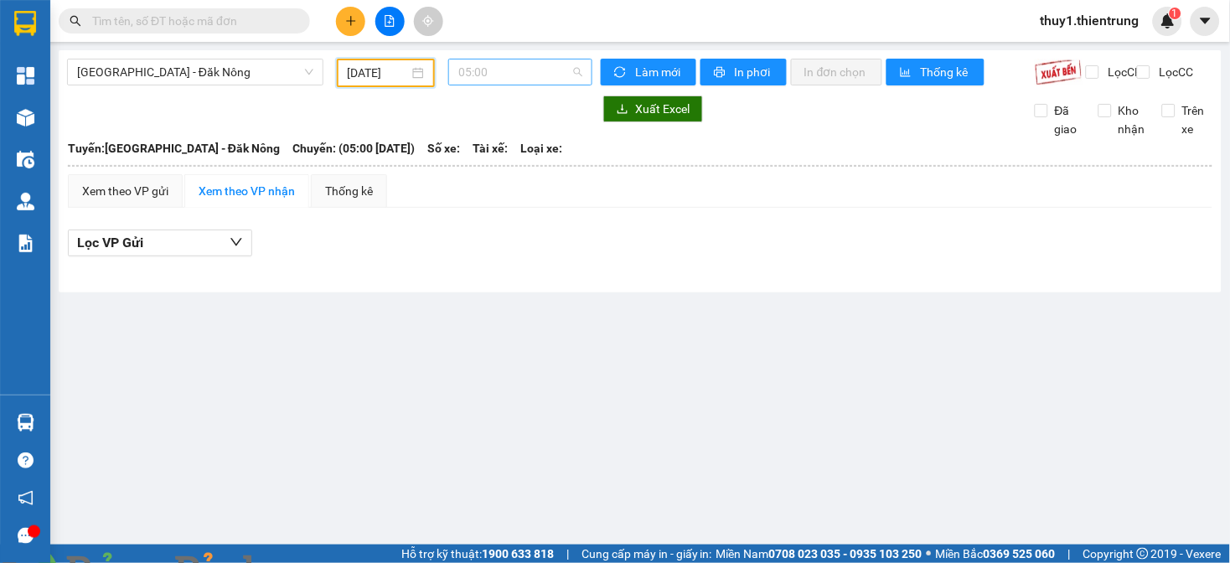
click at [529, 64] on span "05:00" at bounding box center [520, 72] width 124 height 25
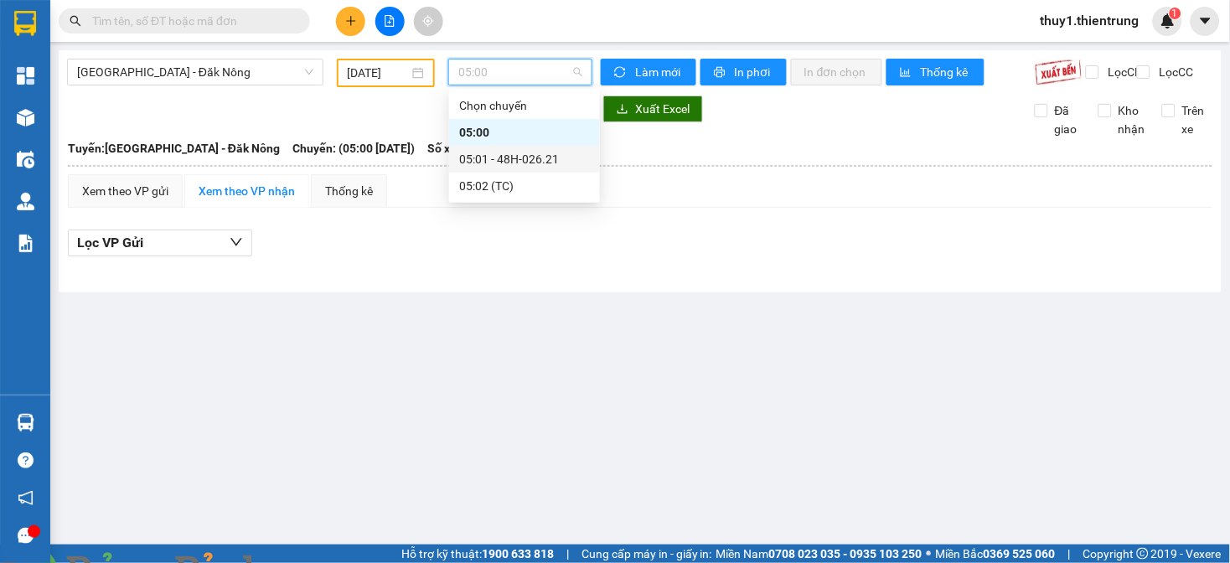
drag, startPoint x: 528, startPoint y: 157, endPoint x: 624, endPoint y: 269, distance: 147.5
click at [528, 160] on div "05:01 - 48H-026.21" at bounding box center [524, 159] width 131 height 18
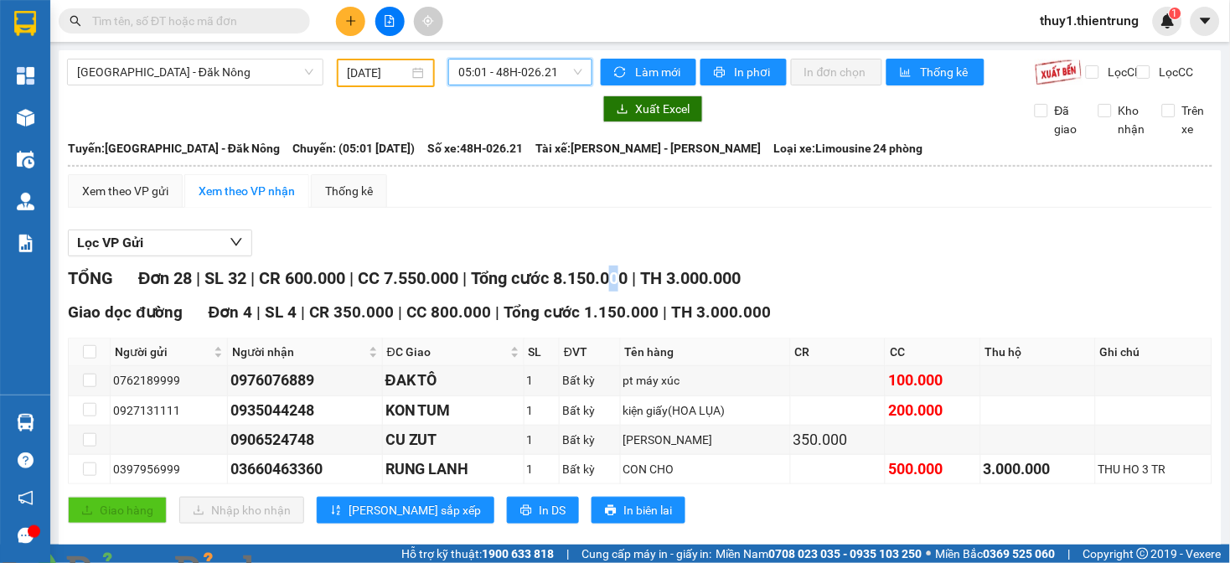
click at [650, 246] on div "Lọc VP Gửi" at bounding box center [640, 244] width 1145 height 28
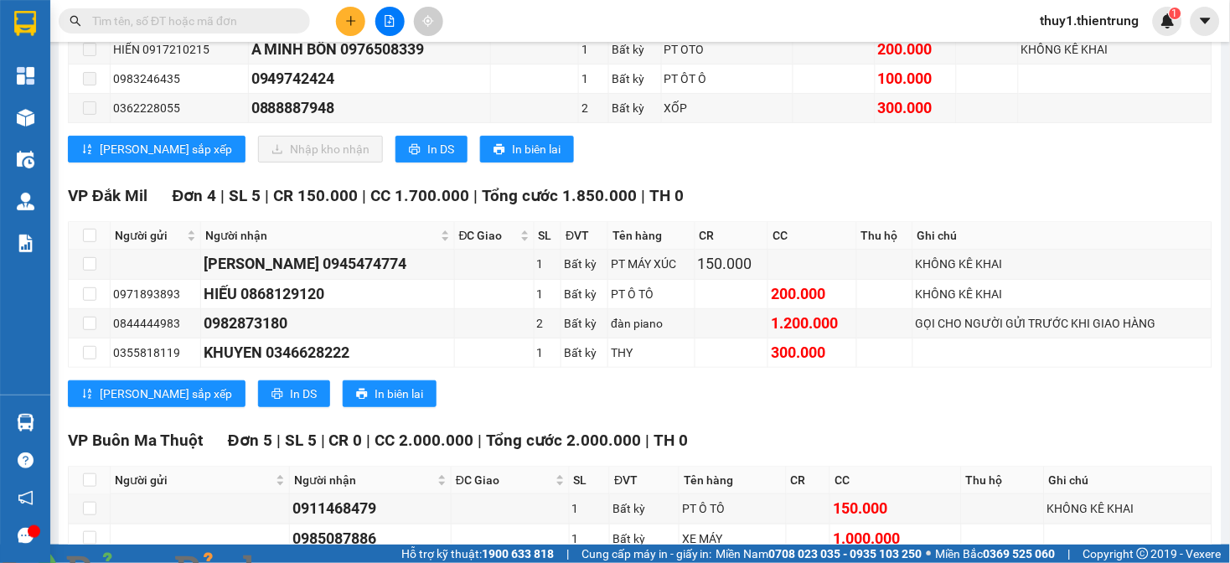
scroll to position [1130, 0]
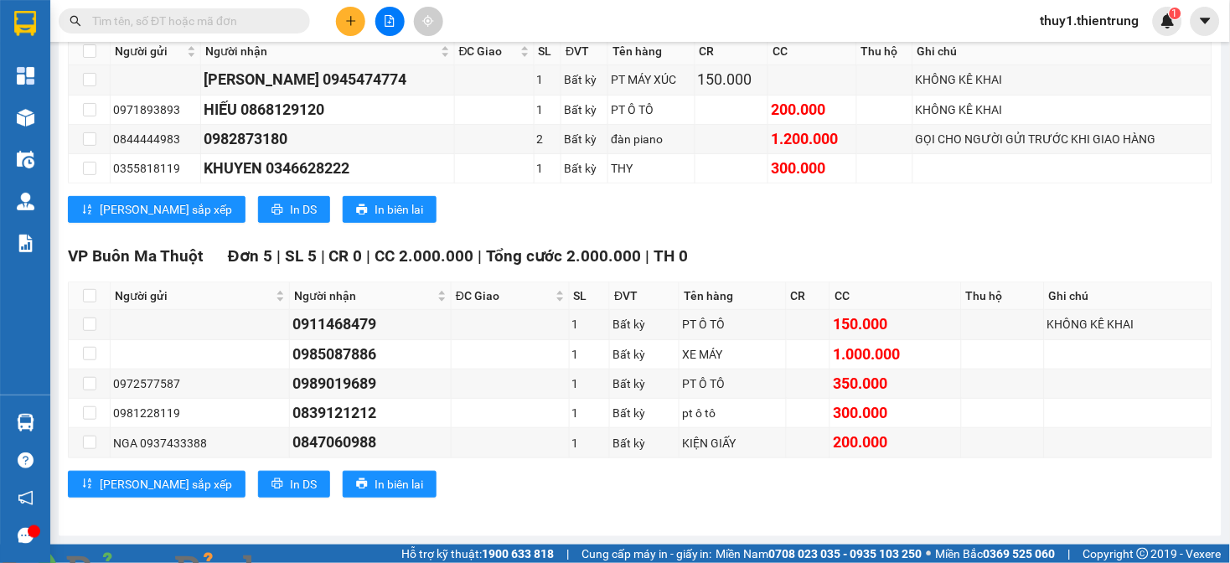
click at [666, 222] on div "[PERSON_NAME] sắp xếp In DS In biên lai" at bounding box center [640, 209] width 1145 height 27
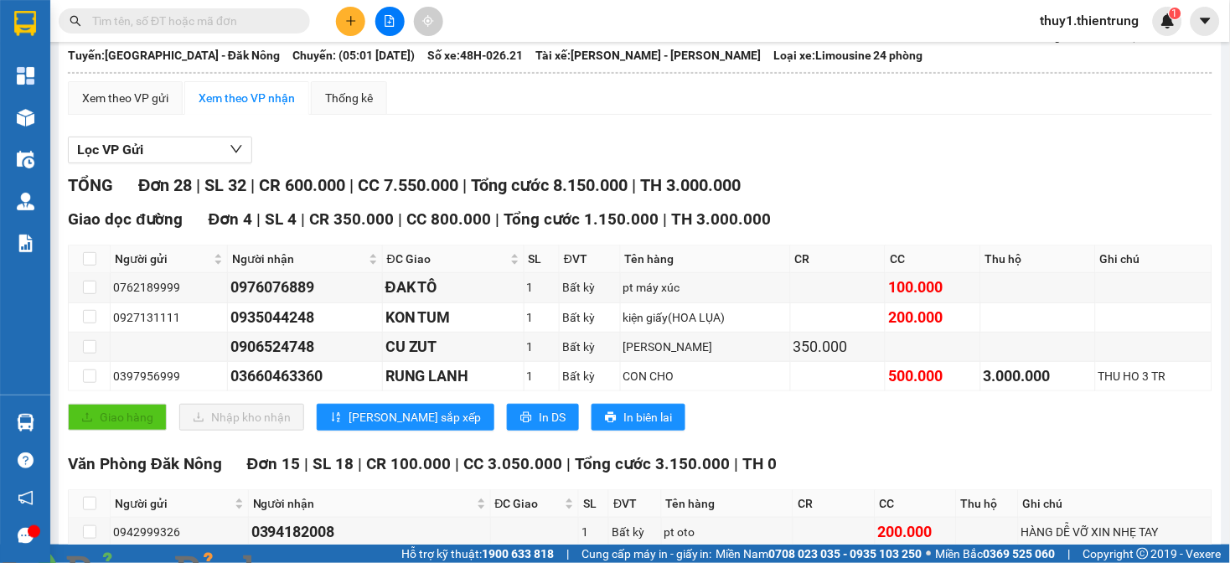
scroll to position [0, 0]
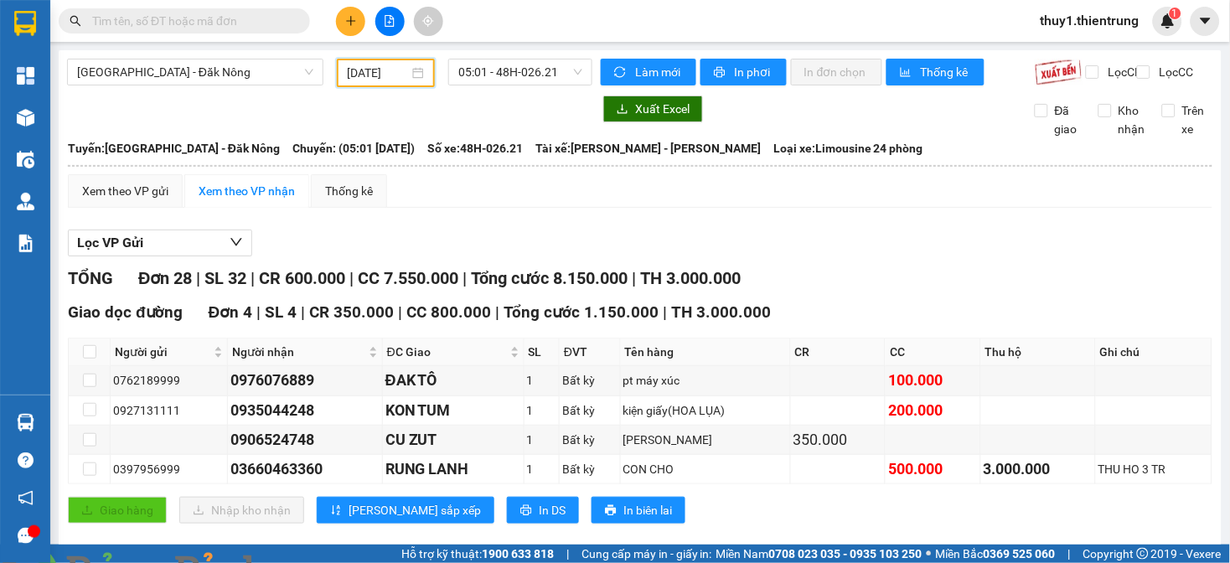
click at [382, 73] on input "[DATE]" at bounding box center [379, 73] width 62 height 18
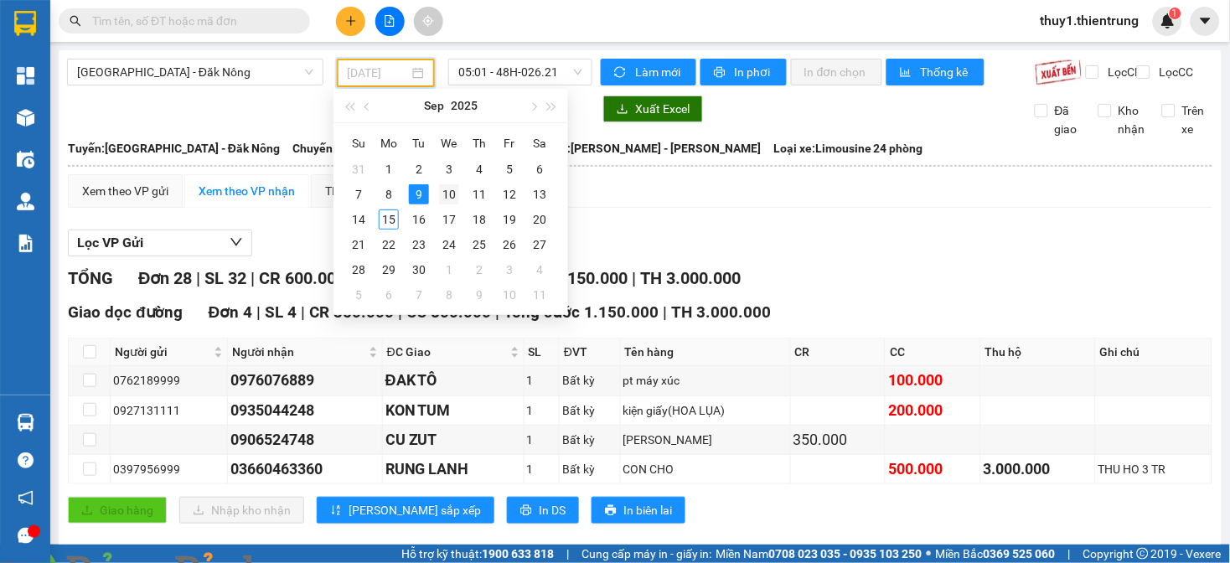
click at [448, 188] on div "10" at bounding box center [449, 194] width 20 height 20
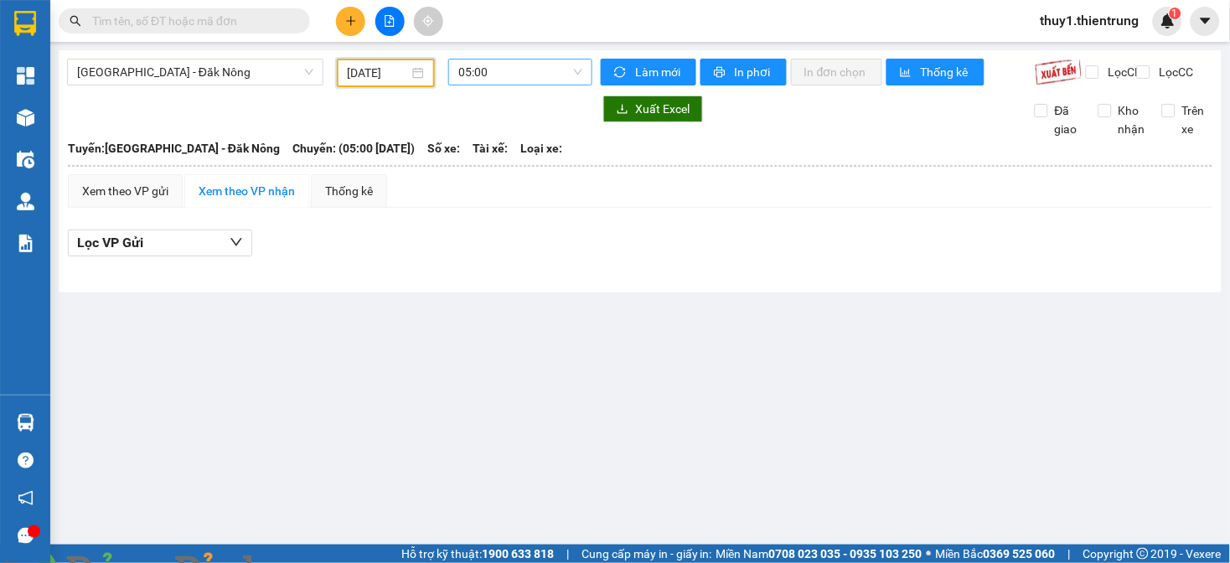
click at [481, 71] on span "05:00" at bounding box center [520, 72] width 124 height 25
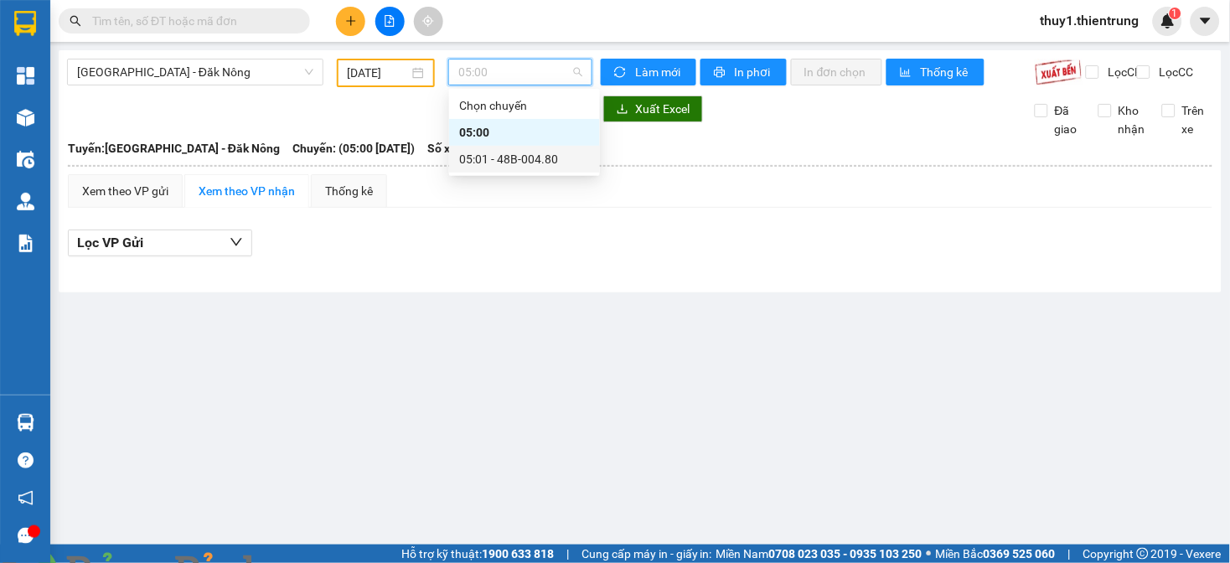
click at [508, 160] on div "05:01 - 48B-004.80" at bounding box center [524, 159] width 131 height 18
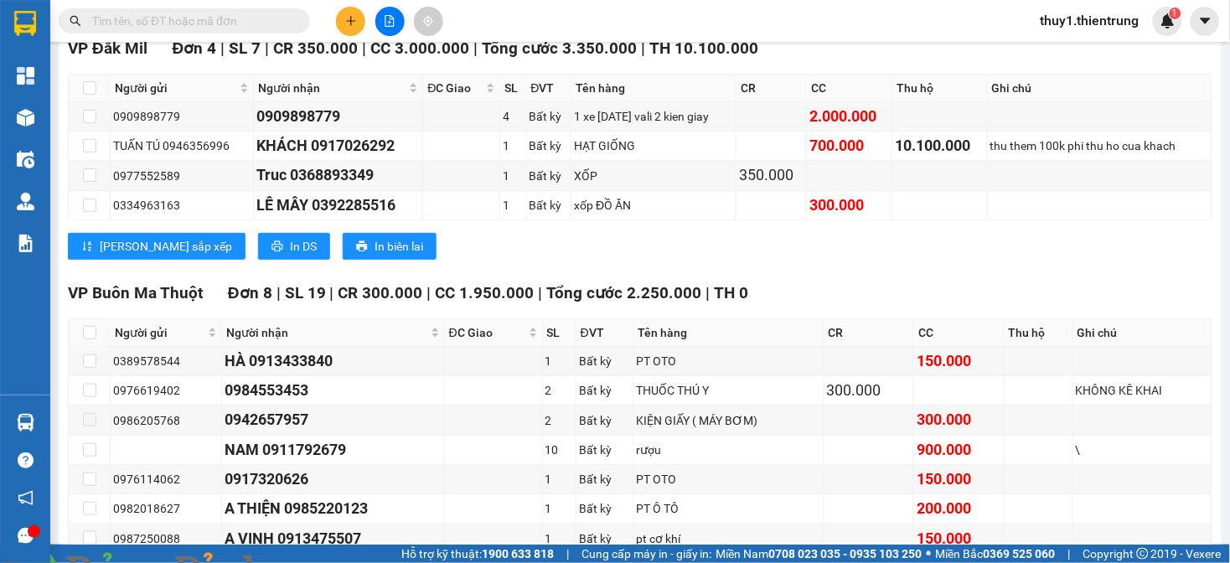
scroll to position [1227, 0]
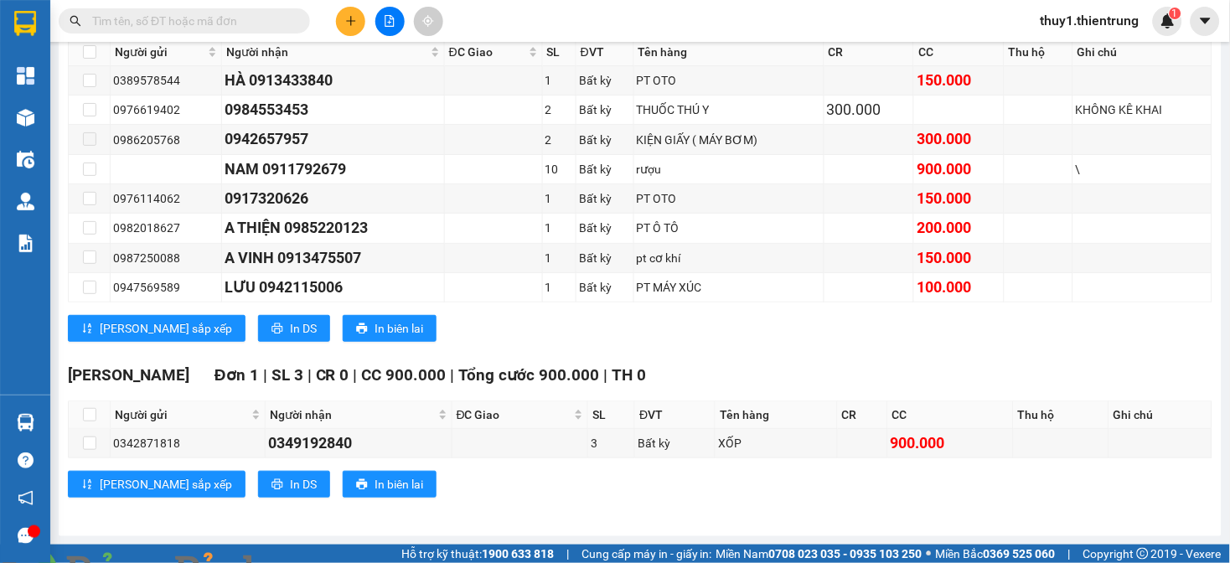
click at [562, 486] on div "[PERSON_NAME] sắp xếp In DS In biên lai" at bounding box center [640, 484] width 1145 height 27
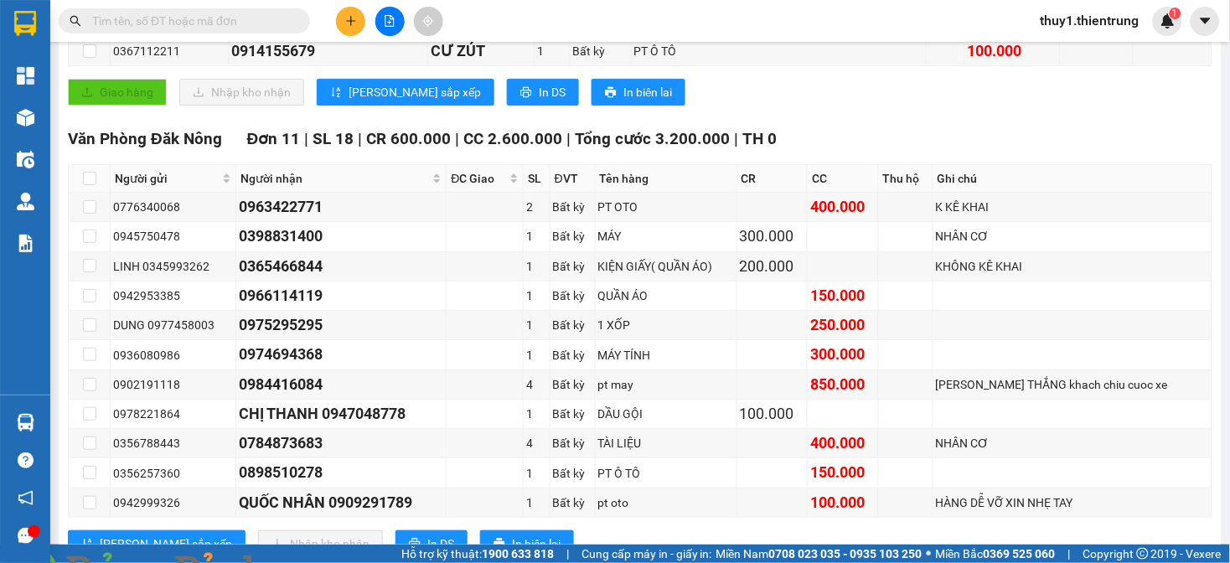
scroll to position [0, 0]
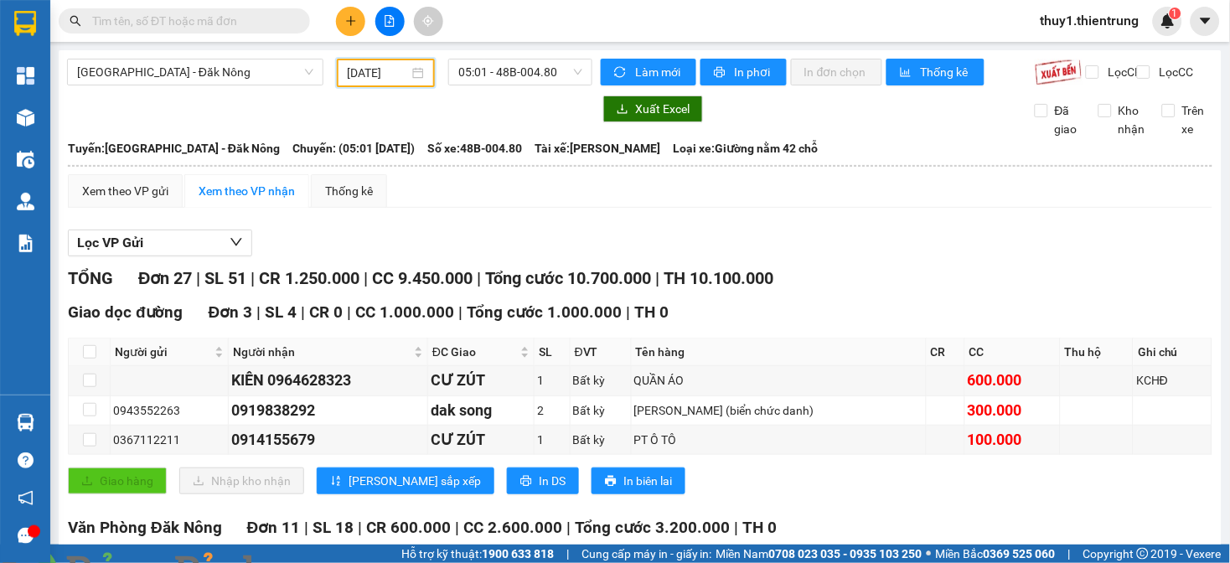
click at [360, 74] on input "[DATE]" at bounding box center [379, 73] width 62 height 18
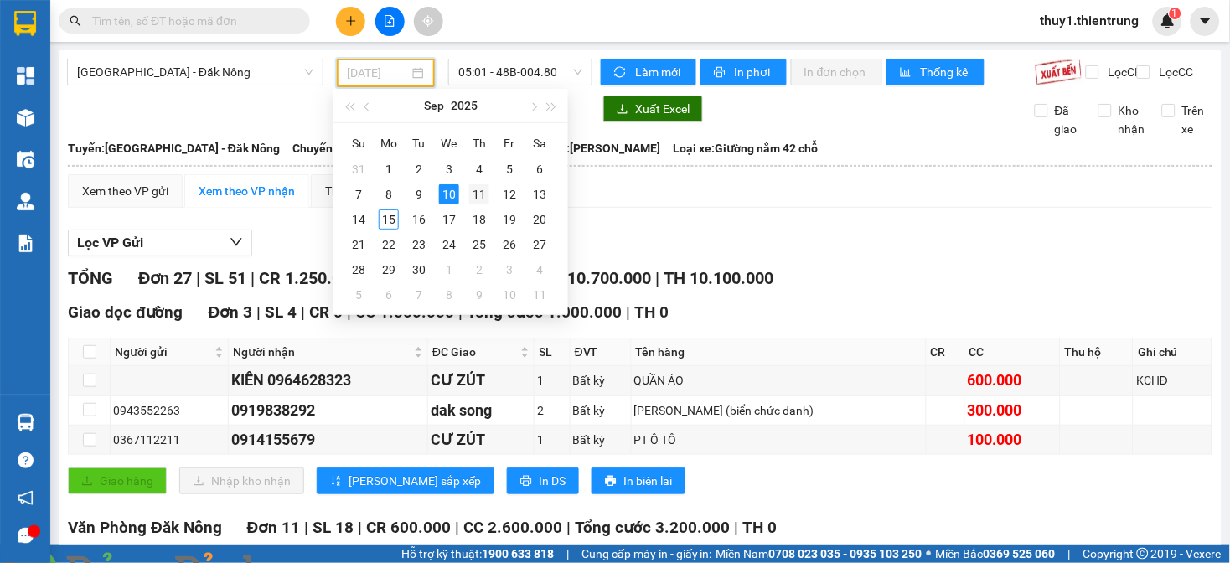
click at [480, 196] on div "11" at bounding box center [479, 194] width 20 height 20
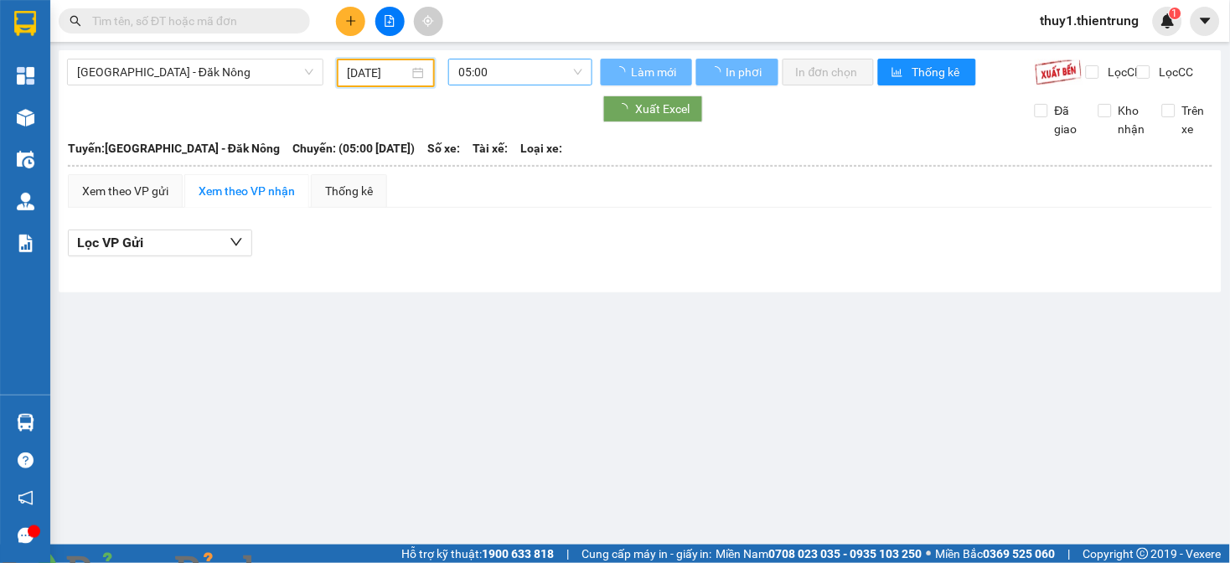
click at [522, 70] on span "05:00" at bounding box center [520, 72] width 124 height 25
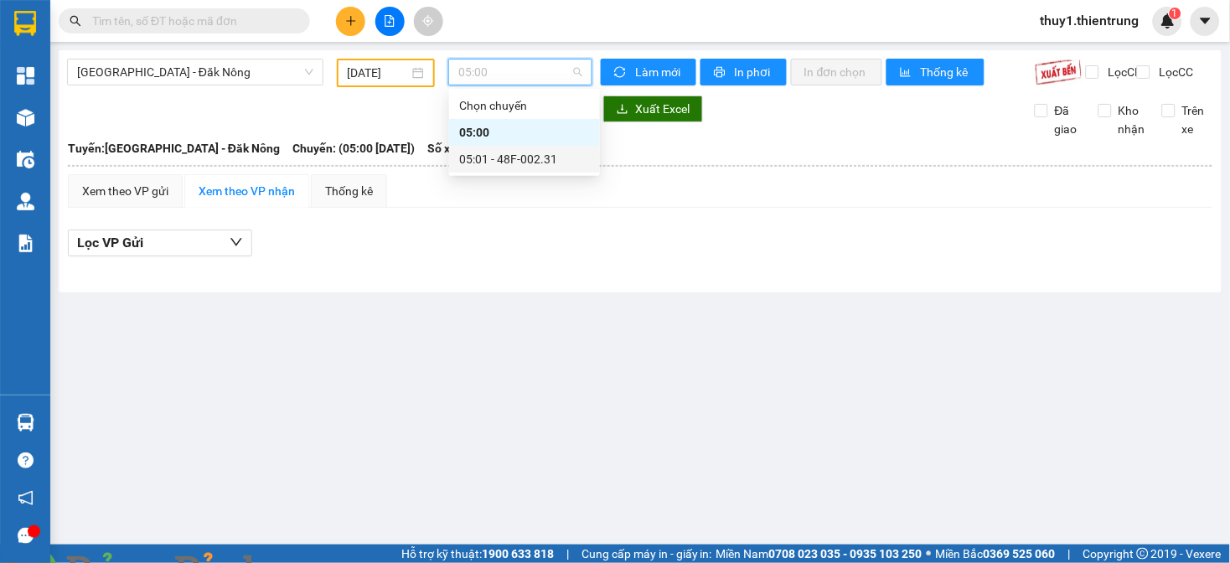
click at [518, 156] on div "05:01 - 48F-002.31" at bounding box center [524, 159] width 131 height 18
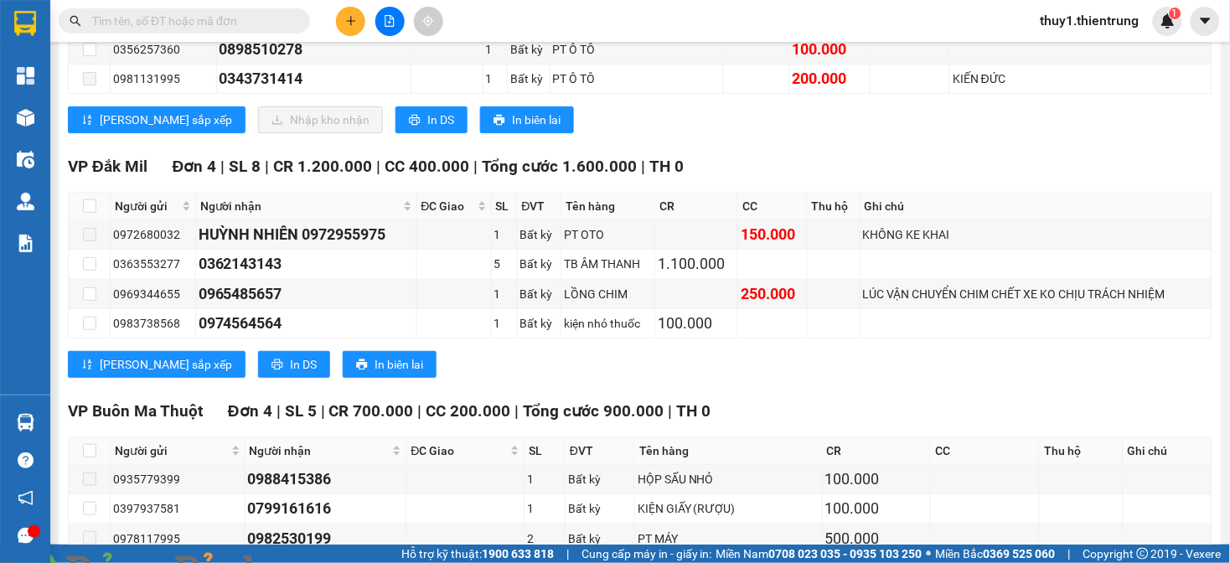
scroll to position [1287, 0]
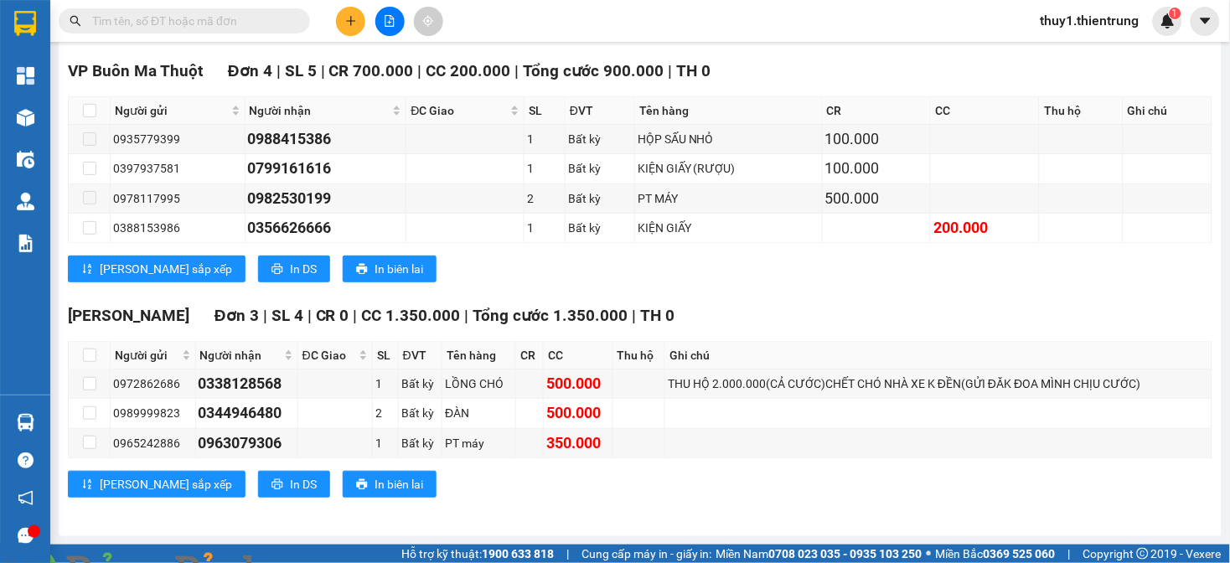
click at [789, 291] on div "VP [GEOGRAPHIC_DATA] Đơn 4 | SL 5 | CR 700.000 | CC 200.000 | Tổng cước 900.000…" at bounding box center [640, 177] width 1145 height 236
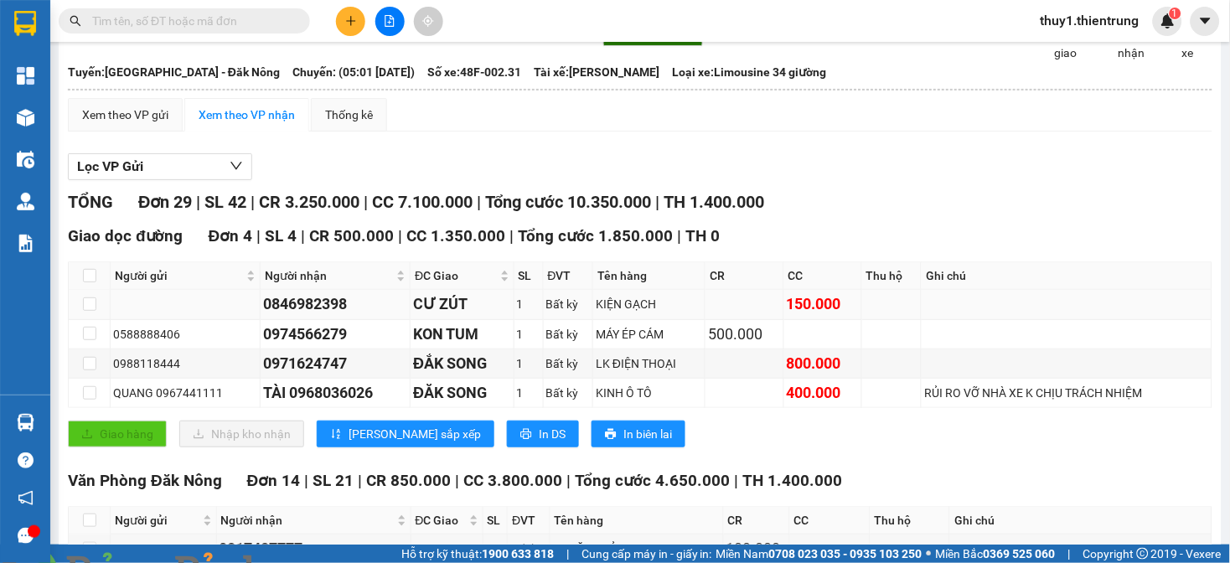
scroll to position [0, 0]
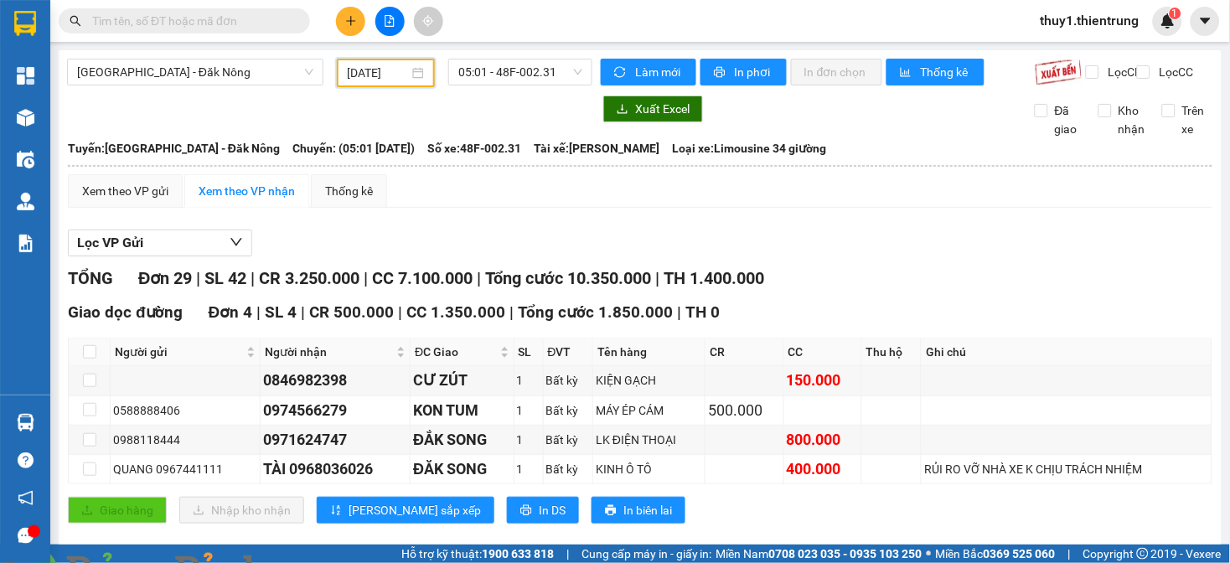
click at [358, 69] on input "[DATE]" at bounding box center [379, 73] width 62 height 18
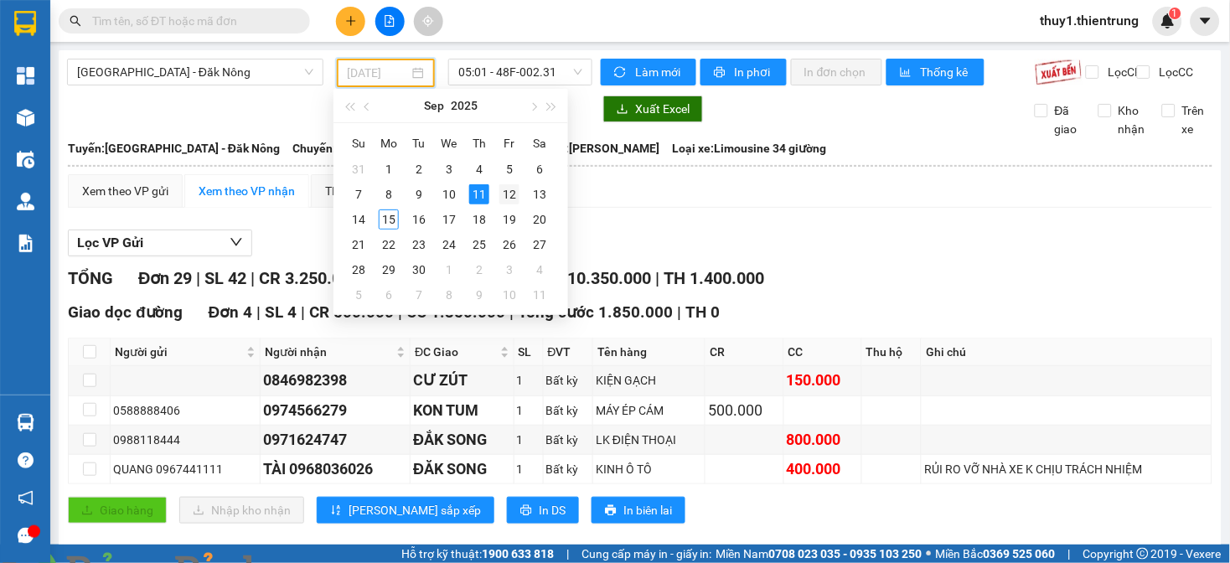
click at [510, 197] on div "12" at bounding box center [510, 194] width 20 height 20
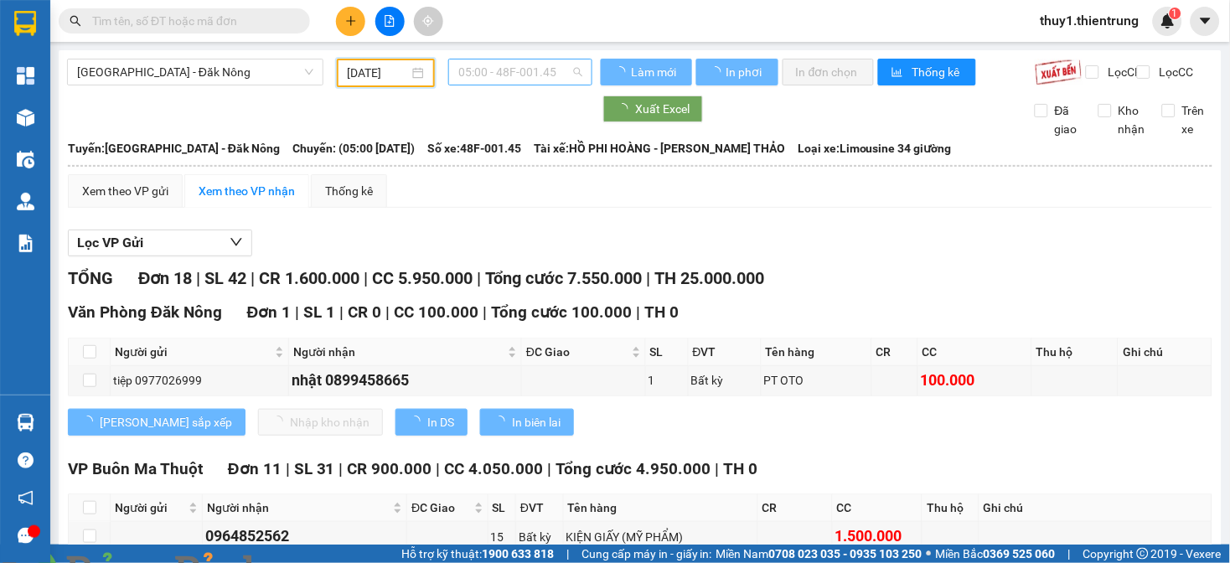
click at [545, 72] on span "05:00 - 48F-001.45" at bounding box center [520, 72] width 124 height 25
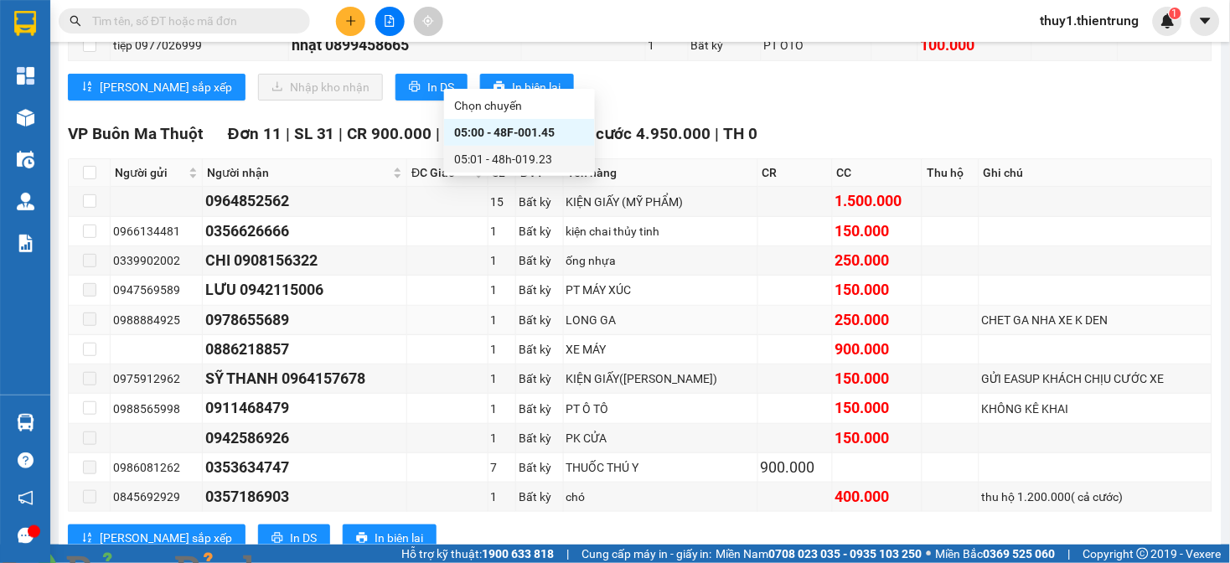
scroll to position [707, 0]
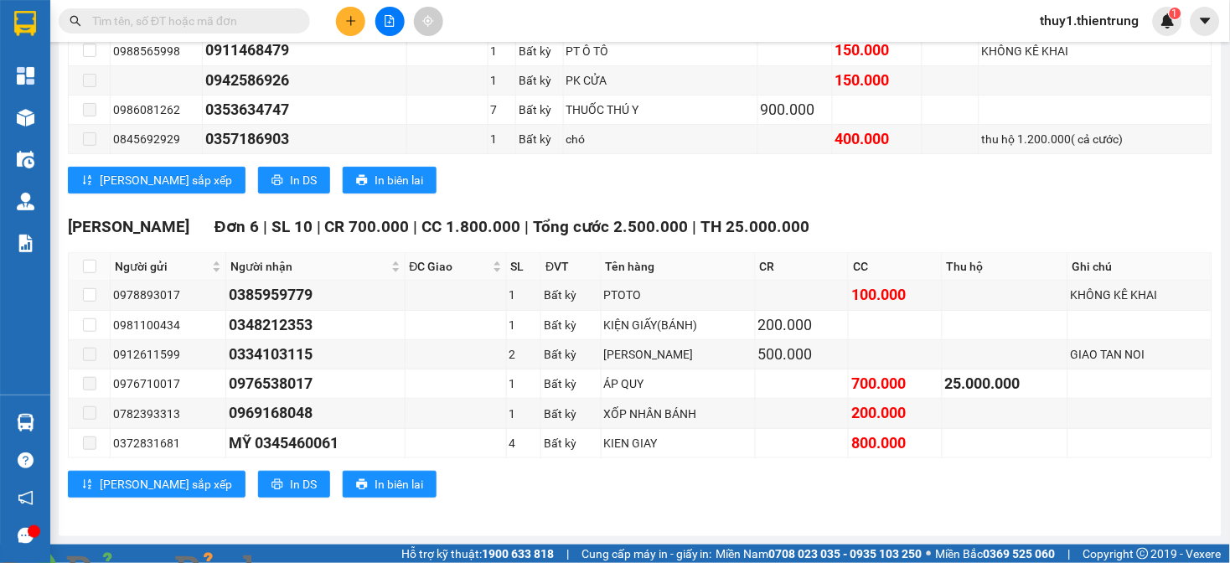
click at [583, 189] on div "[PERSON_NAME] sắp xếp In DS In biên lai" at bounding box center [640, 180] width 1145 height 27
click at [487, 512] on div "TỔNG Đơn 18 | SL 42 | CR 1.600.000 | CC 5.950.000 | Tổng cước 7.550.000 | TH 25…" at bounding box center [640, 46] width 1145 height 946
click at [469, 510] on div "TỔNG Đơn 18 | SL 42 | CR 1.600.000 | CC 5.950.000 | Tổng cước 7.550.000 | TH 25…" at bounding box center [640, 46] width 1145 height 946
click at [546, 510] on div "TỔNG Đơn 18 | SL 42 | CR 1.600.000 | CC 5.950.000 | Tổng cước 7.550.000 | TH 25…" at bounding box center [640, 46] width 1145 height 946
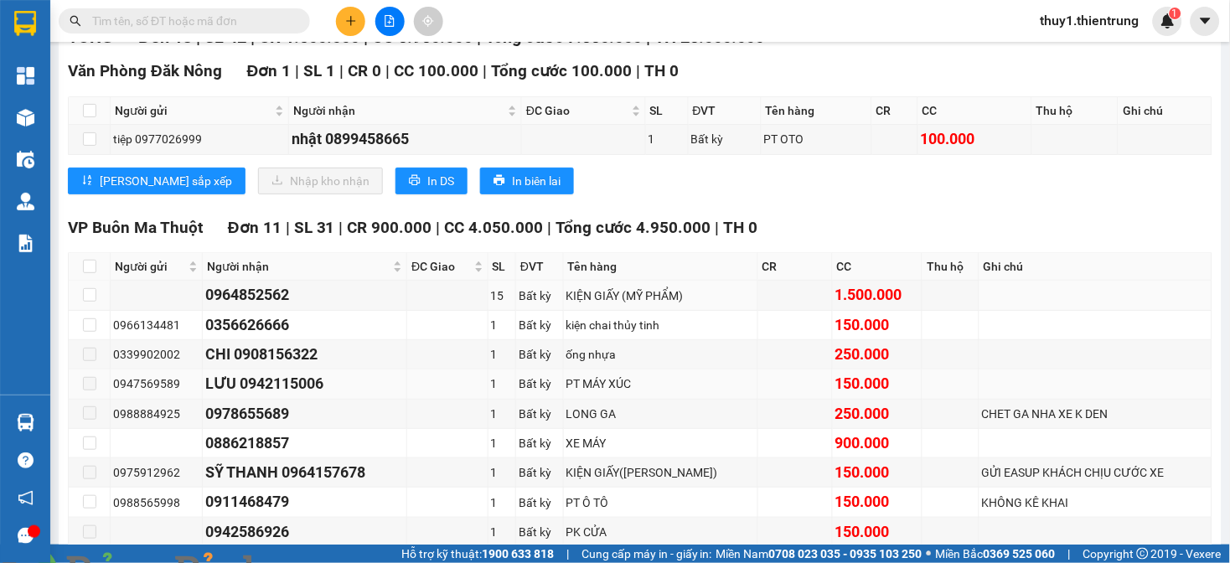
scroll to position [0, 0]
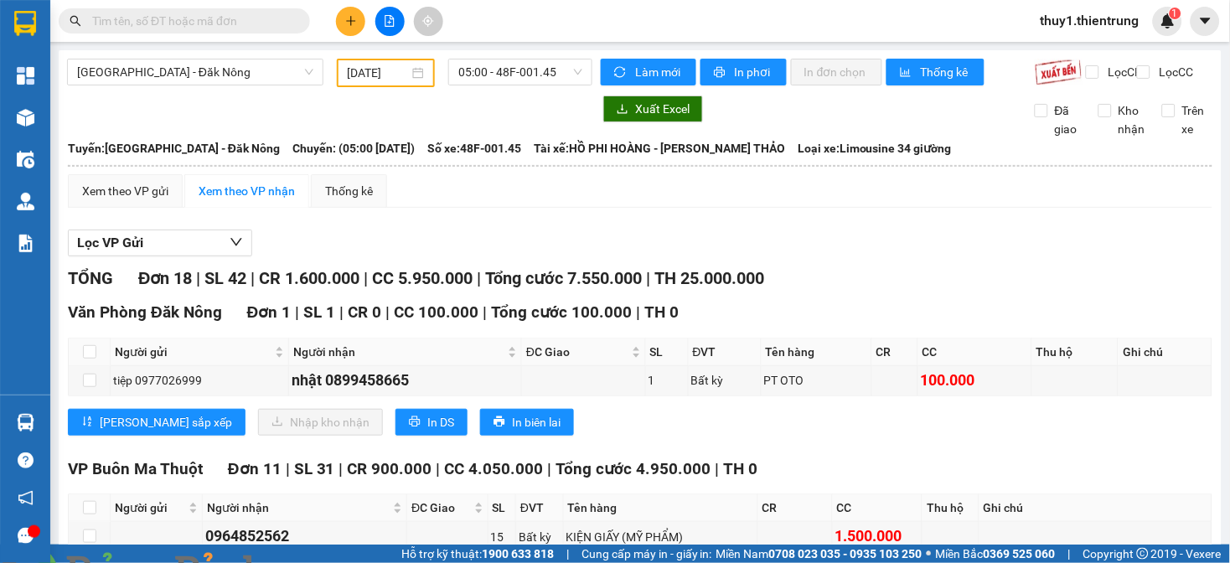
click at [353, 69] on input "[DATE]" at bounding box center [379, 73] width 62 height 18
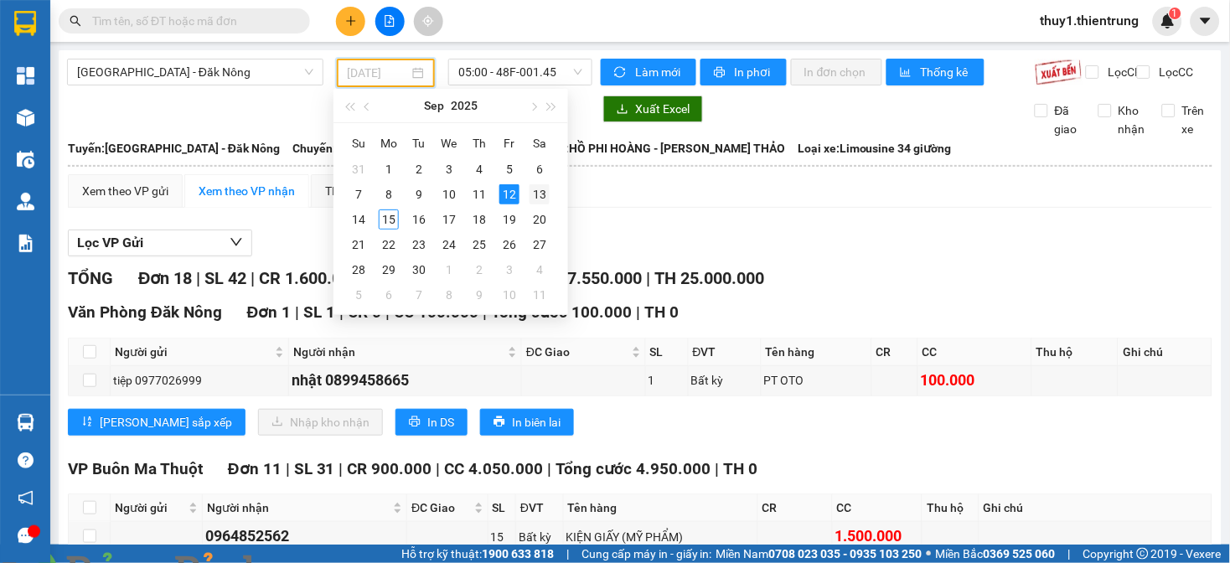
click at [537, 197] on div "13" at bounding box center [540, 194] width 20 height 20
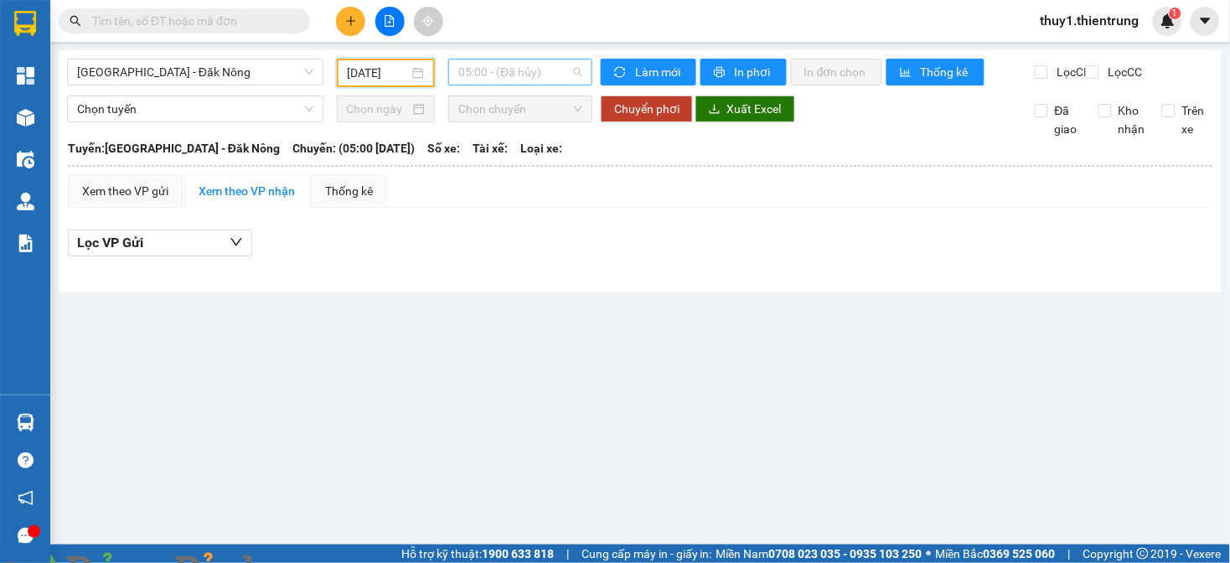
click at [541, 72] on span "05:00 - (Đã hủy)" at bounding box center [520, 72] width 124 height 25
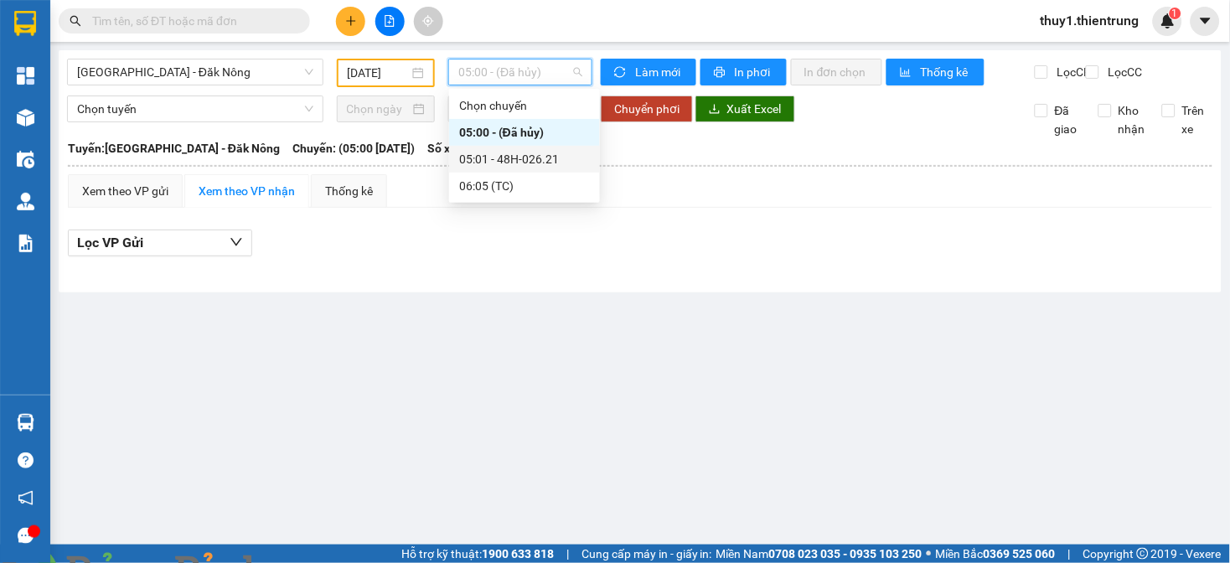
click at [538, 162] on div "05:01 - 48H-026.21" at bounding box center [524, 159] width 131 height 18
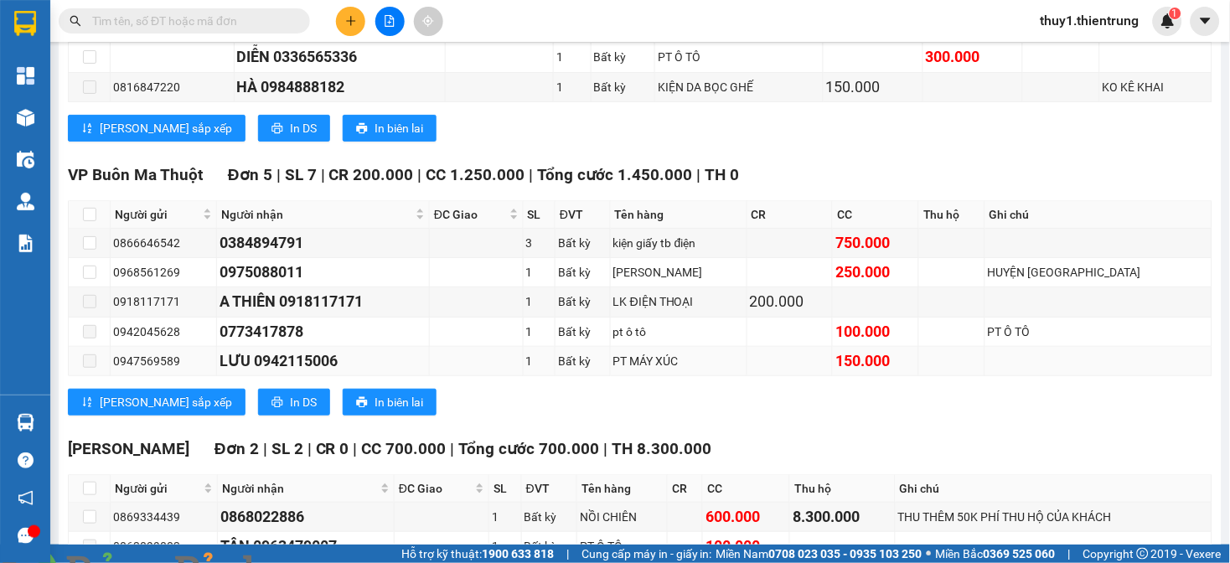
scroll to position [1049, 0]
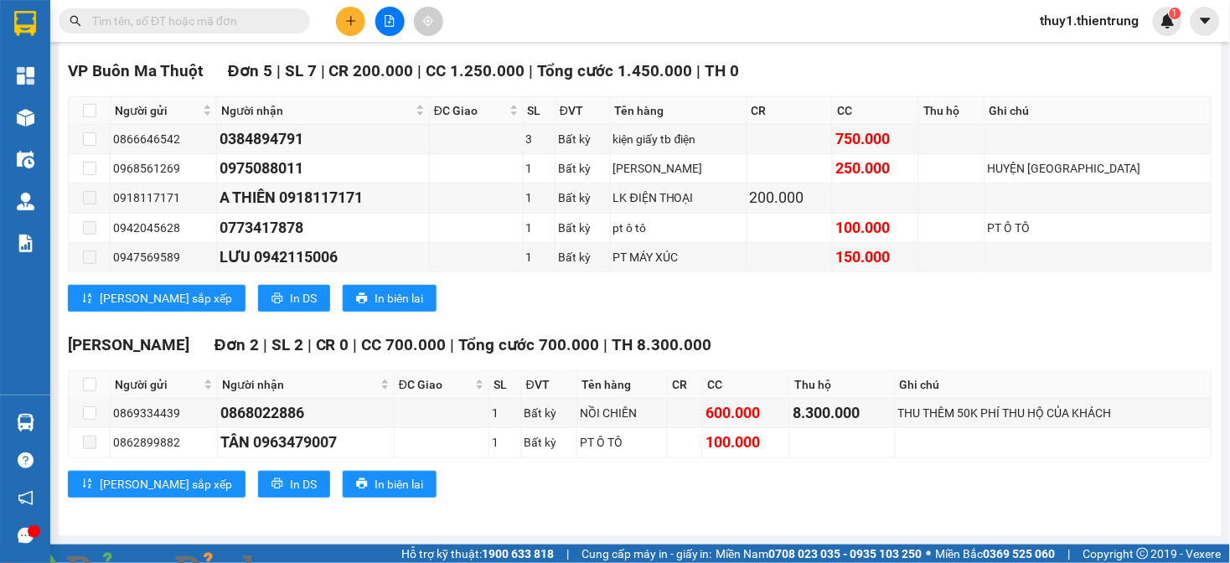
click at [498, 499] on div "Gia Lai Đơn 2 | SL 2 | CR 0 | CC 700.000 | Tổng cước 700.000 | TH 8.300.000 Ngư…" at bounding box center [640, 421] width 1145 height 177
click at [579, 291] on div "[PERSON_NAME] sắp xếp In DS In biên lai" at bounding box center [640, 298] width 1145 height 27
click at [531, 308] on div "[PERSON_NAME] sắp xếp In DS In biên lai" at bounding box center [640, 298] width 1145 height 27
click at [349, 18] on icon "plus" at bounding box center [351, 21] width 12 height 12
click at [398, 69] on div "Tạo đơn hàng" at bounding box center [417, 63] width 73 height 18
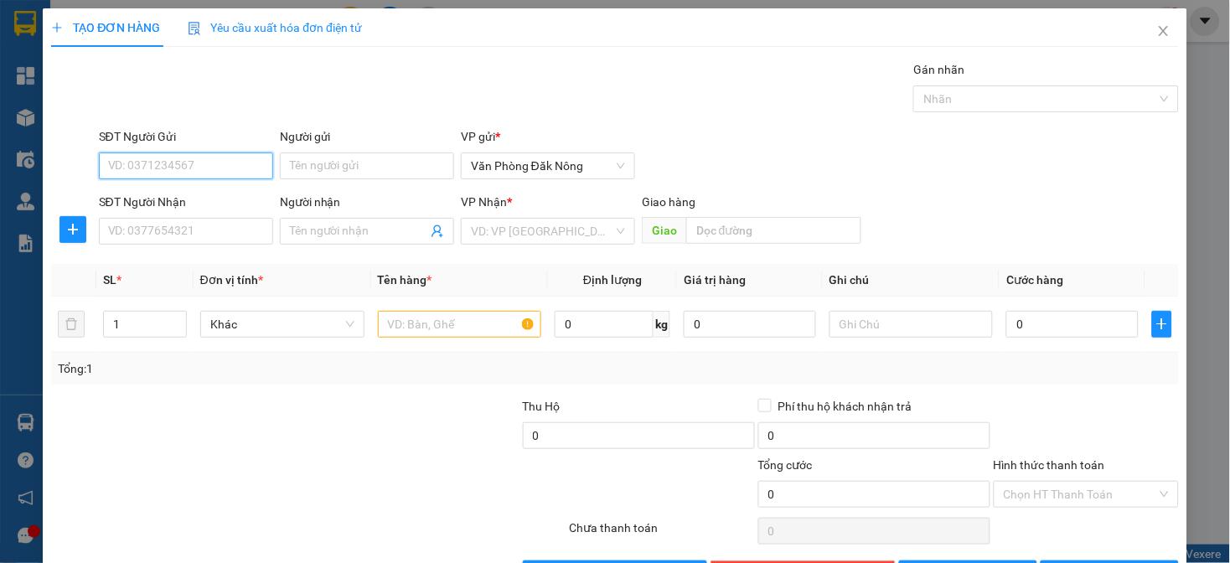
click at [224, 172] on input "SĐT Người Gửi" at bounding box center [186, 166] width 174 height 27
click at [181, 231] on input "SĐT Người Nhận" at bounding box center [186, 231] width 174 height 27
drag, startPoint x: 492, startPoint y: 231, endPoint x: 515, endPoint y: 239, distance: 24.7
click at [496, 231] on input "search" at bounding box center [542, 231] width 142 height 25
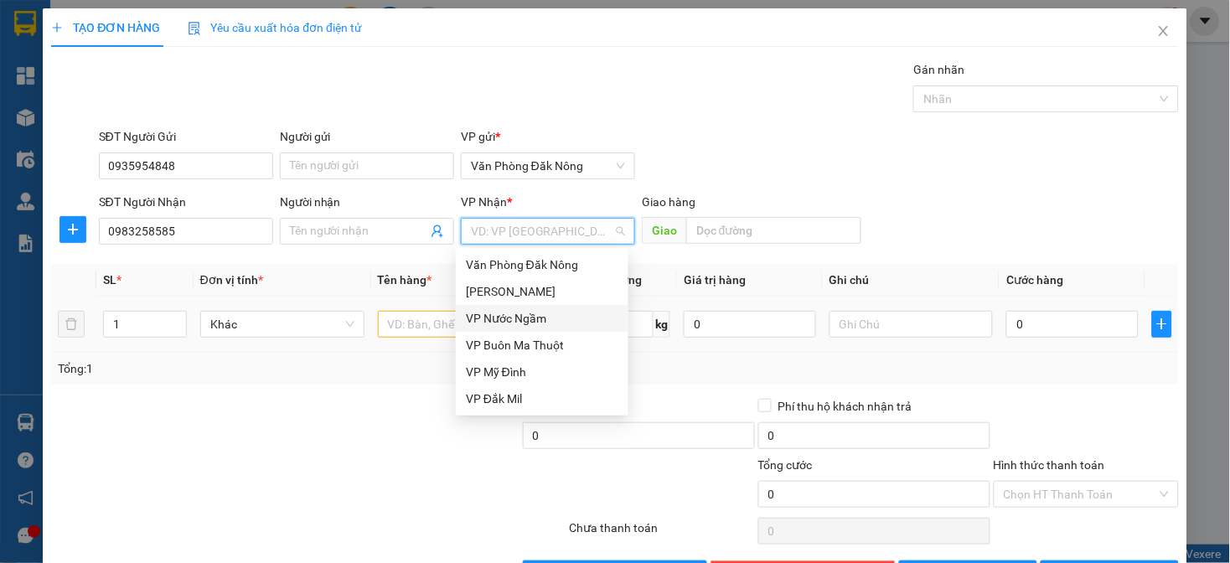
click at [513, 321] on div "VP Nước Ngầm" at bounding box center [542, 318] width 153 height 18
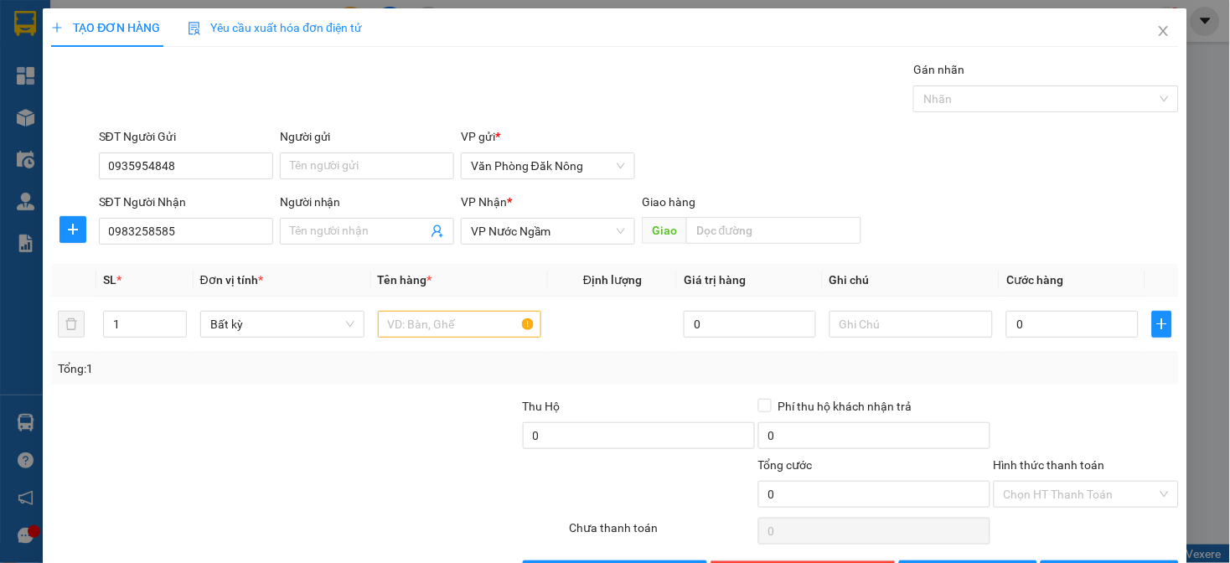
drag, startPoint x: 362, startPoint y: 444, endPoint x: 205, endPoint y: 347, distance: 184.5
click at [355, 438] on div at bounding box center [403, 426] width 236 height 59
click at [140, 329] on input "1" at bounding box center [145, 324] width 82 height 25
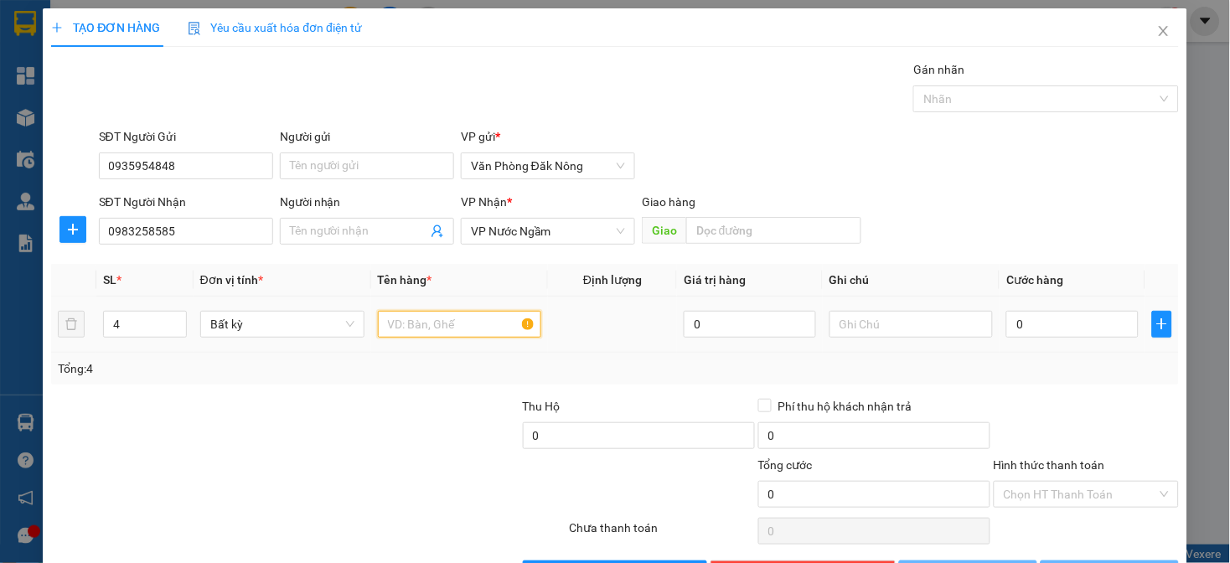
click at [431, 324] on input "text" at bounding box center [460, 324] width 164 height 27
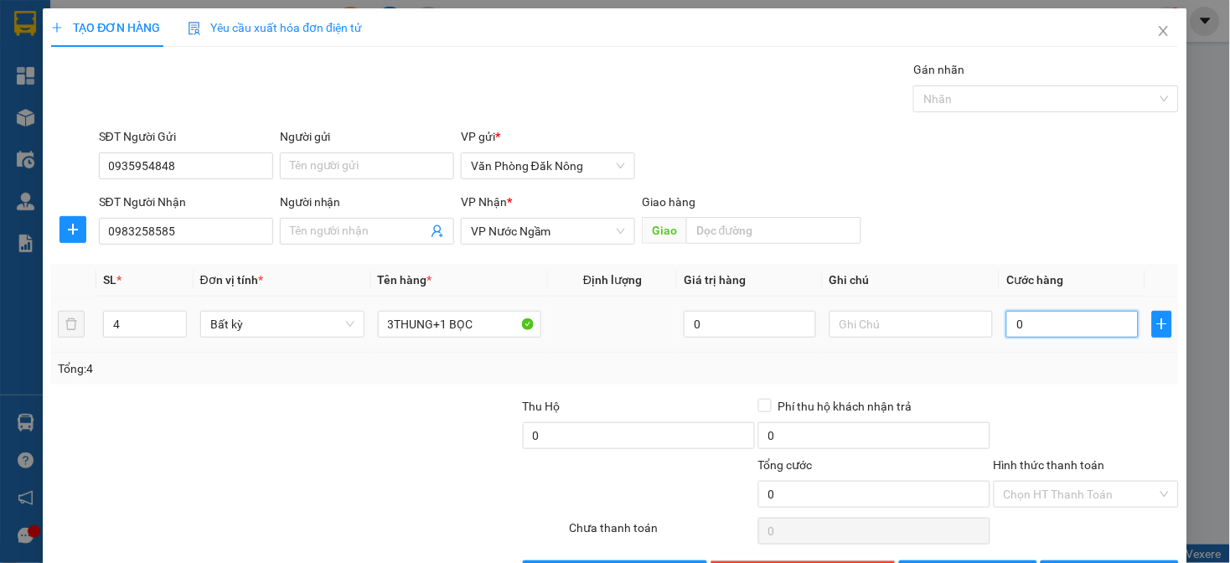
click at [1018, 334] on input "0" at bounding box center [1073, 324] width 132 height 27
click at [1105, 382] on div "Tổng: 4" at bounding box center [614, 369] width 1127 height 32
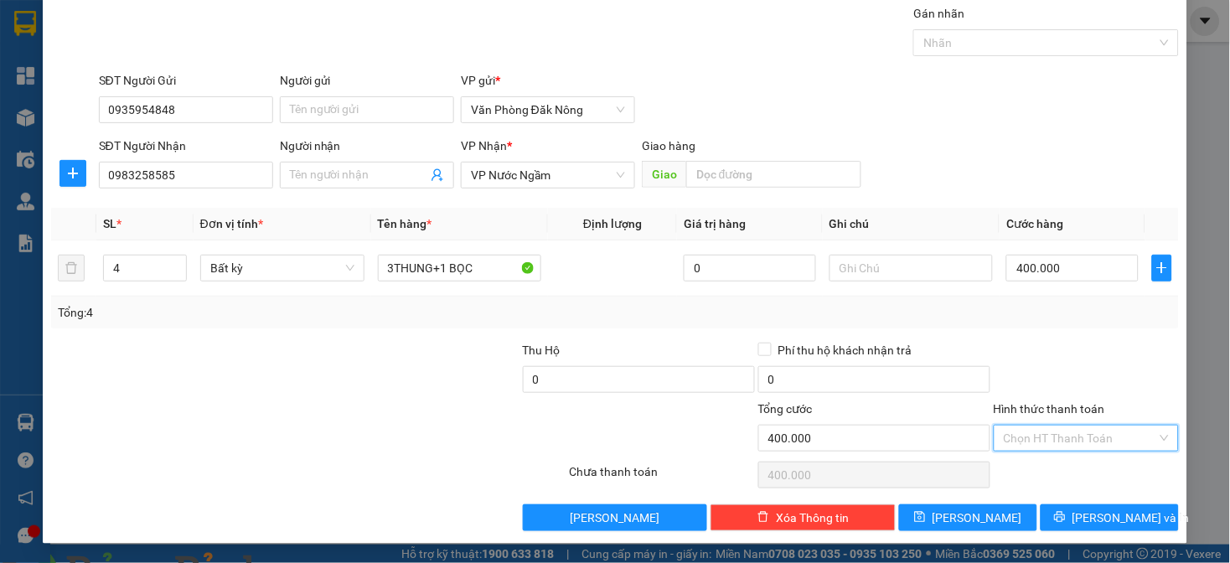
click at [1103, 428] on input "Hình thức thanh toán" at bounding box center [1080, 438] width 153 height 25
drag, startPoint x: 1066, startPoint y: 473, endPoint x: 1115, endPoint y: 489, distance: 51.2
click at [1065, 473] on div "Tại văn phòng" at bounding box center [1074, 472] width 163 height 18
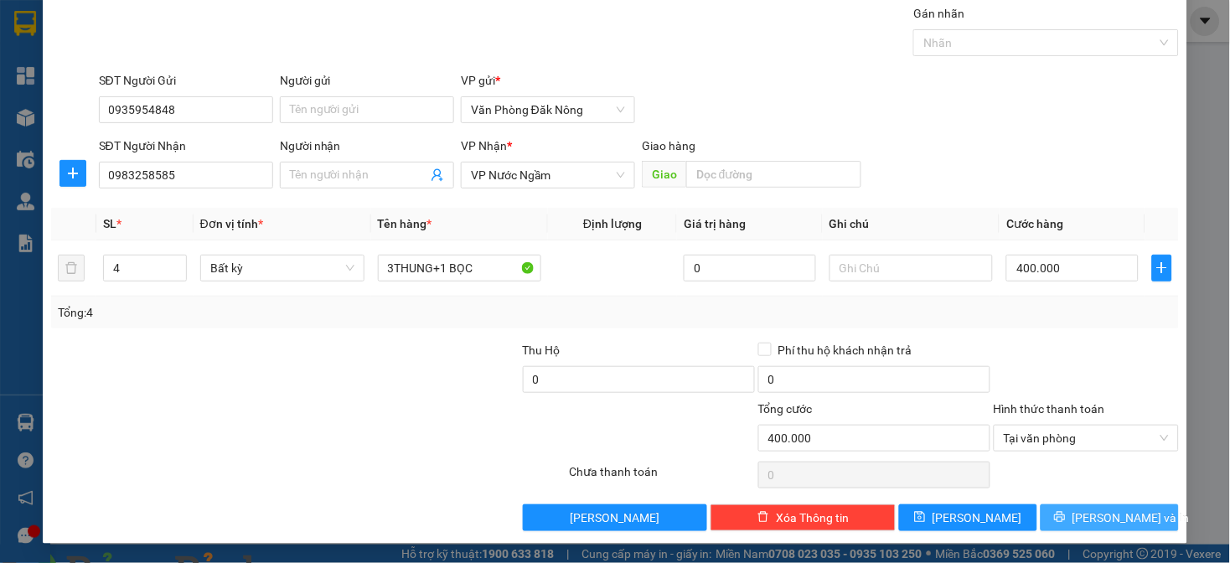
drag, startPoint x: 1116, startPoint y: 514, endPoint x: 1085, endPoint y: 492, distance: 37.9
click at [1115, 514] on span "[PERSON_NAME] và In" at bounding box center [1131, 518] width 117 height 18
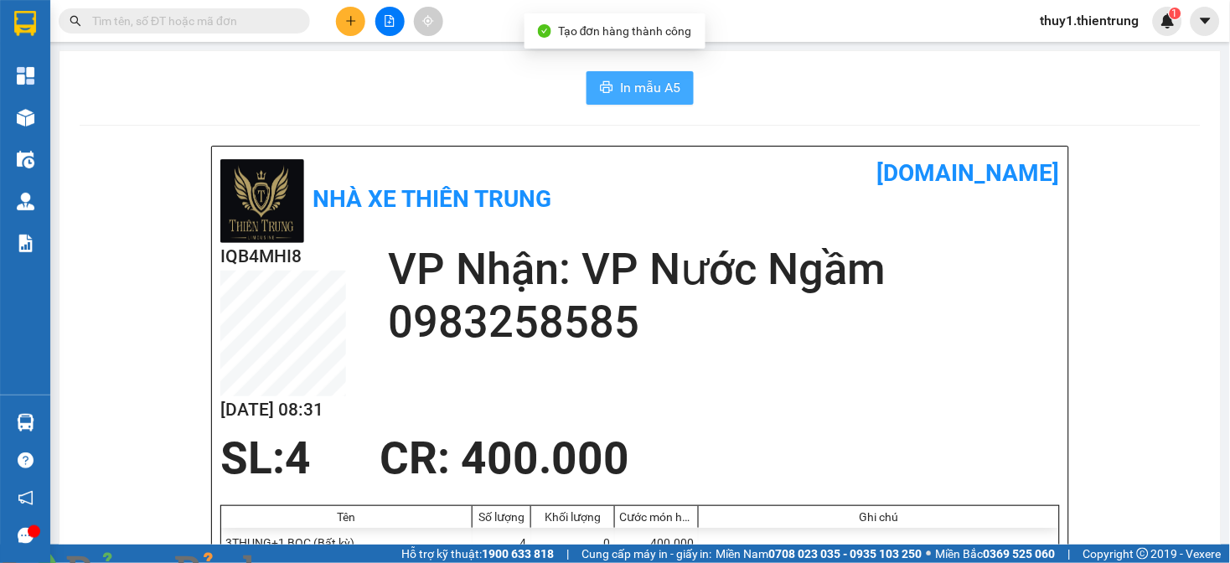
click at [641, 74] on button "In mẫu A5" at bounding box center [640, 88] width 107 height 34
click at [599, 211] on div "Nhà xe Thiên Trung" at bounding box center [430, 199] width 420 height 88
click at [475, 101] on div "In mẫu A5" at bounding box center [641, 88] width 1122 height 34
click at [325, 75] on div "In mẫu A5" at bounding box center [641, 88] width 1122 height 34
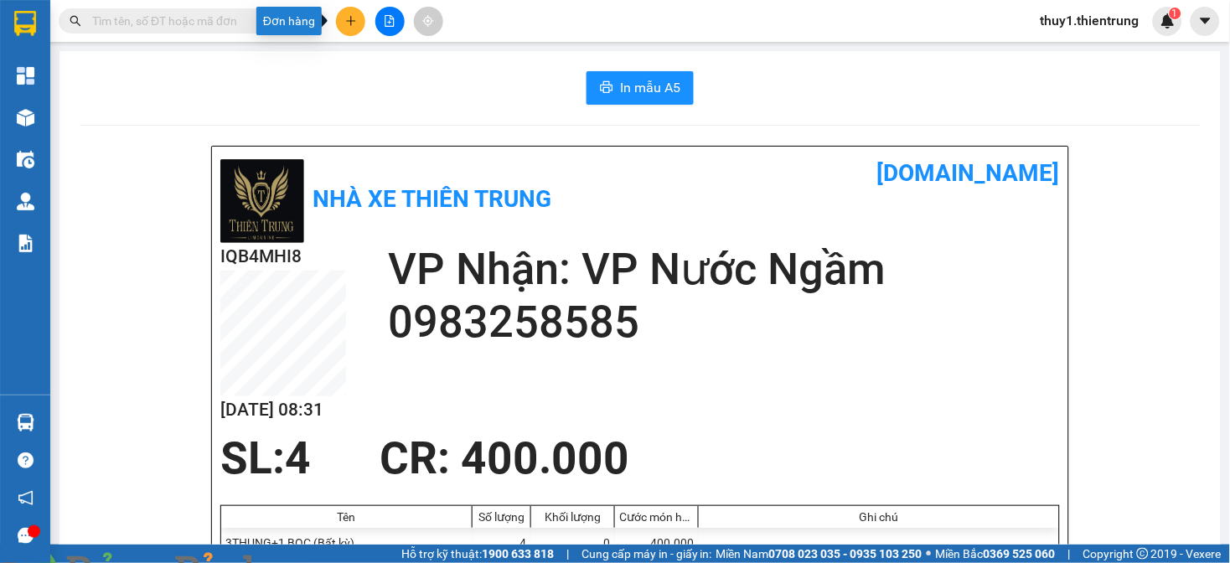
click at [350, 18] on icon "plus" at bounding box center [350, 20] width 1 height 9
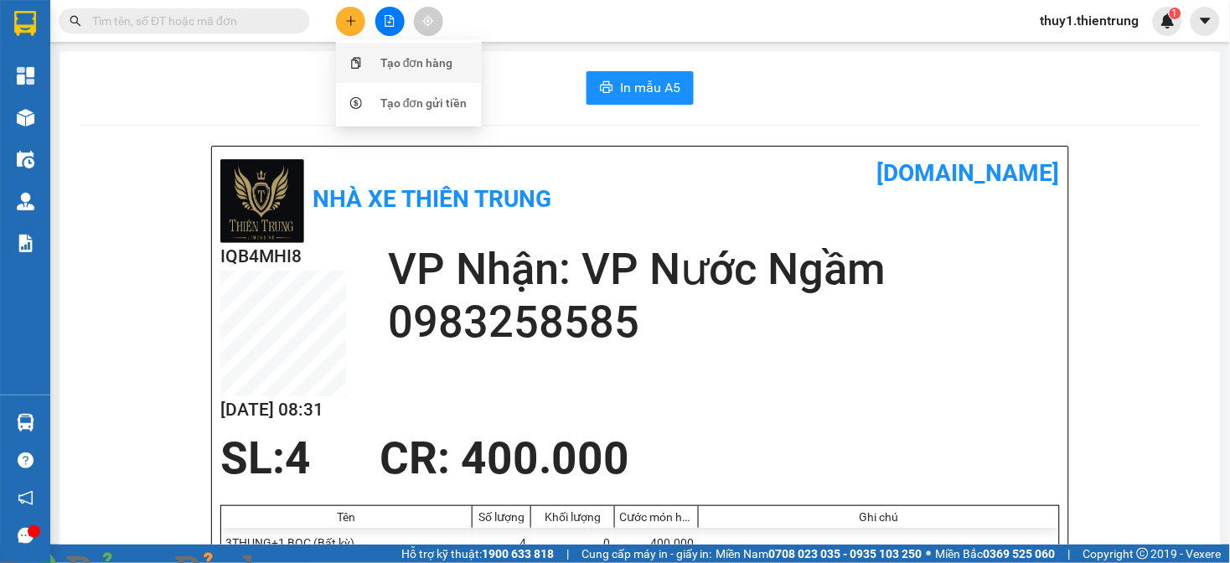
click at [383, 60] on div "Tạo đơn hàng" at bounding box center [417, 63] width 73 height 18
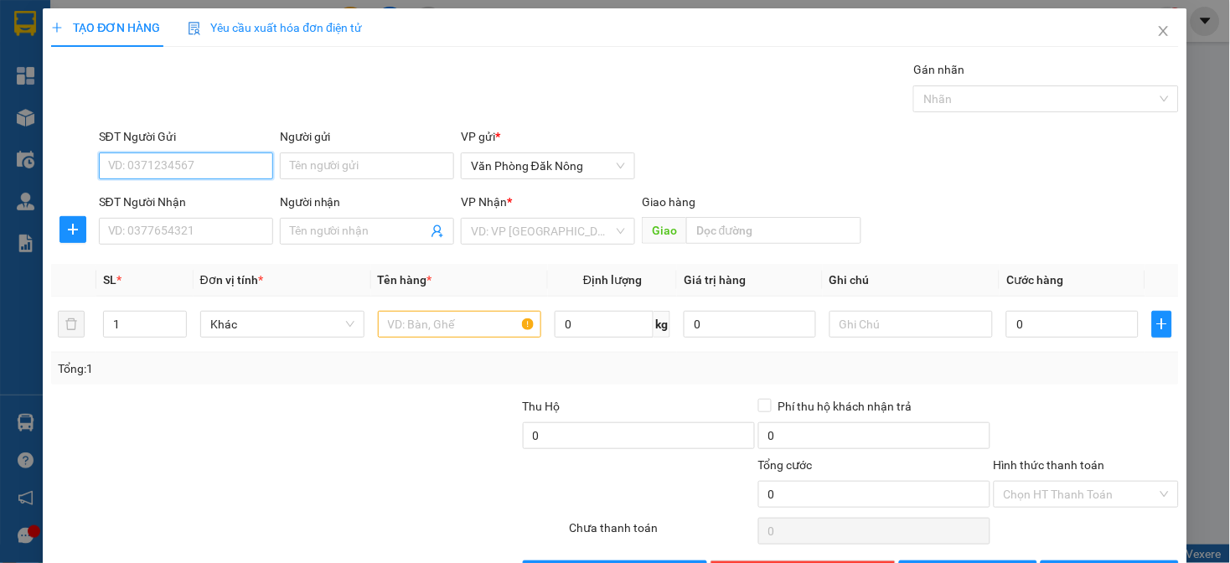
click at [219, 171] on input "SĐT Người Gửi" at bounding box center [186, 166] width 174 height 27
click at [129, 201] on div "0395006383" at bounding box center [183, 199] width 153 height 18
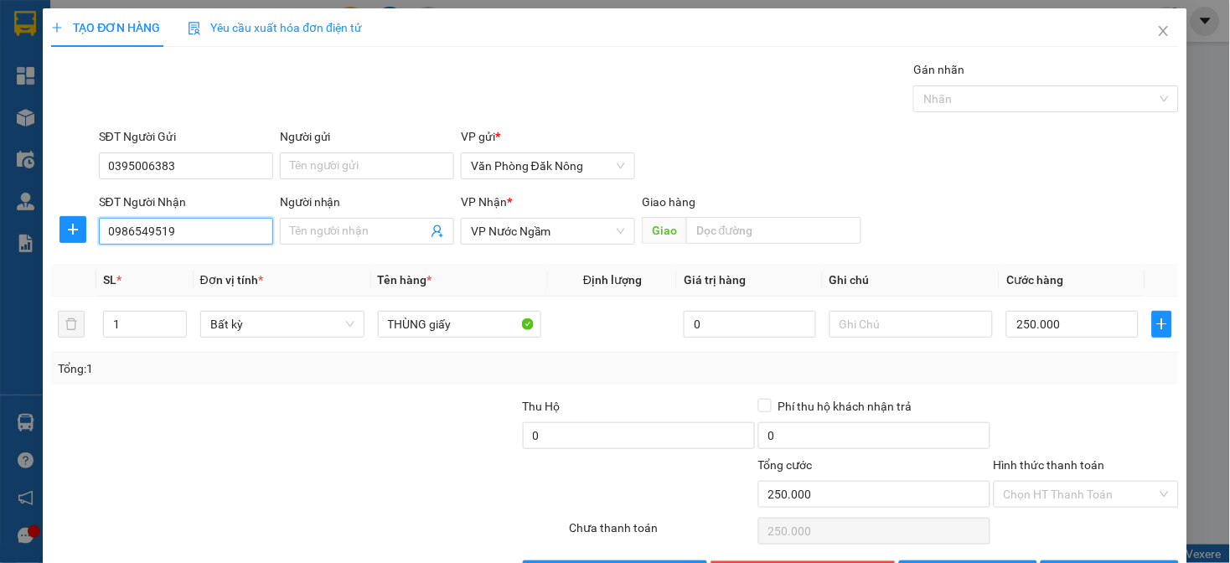
click at [199, 229] on input "0986549519" at bounding box center [186, 231] width 174 height 27
click at [199, 228] on input "0986549519" at bounding box center [186, 231] width 174 height 27
click at [153, 266] on div "0986549519" at bounding box center [183, 265] width 153 height 18
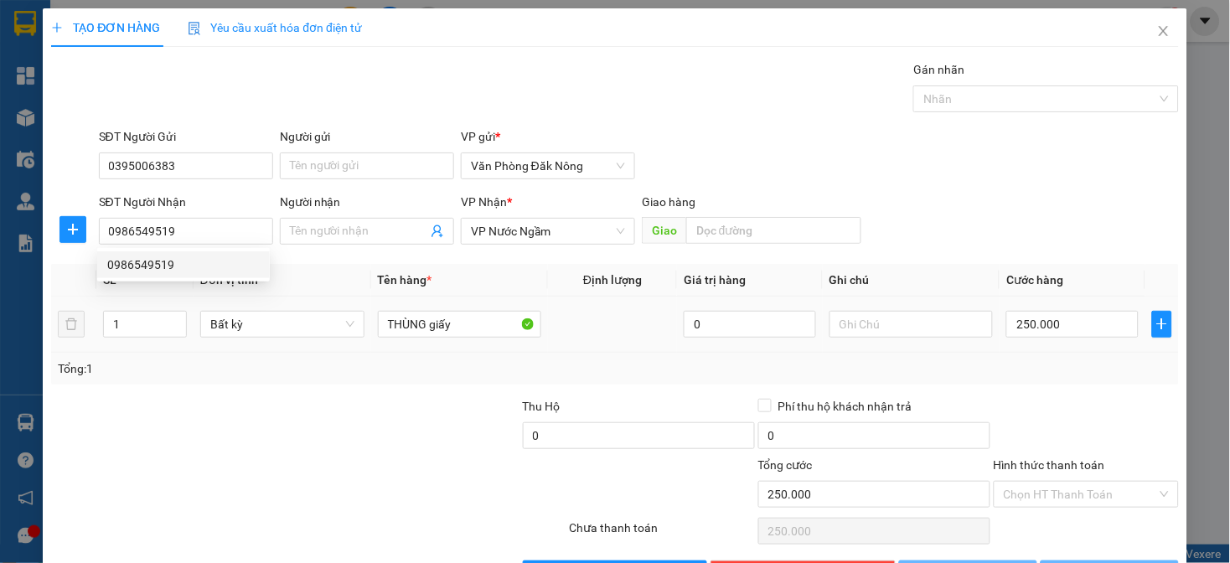
click at [198, 361] on div "Tổng: 1" at bounding box center [266, 369] width 417 height 18
click at [381, 413] on div at bounding box center [403, 426] width 236 height 59
click at [1054, 431] on div at bounding box center [1086, 426] width 189 height 59
click at [1059, 495] on input "Hình thức thanh toán" at bounding box center [1080, 494] width 153 height 25
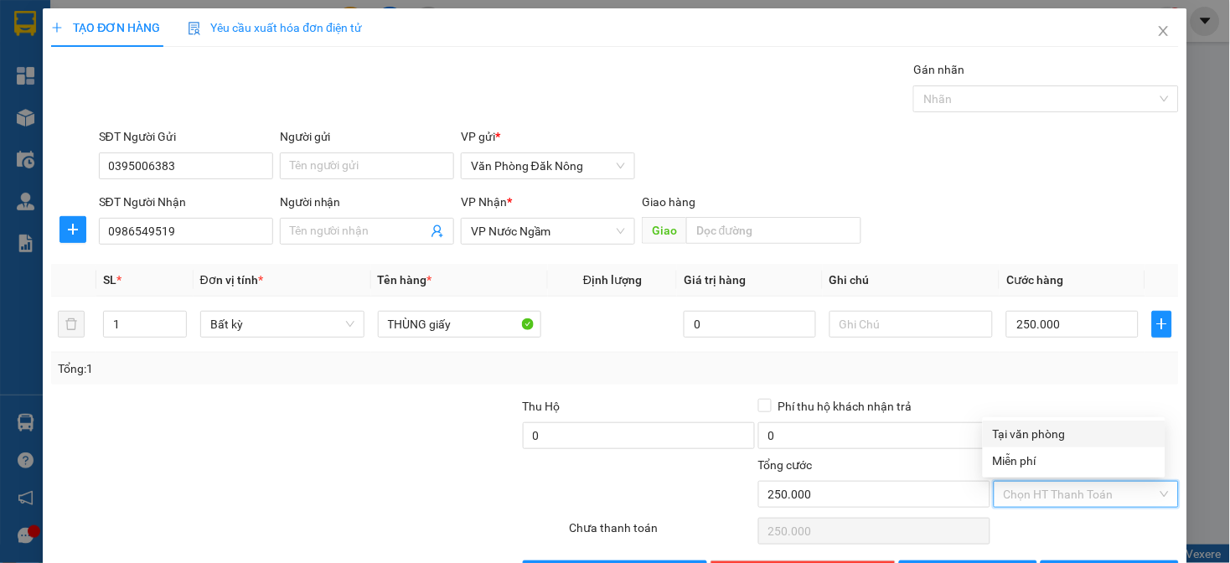
click at [1054, 434] on div "Tại văn phòng" at bounding box center [1074, 434] width 163 height 18
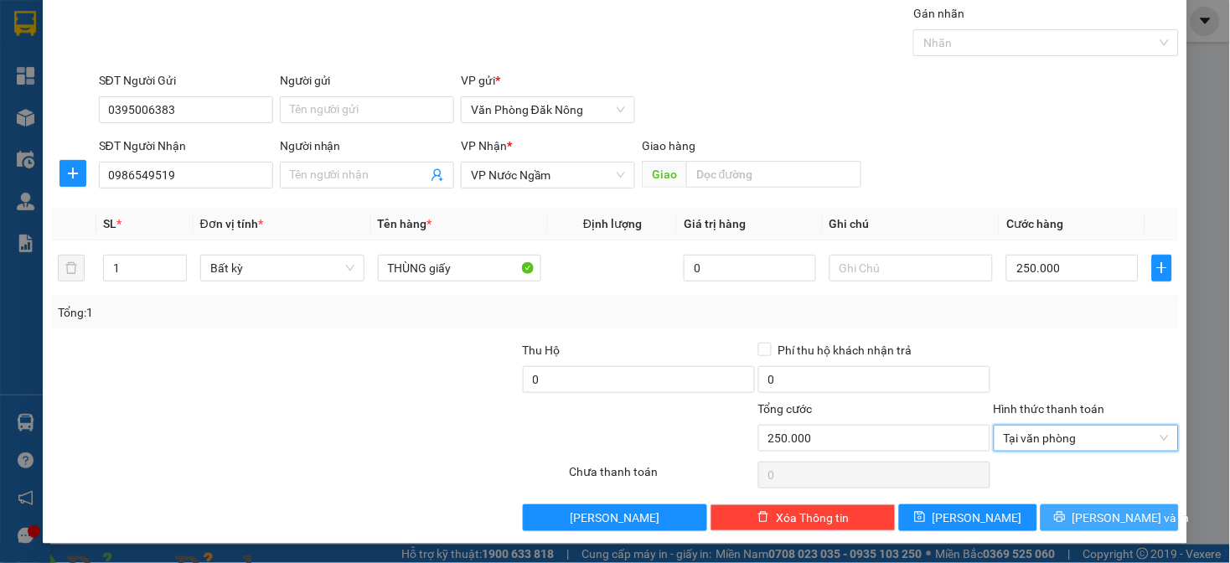
click at [1063, 514] on button "[PERSON_NAME] và In" at bounding box center [1110, 518] width 138 height 27
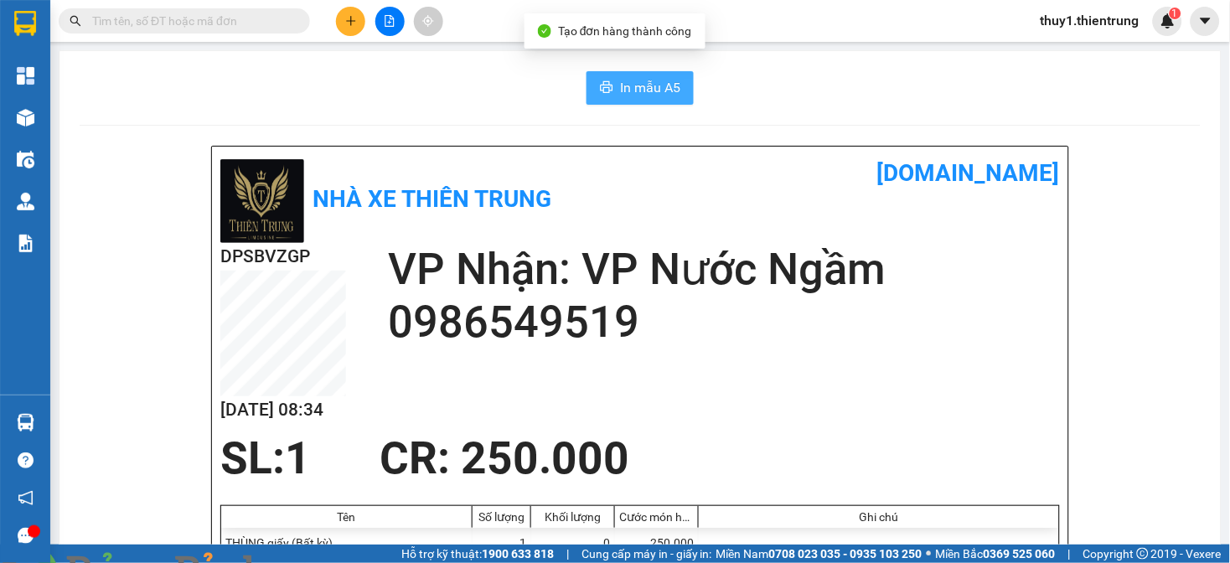
click at [607, 79] on button "In mẫu A5" at bounding box center [640, 88] width 107 height 34
click at [348, 17] on icon "plus" at bounding box center [351, 21] width 12 height 12
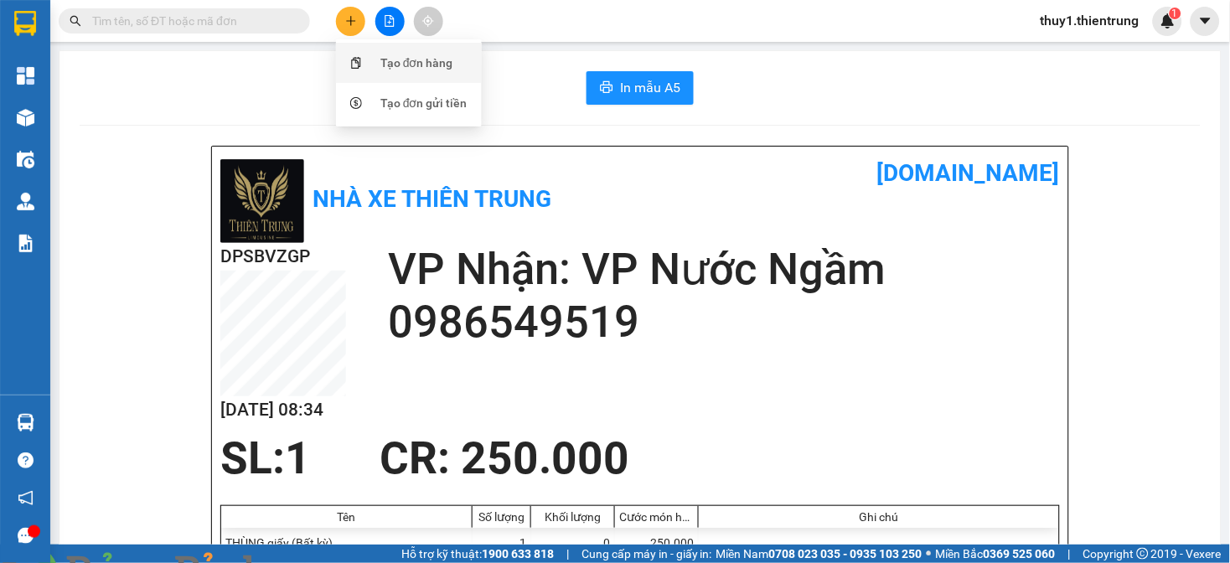
click at [377, 60] on div "Tạo đơn hàng" at bounding box center [409, 63] width 126 height 32
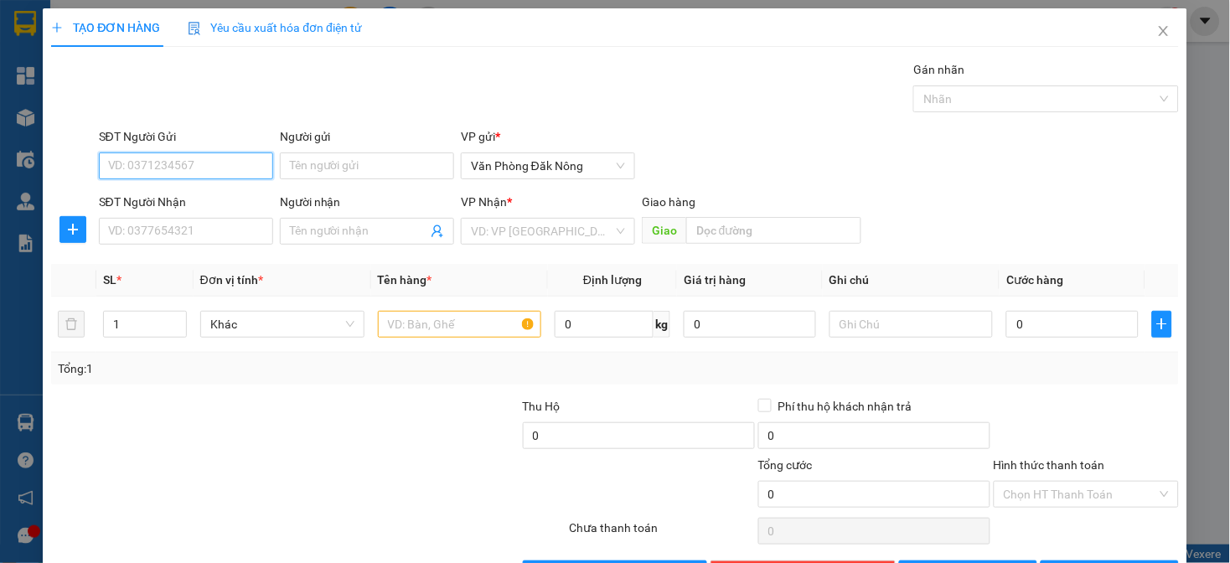
click at [218, 164] on input "SĐT Người Gửi" at bounding box center [186, 166] width 174 height 27
click at [157, 194] on div "0818317456" at bounding box center [183, 199] width 153 height 18
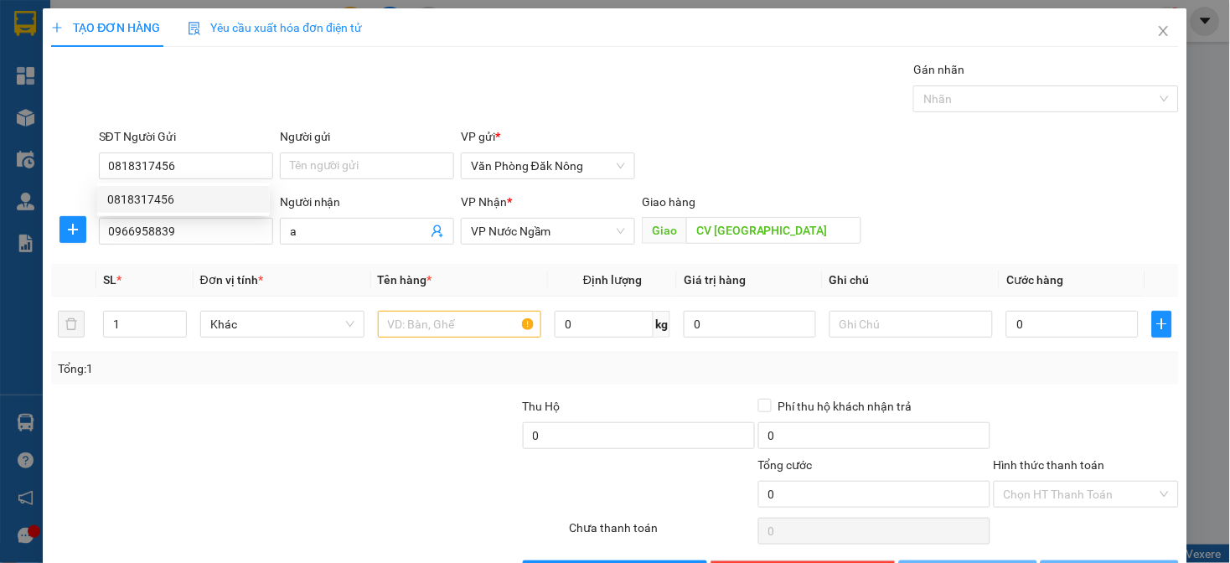
click at [206, 216] on div "SĐT Người Nhận" at bounding box center [186, 205] width 174 height 25
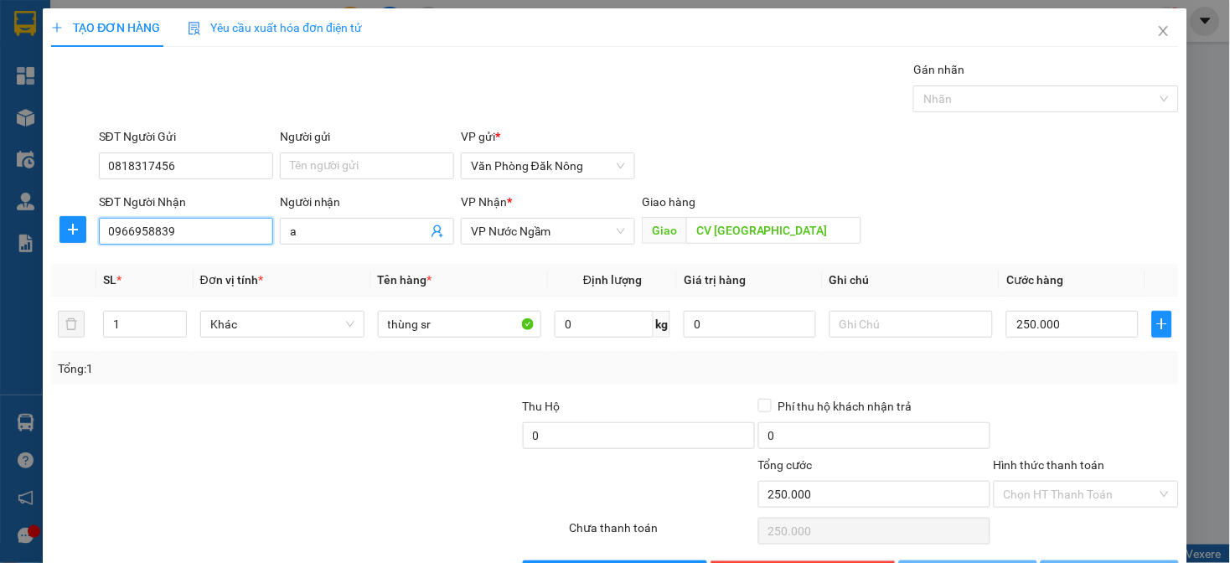
click at [206, 220] on input "0966958839" at bounding box center [186, 231] width 174 height 27
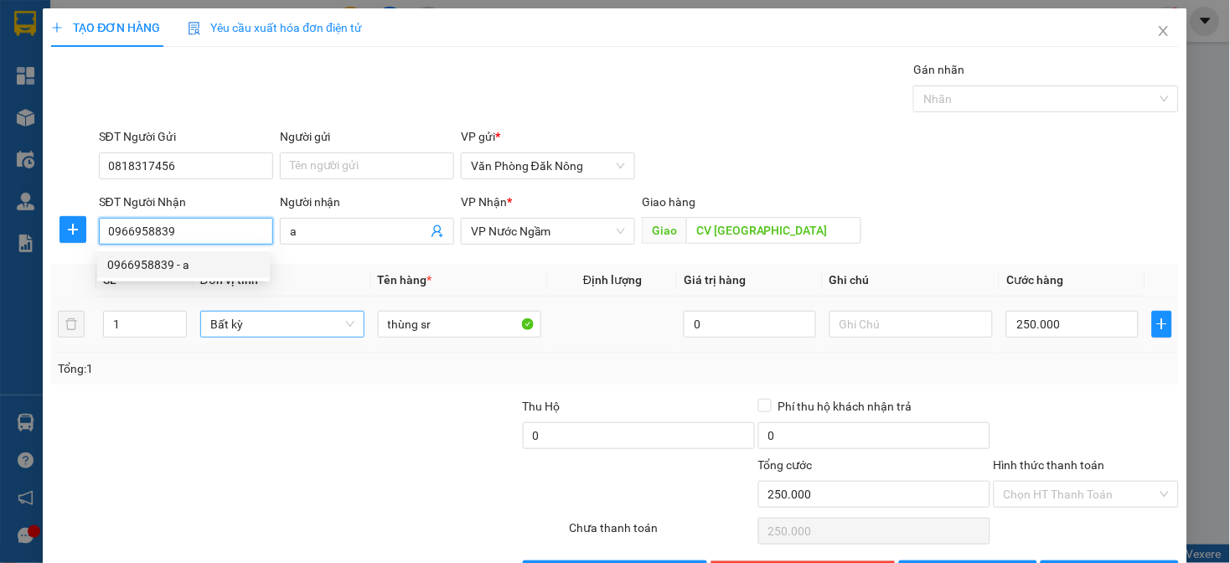
drag, startPoint x: 165, startPoint y: 260, endPoint x: 272, endPoint y: 313, distance: 118.8
click at [164, 261] on div "0966958839 - a" at bounding box center [183, 265] width 153 height 18
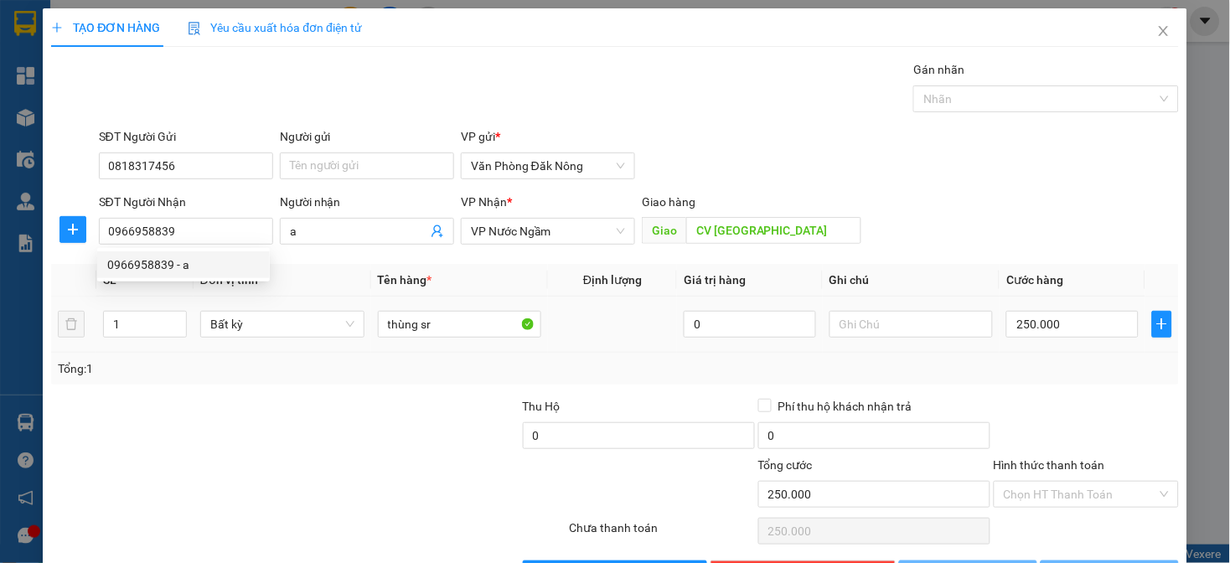
click at [324, 407] on div at bounding box center [403, 426] width 236 height 59
click at [464, 422] on div at bounding box center [403, 426] width 236 height 59
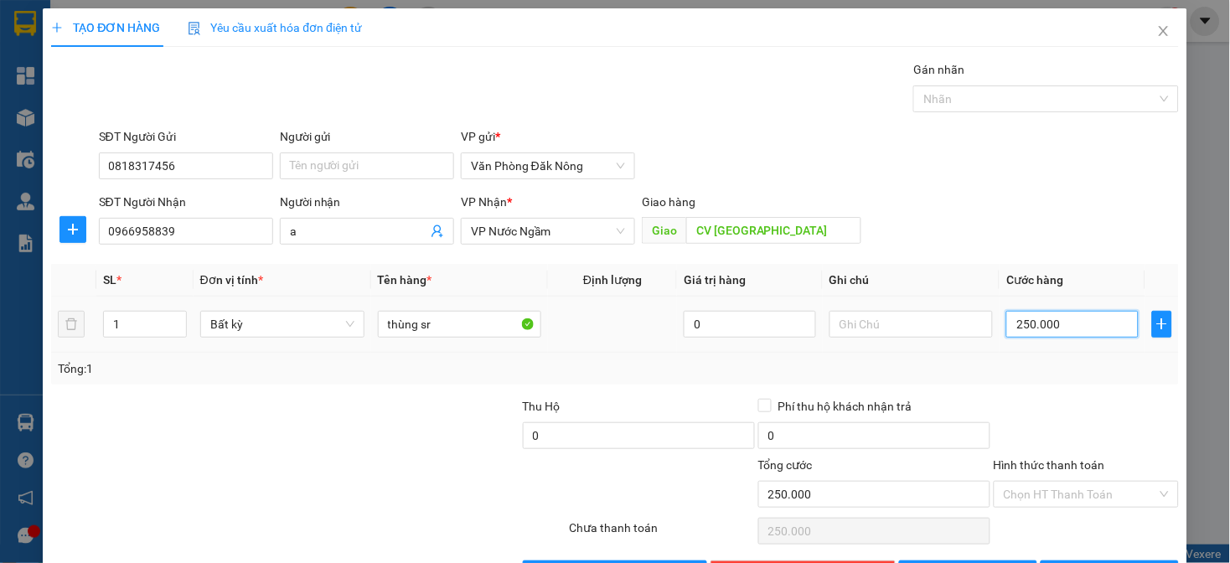
click at [1039, 324] on input "250.000" at bounding box center [1073, 324] width 132 height 27
click at [1026, 366] on div "Tổng: 1" at bounding box center [615, 369] width 1114 height 18
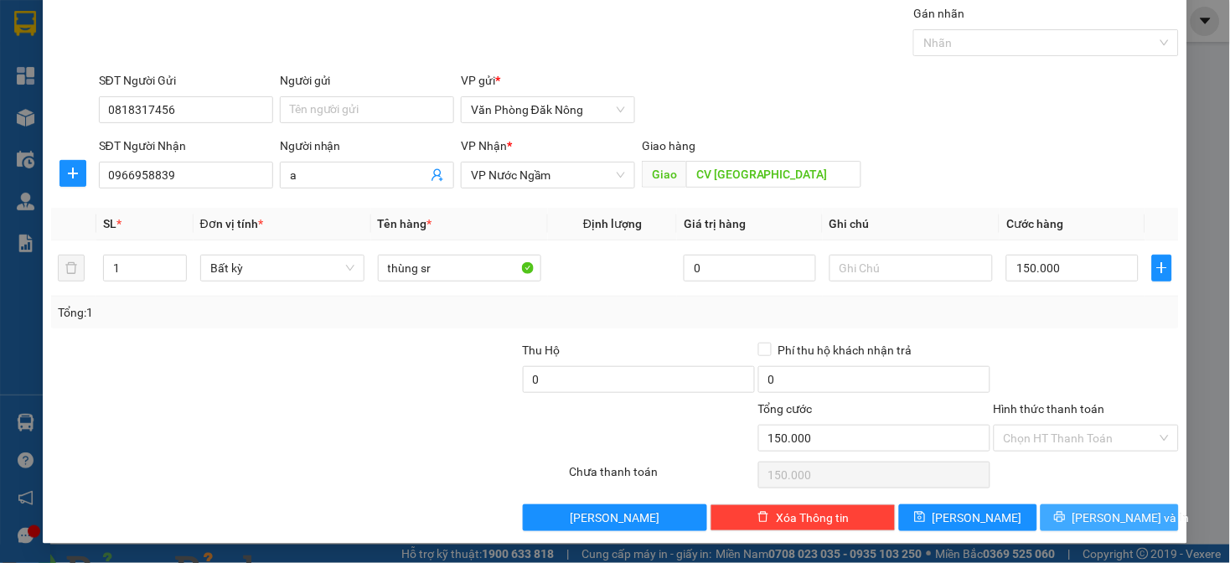
click at [1081, 521] on button "[PERSON_NAME] và In" at bounding box center [1110, 518] width 138 height 27
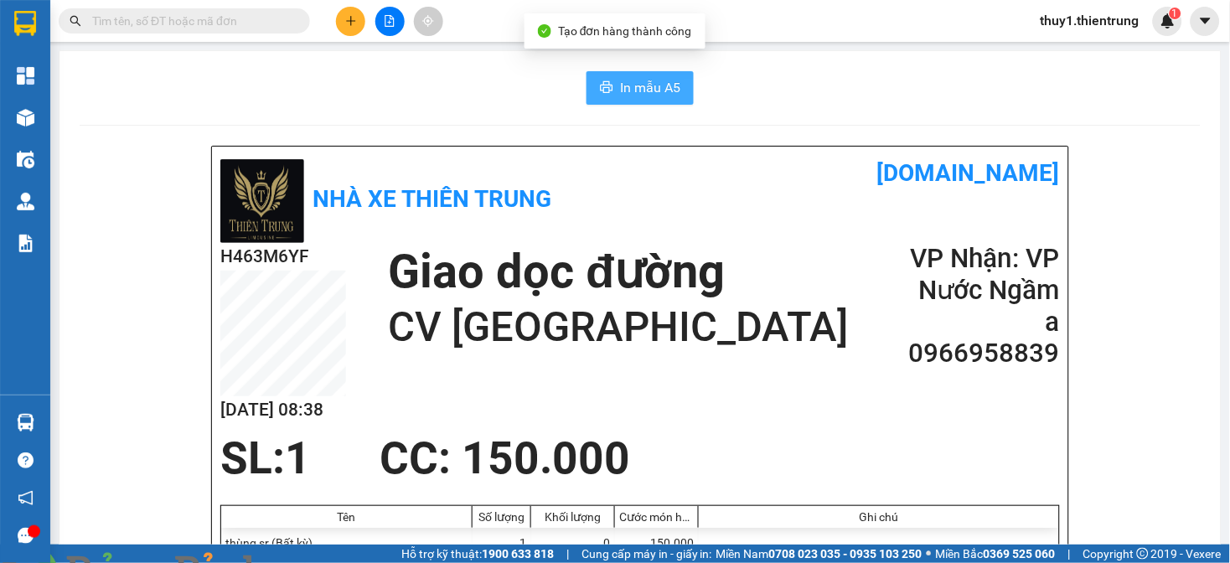
drag, startPoint x: 650, startPoint y: 89, endPoint x: 897, endPoint y: 247, distance: 293.0
click at [655, 90] on span "In mẫu A5" at bounding box center [650, 87] width 60 height 21
drag, startPoint x: 479, startPoint y: 88, endPoint x: 396, endPoint y: 60, distance: 86.7
click at [474, 89] on div "In mẫu A5" at bounding box center [641, 88] width 1122 height 34
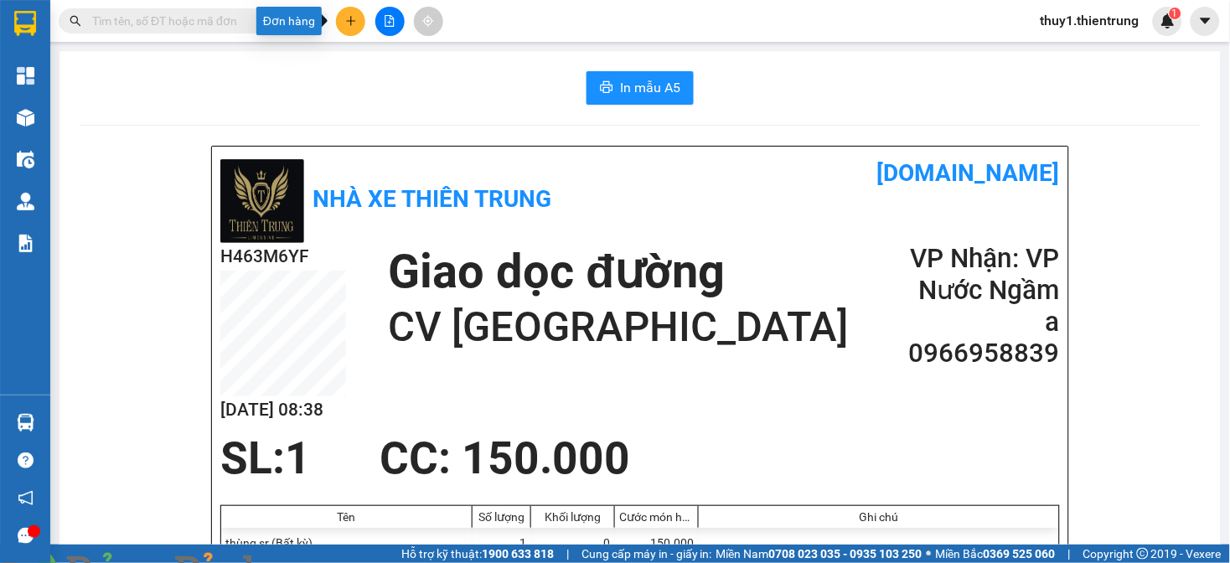
click at [352, 26] on icon "plus" at bounding box center [351, 21] width 12 height 12
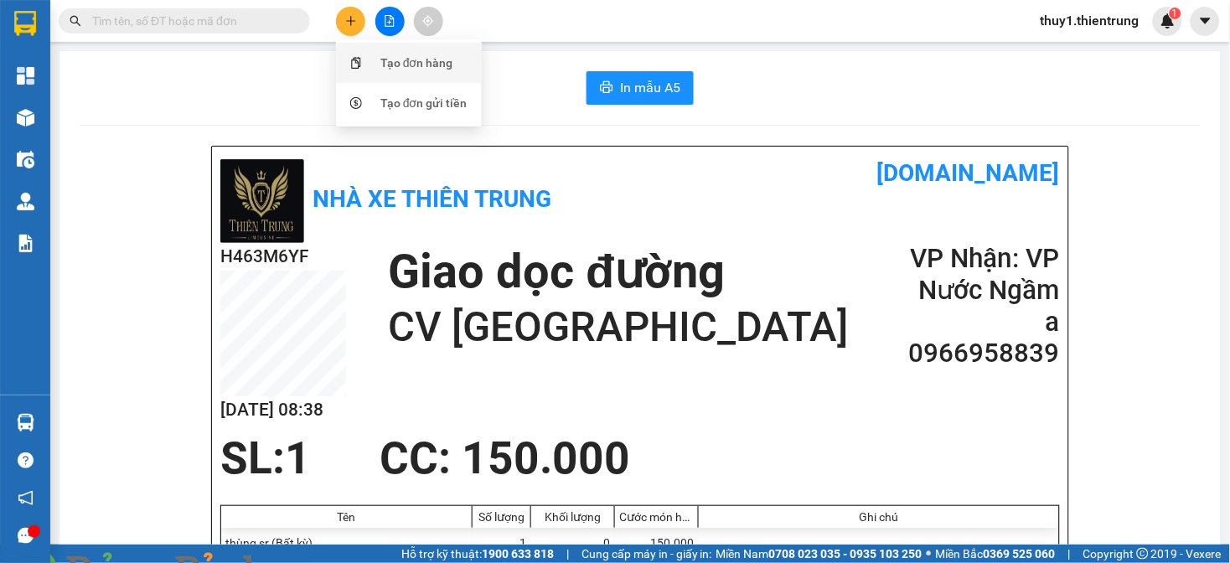
click at [423, 64] on div "Tạo đơn hàng" at bounding box center [417, 63] width 73 height 18
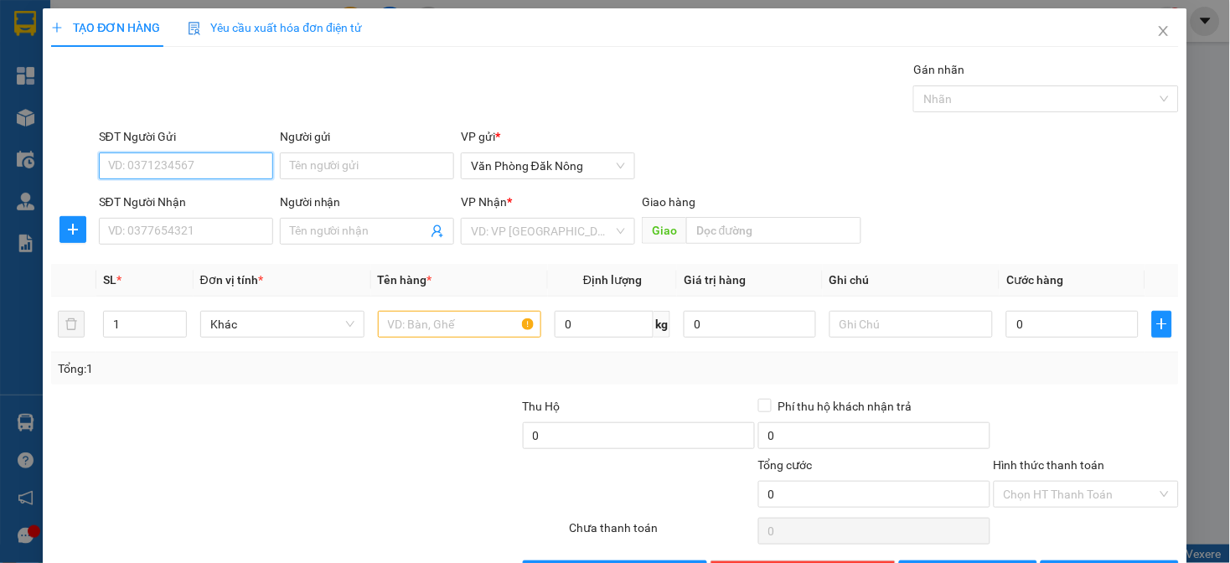
click at [188, 170] on input "SĐT Người Gửi" at bounding box center [186, 166] width 174 height 27
click at [172, 198] on div "0976723926" at bounding box center [183, 199] width 153 height 18
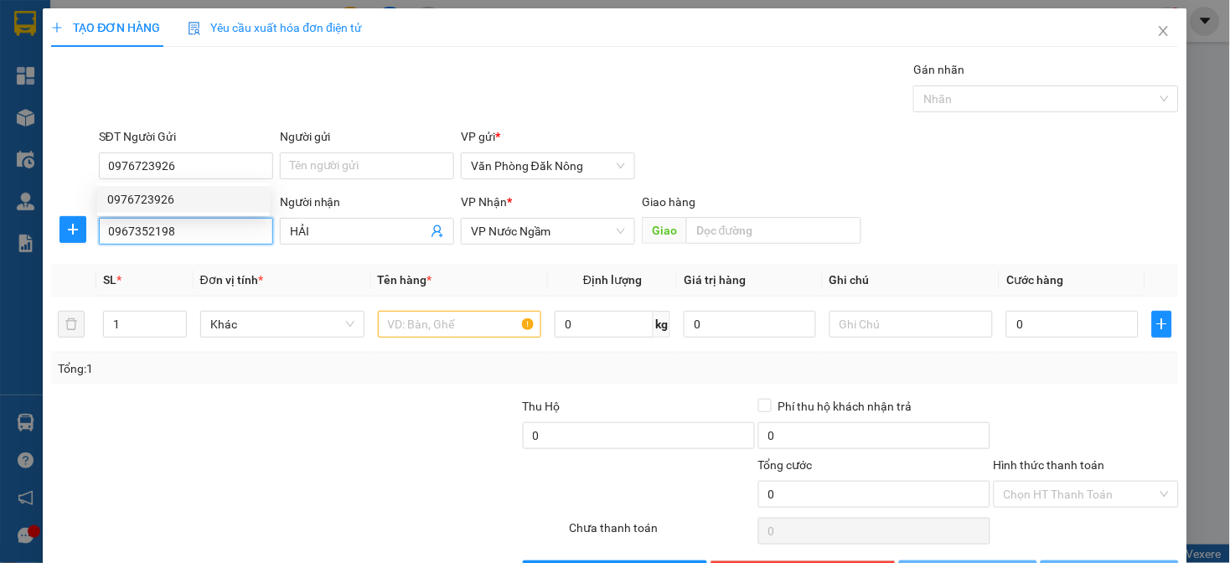
click at [186, 231] on input "0967352198" at bounding box center [186, 231] width 174 height 27
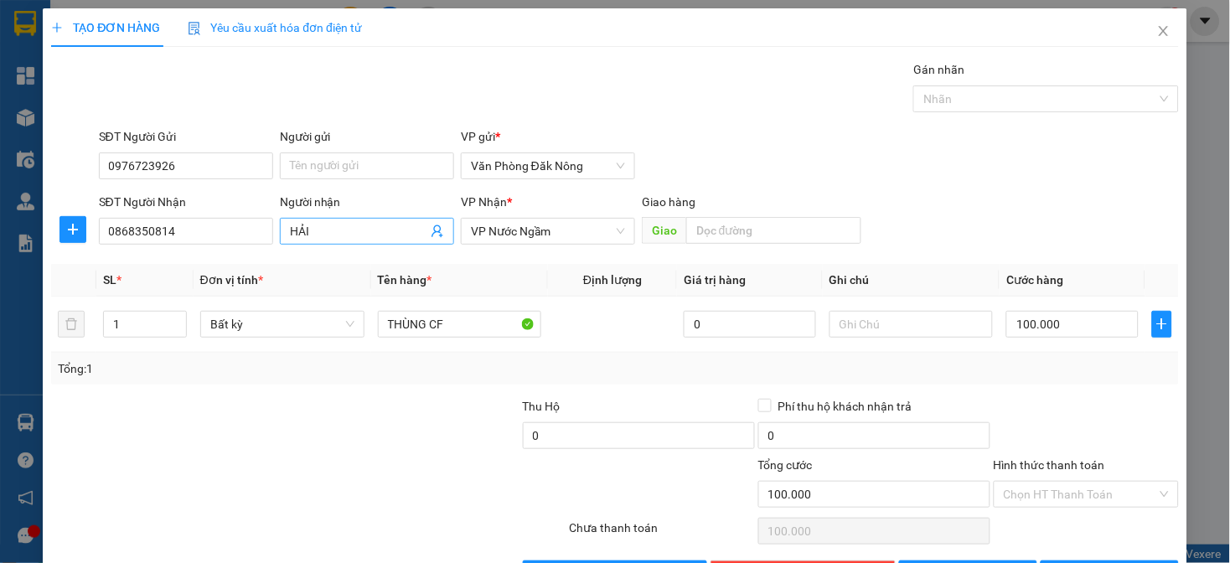
click at [344, 236] on input "HẢI" at bounding box center [358, 231] width 137 height 18
click at [361, 499] on div at bounding box center [214, 485] width 330 height 59
click at [1065, 324] on input "100.000" at bounding box center [1073, 324] width 132 height 27
click at [339, 459] on div at bounding box center [214, 485] width 330 height 59
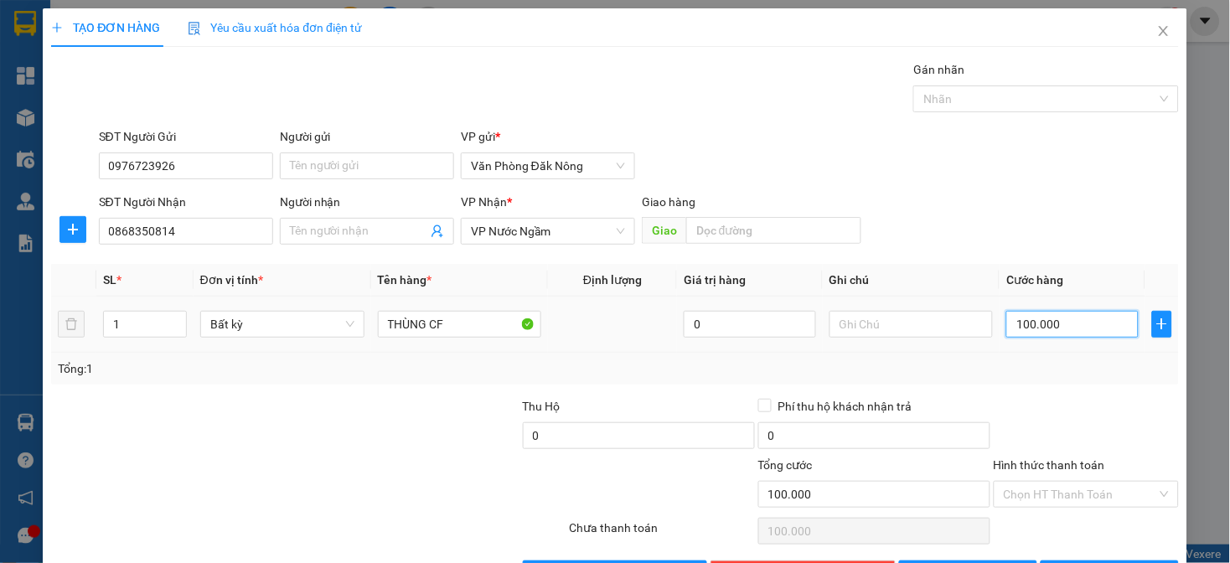
click at [1083, 329] on input "100.000" at bounding box center [1073, 324] width 132 height 27
click at [1085, 382] on div "Tổng: 1" at bounding box center [614, 369] width 1127 height 32
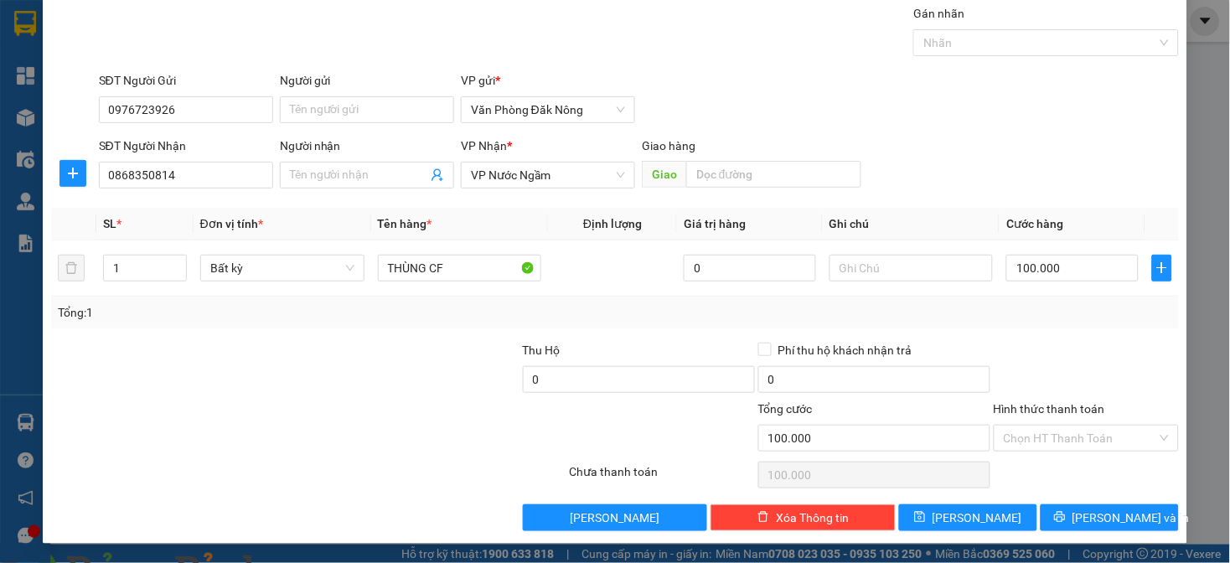
click at [281, 417] on div at bounding box center [214, 429] width 330 height 59
click at [149, 371] on div at bounding box center [167, 370] width 236 height 59
drag, startPoint x: 1117, startPoint y: 509, endPoint x: 1096, endPoint y: 505, distance: 22.0
click at [1116, 509] on span "[PERSON_NAME] và In" at bounding box center [1131, 518] width 117 height 18
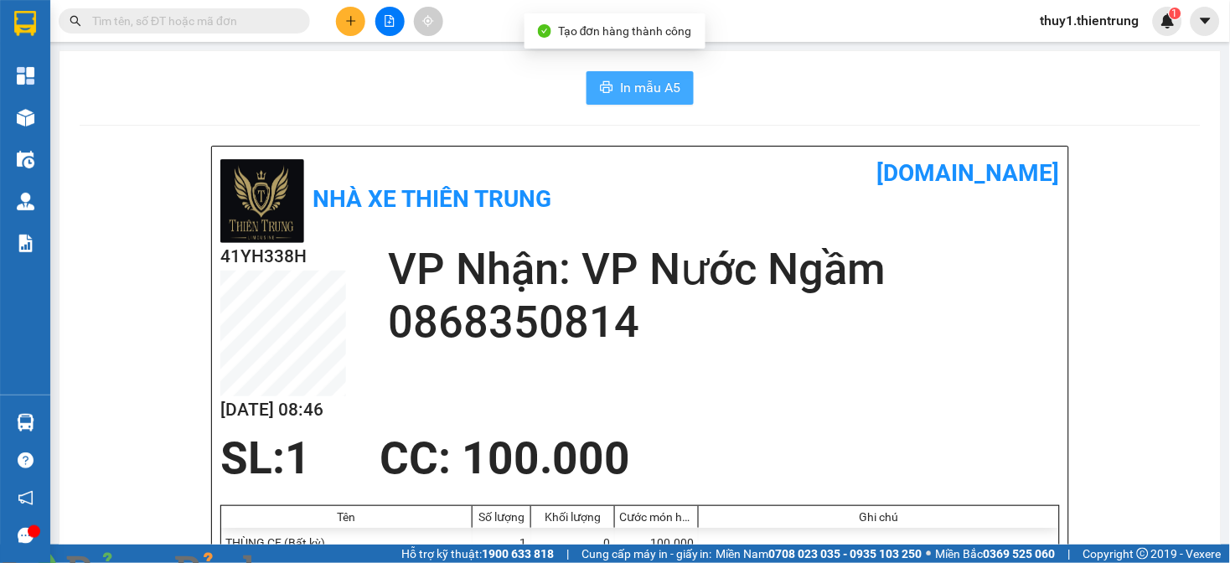
click at [655, 93] on span "In mẫu A5" at bounding box center [650, 87] width 60 height 21
drag, startPoint x: 786, startPoint y: 382, endPoint x: 427, endPoint y: 495, distance: 375.9
click at [786, 382] on div "41YH338H [DATE] 08:46 VP Nhận: VP Nước Ngầm 0868350814" at bounding box center [640, 338] width 840 height 190
click at [321, 92] on div "In mẫu A5" at bounding box center [641, 88] width 1122 height 34
click at [386, 18] on icon "file-add" at bounding box center [390, 21] width 12 height 12
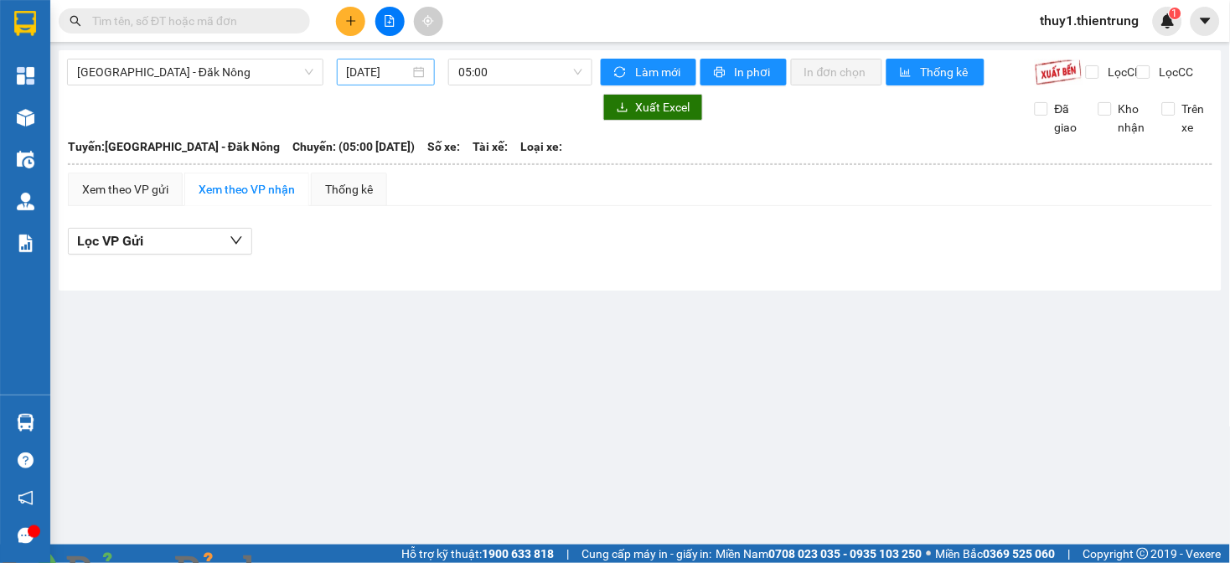
click at [373, 72] on input "[DATE]" at bounding box center [379, 72] width 64 height 18
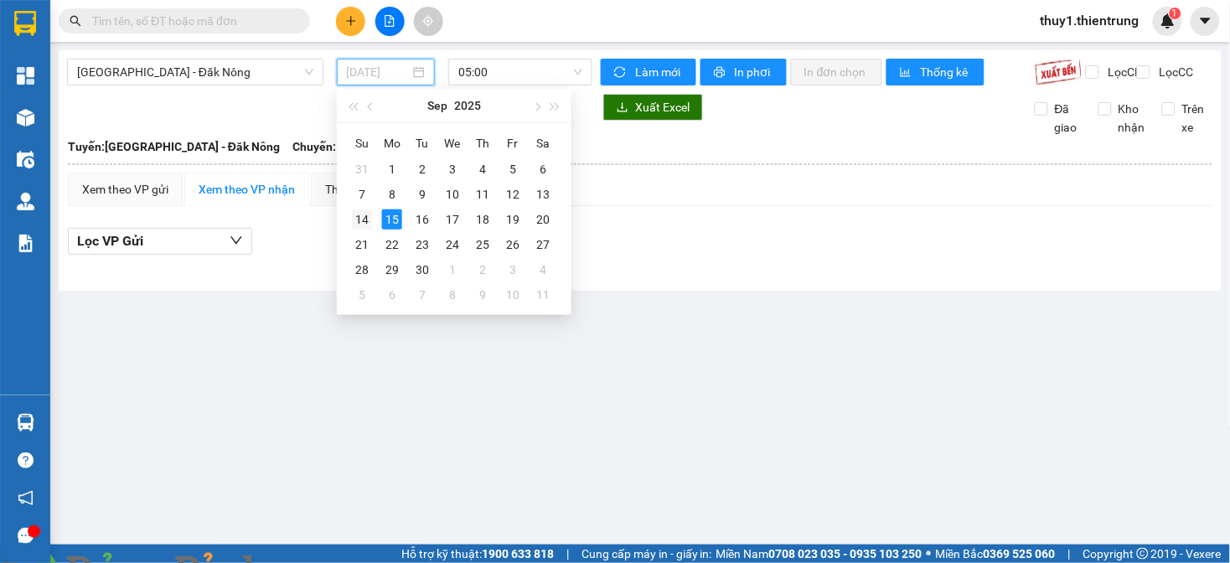
click at [358, 220] on div "14" at bounding box center [362, 220] width 20 height 20
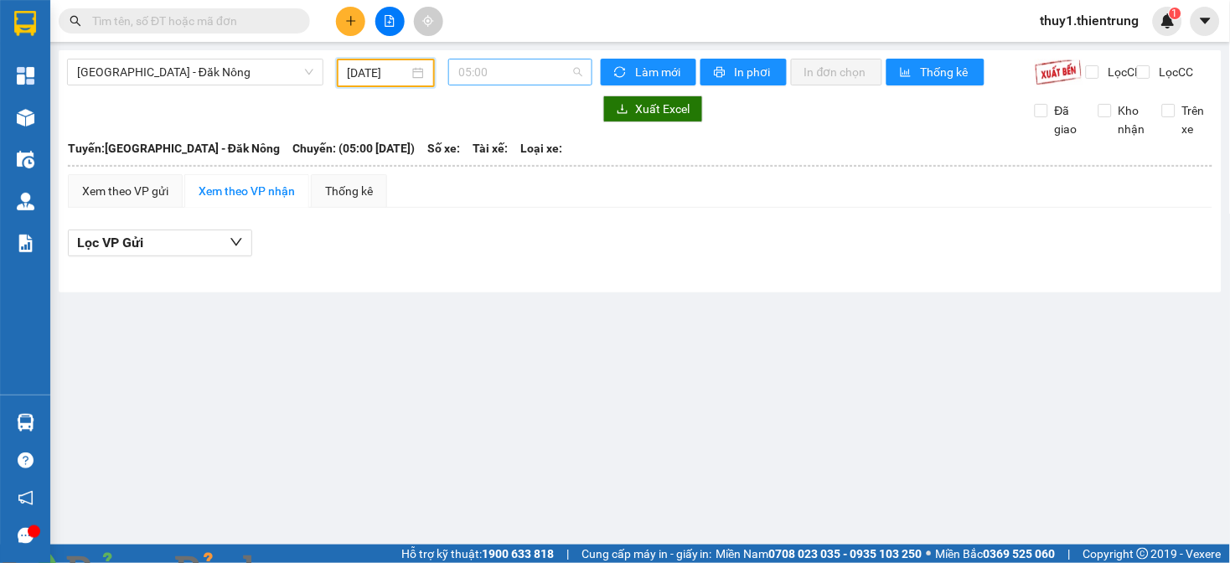
click at [511, 69] on span "05:00" at bounding box center [520, 72] width 124 height 25
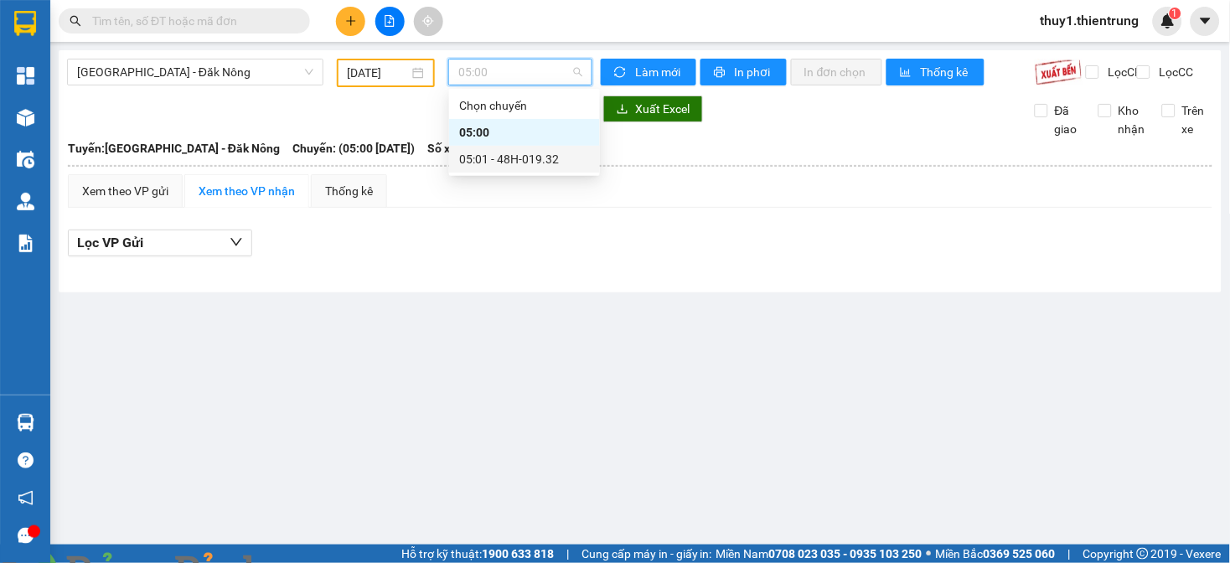
click at [511, 162] on div "05:01 - 48H-019.32" at bounding box center [524, 159] width 131 height 18
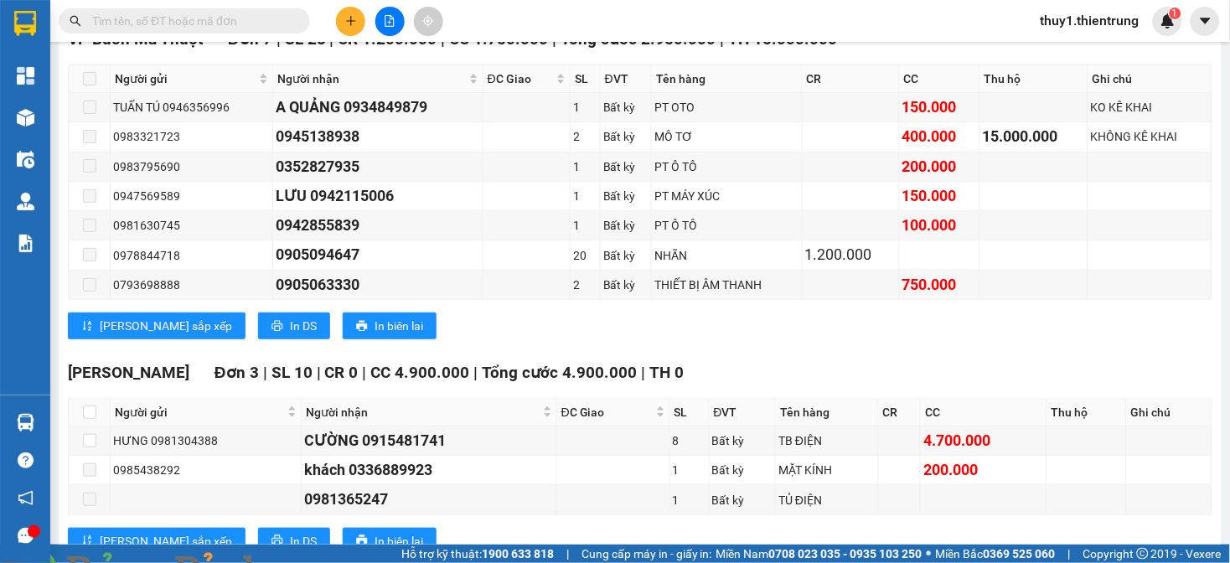
scroll to position [1375, 0]
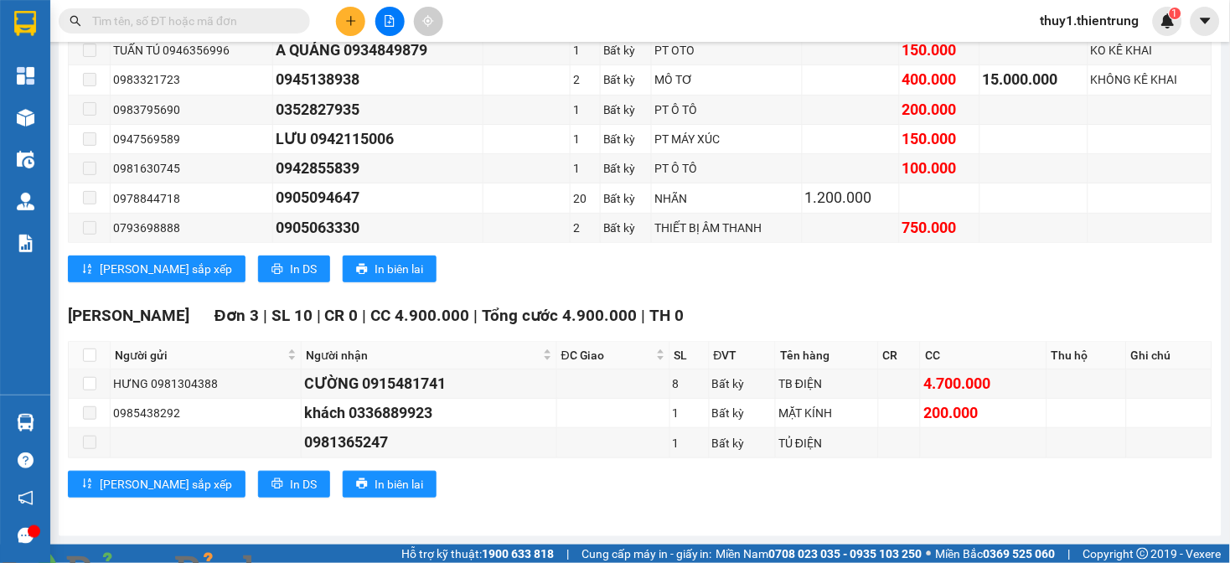
click at [472, 275] on div "[PERSON_NAME] sắp xếp In DS In biên lai" at bounding box center [640, 269] width 1145 height 27
click at [534, 283] on div "VP [GEOGRAPHIC_DATA] 7 | SL 28 | CR 1.200.000 | CC 1.750.000 | Tổng cước 2.950.…" at bounding box center [640, 132] width 1145 height 325
